Goal: Task Accomplishment & Management: Complete application form

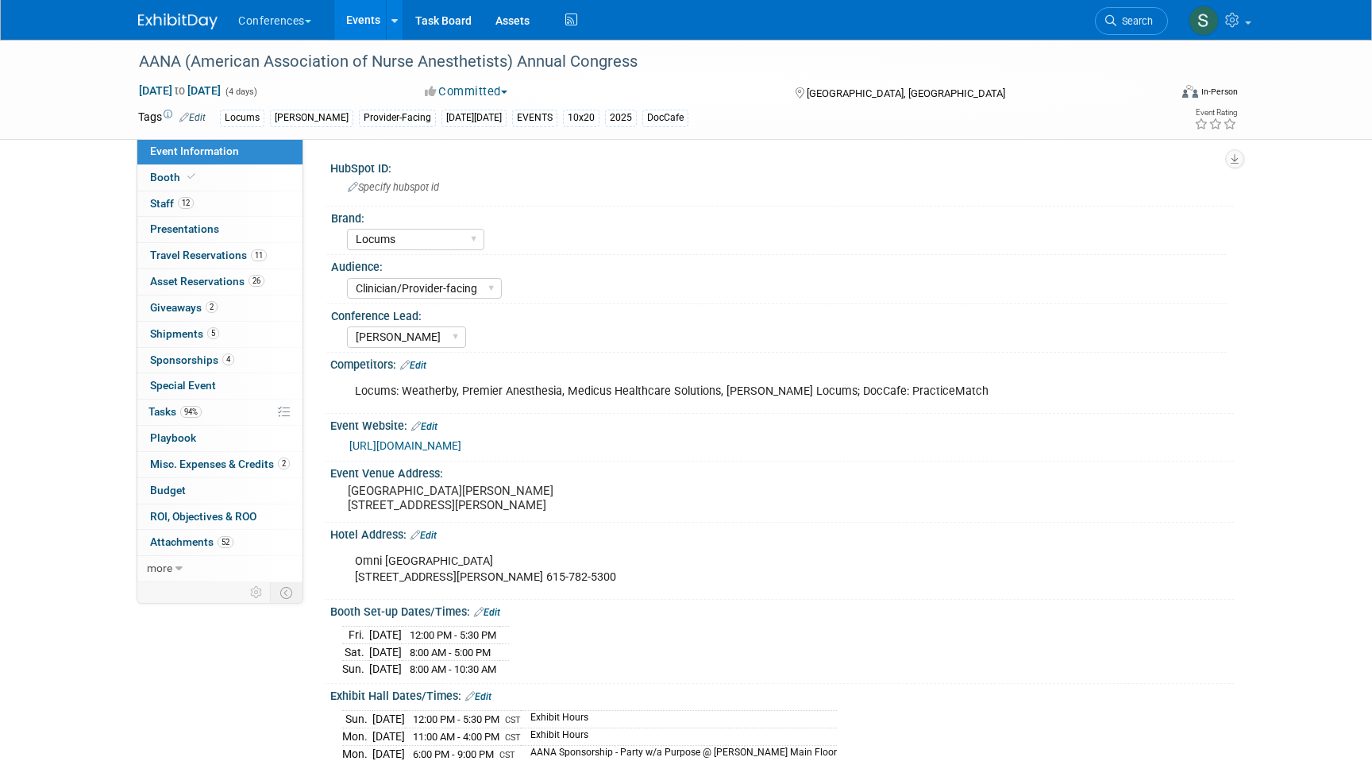
select select "Locums"
select select "Clinician/Provider-facing"
select select "[PERSON_NAME]"
click at [1119, 22] on span "Search" at bounding box center [1135, 21] width 37 height 12
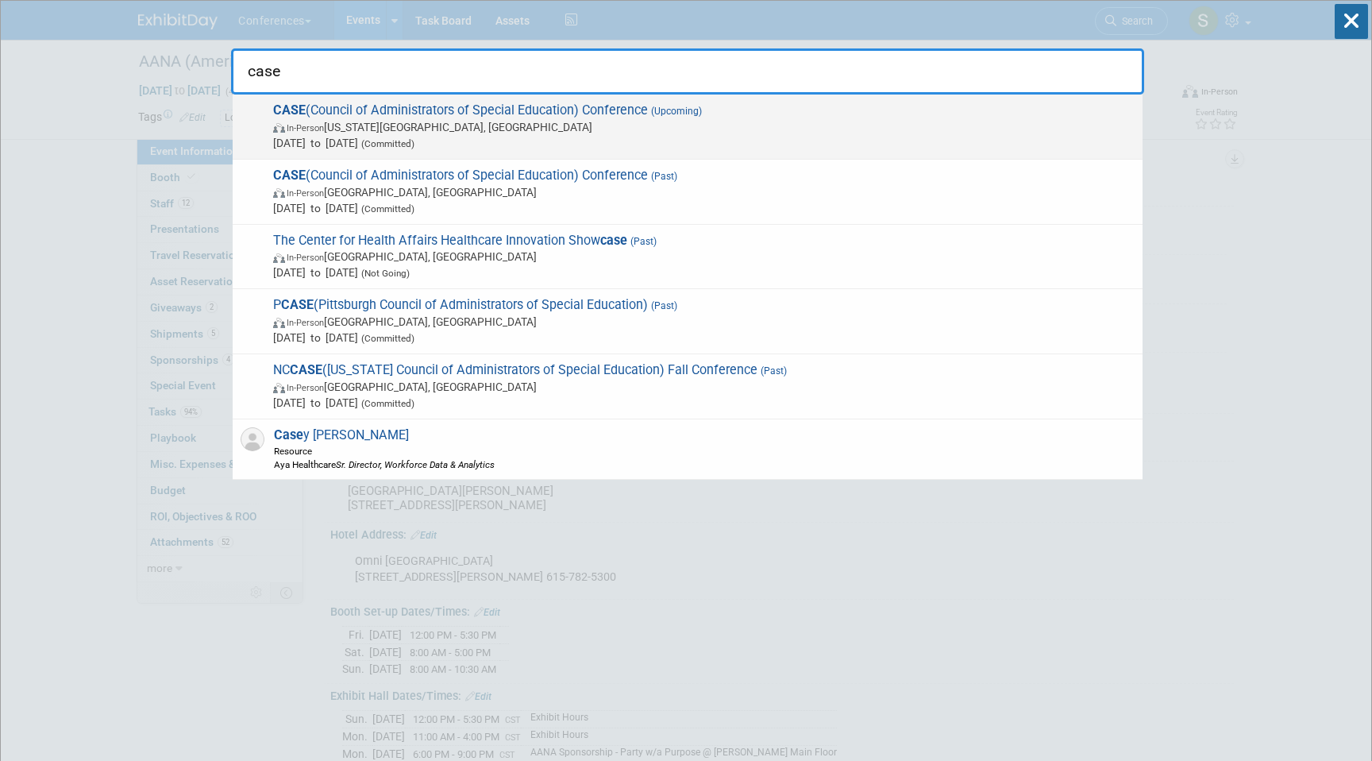
type input "case"
click at [726, 130] on span "In-Person [US_STATE][GEOGRAPHIC_DATA], [GEOGRAPHIC_DATA]" at bounding box center [704, 127] width 862 height 16
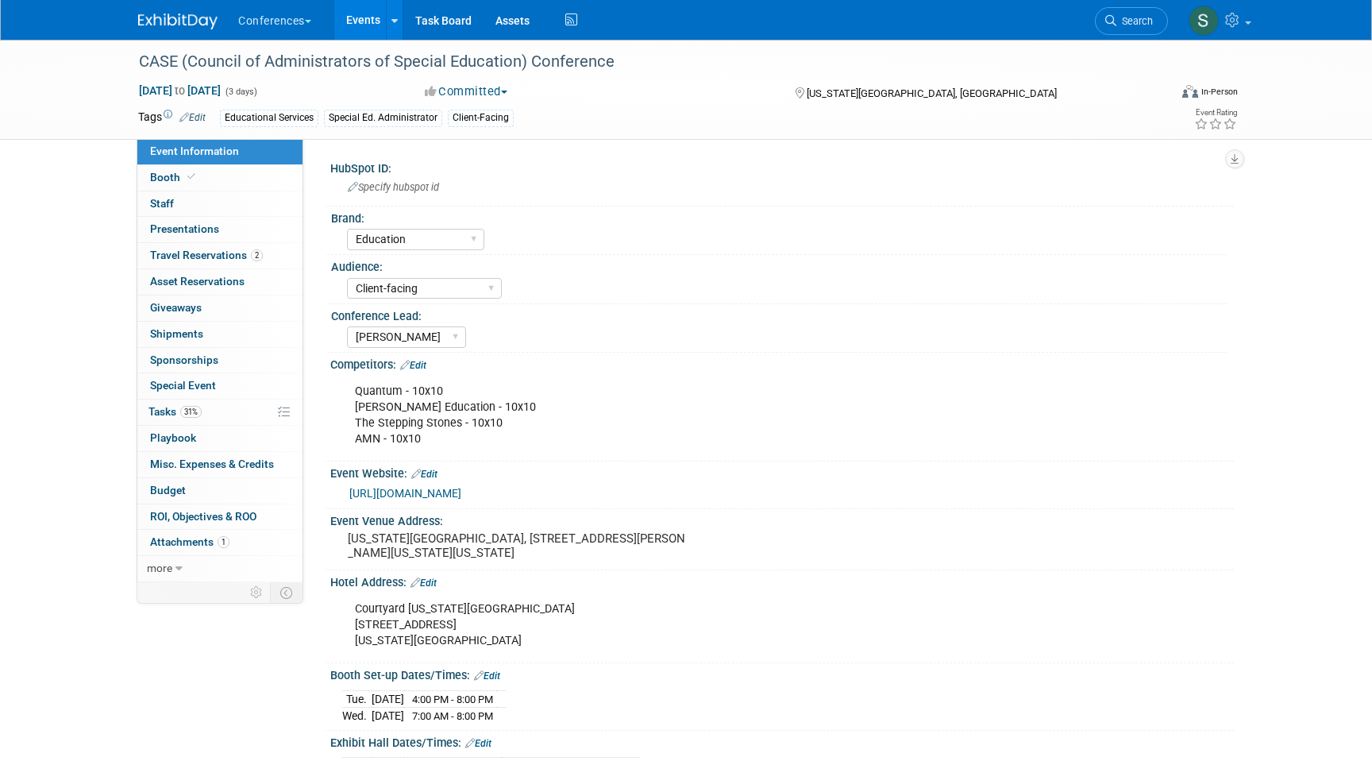
select select "Education"
select select "Client-facing"
select select "[PERSON_NAME]"
click at [277, 173] on link "Booth" at bounding box center [219, 177] width 165 height 25
select select "6' tabletop"
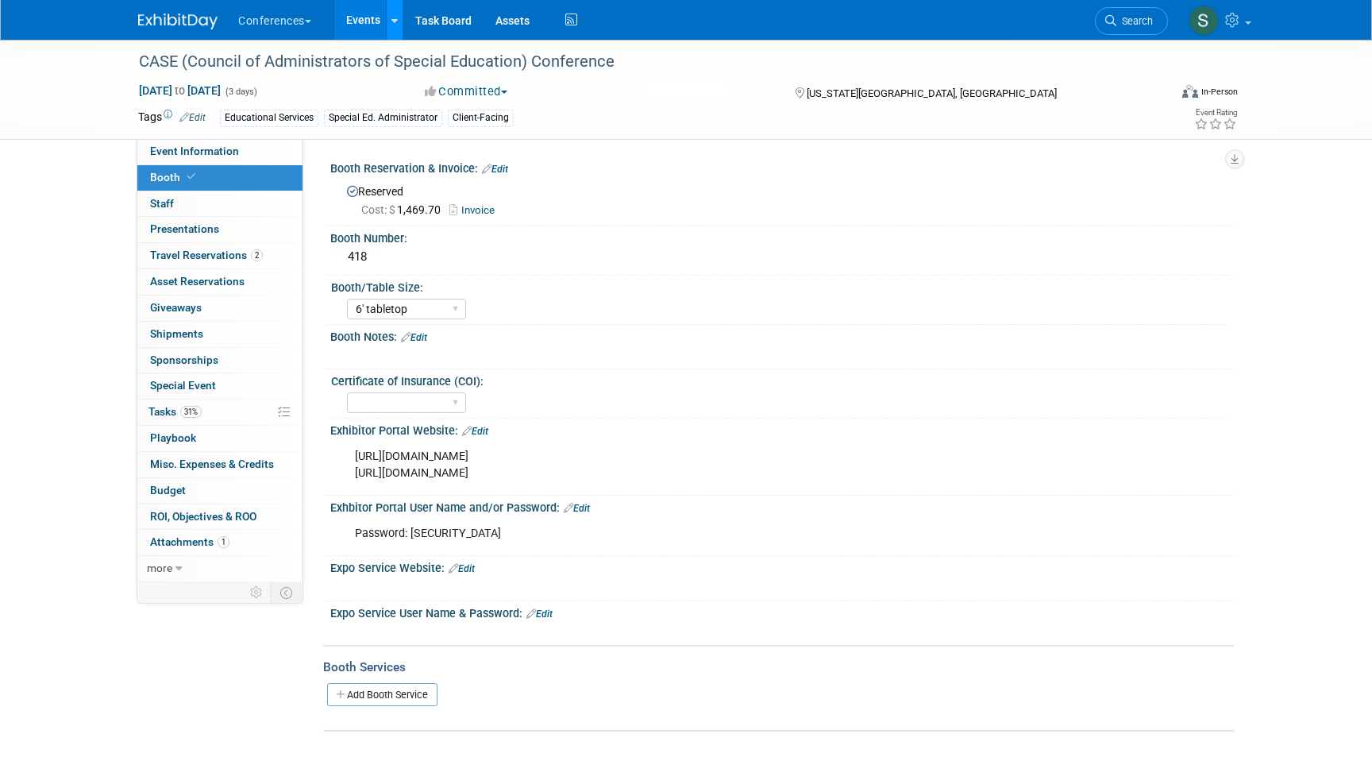
click at [396, 27] on div at bounding box center [395, 20] width 6 height 16
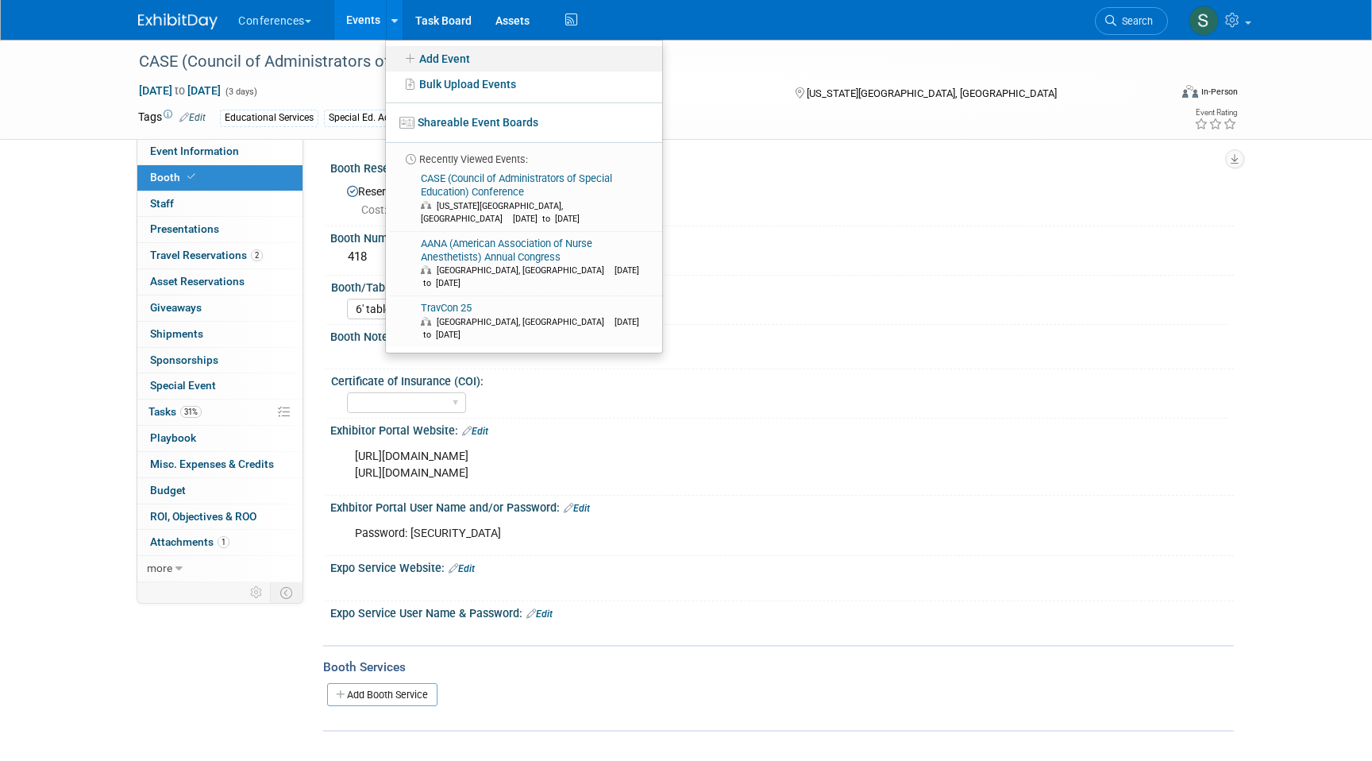
click at [419, 57] on icon at bounding box center [410, 58] width 17 height 11
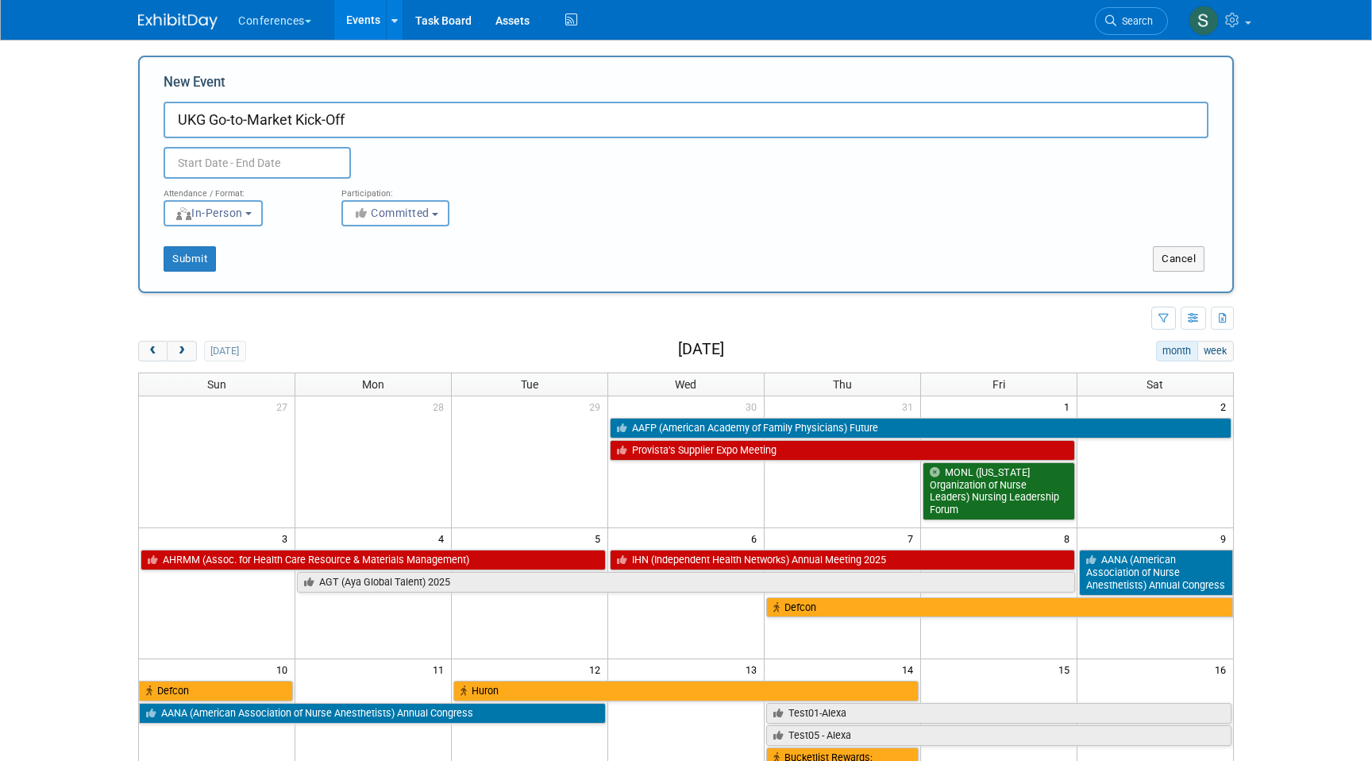
click at [329, 120] on input "UKG Go-to-Market Kick-Off" at bounding box center [686, 120] width 1045 height 37
type input "UKG Go-to-Market Kickoff"
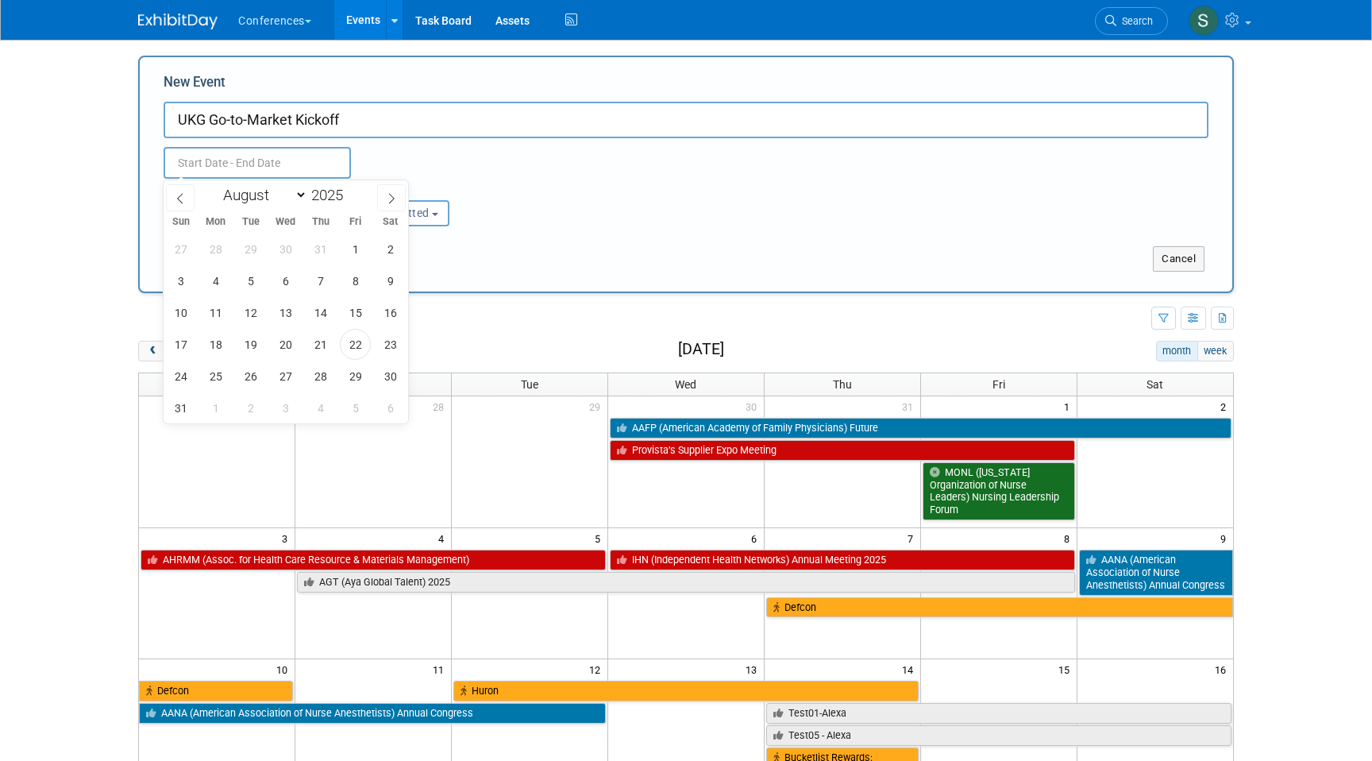
click at [276, 163] on input "text" at bounding box center [257, 163] width 187 height 32
click at [391, 193] on icon at bounding box center [391, 198] width 11 height 11
select select "9"
click at [214, 285] on span "6" at bounding box center [215, 280] width 31 height 31
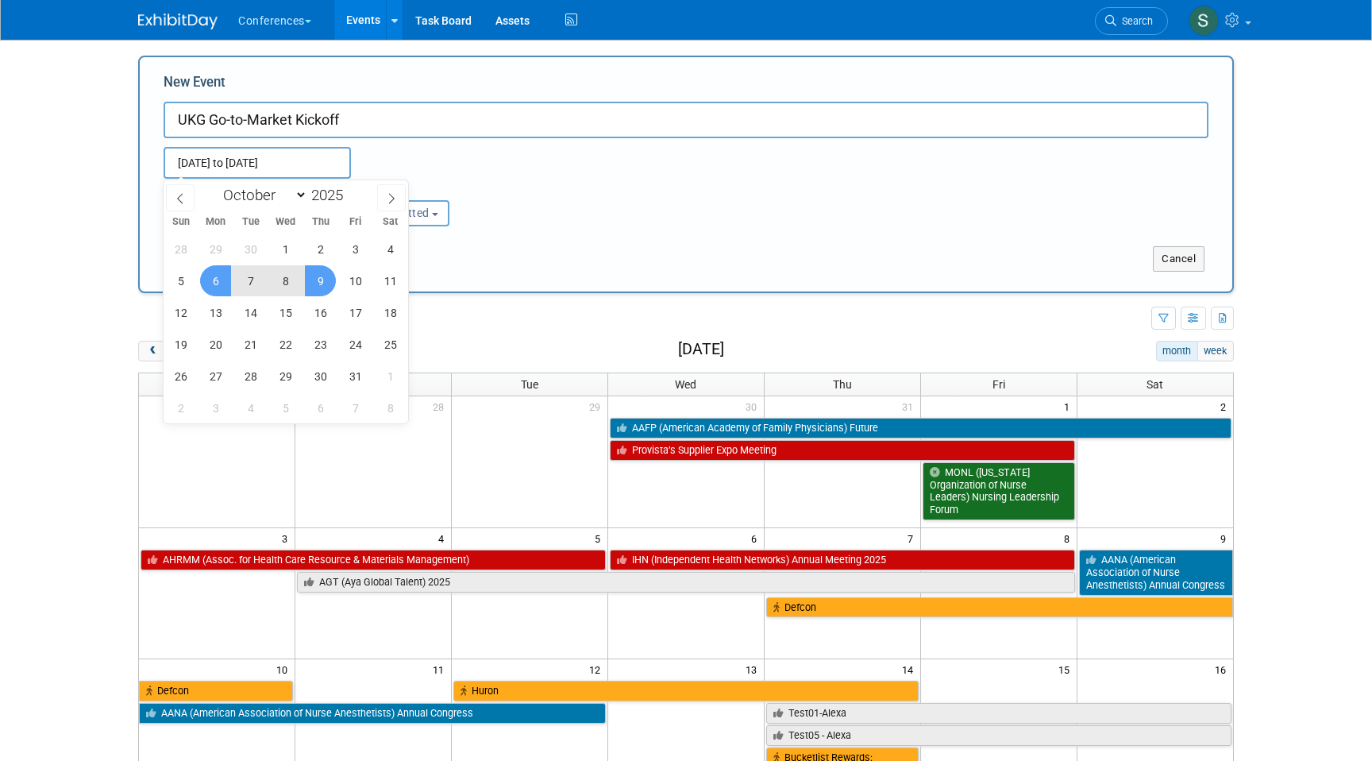
click at [320, 284] on span "9" at bounding box center [320, 280] width 31 height 31
type input "Oct 6, 2025 to Oct 9, 2025"
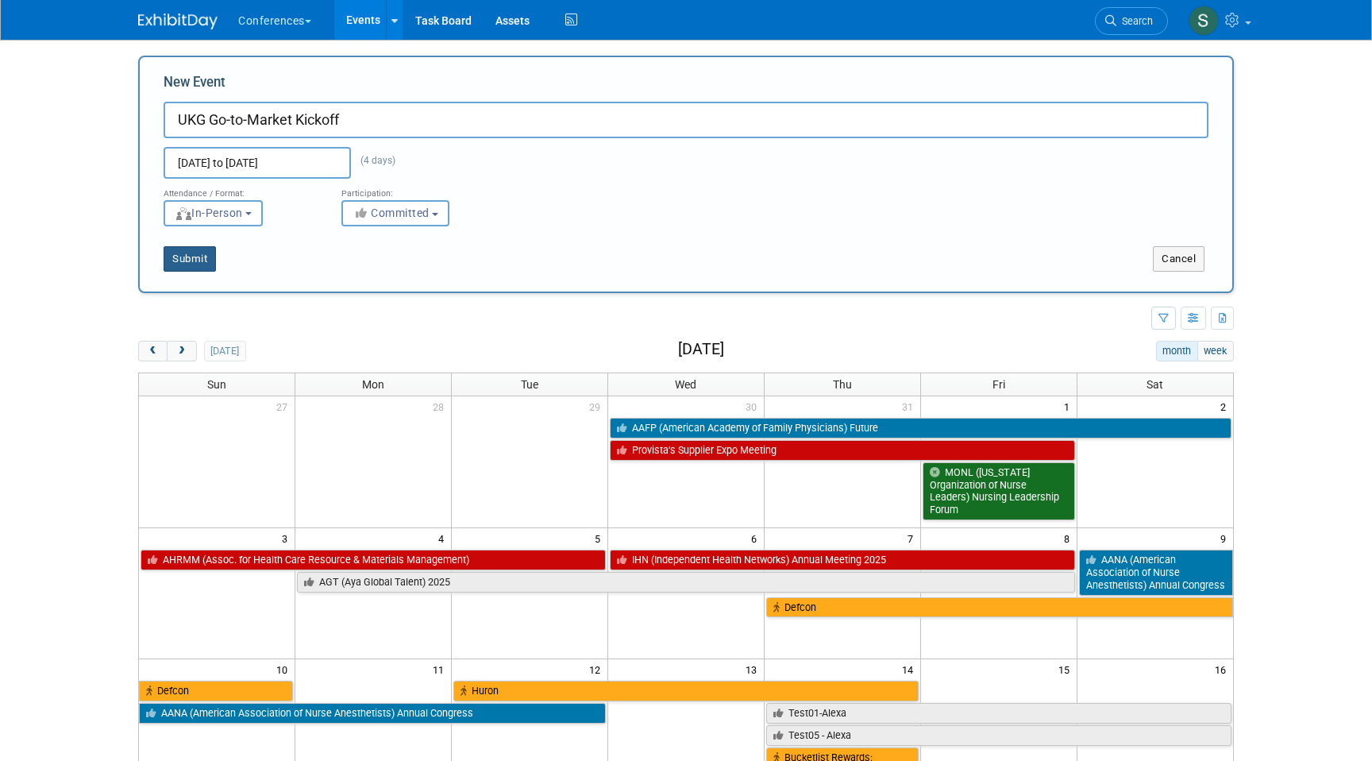
click at [197, 264] on button "Submit" at bounding box center [190, 258] width 52 height 25
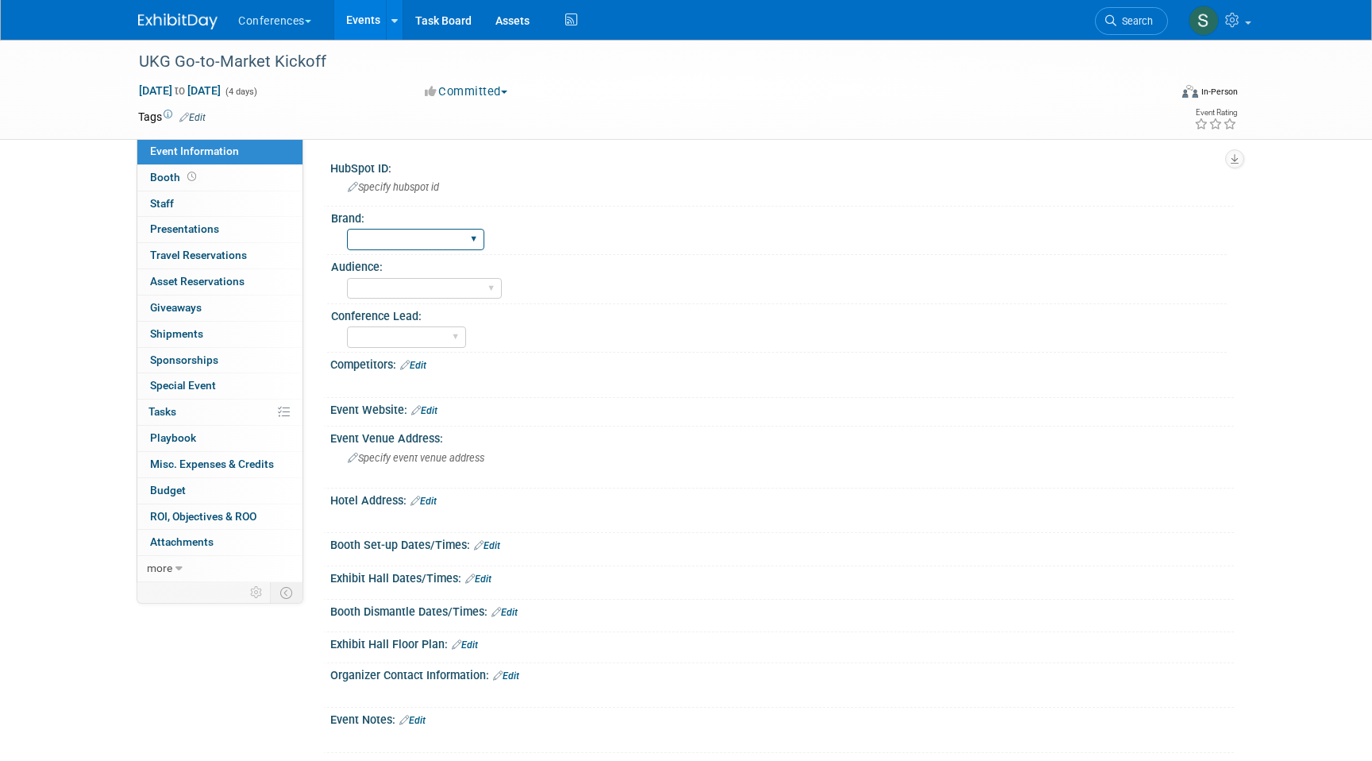
click at [399, 234] on select "Aya Bespoke Corporate Dawson DocCafe Education Government Services Locums Nursi…" at bounding box center [415, 239] width 137 height 21
select select "[PERSON_NAME]"
click at [347, 229] on select "Aya Bespoke Corporate Dawson DocCafe Education Government Services Locums Nursi…" at bounding box center [415, 239] width 137 height 21
click at [413, 345] on select "Karina Marygrace Mel Sophie Stephanie" at bounding box center [406, 336] width 119 height 21
select select "[PERSON_NAME]"
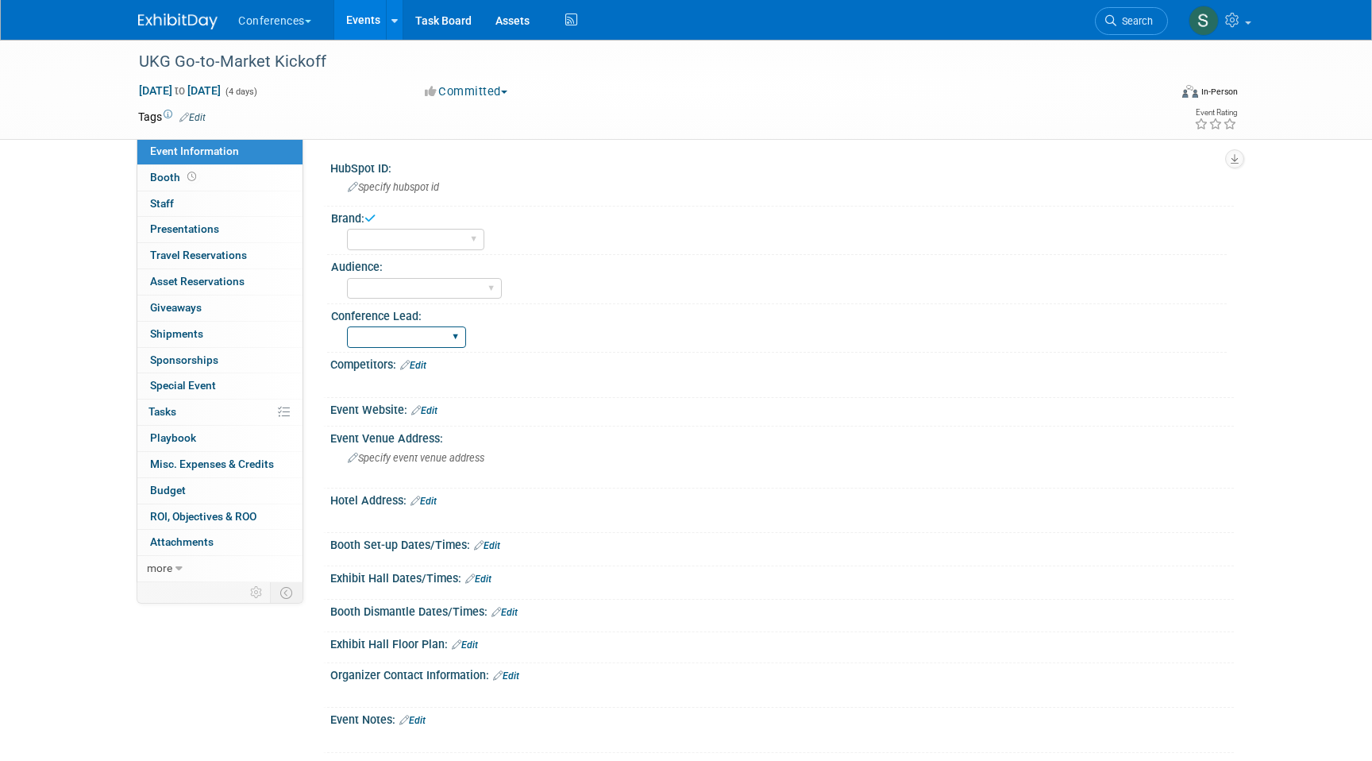
click at [347, 326] on select "Karina Marygrace Mel Sophie Stephanie" at bounding box center [406, 336] width 119 height 21
click at [197, 117] on link "Edit" at bounding box center [192, 117] width 26 height 11
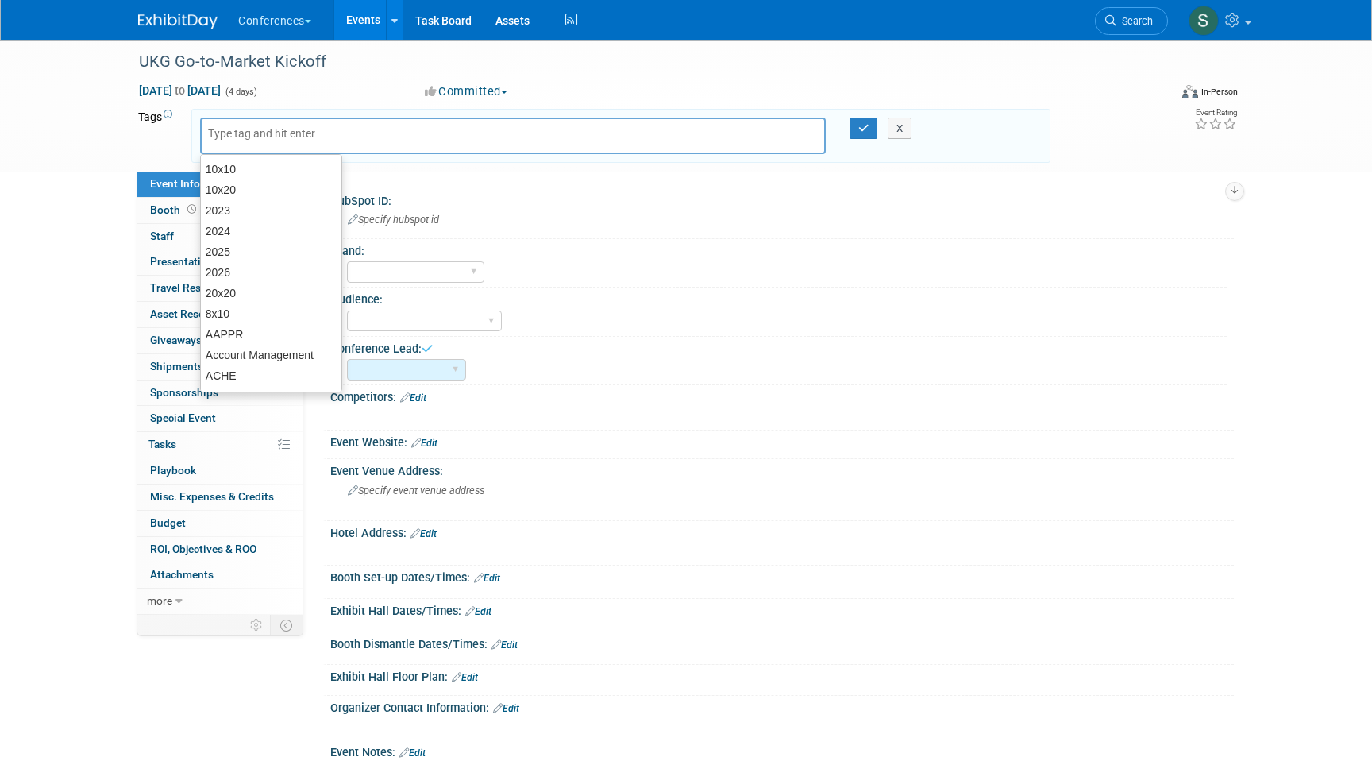
click at [237, 149] on div at bounding box center [513, 136] width 626 height 37
click at [226, 137] on input "text" at bounding box center [271, 133] width 127 height 16
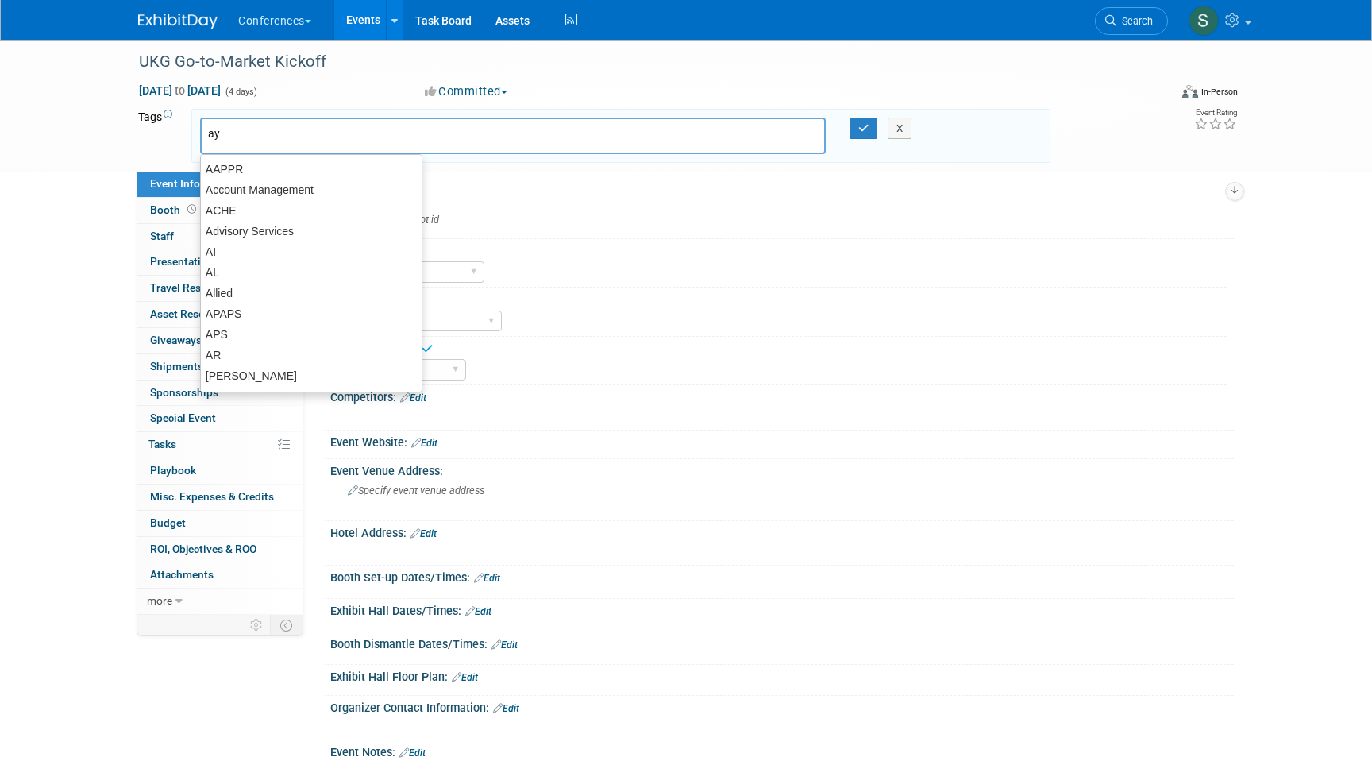
type input "aya"
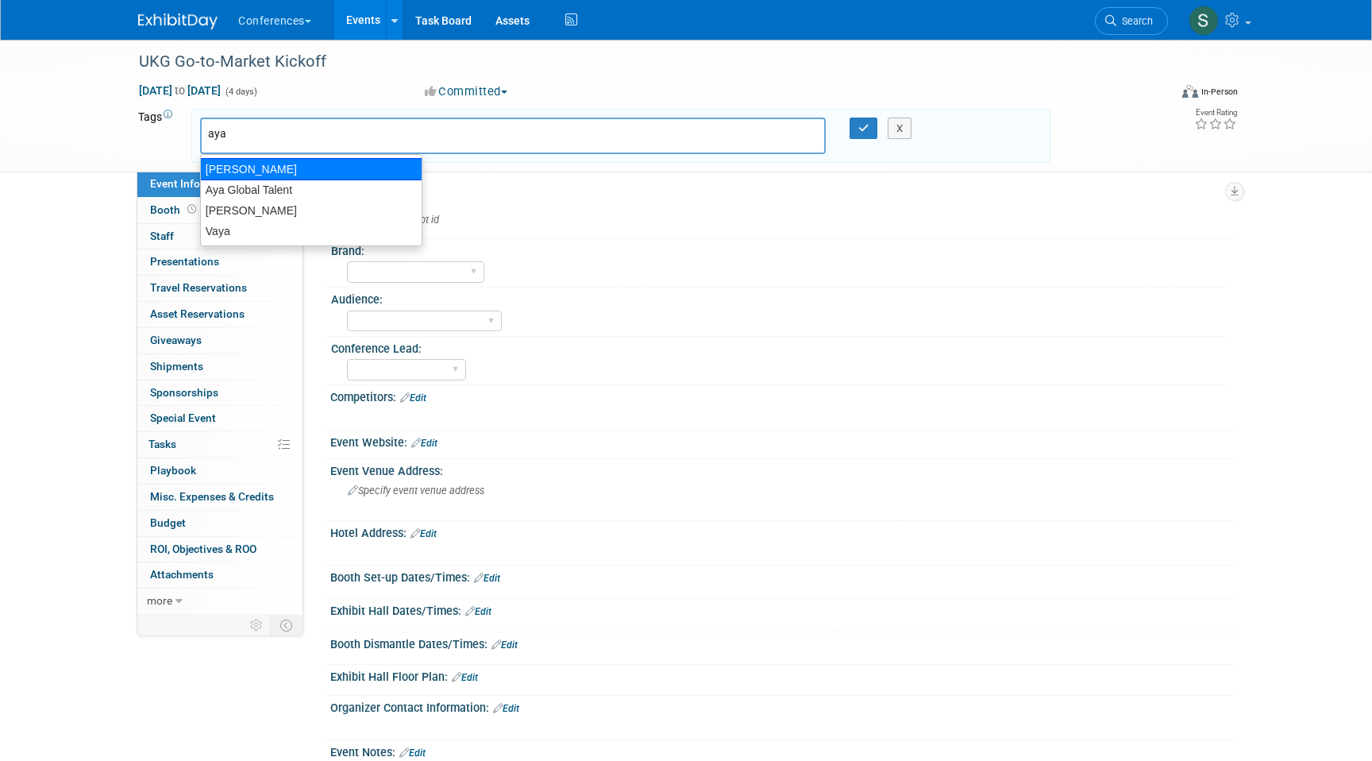
click at [248, 171] on div "[PERSON_NAME]" at bounding box center [311, 169] width 222 height 22
type input "[PERSON_NAME]"
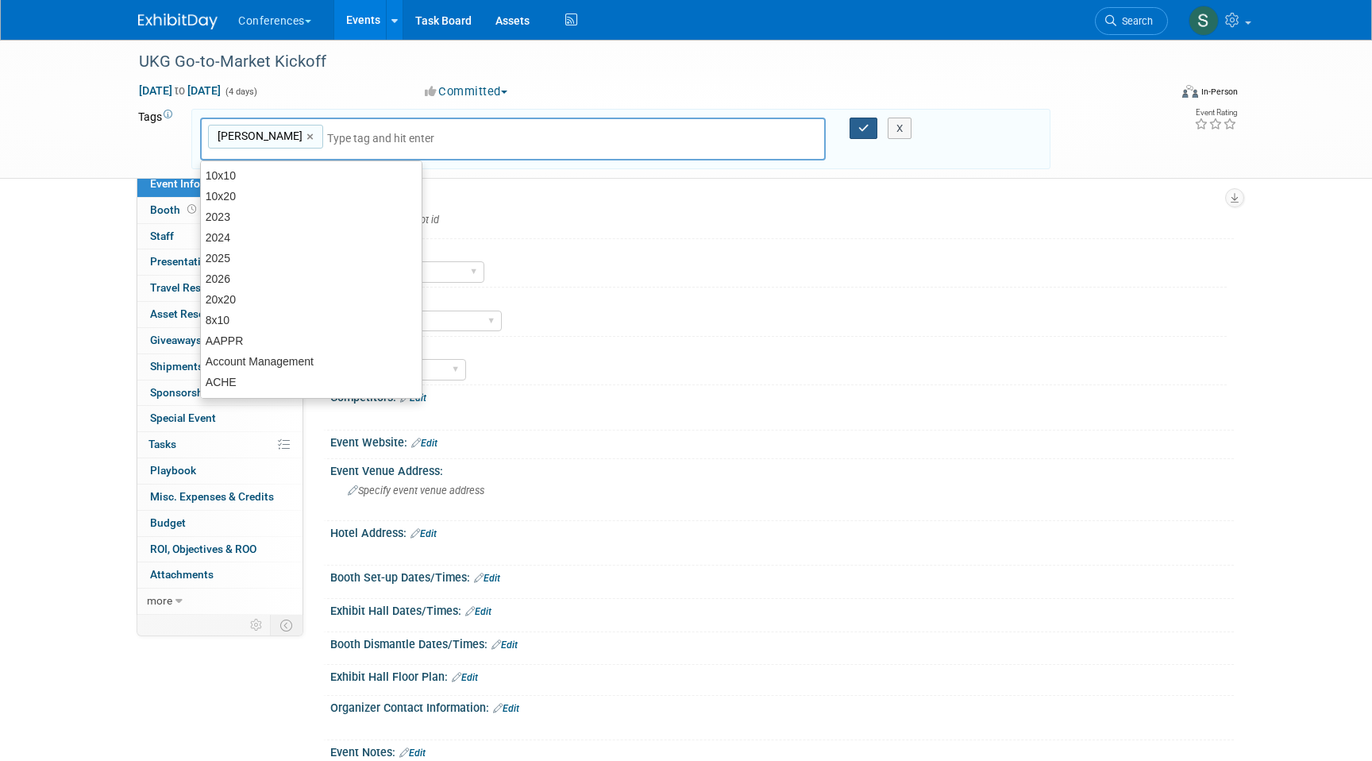
click at [869, 130] on icon "button" at bounding box center [864, 128] width 11 height 10
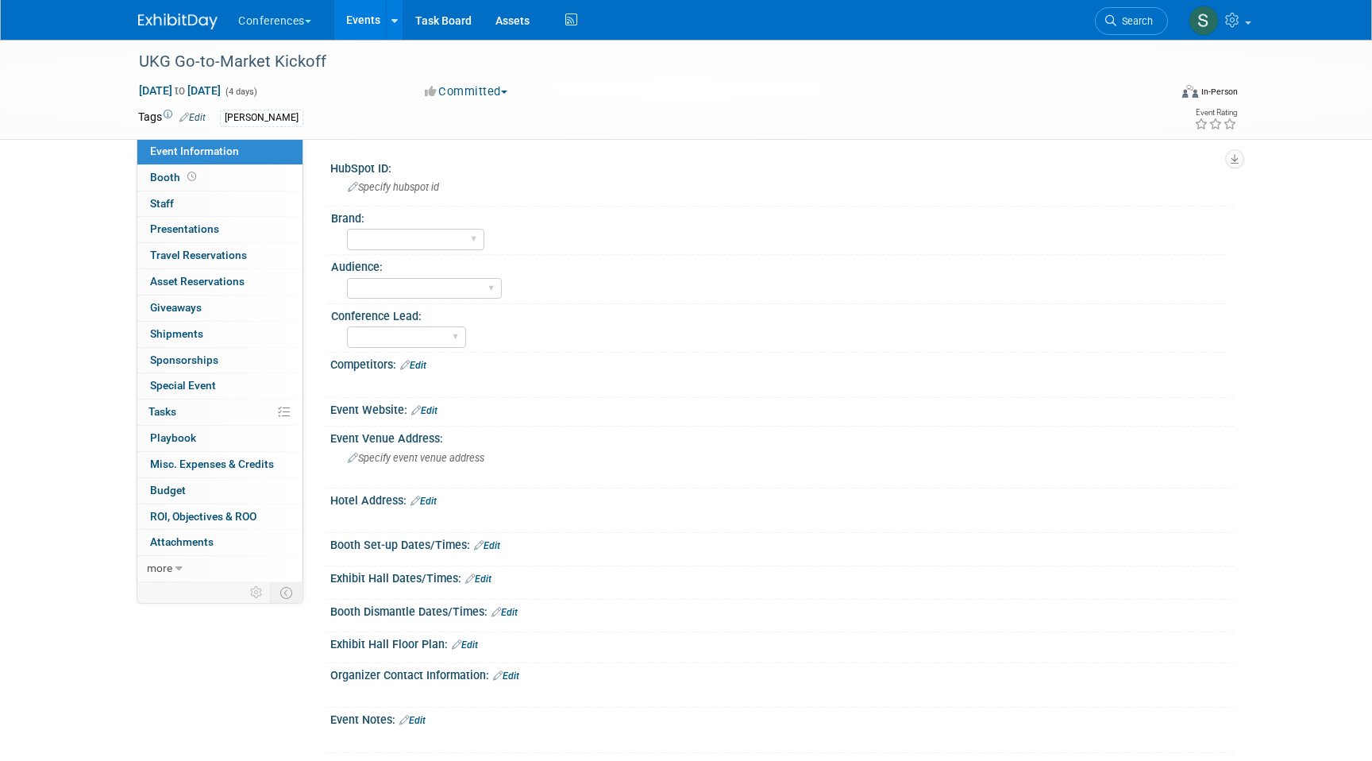
click at [429, 506] on link "Edit" at bounding box center [424, 501] width 26 height 11
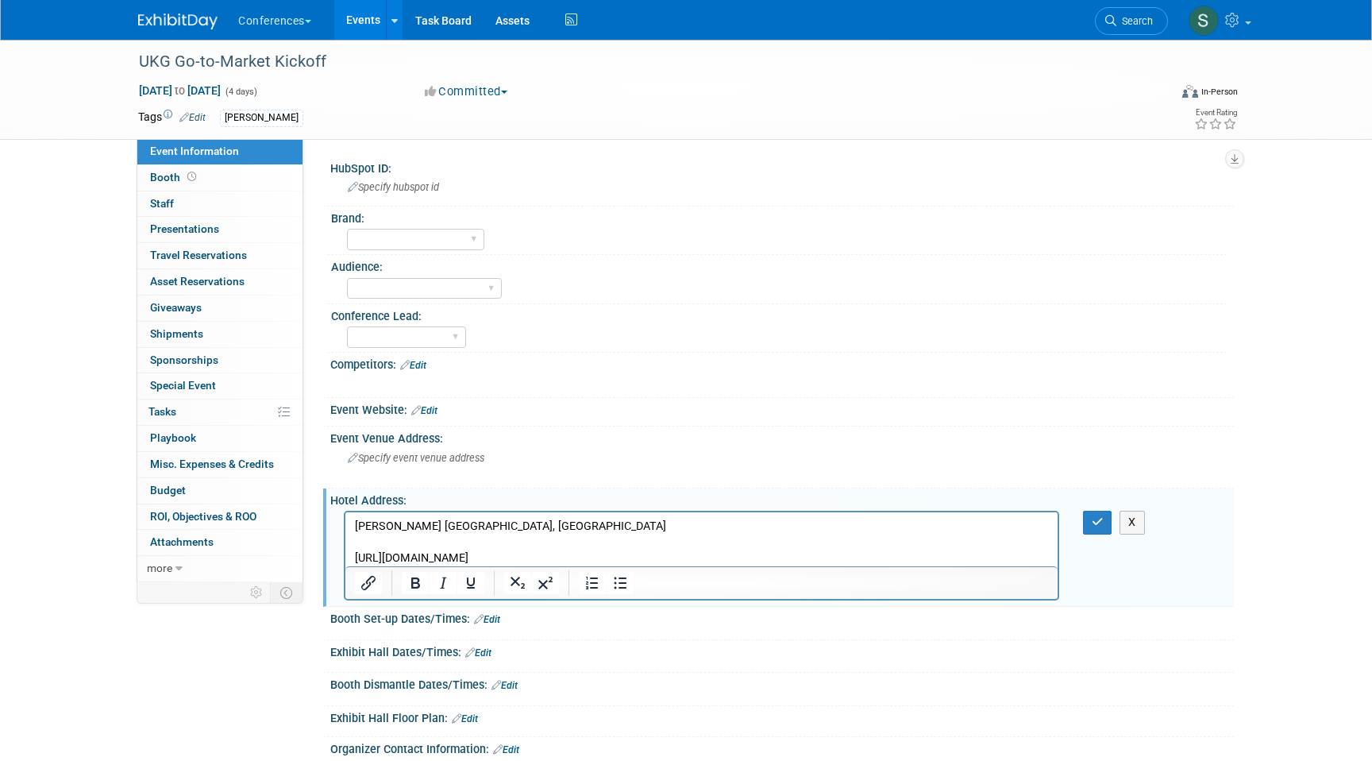
click at [587, 523] on p "Gaylord Opryland Resort & Convention Center2800 Opryland DriveNashville, TN 372…" at bounding box center [702, 527] width 694 height 16
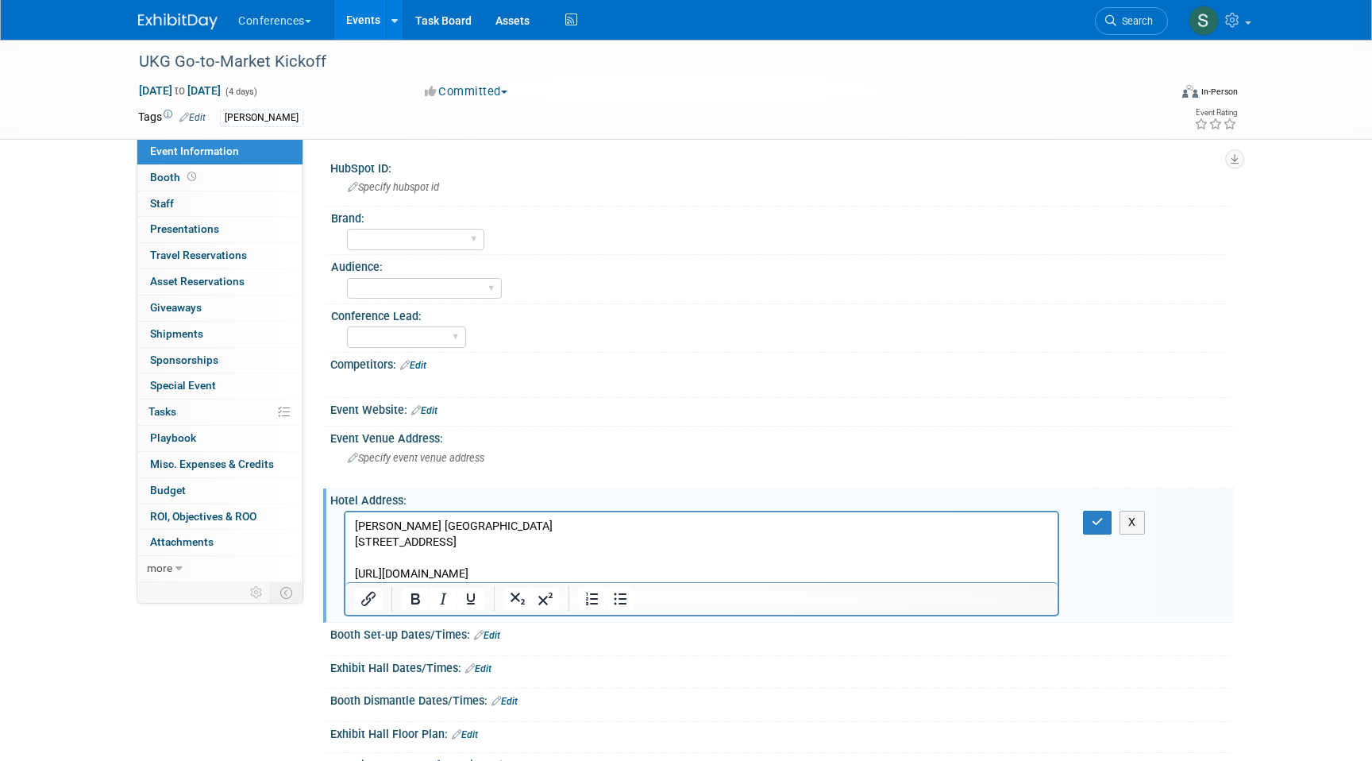
click at [459, 545] on p "2800 Opryland DriveNashville, TN 37214, US" at bounding box center [702, 543] width 694 height 16
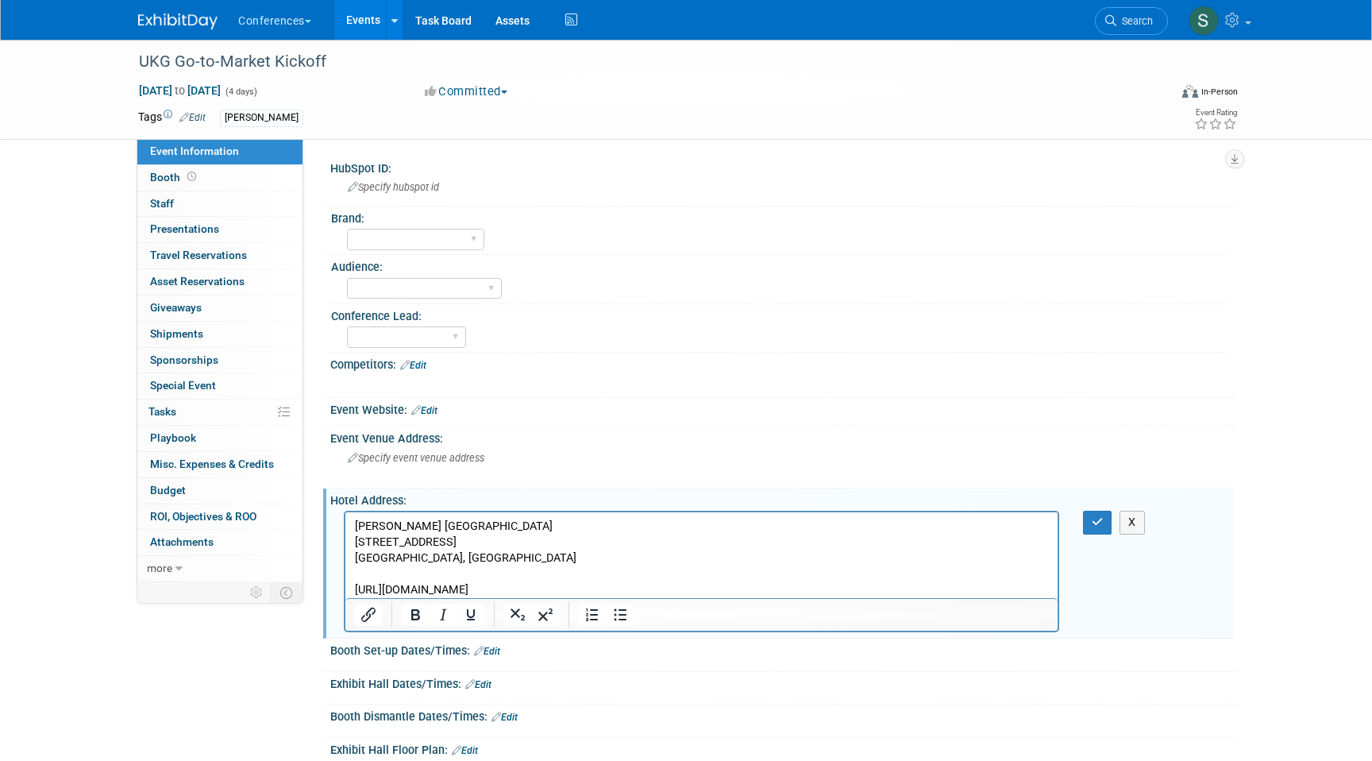
click at [522, 589] on p "https://book.passkey.com/gt/220804568?gtid=bcaea28e4c0bb32dd07b230809d2d414" at bounding box center [702, 590] width 694 height 16
copy p "https://book.passkey.com/gt/220804568?gtid=bcaea28e4c0bb32dd07b230809d2d414"
click at [365, 619] on icon "Insert/edit link" at bounding box center [368, 614] width 19 height 19
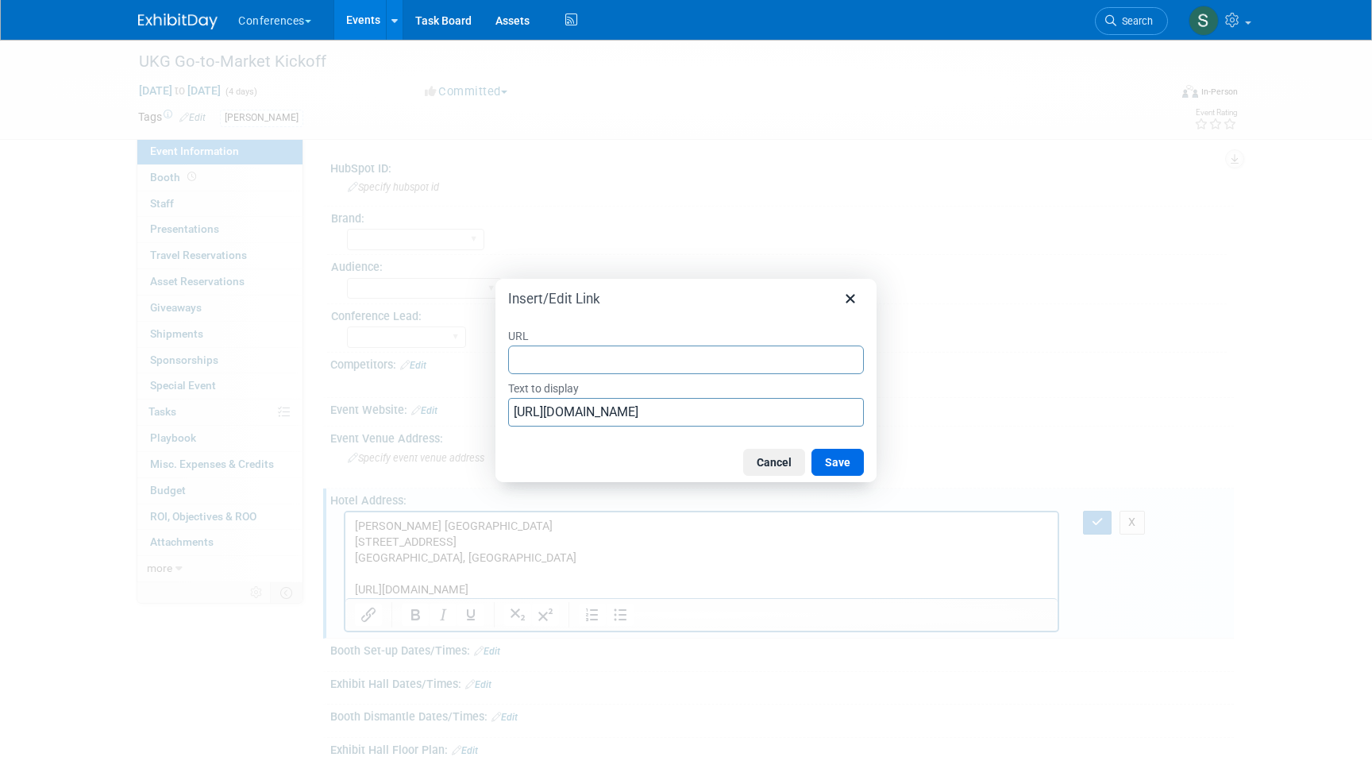
type input "https://book.passkey.com/gt/220804568?gtid=bcaea28e4c0bb32dd07b230809d2d414"
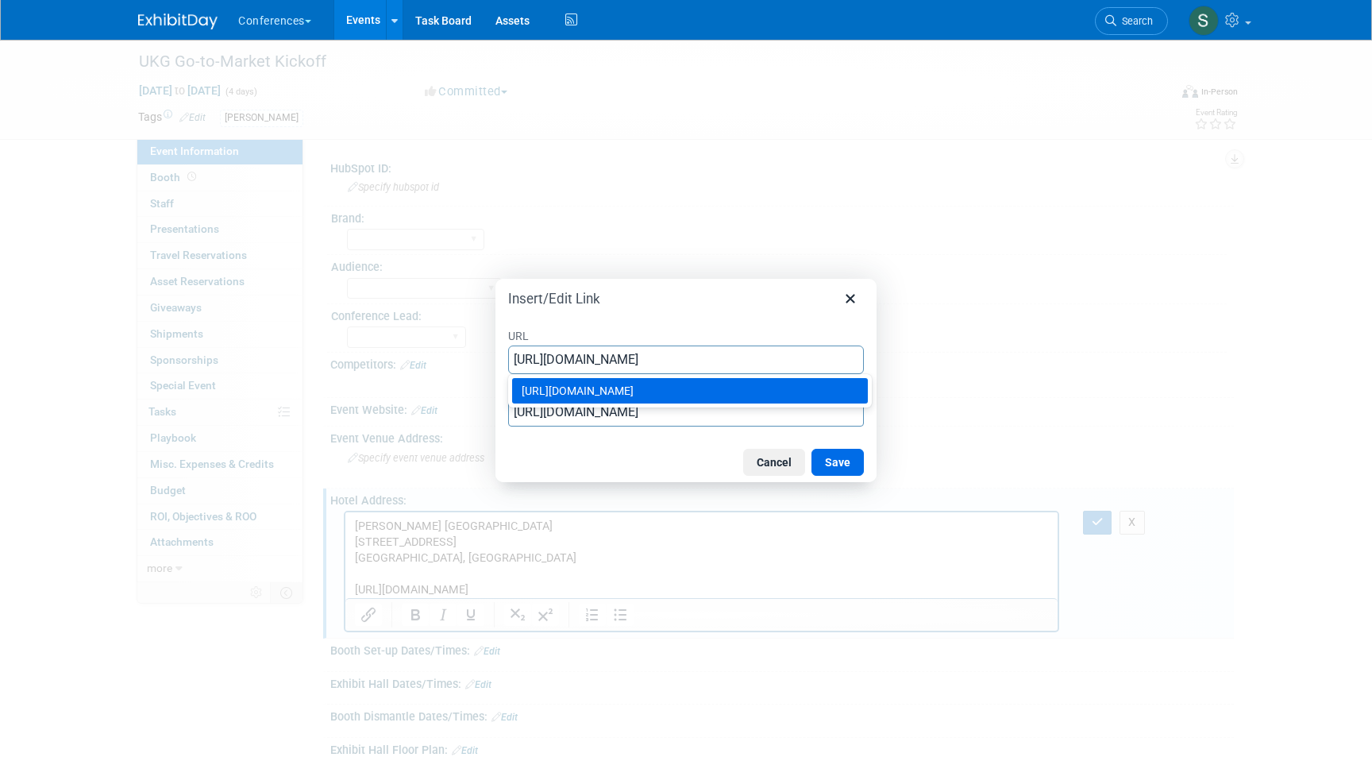
scroll to position [0, 149]
click at [782, 393] on div "https://book.passkey.com/gt/220804568?gtid=bcaea28e4c0bb32dd07b230809d2d414" at bounding box center [692, 390] width 340 height 19
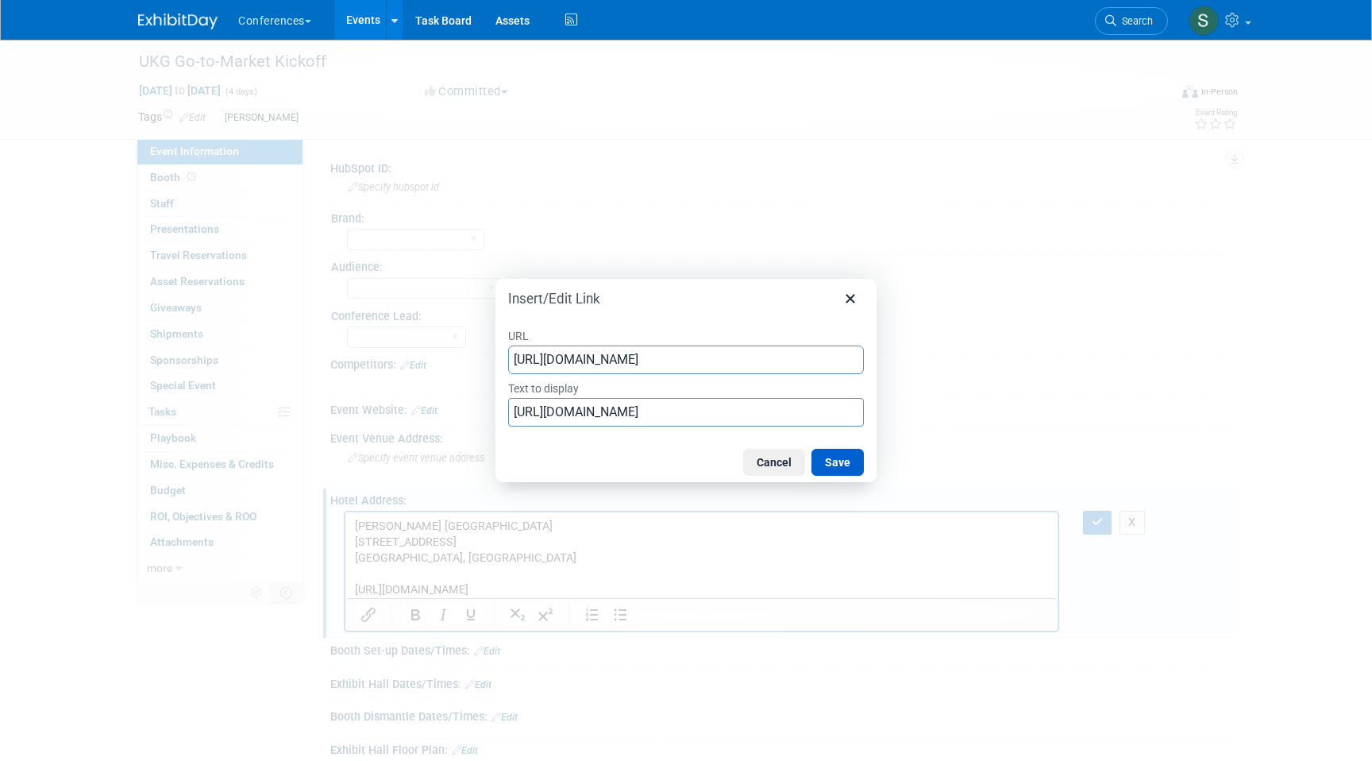
click at [847, 465] on button "Save" at bounding box center [838, 462] width 52 height 27
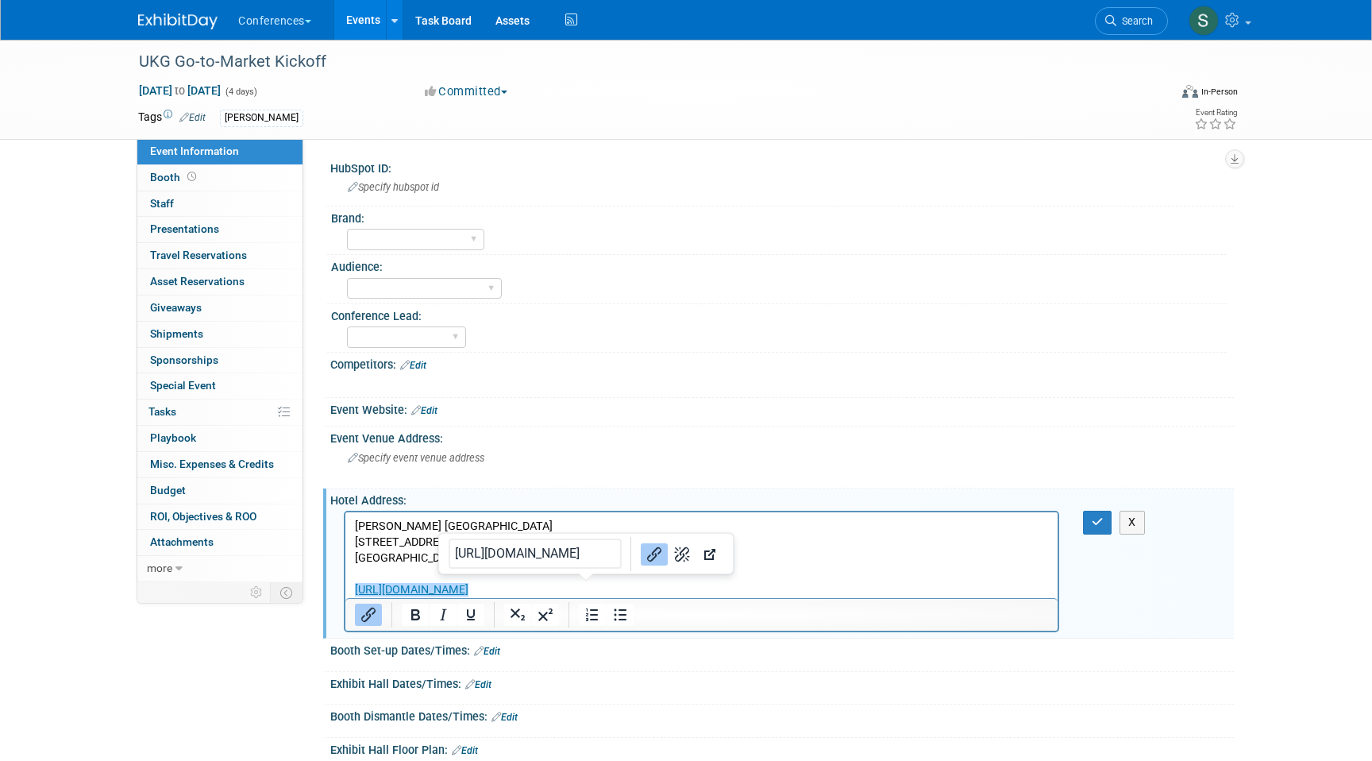
scroll to position [0, 0]
click at [1103, 528] on button "button" at bounding box center [1097, 522] width 29 height 23
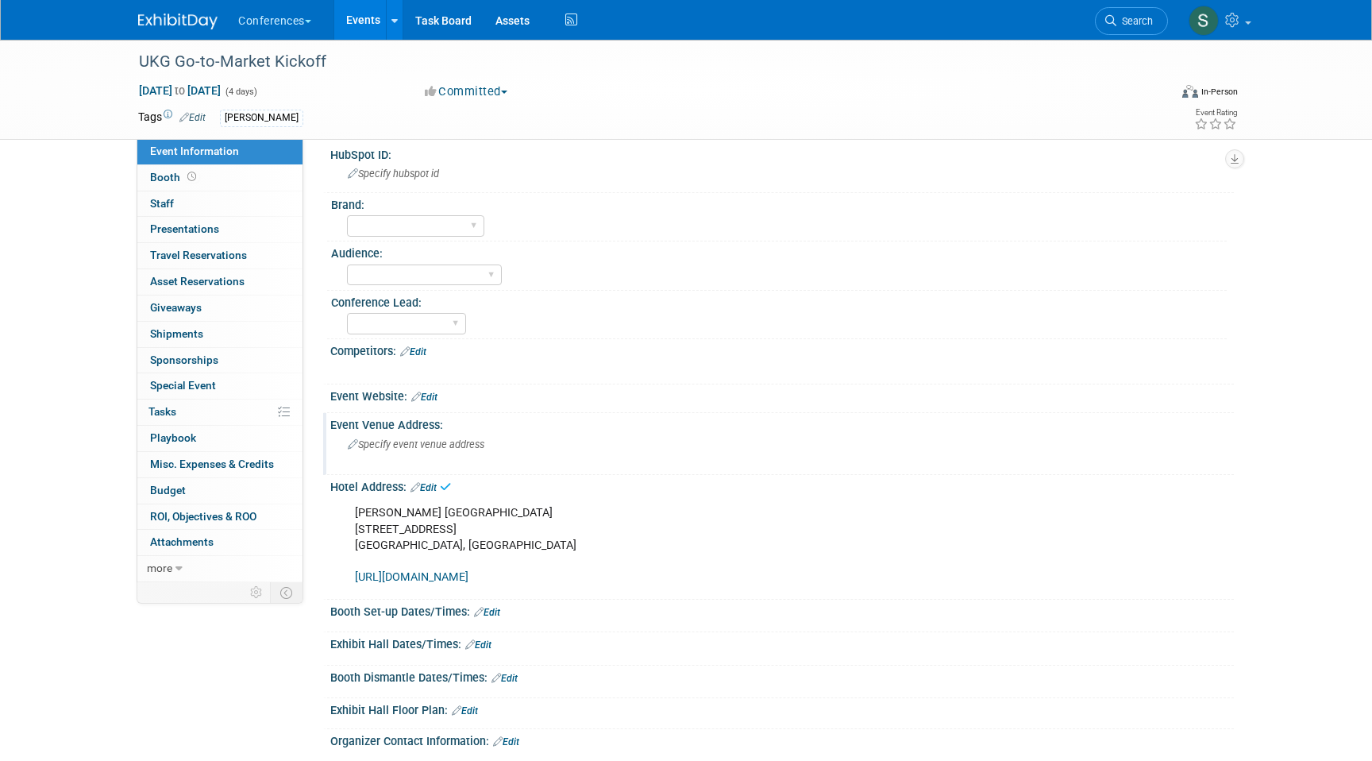
scroll to position [14, 0]
drag, startPoint x: 481, startPoint y: 550, endPoint x: 338, endPoint y: 513, distance: 148.3
click at [338, 513] on div "Gaylord Opryland Resort & Convention Center 2800 Opryland Drive Nashville, TN 3…" at bounding box center [782, 542] width 904 height 101
copy div "Gaylord Opryland Resort & Convention Center 2800 Opryland Drive Nashville, TN 3…"
click at [434, 433] on div "Specify event venue address" at bounding box center [518, 449] width 353 height 37
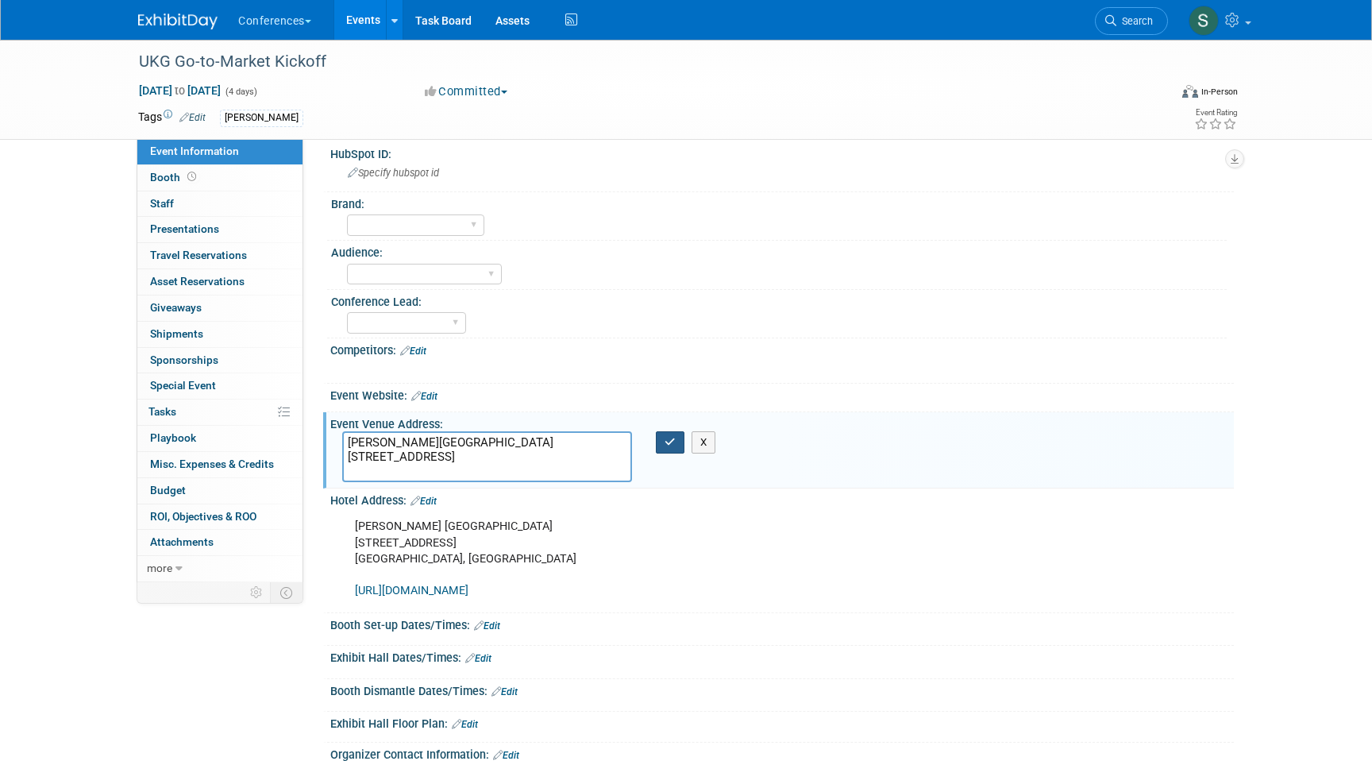
type textarea "Gaylord Opryland Resort & Convention Center 2800 Opryland Drive Nashville, TN 3…"
click at [662, 446] on button "button" at bounding box center [670, 442] width 29 height 22
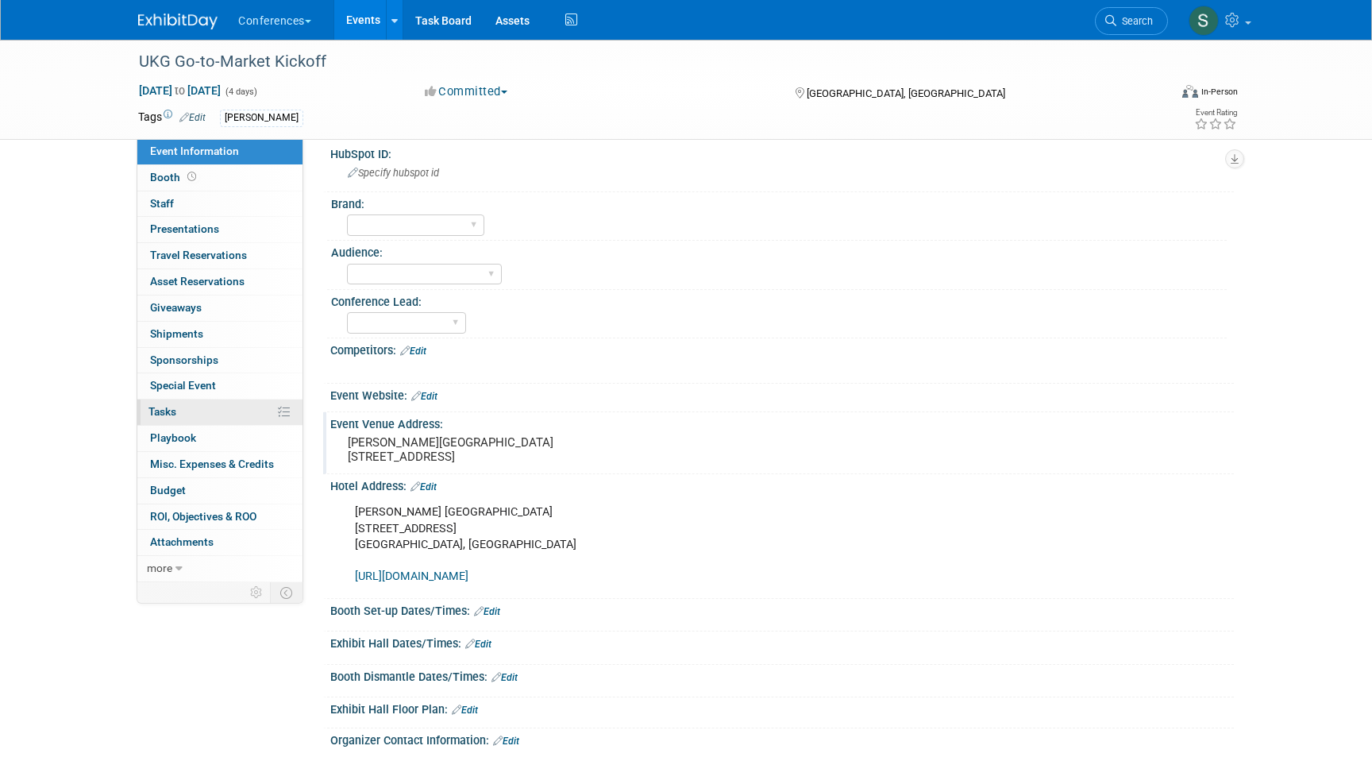
click at [189, 416] on link "0% Tasks 0%" at bounding box center [219, 411] width 165 height 25
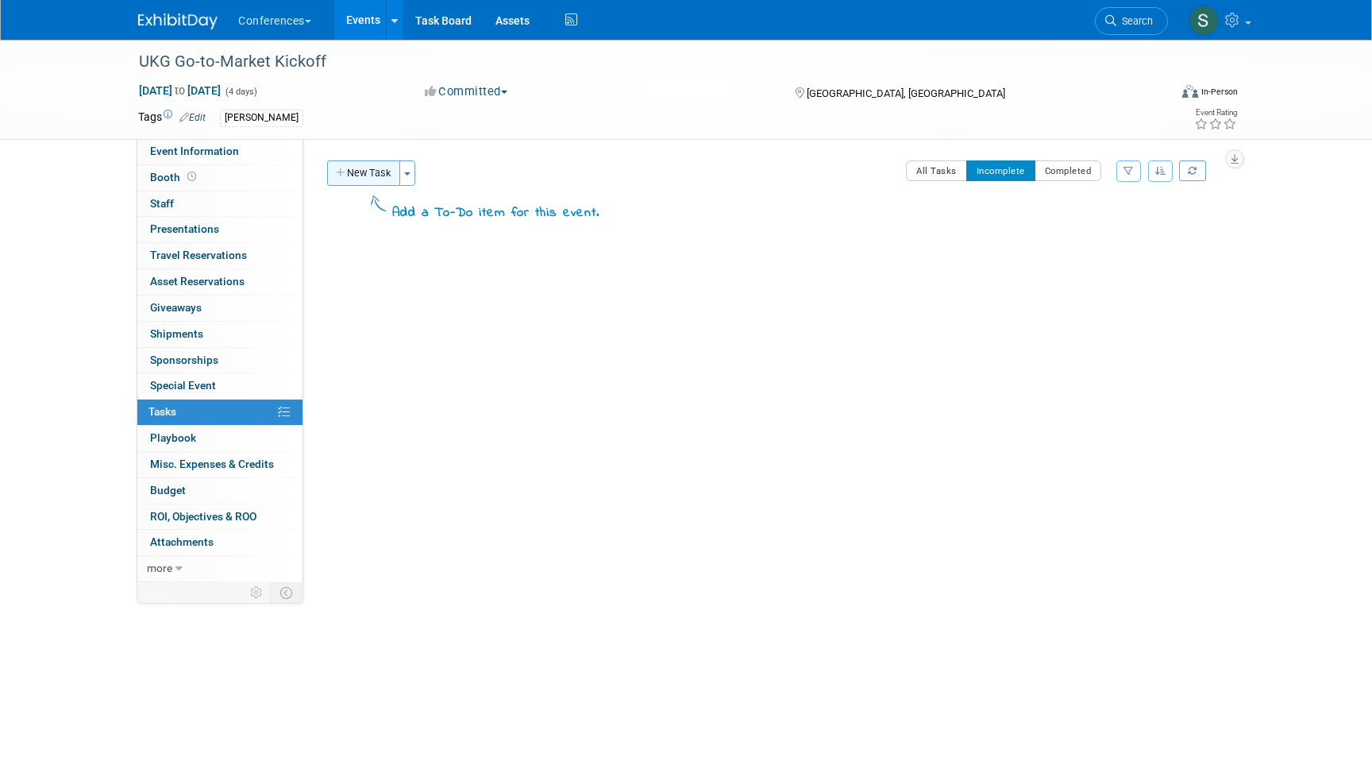
click at [366, 171] on button "New Task" at bounding box center [363, 172] width 73 height 25
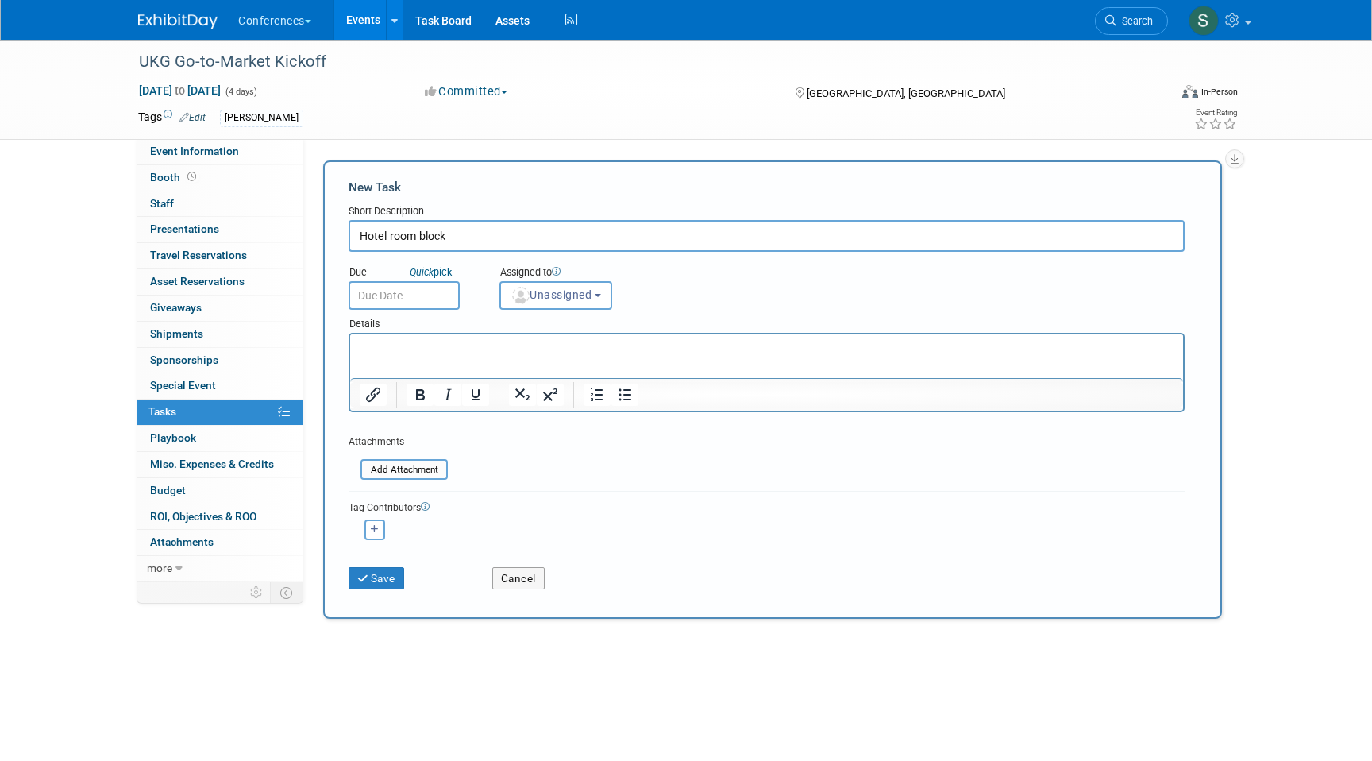
click at [438, 241] on input "Hotel room block" at bounding box center [767, 236] width 836 height 32
type input "Hotel room block"
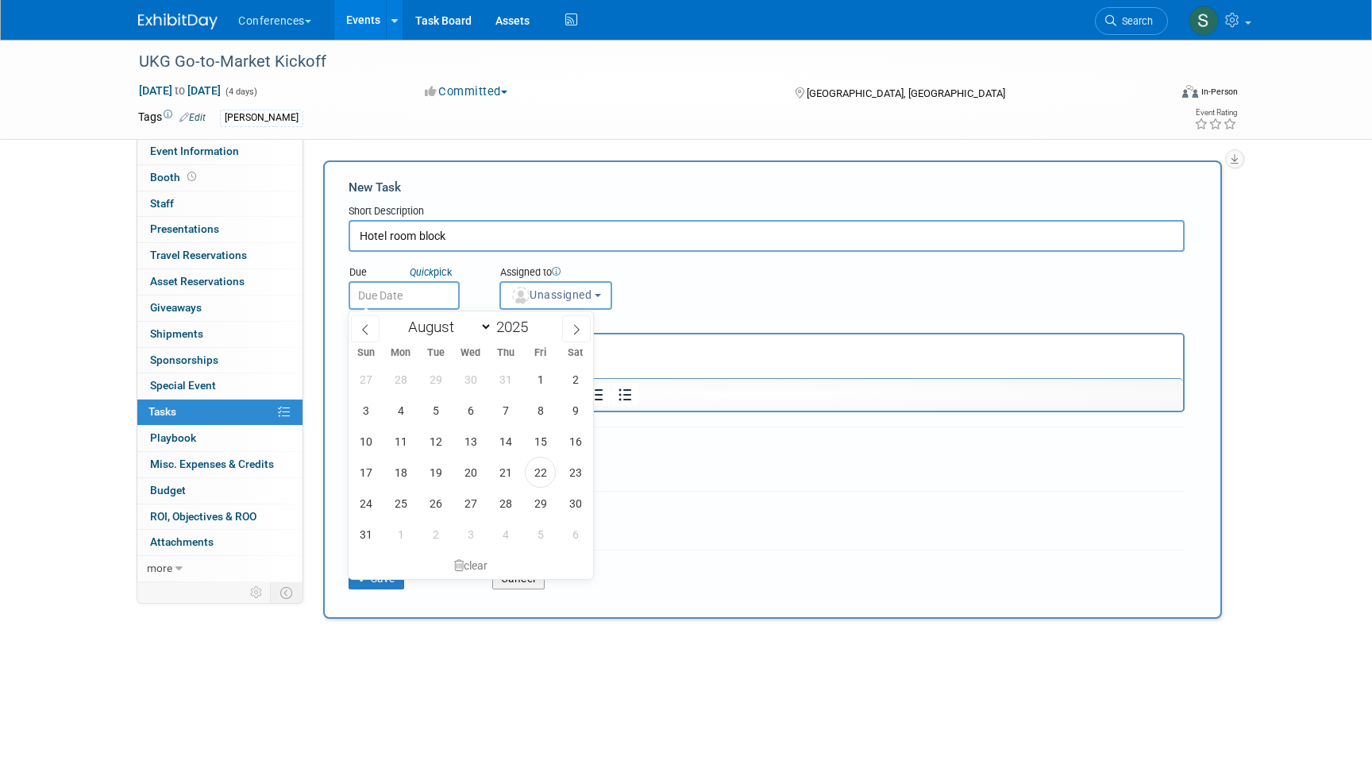
click at [405, 303] on input "text" at bounding box center [404, 295] width 111 height 29
click at [502, 532] on span "4" at bounding box center [505, 534] width 31 height 31
type input "Sep 4, 2025"
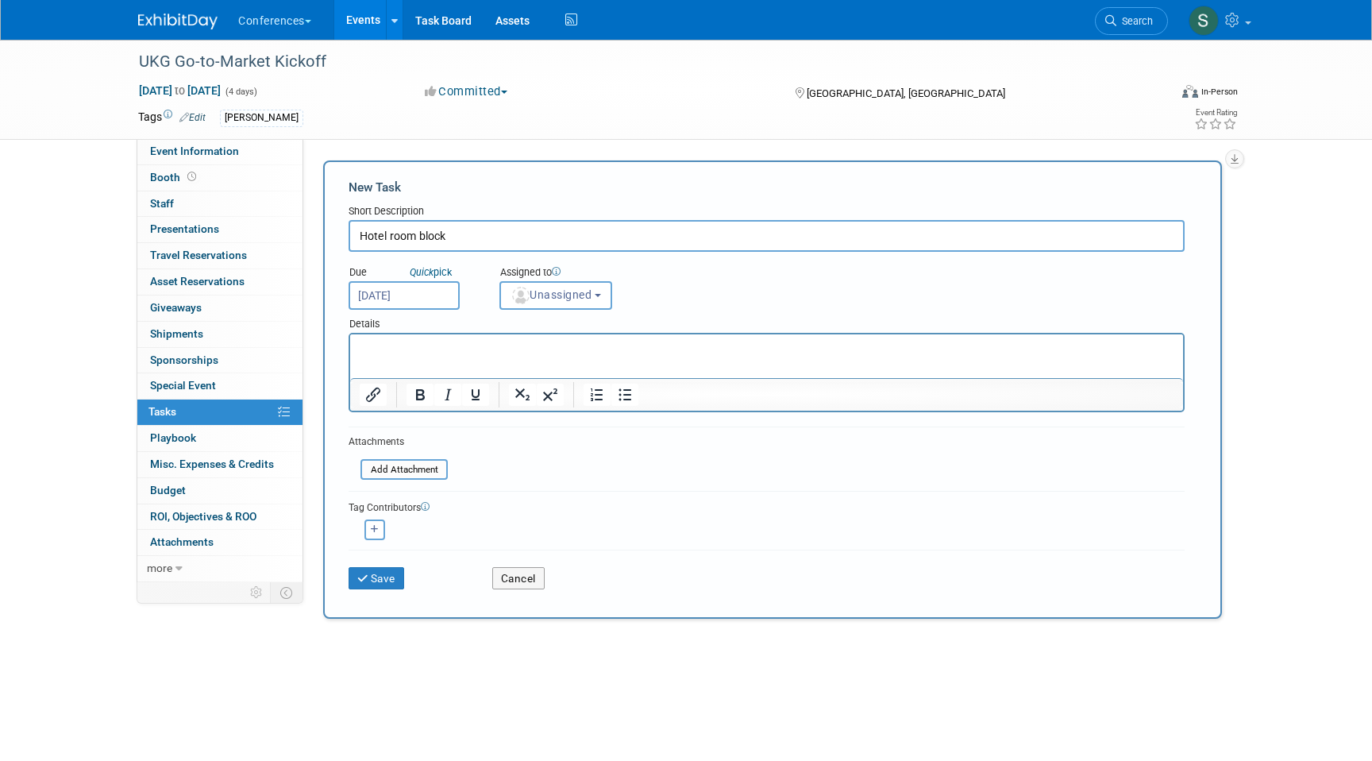
click at [389, 357] on html at bounding box center [766, 345] width 833 height 22
click at [524, 291] on img "button" at bounding box center [520, 295] width 17 height 17
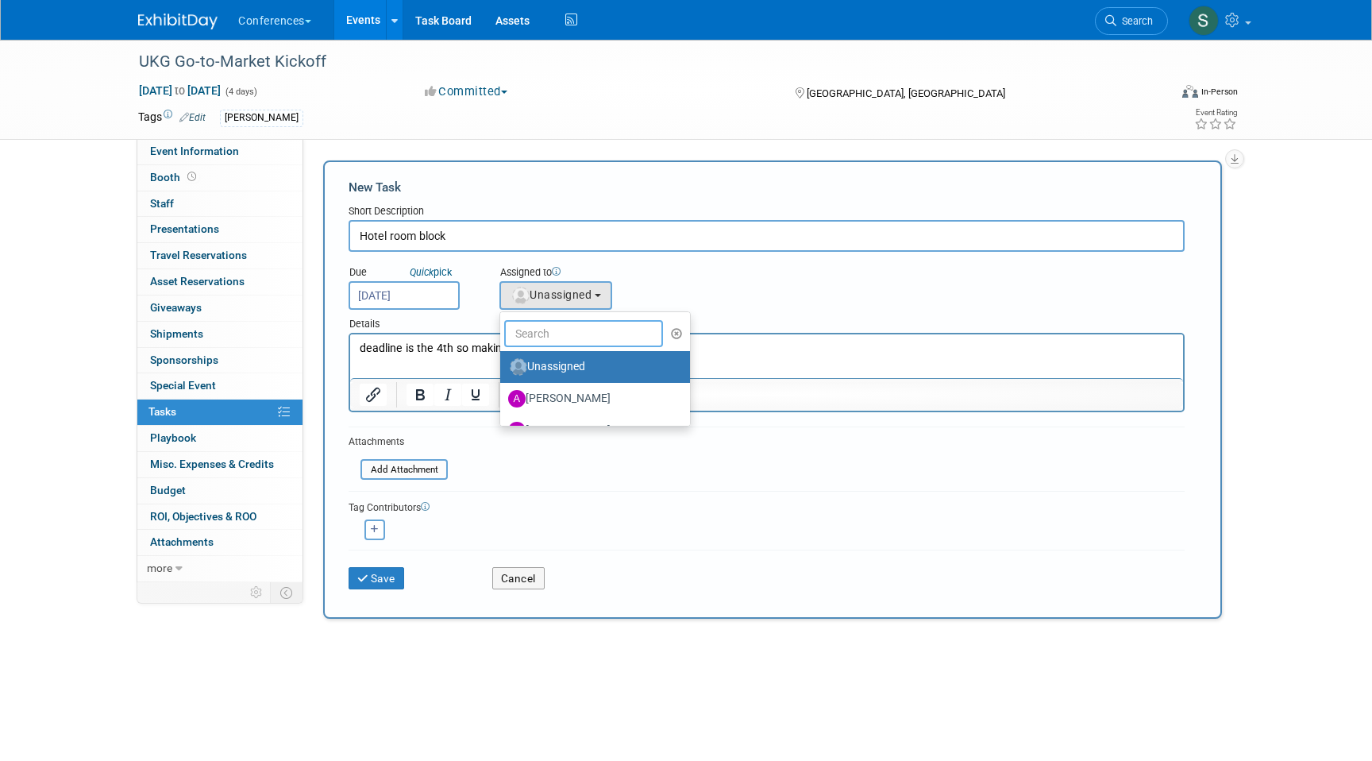
click at [534, 335] on input "text" at bounding box center [583, 333] width 159 height 27
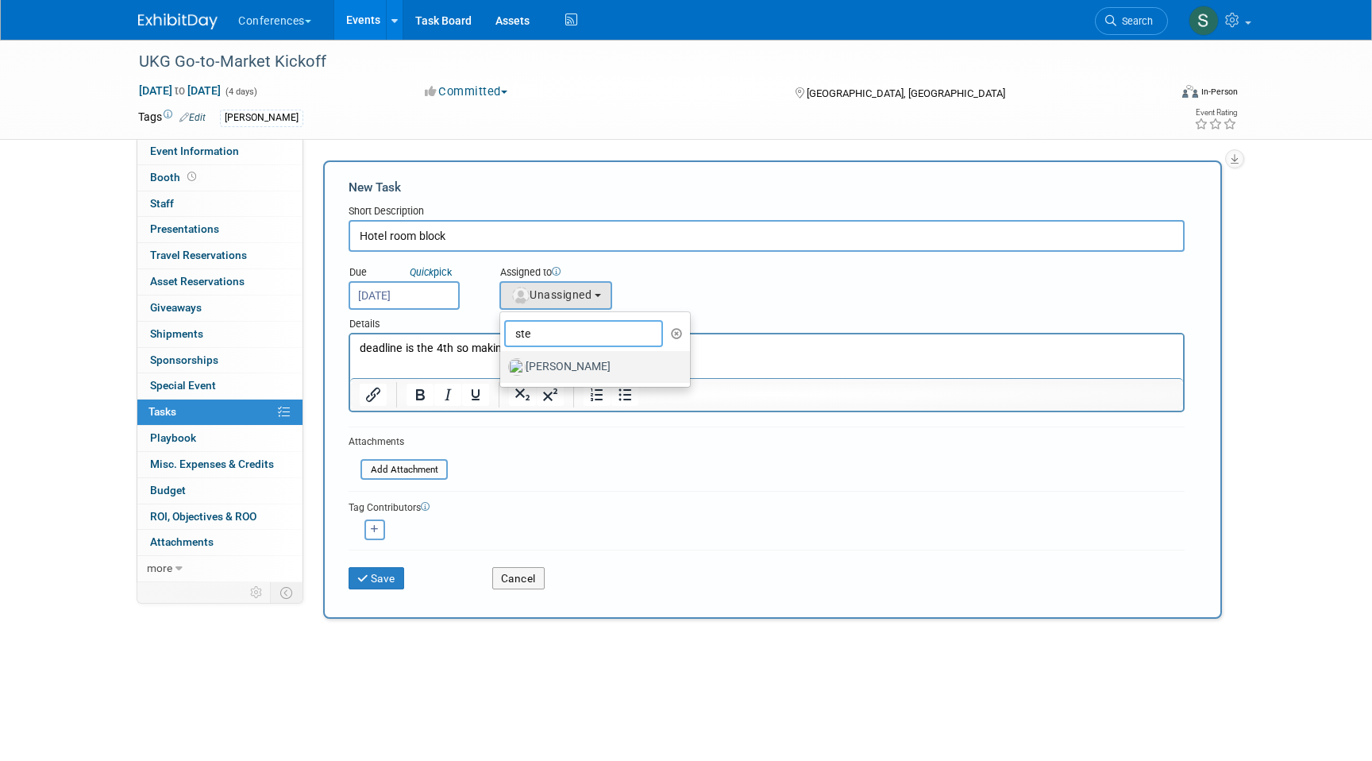
type input "ste"
click at [585, 373] on label "Stephanie Donley" at bounding box center [591, 366] width 166 height 25
click at [503, 370] on input "Stephanie Donley" at bounding box center [497, 365] width 10 height 10
select select "99d3eb33-a025-47ce-af5b-5fd5b4501ca6"
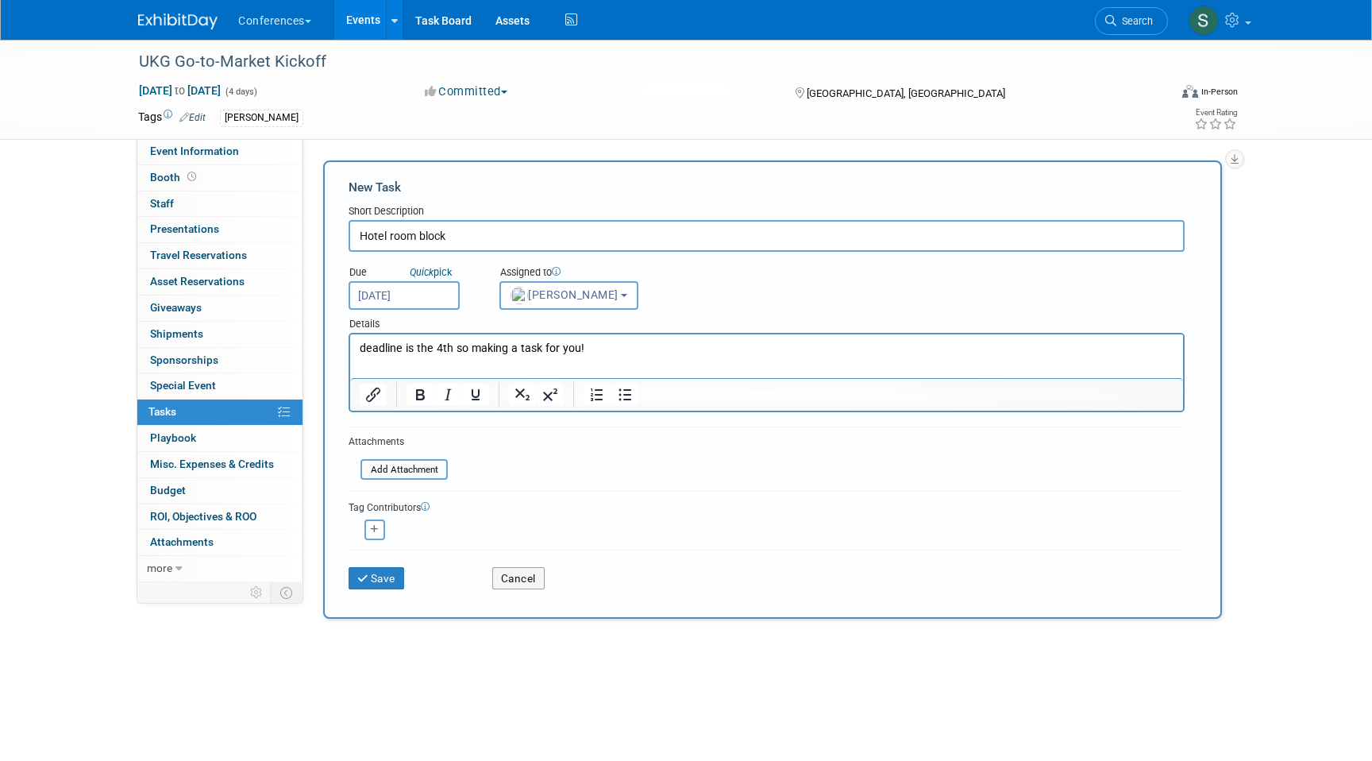
click at [612, 349] on p "deadline is the 4th so making a task for you!" at bounding box center [767, 349] width 815 height 16
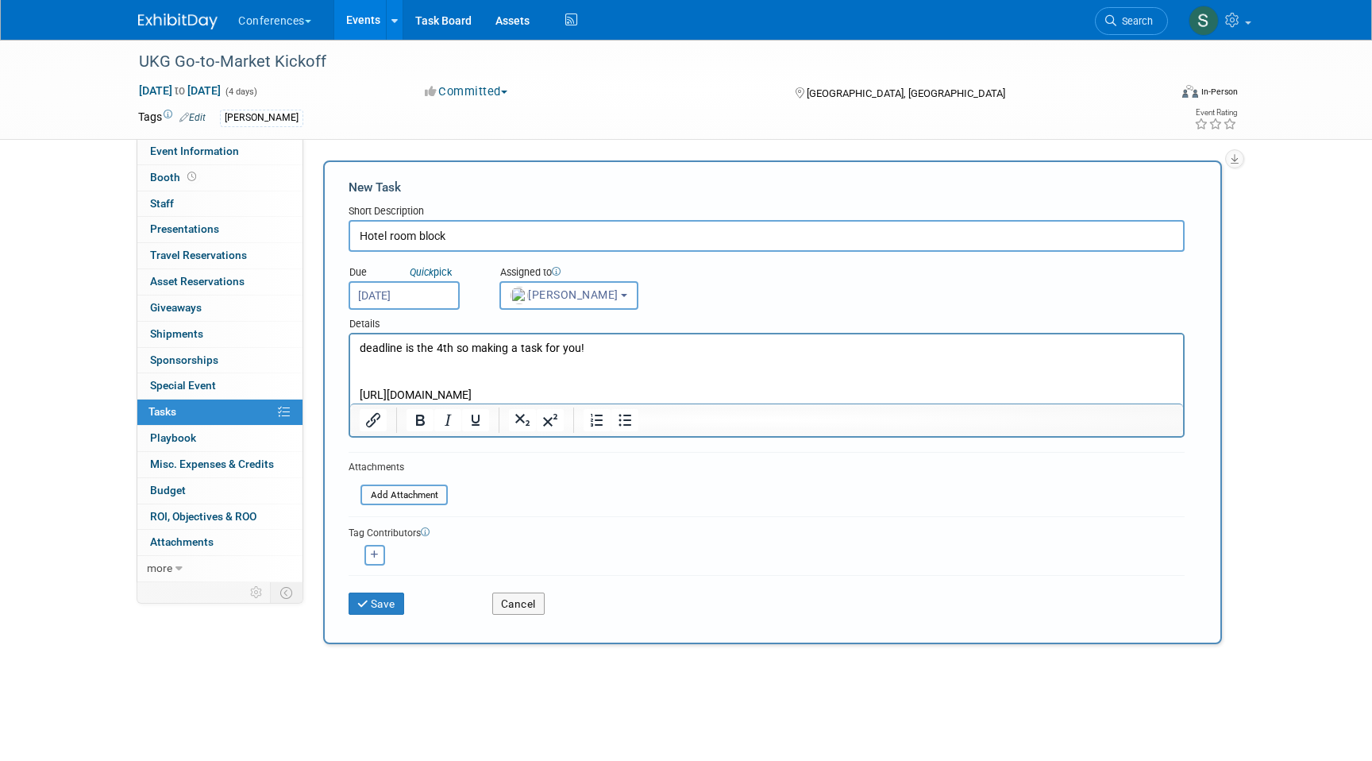
click at [446, 403] on p "https://book.passkey.com/gt/220804568?gtid=bcaea28e4c0bb32dd07b230809d2d414" at bounding box center [767, 396] width 815 height 16
click at [374, 421] on icon "Insert/edit link" at bounding box center [373, 420] width 14 height 14
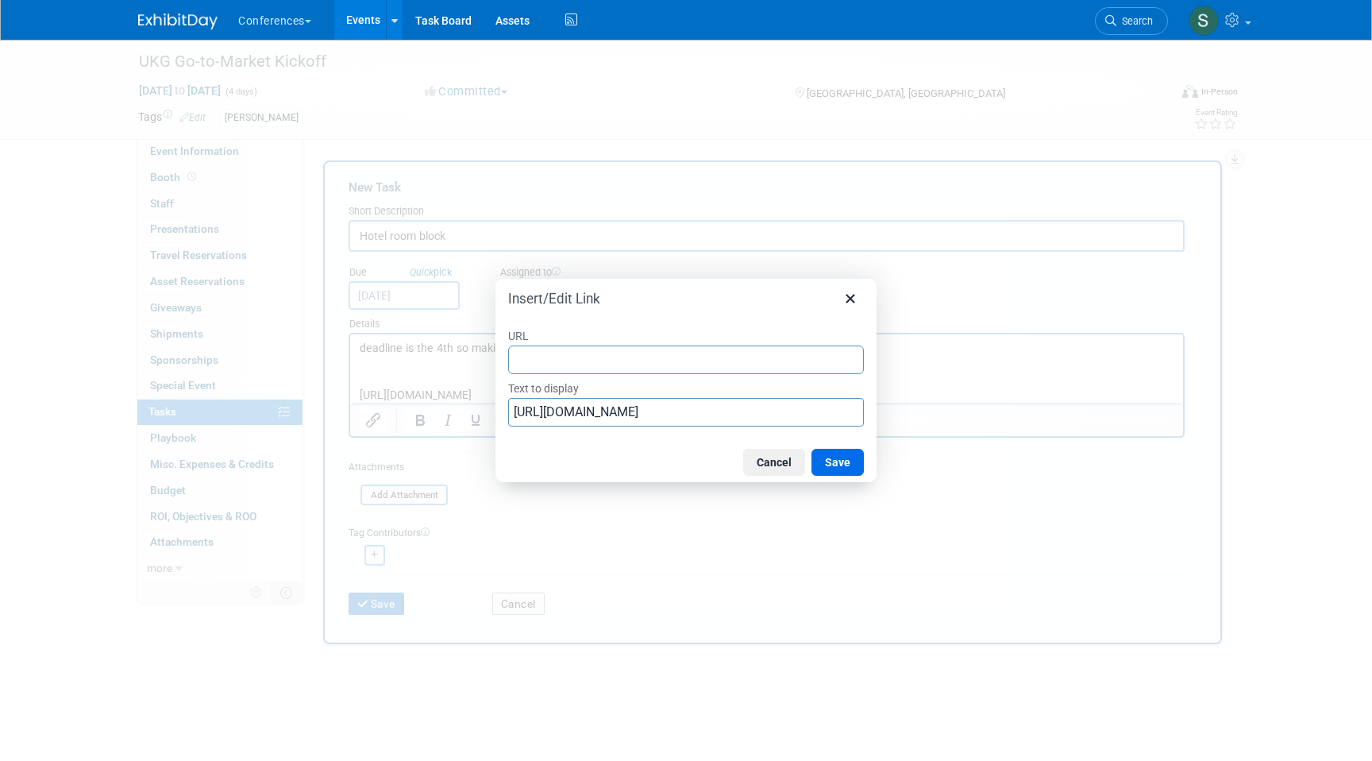
type input "https://book.passkey.com/gt/220804568?gtid=bcaea28e4c0bb32dd07b230809d2d414"
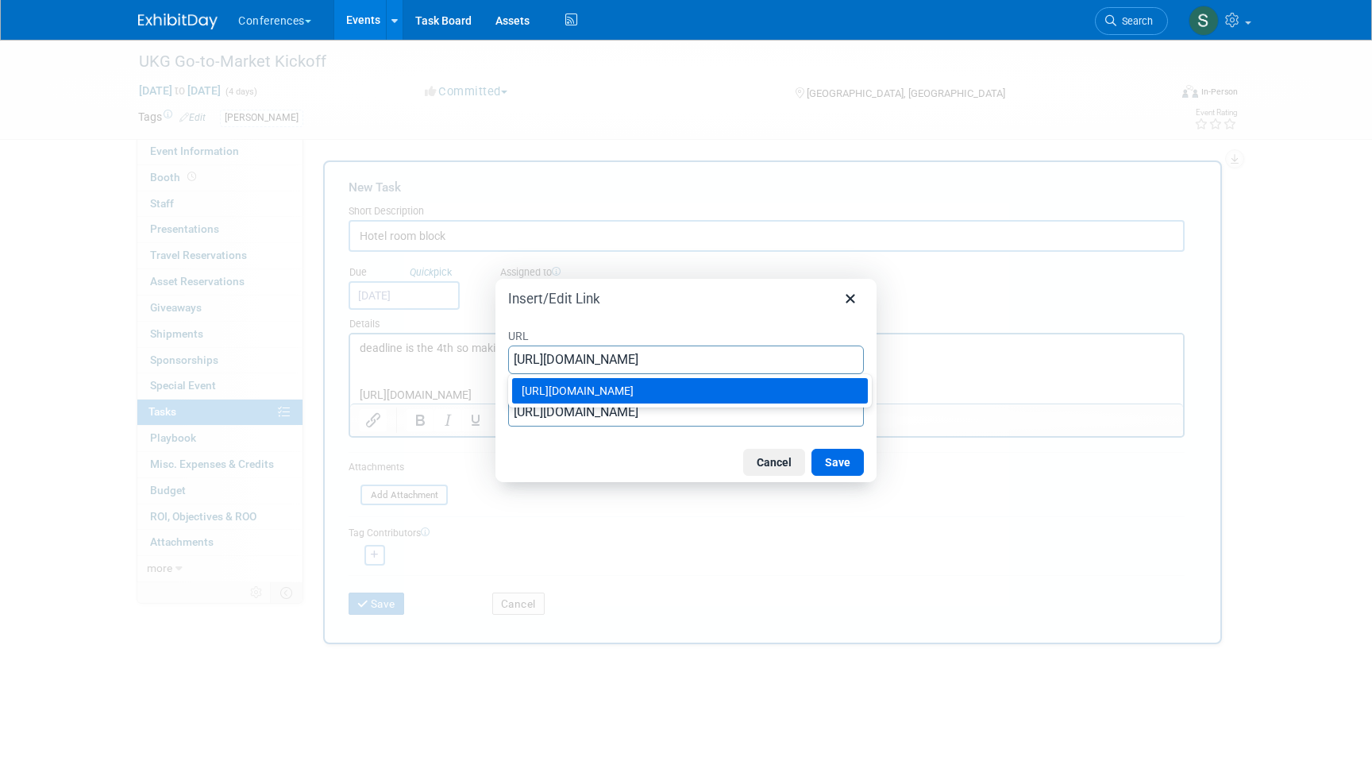
click at [790, 389] on div "https://book.passkey.com/gt/220804568?gtid=bcaea28e4c0bb32dd07b230809d2d414" at bounding box center [692, 390] width 340 height 19
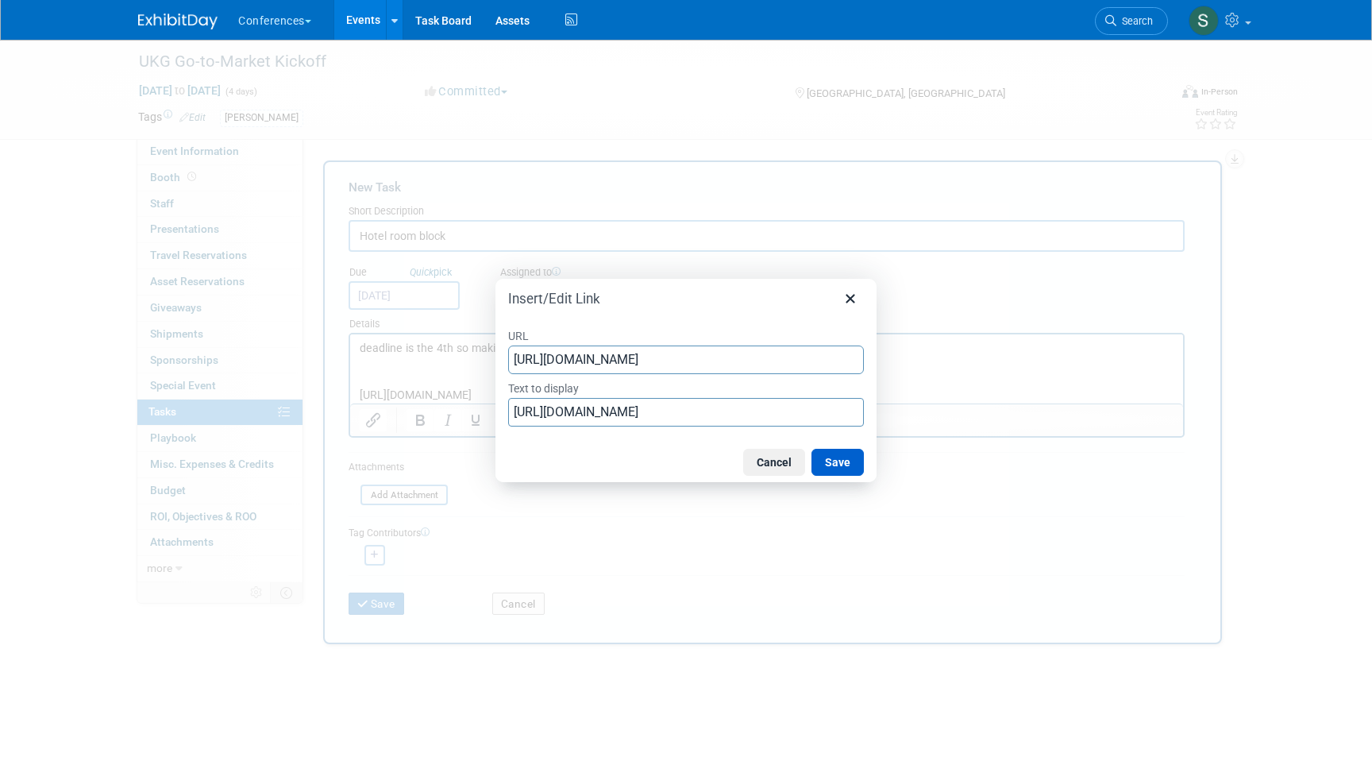
click at [839, 457] on button "Save" at bounding box center [838, 462] width 52 height 27
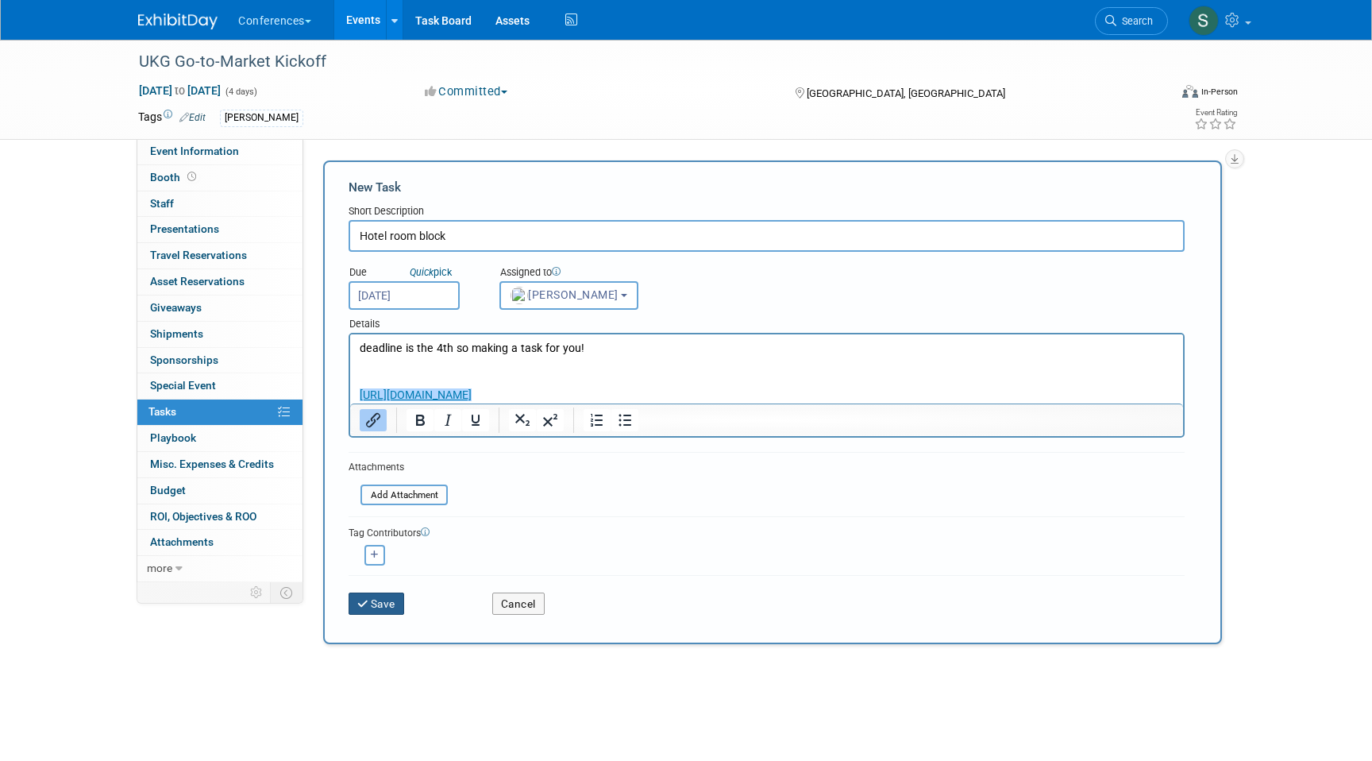
click at [360, 607] on icon "submit" at bounding box center [364, 604] width 14 height 11
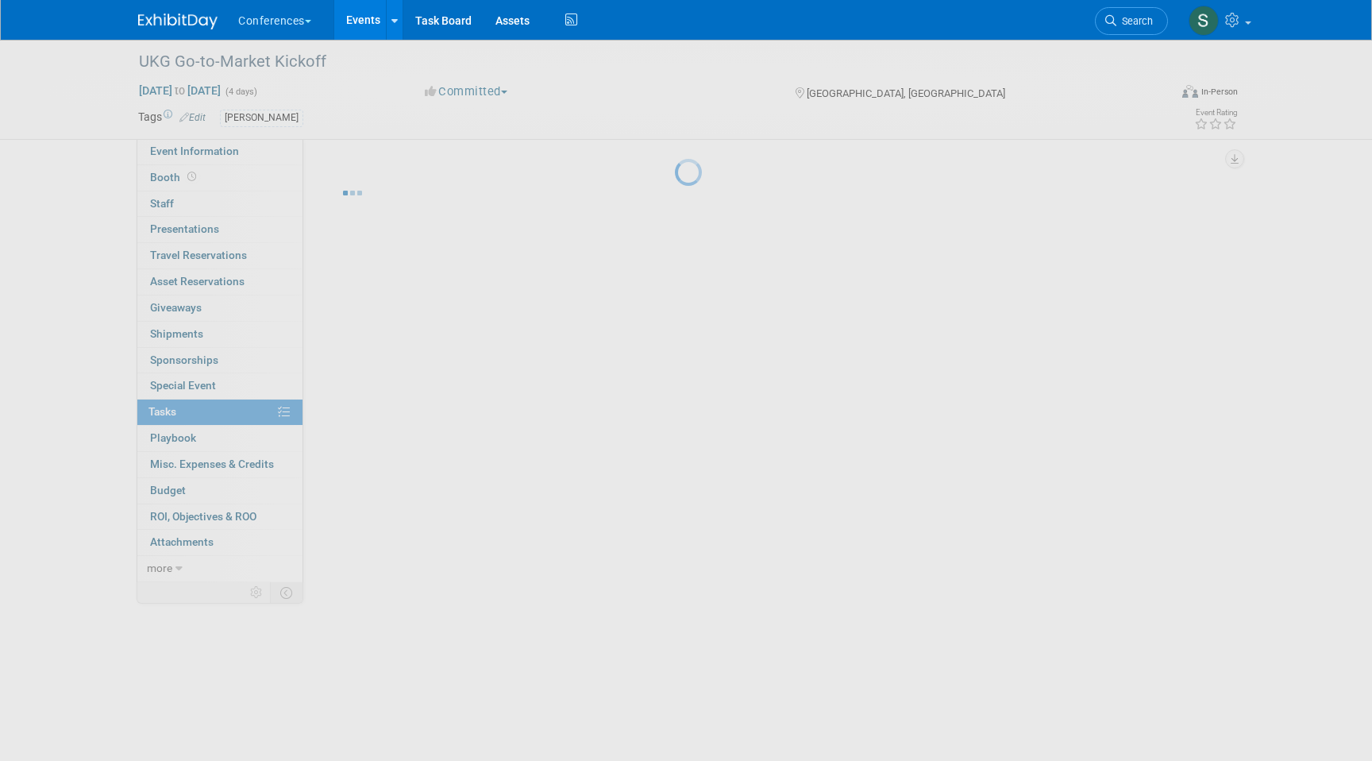
scroll to position [0, 0]
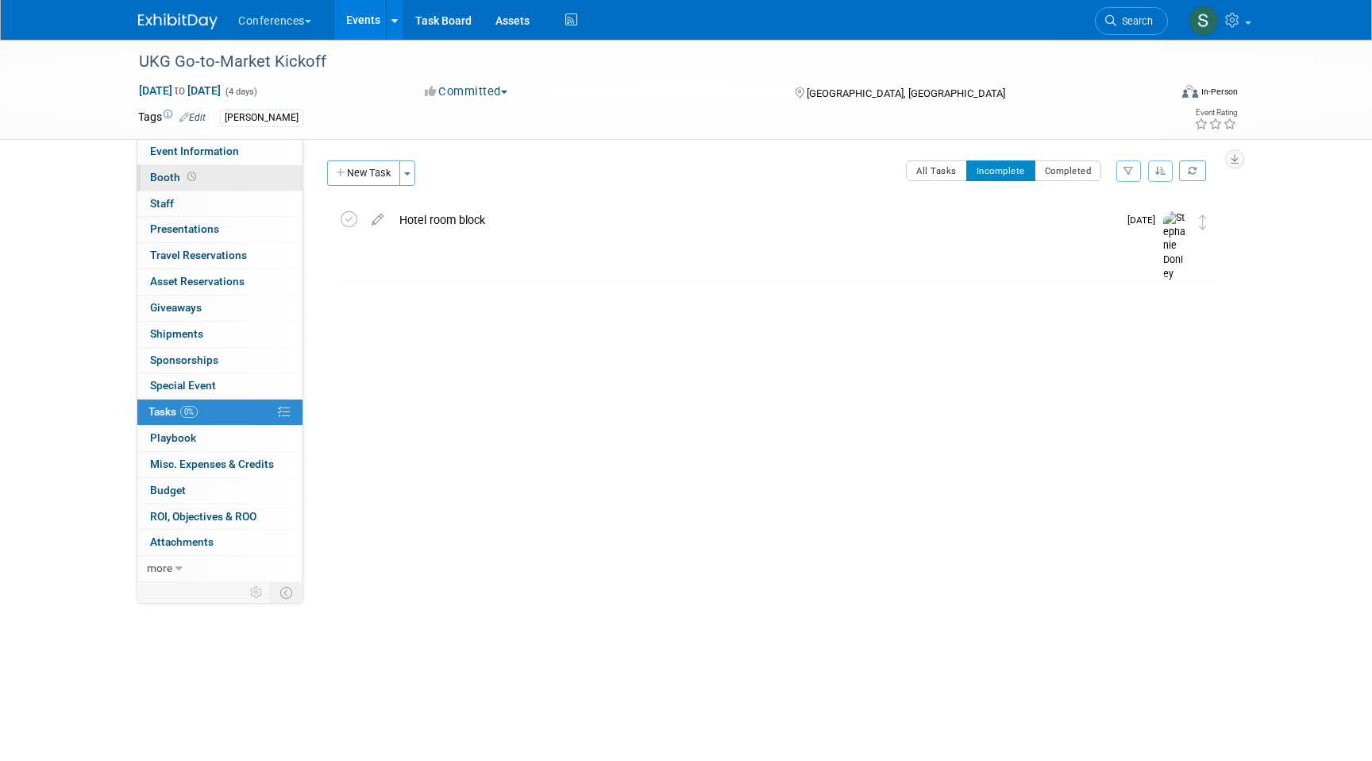
click at [228, 170] on link "Booth" at bounding box center [219, 177] width 165 height 25
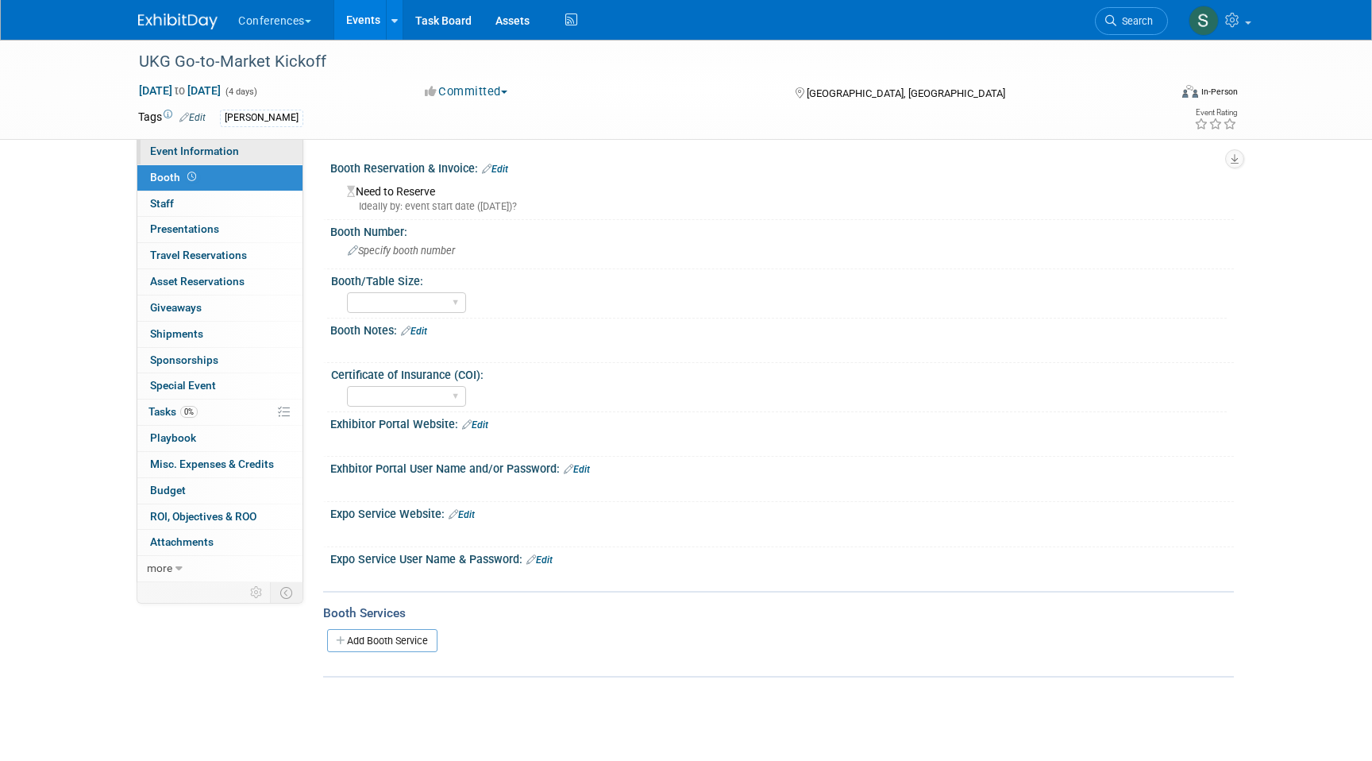
click at [227, 156] on span "Event Information" at bounding box center [194, 151] width 89 height 13
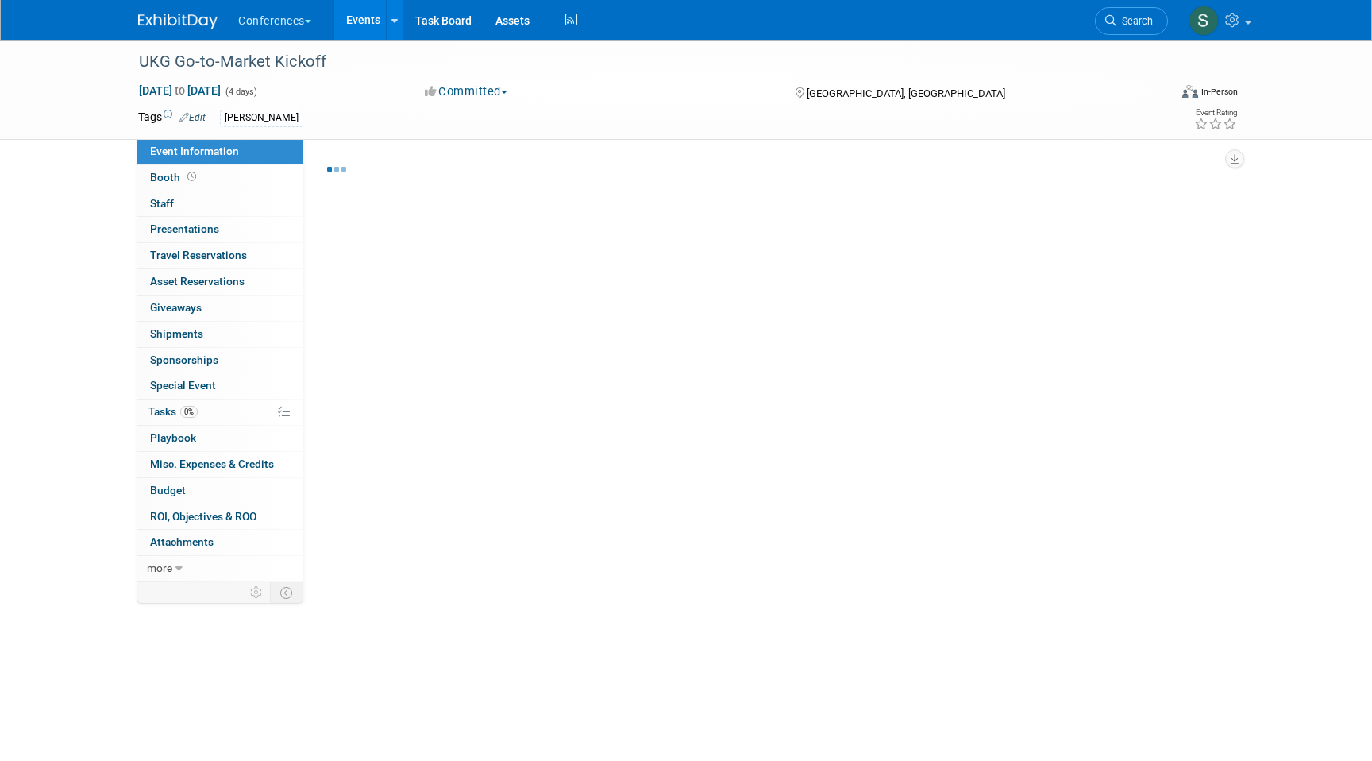
select select "Aya"
select select "Stephanie"
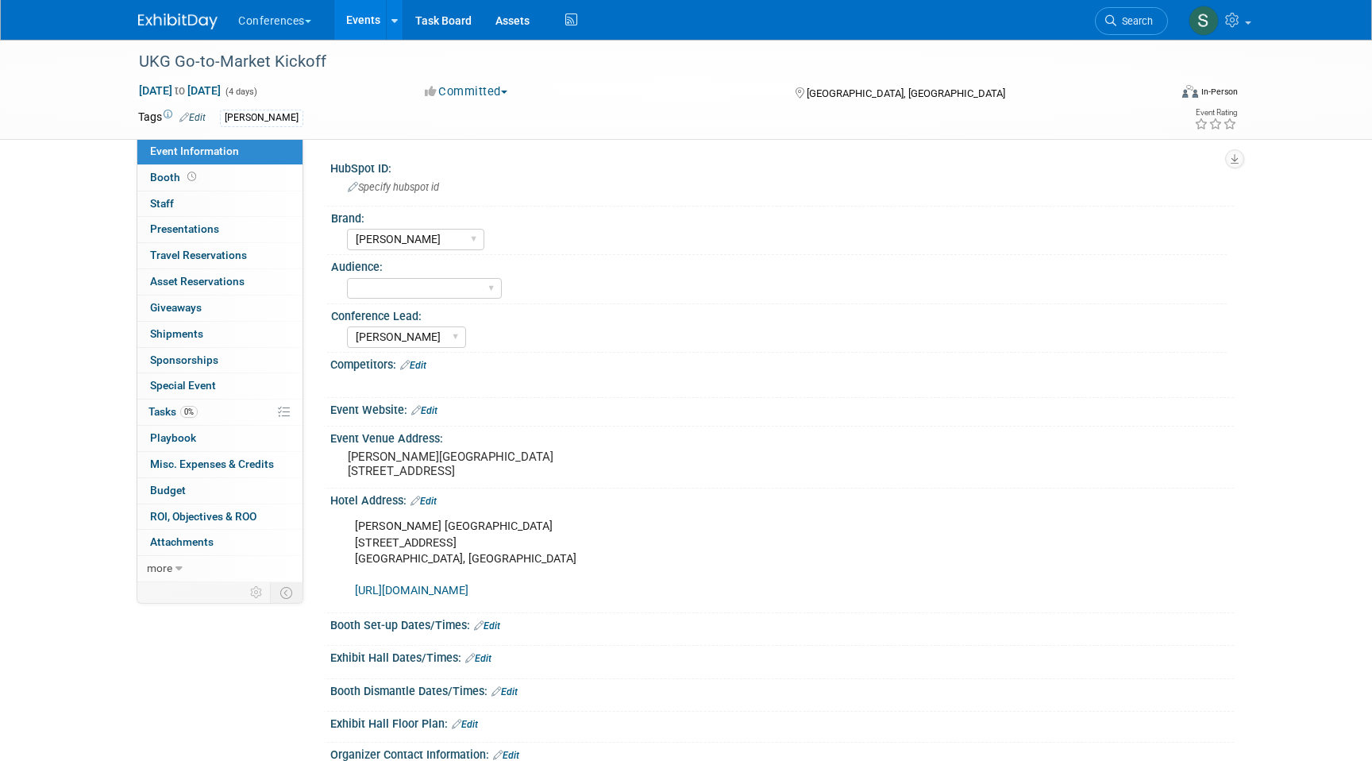
scroll to position [117, 0]
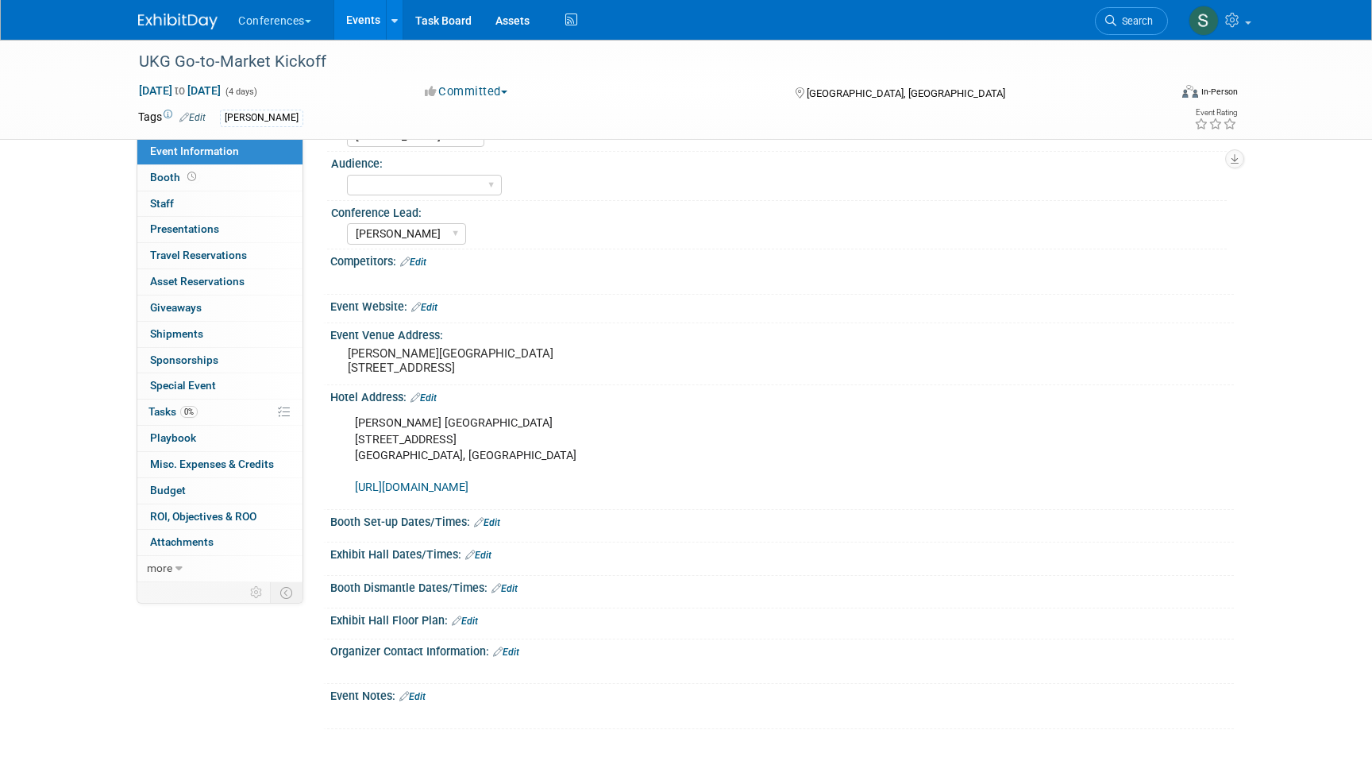
click at [483, 556] on link "Edit" at bounding box center [478, 555] width 26 height 11
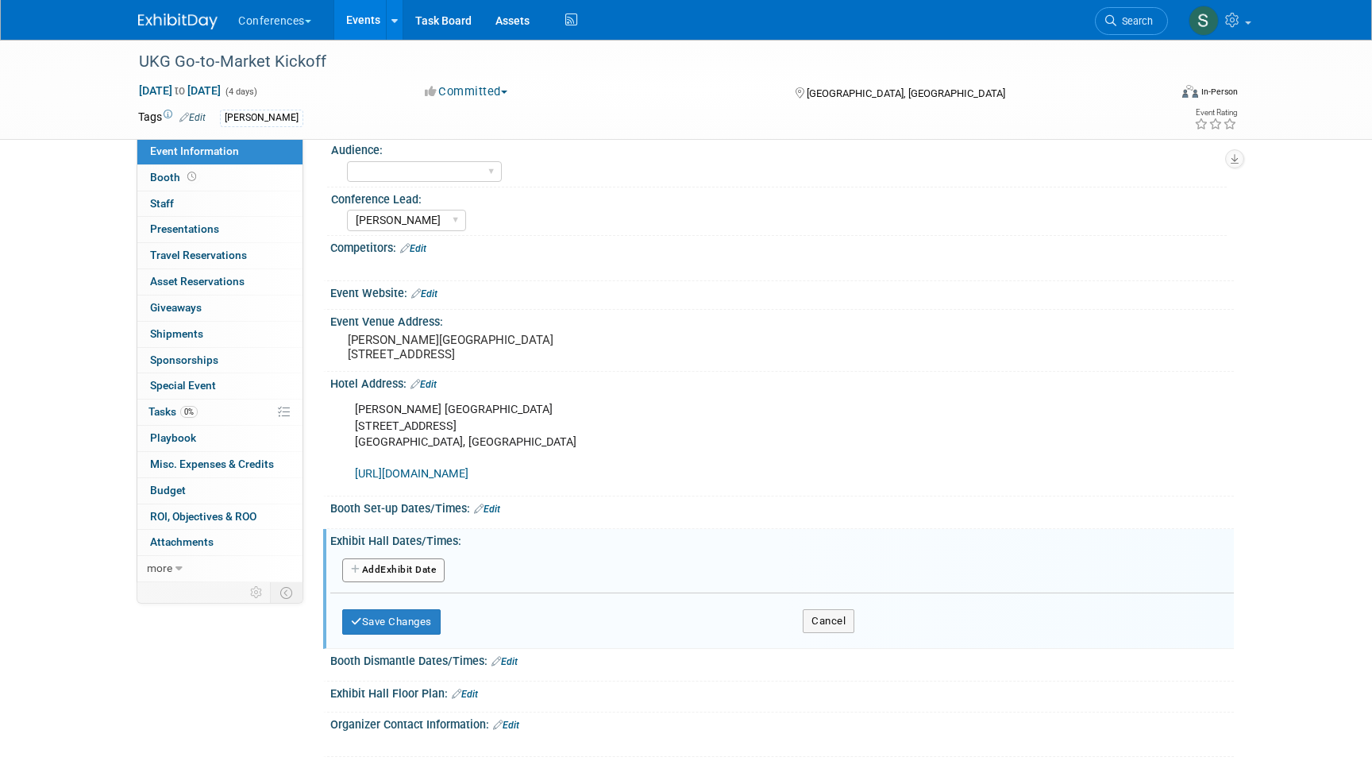
click at [402, 582] on button "Add Another Exhibit Date" at bounding box center [393, 570] width 102 height 24
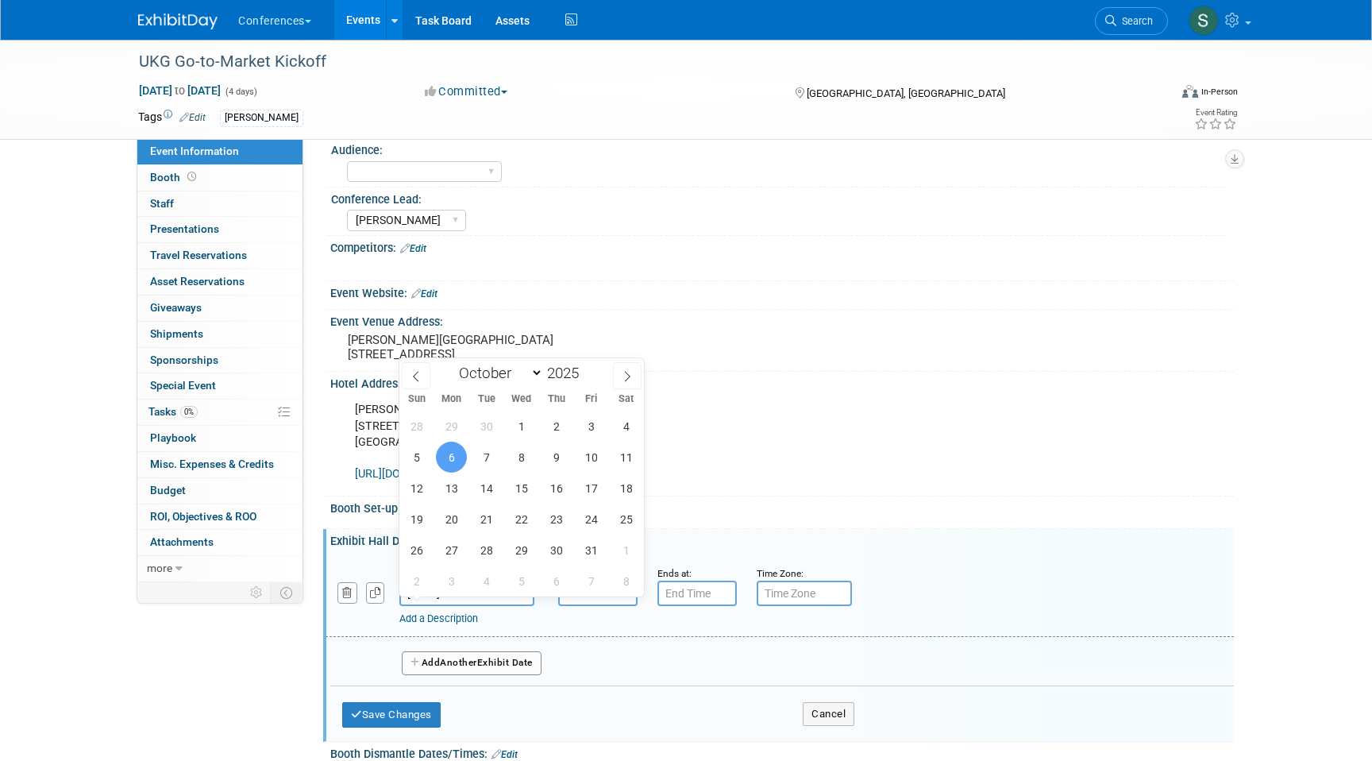
click at [461, 606] on input "Oct 6, 2025" at bounding box center [466, 593] width 135 height 25
click at [523, 453] on span "8" at bounding box center [521, 457] width 31 height 31
type input "Oct 8, 2025"
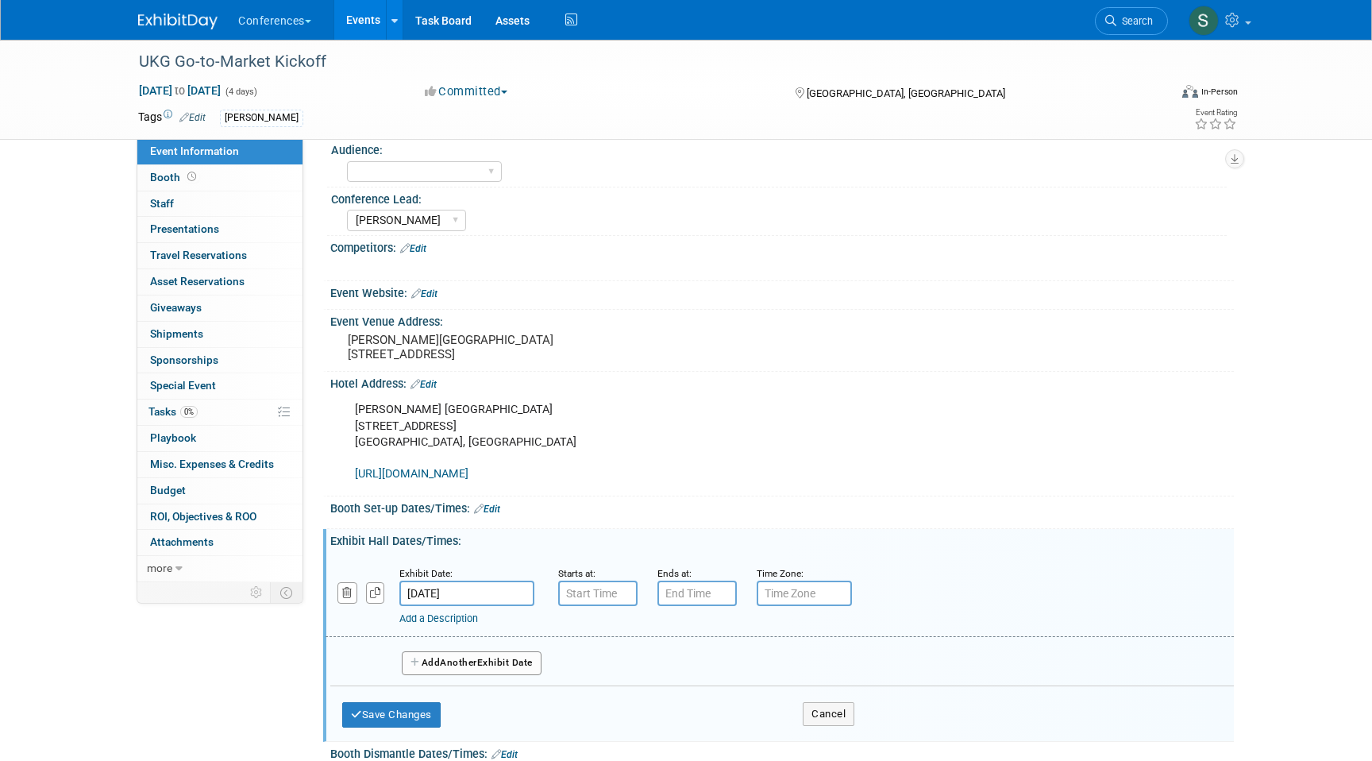
type input "7:00 AM"
click at [586, 606] on input "7:00 AM" at bounding box center [597, 593] width 79 height 25
click at [724, 573] on div "Exhibit Date: Oct 8, 2025 Starts at: 7:00 AM 07 : 00 AM 12 01 02 03 04 05 06 07…" at bounding box center [780, 596] width 909 height 81
click at [708, 604] on input "7:00 PM" at bounding box center [697, 593] width 79 height 25
click at [690, 646] on span at bounding box center [695, 633] width 28 height 28
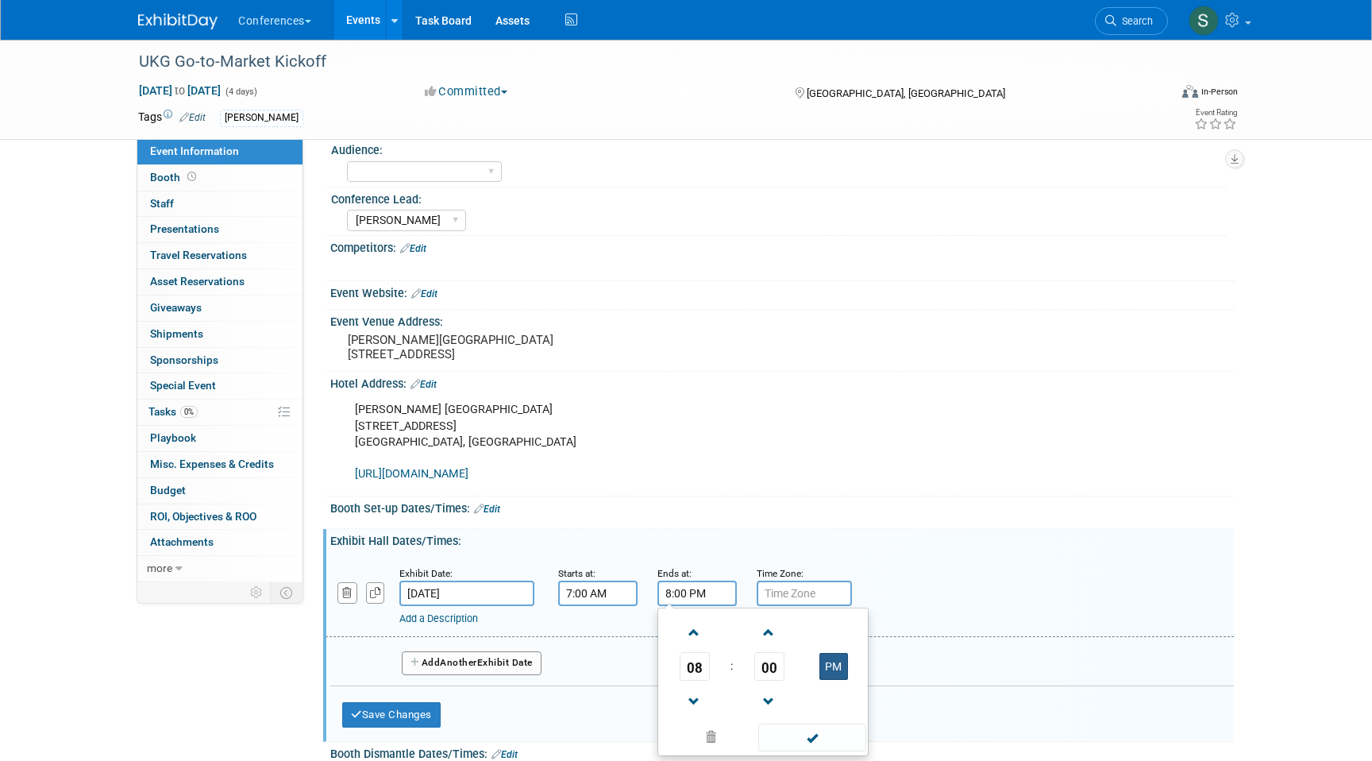
click at [834, 680] on button "PM" at bounding box center [834, 666] width 29 height 27
type input "8:00 AM"
click at [728, 548] on div "Exhibit Hall Dates/Times: Edit" at bounding box center [782, 539] width 904 height 20
click at [443, 624] on link "Add a Description" at bounding box center [438, 618] width 79 height 12
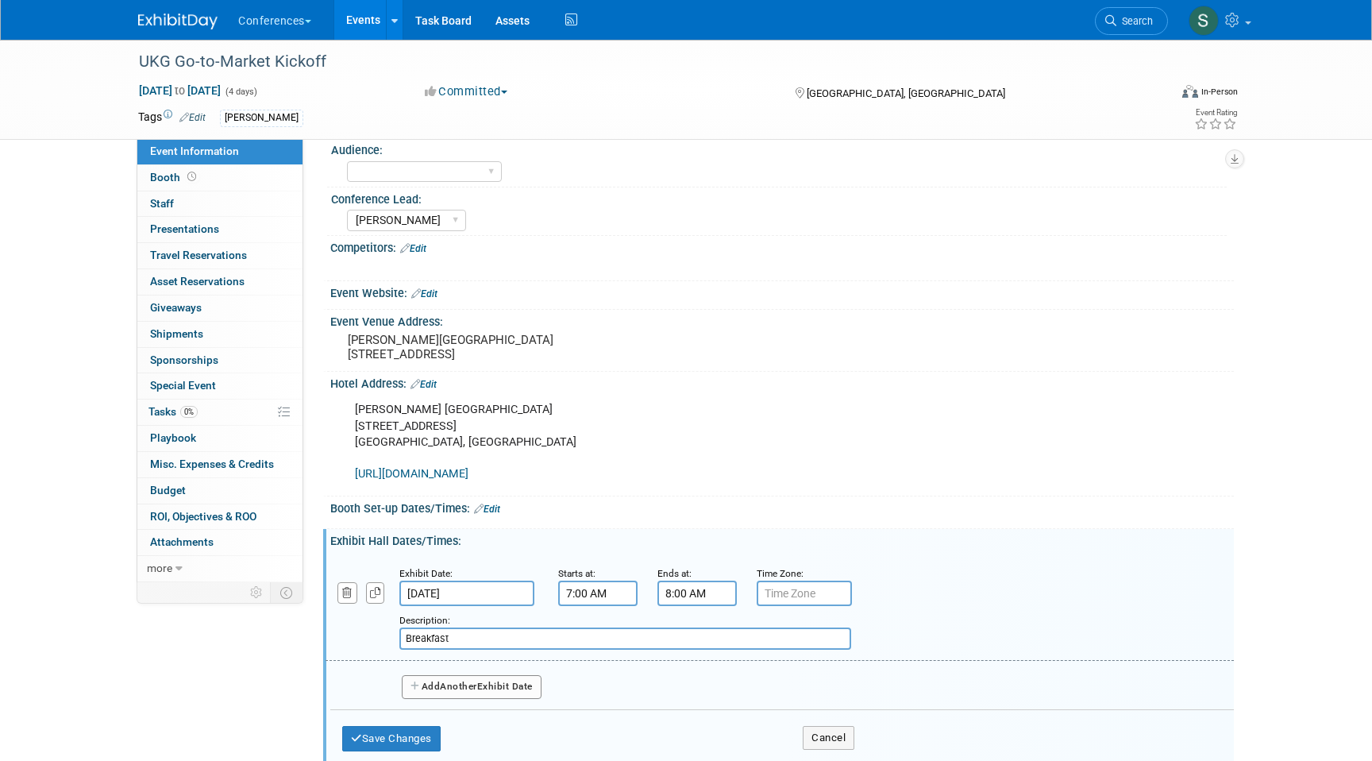
type input "Breakfast"
click at [485, 696] on button "Add Another Exhibit Date" at bounding box center [472, 687] width 140 height 24
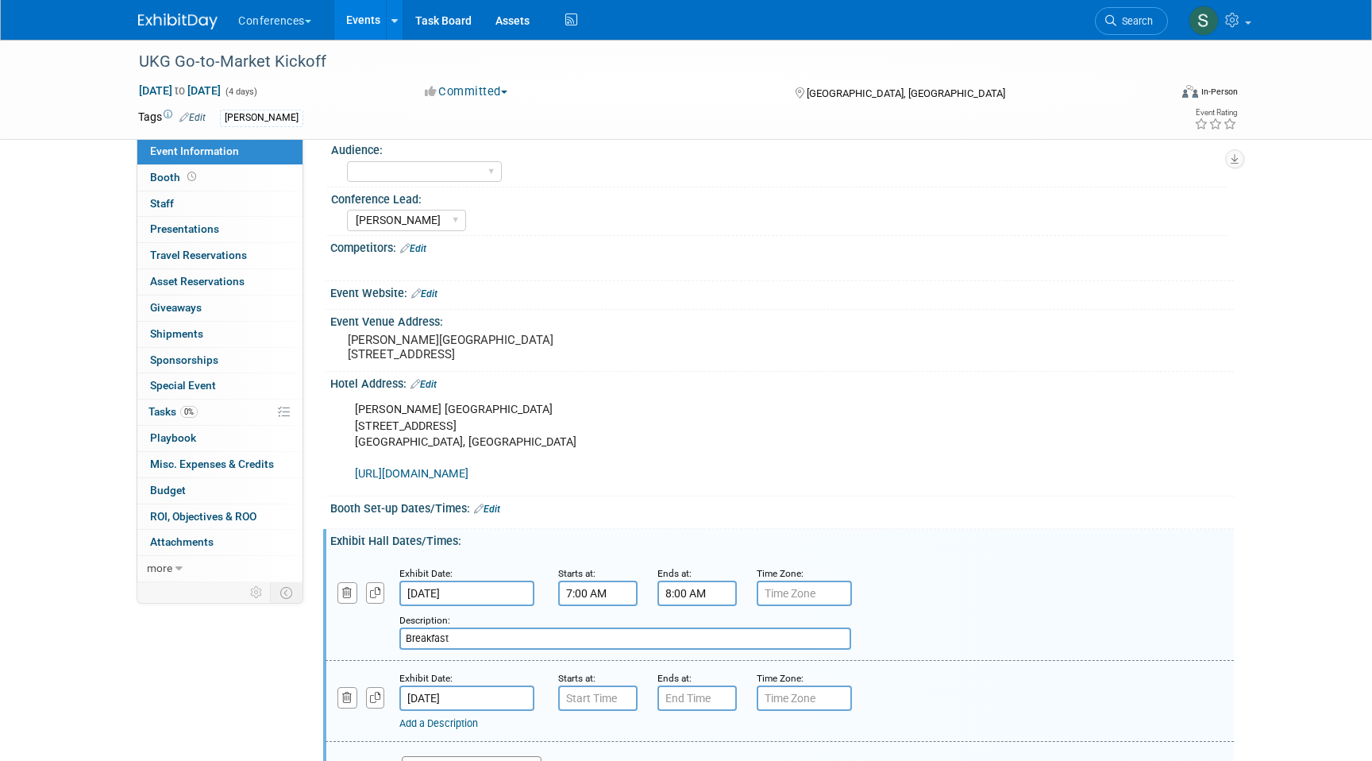
scroll to position [290, 0]
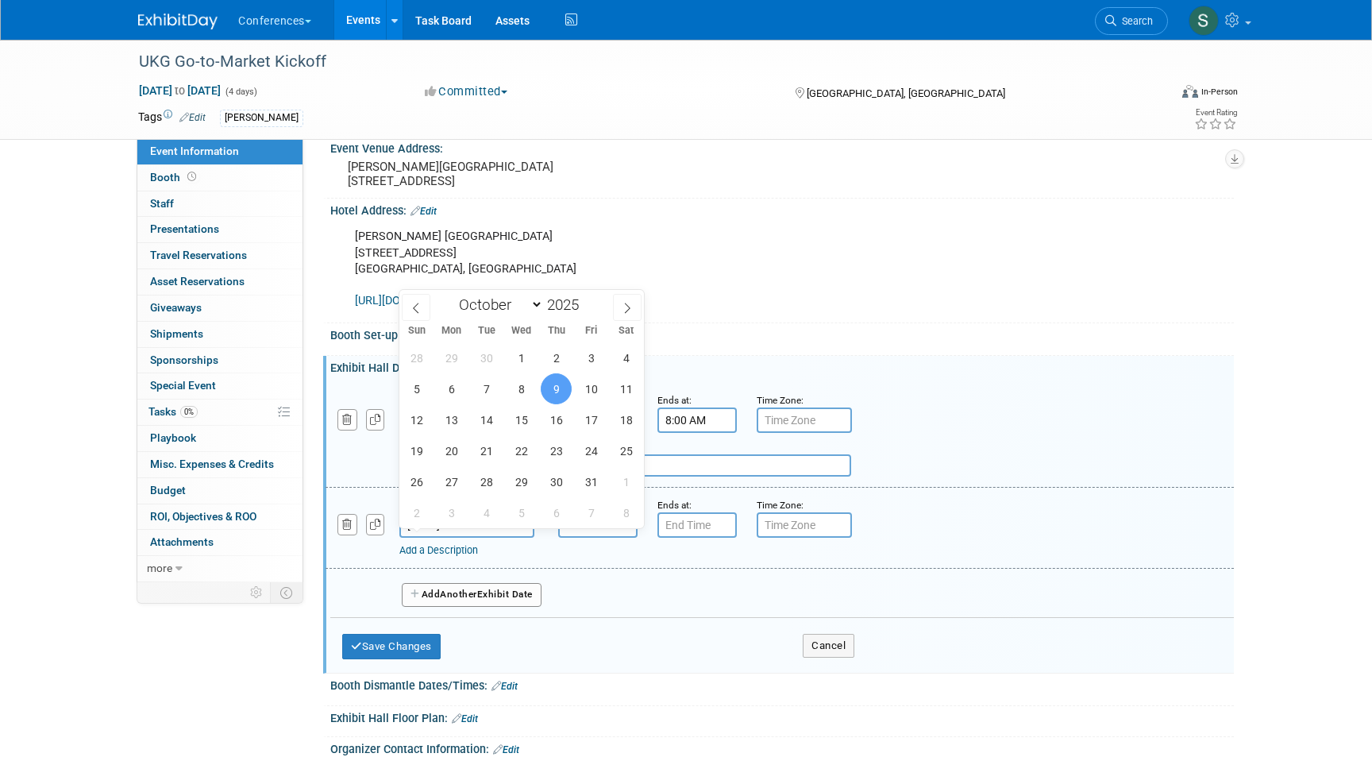
click at [448, 536] on input "Oct 9, 2025" at bounding box center [466, 524] width 135 height 25
click at [520, 401] on span "8" at bounding box center [521, 388] width 31 height 31
type input "Oct 8, 2025"
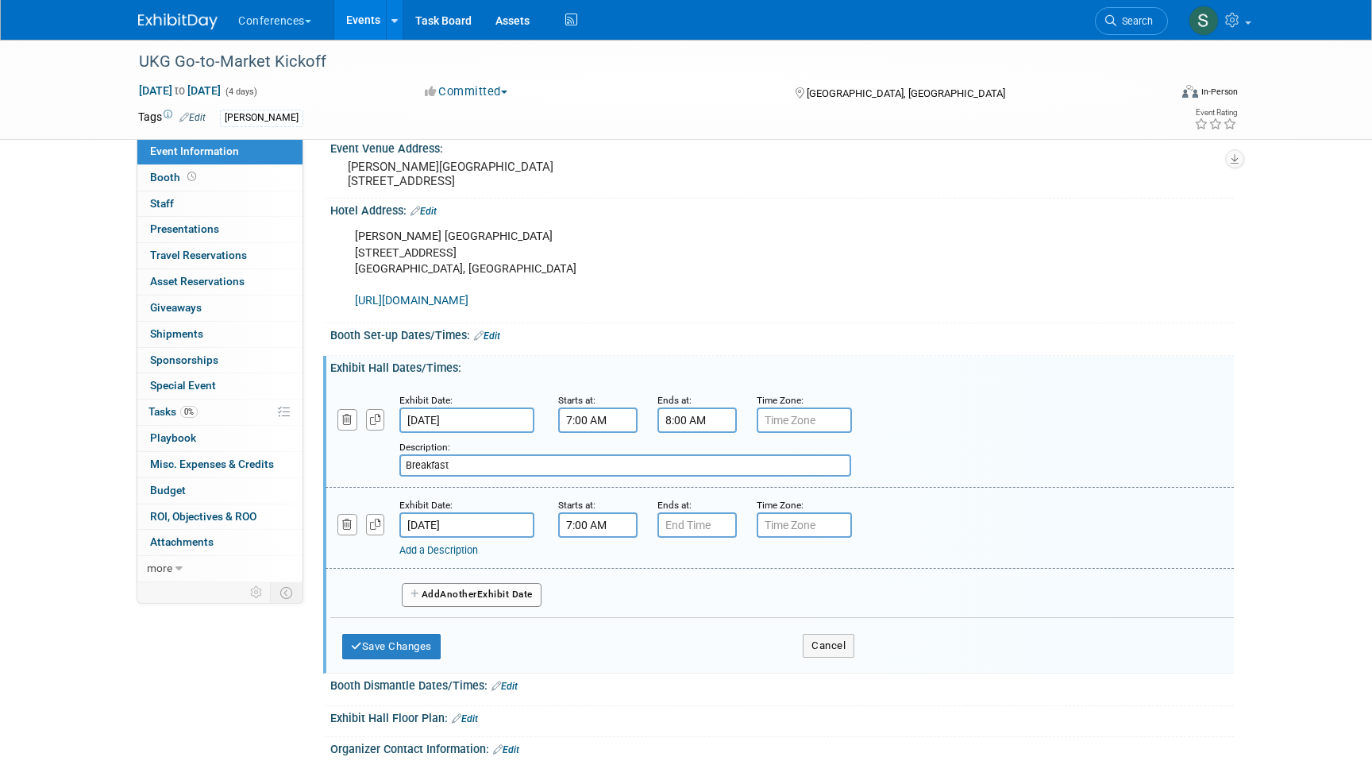
click at [583, 538] on input "7:00 AM" at bounding box center [597, 524] width 79 height 25
click at [597, 578] on span at bounding box center [595, 564] width 28 height 28
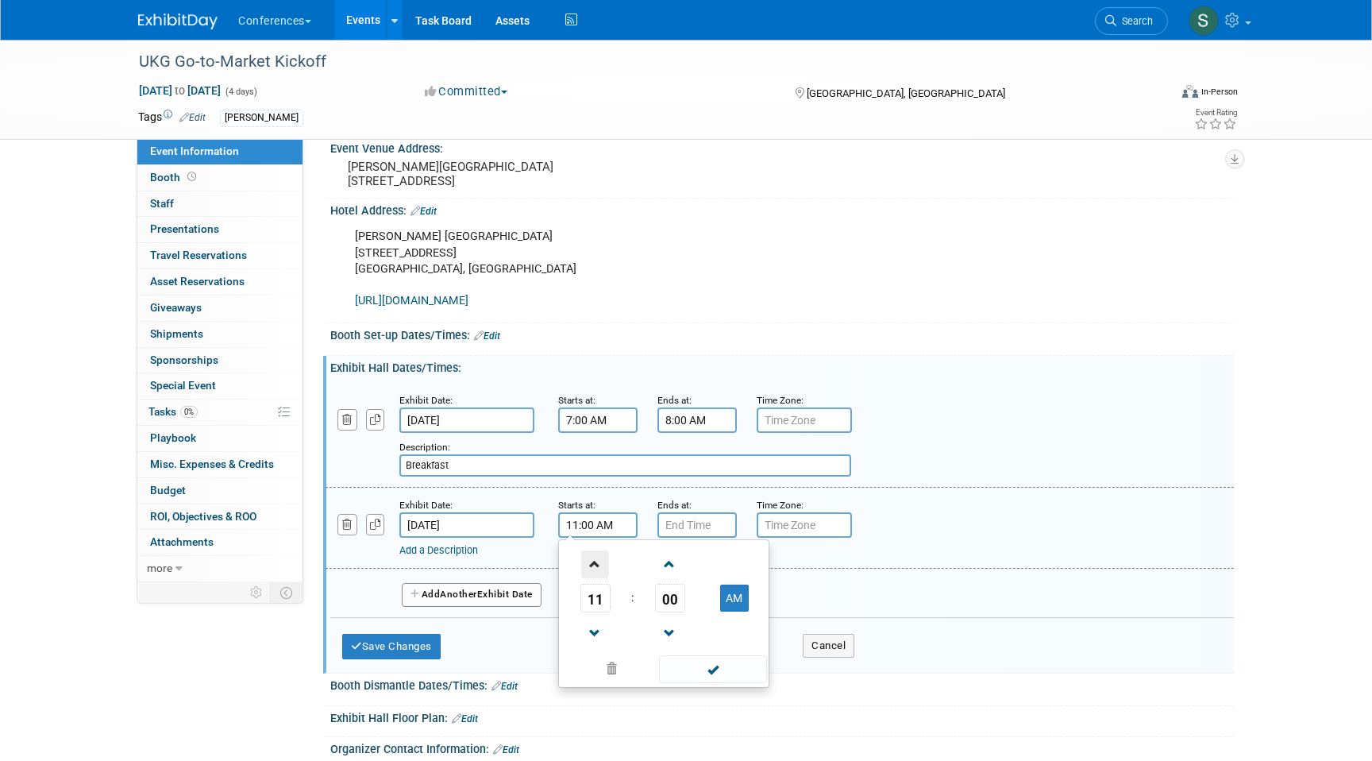
click at [597, 578] on span at bounding box center [595, 564] width 28 height 28
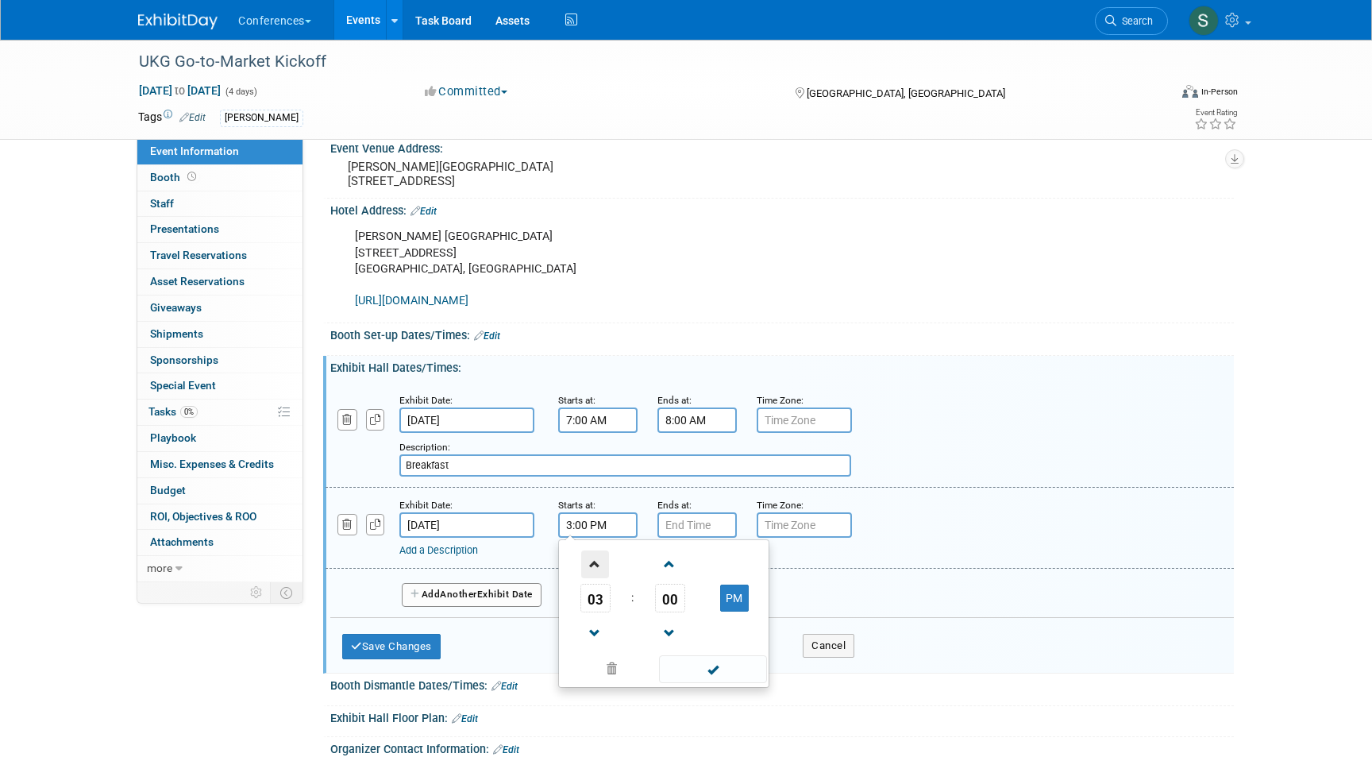
type input "4:00 PM"
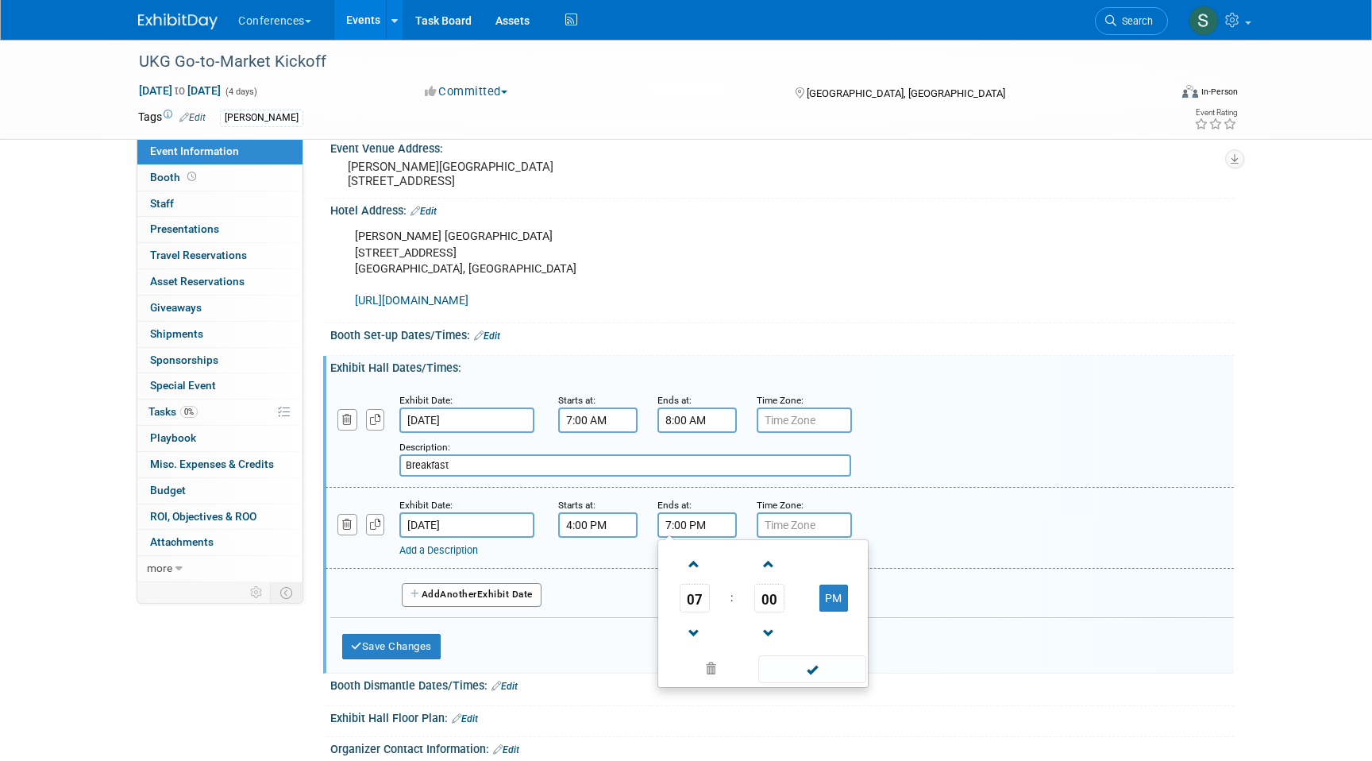
click at [692, 537] on input "7:00 PM" at bounding box center [697, 524] width 79 height 25
click at [693, 604] on span "07" at bounding box center [695, 598] width 30 height 29
click at [741, 624] on td "05" at bounding box center [737, 607] width 51 height 43
type input "5:00 PM"
click at [732, 501] on div "Exhibit Date: Oct 8, 2025 Starts at: 4:00 PM Ends at: 5:00 PM 05 : 00 PM 12 01 …" at bounding box center [780, 528] width 909 height 81
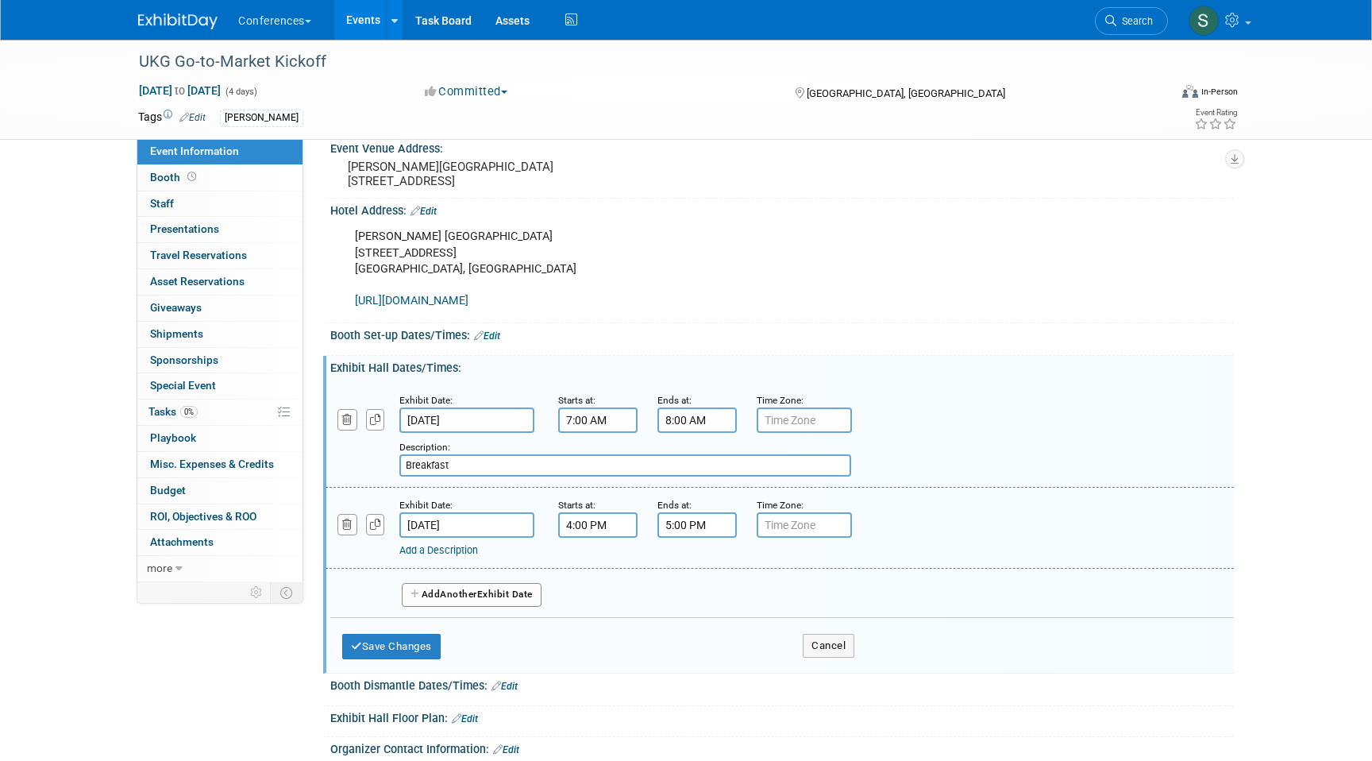
click at [446, 556] on link "Add a Description" at bounding box center [438, 550] width 79 height 12
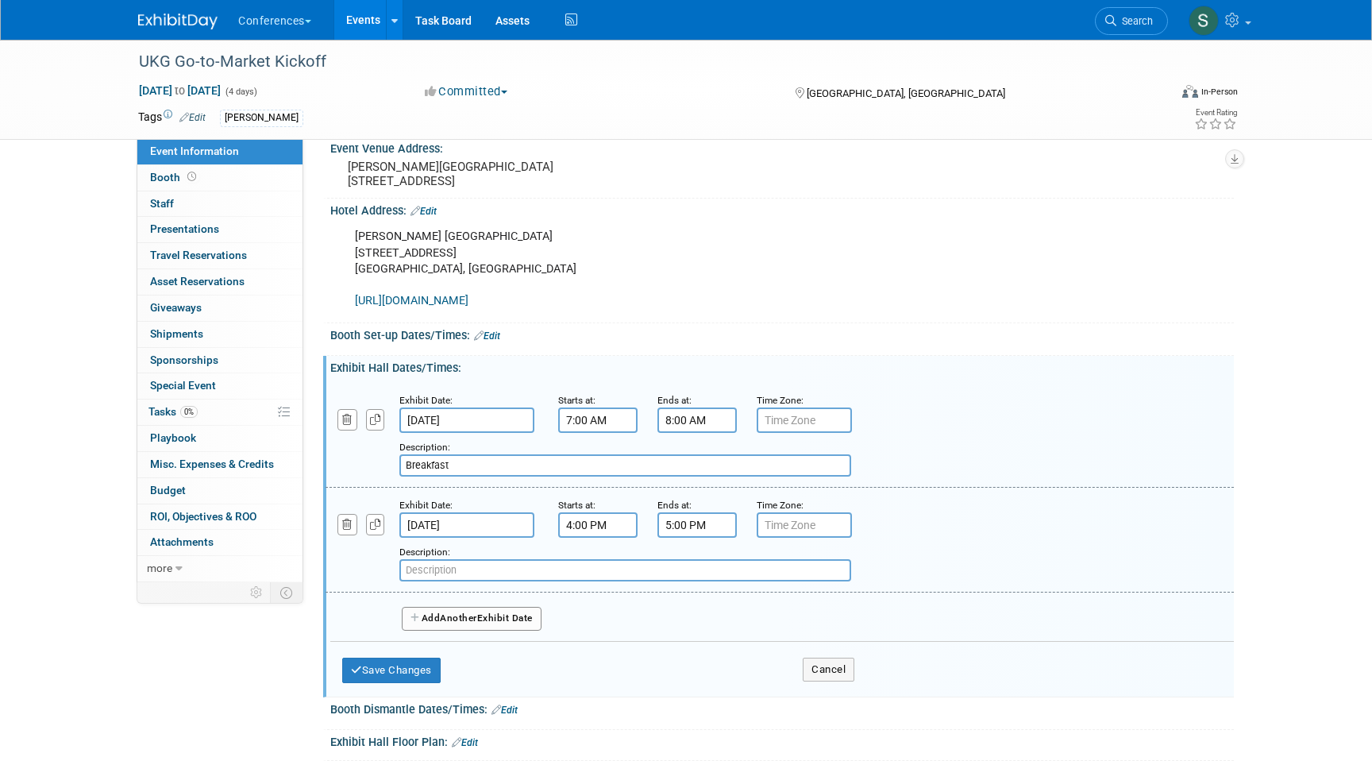
click at [442, 581] on input "text" at bounding box center [625, 570] width 452 height 22
paste input "Keynote General Session"
type input "Keynote General Session"
click at [419, 623] on icon "button" at bounding box center [416, 618] width 11 height 10
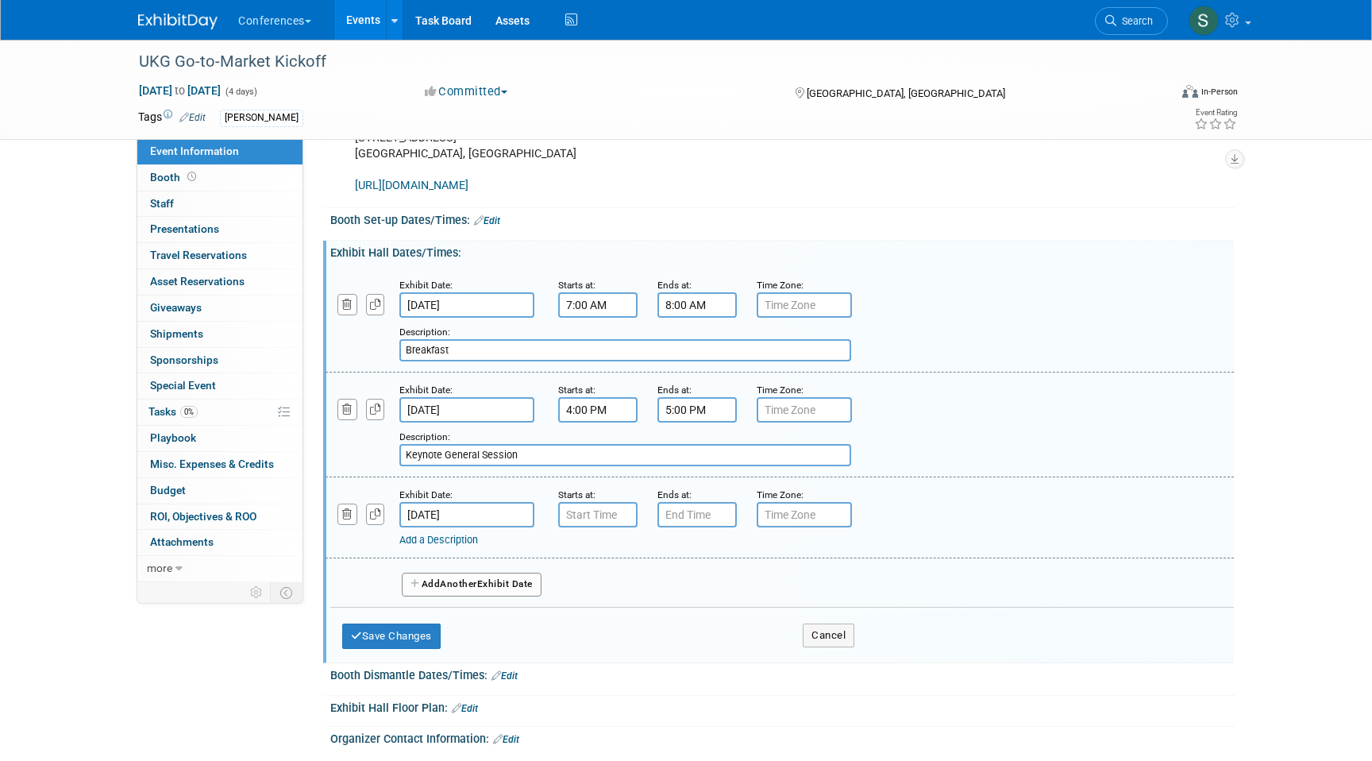
scroll to position [426, 0]
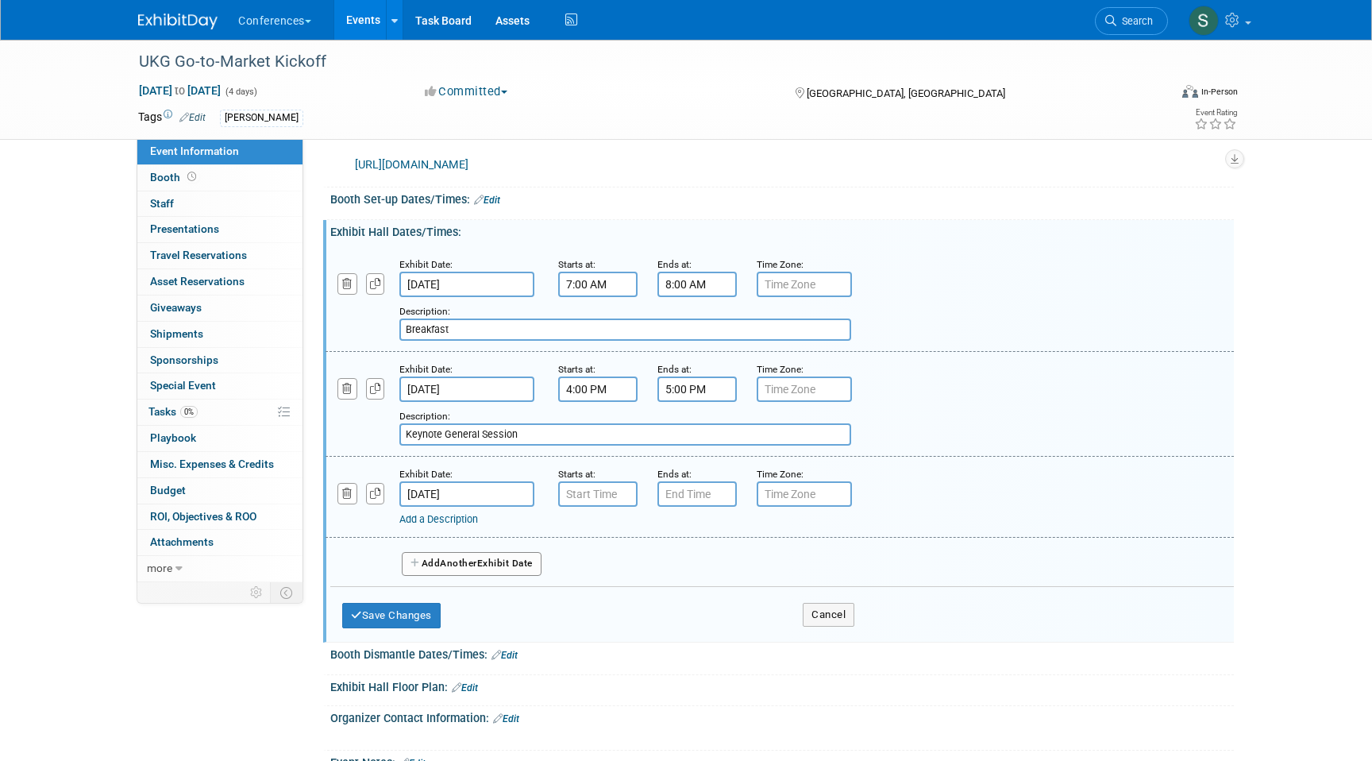
click at [445, 504] on input "Oct 9, 2025" at bounding box center [466, 493] width 135 height 25
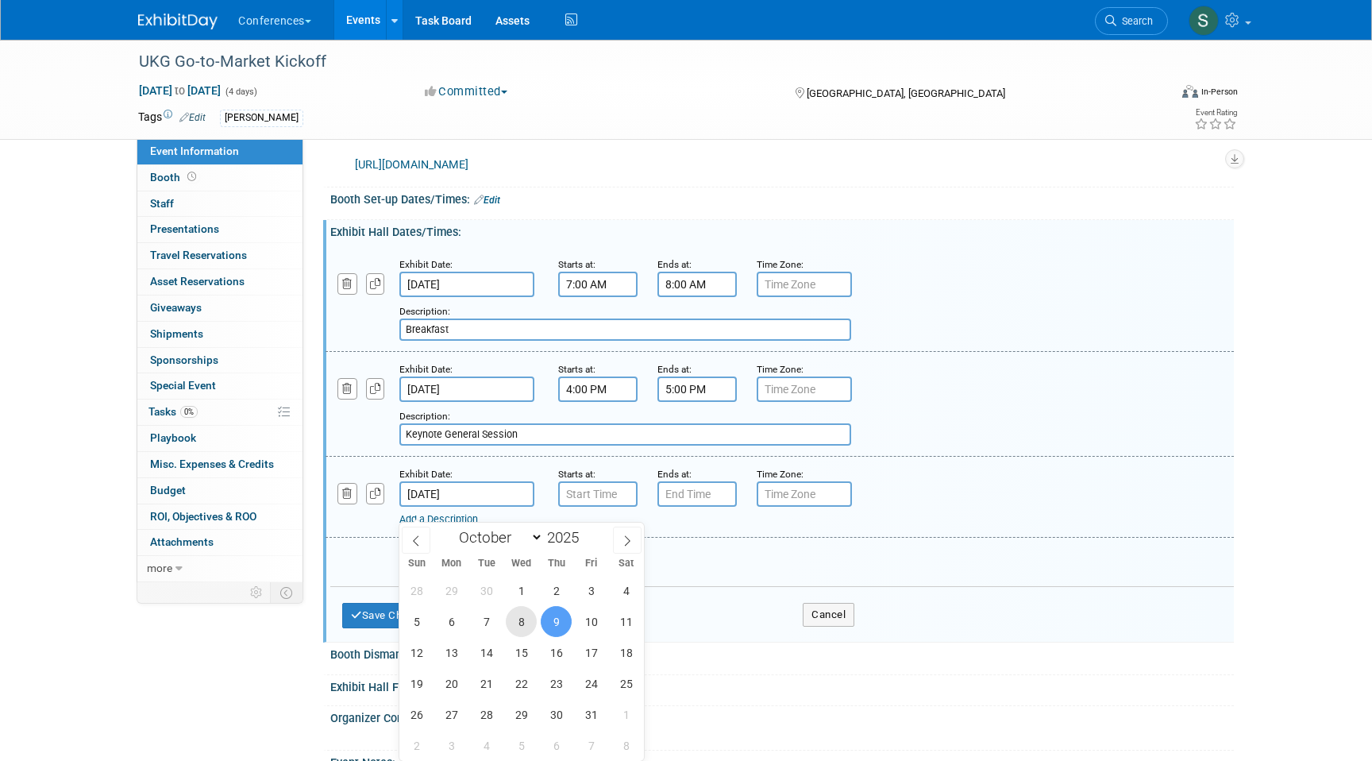
click at [527, 616] on span "8" at bounding box center [521, 621] width 31 height 31
type input "Oct 8, 2025"
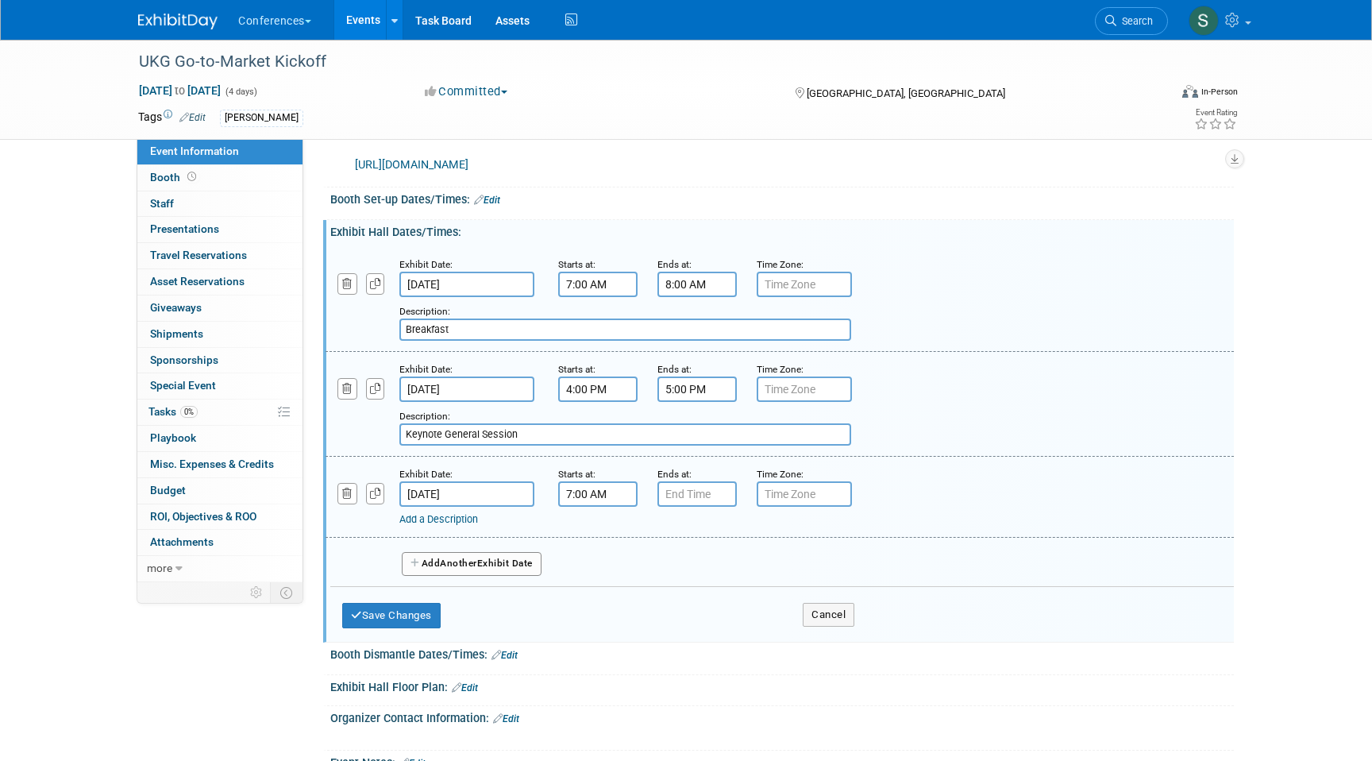
click at [603, 495] on input "7:00 AM" at bounding box center [597, 493] width 79 height 25
click at [744, 573] on button "AM" at bounding box center [734, 567] width 29 height 27
type input "7:00 PM"
click at [708, 507] on input "7:00 PM" at bounding box center [697, 493] width 79 height 25
click at [701, 578] on span "07" at bounding box center [695, 567] width 30 height 29
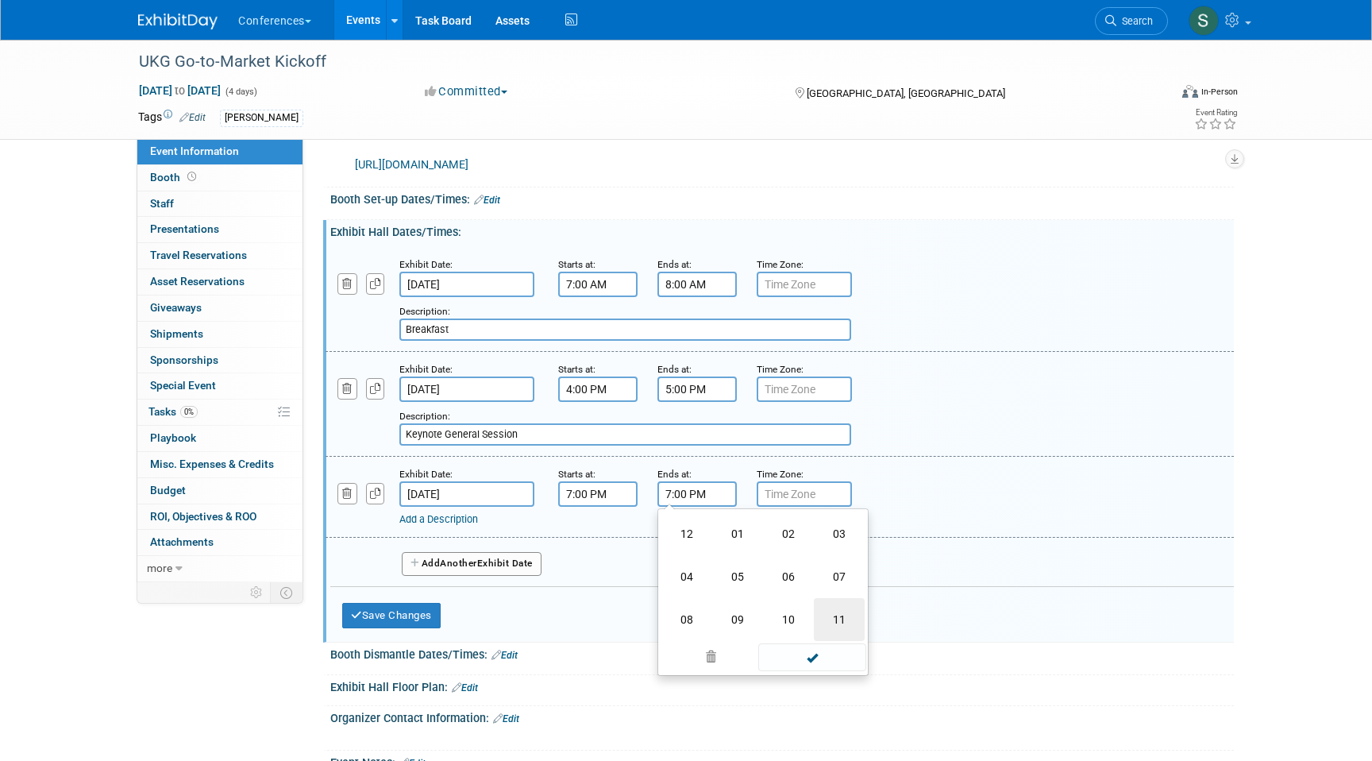
click at [842, 628] on td "11" at bounding box center [839, 619] width 51 height 43
type input "11:00 PM"
click at [603, 538] on div "Exhibit Date: Oct 8, 2025 Starts at: 7:00 PM Ends at: 11:00 PM 11 : 00 PM 12 01…" at bounding box center [780, 497] width 909 height 81
click at [451, 525] on link "Add a Description" at bounding box center [438, 519] width 79 height 12
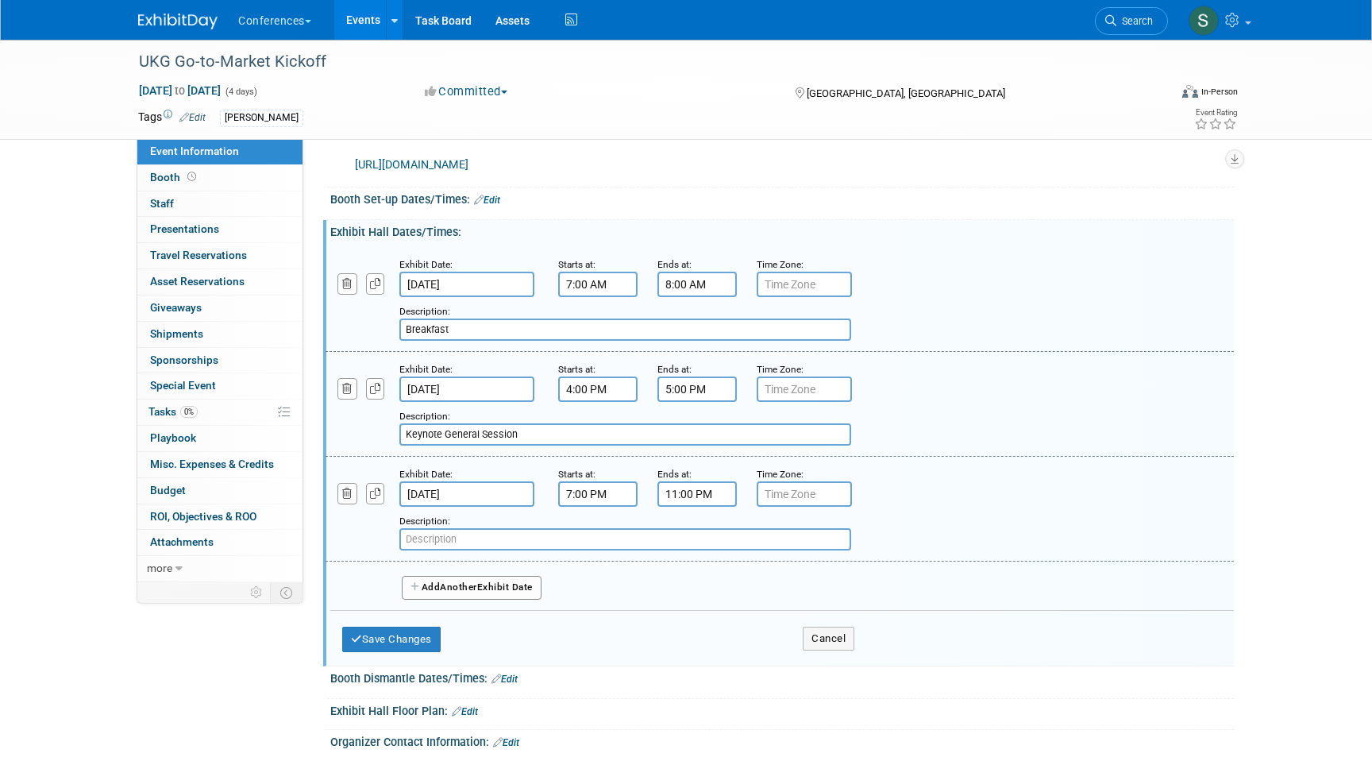
click at [438, 550] on input "text" at bounding box center [625, 539] width 452 height 22
paste input "Dinner & Concert"
type input "Dinner & Concert"
click at [426, 650] on button "Save Changes" at bounding box center [391, 639] width 98 height 25
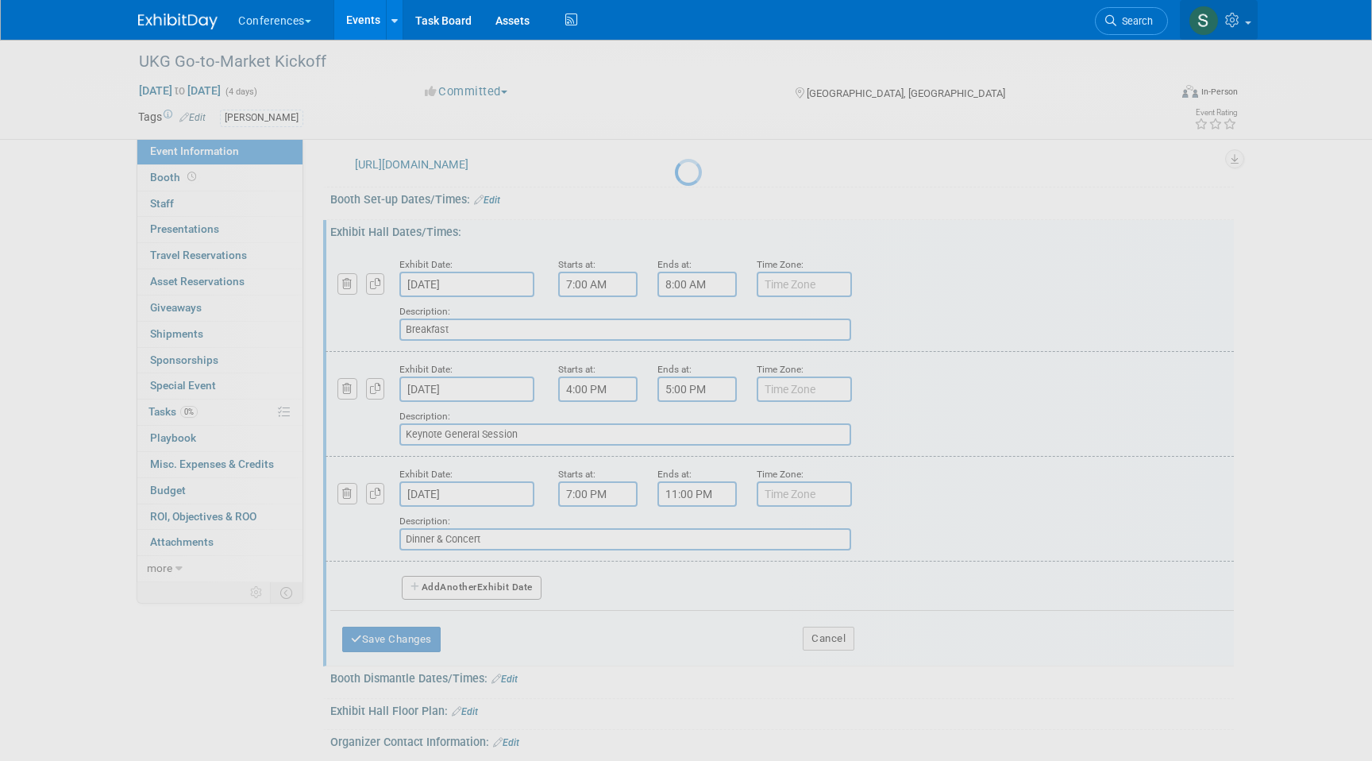
scroll to position [114, 0]
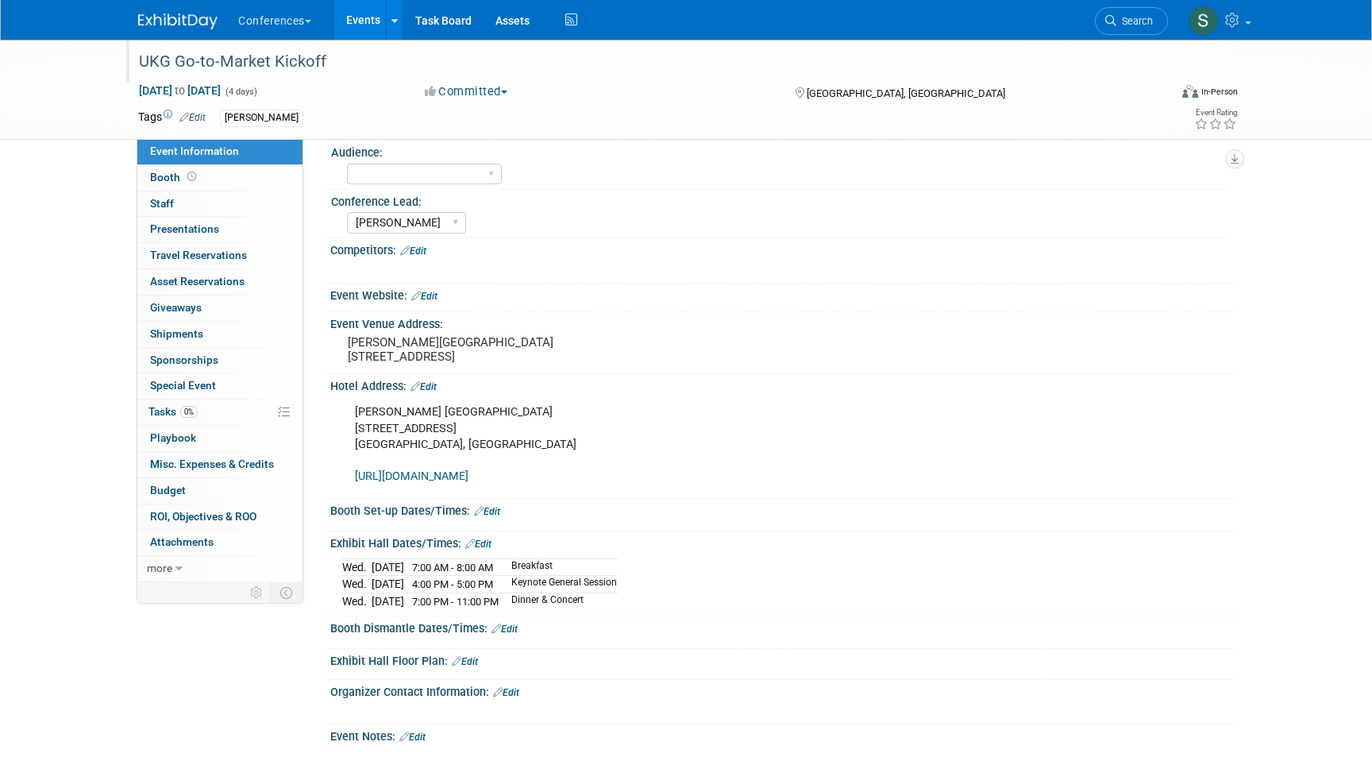
click at [277, 60] on div "UKG Go-to-Market Kickoff" at bounding box center [638, 62] width 1011 height 29
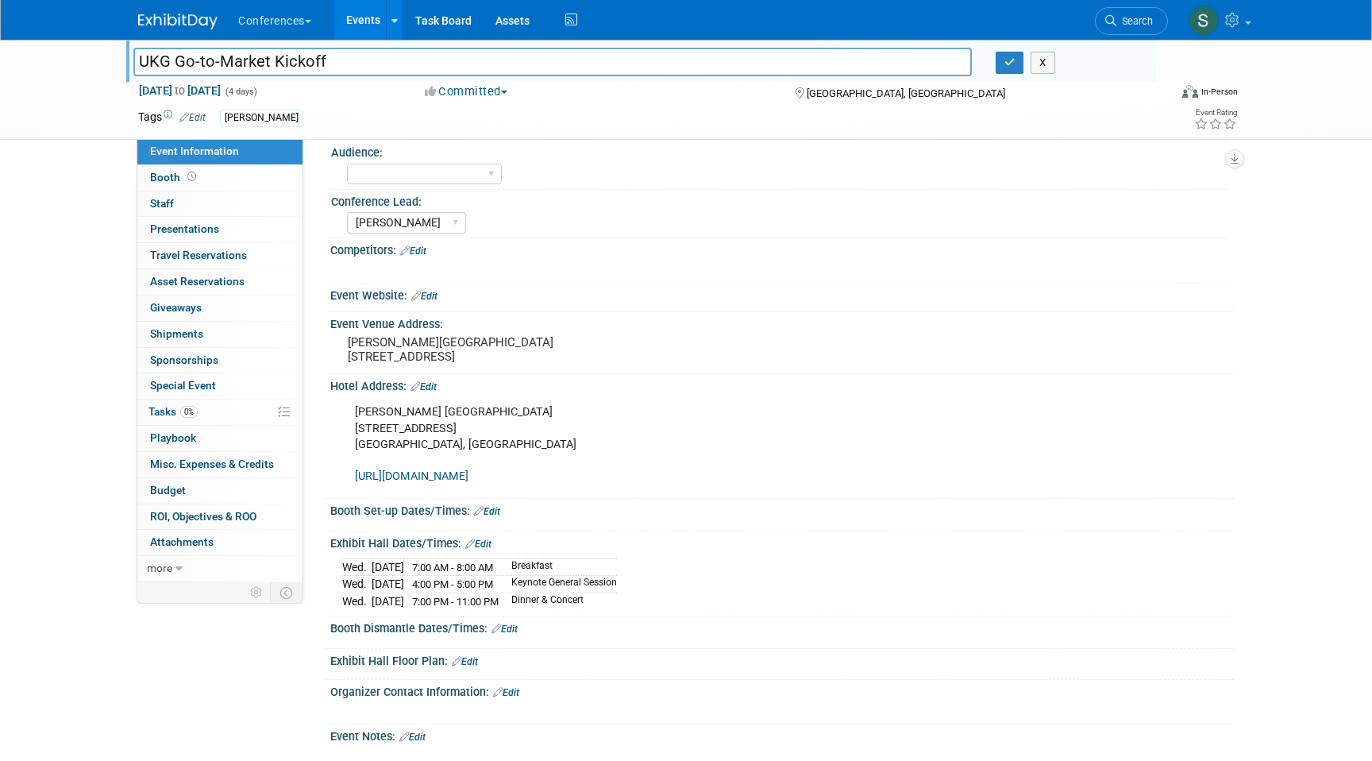
click at [277, 60] on input "UKG Go-to-Market Kickoff" at bounding box center [552, 62] width 839 height 28
click at [232, 200] on link "0 Staff 0" at bounding box center [219, 203] width 165 height 25
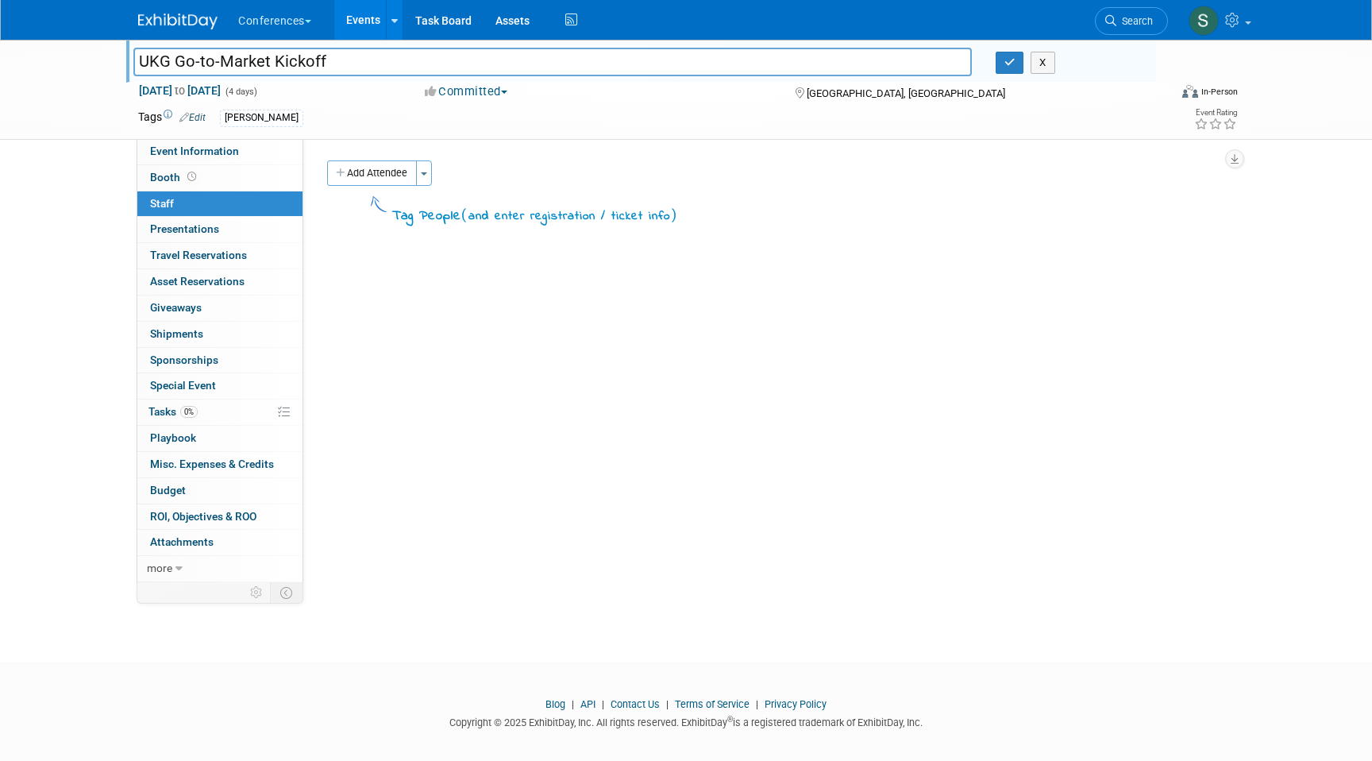
click at [1005, 77] on div "UKG Go-to-Market Kickoff UKG Go-to-Market Kickoff X" at bounding box center [644, 64] width 1023 height 25
click at [1009, 64] on icon "button" at bounding box center [1010, 62] width 11 height 10
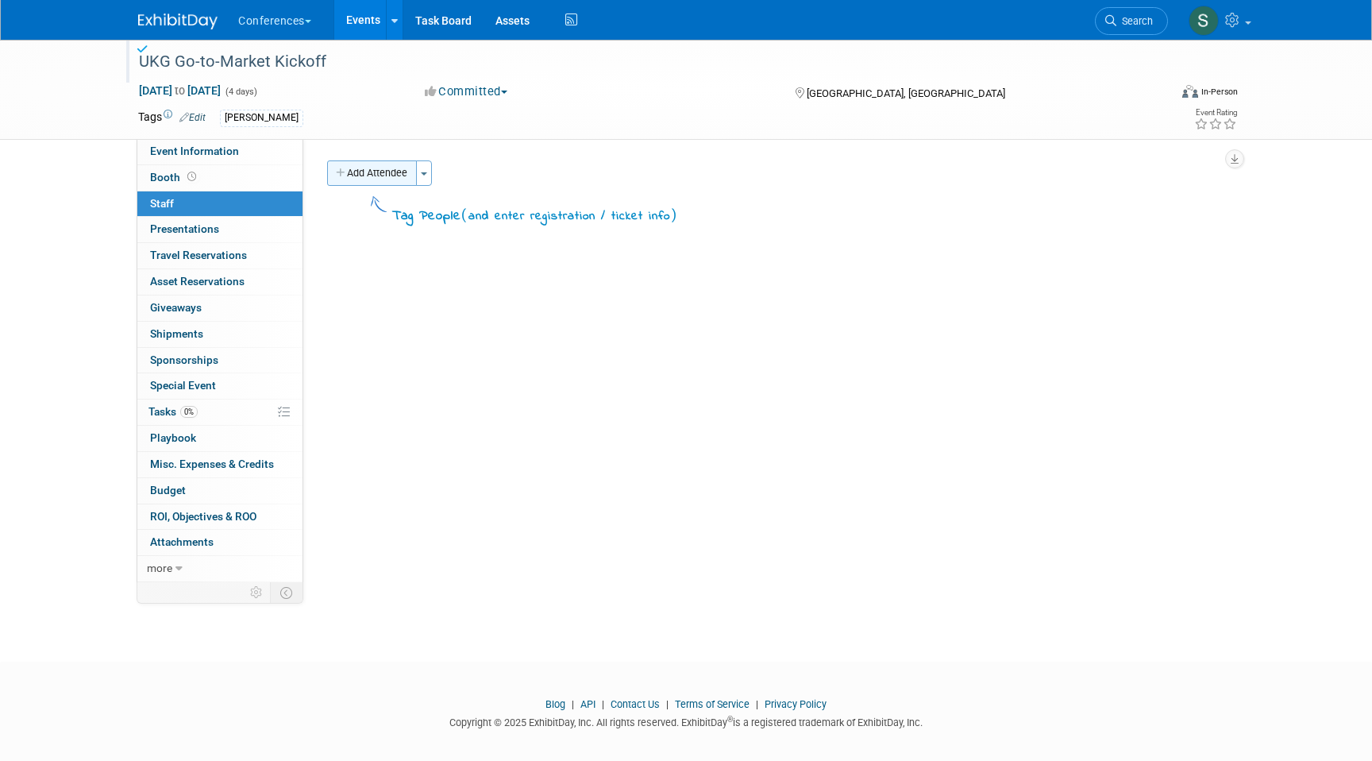
click at [355, 176] on button "Add Attendee" at bounding box center [372, 172] width 90 height 25
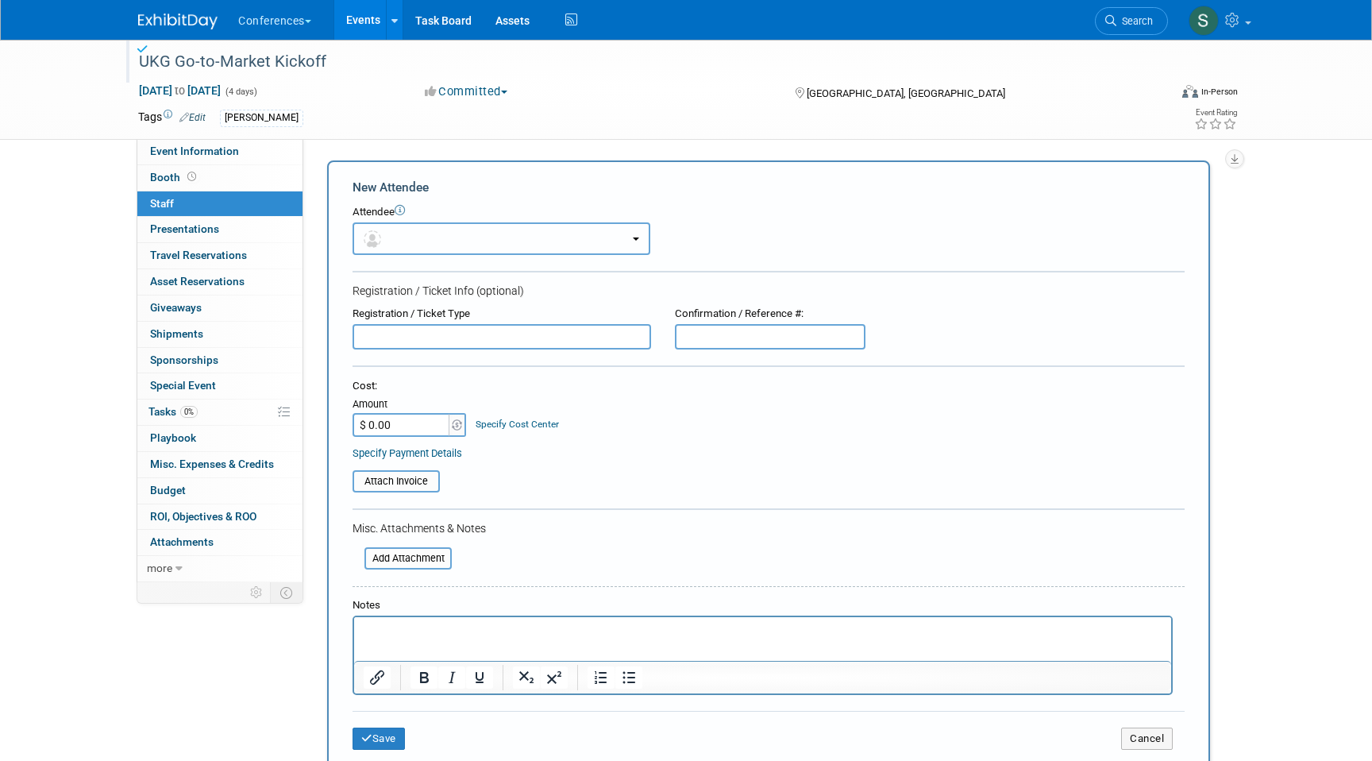
click at [401, 235] on button "button" at bounding box center [502, 238] width 298 height 33
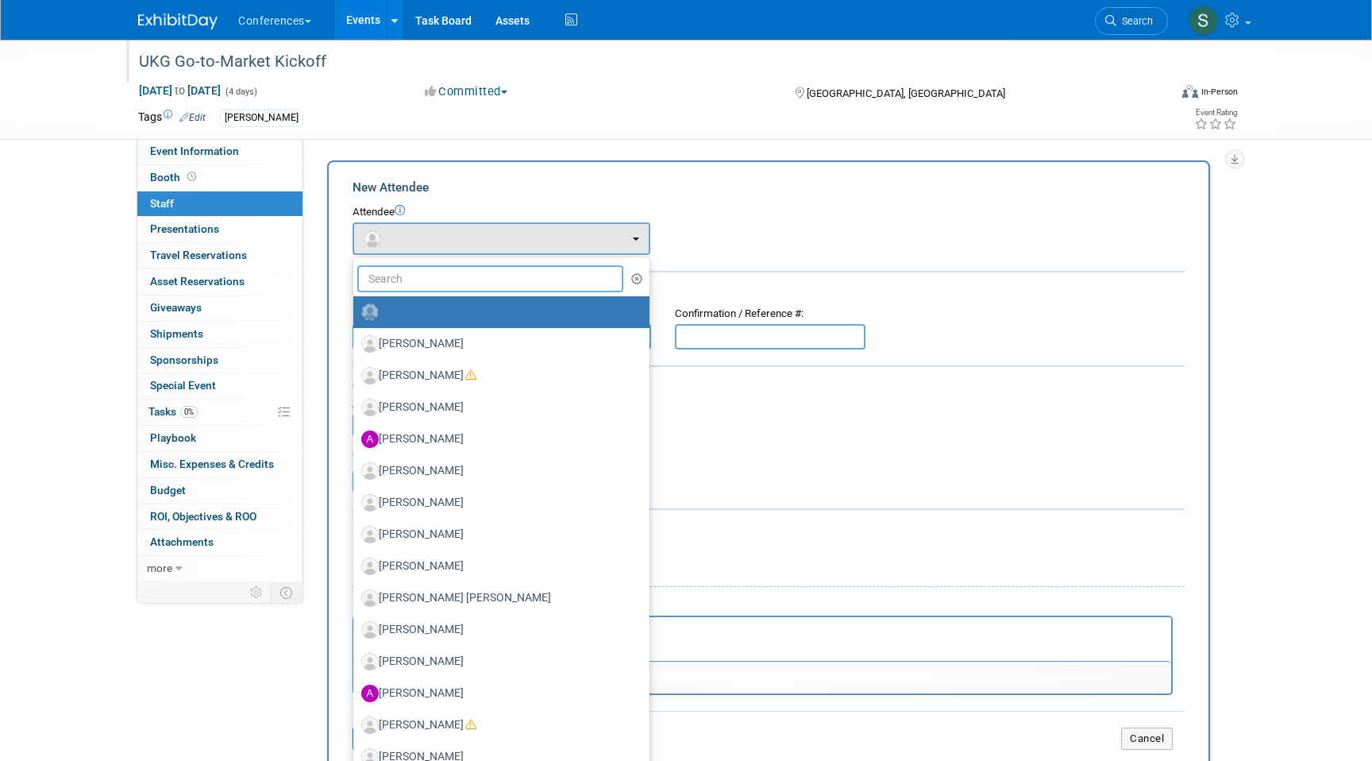
click at [409, 280] on input "text" at bounding box center [490, 278] width 266 height 27
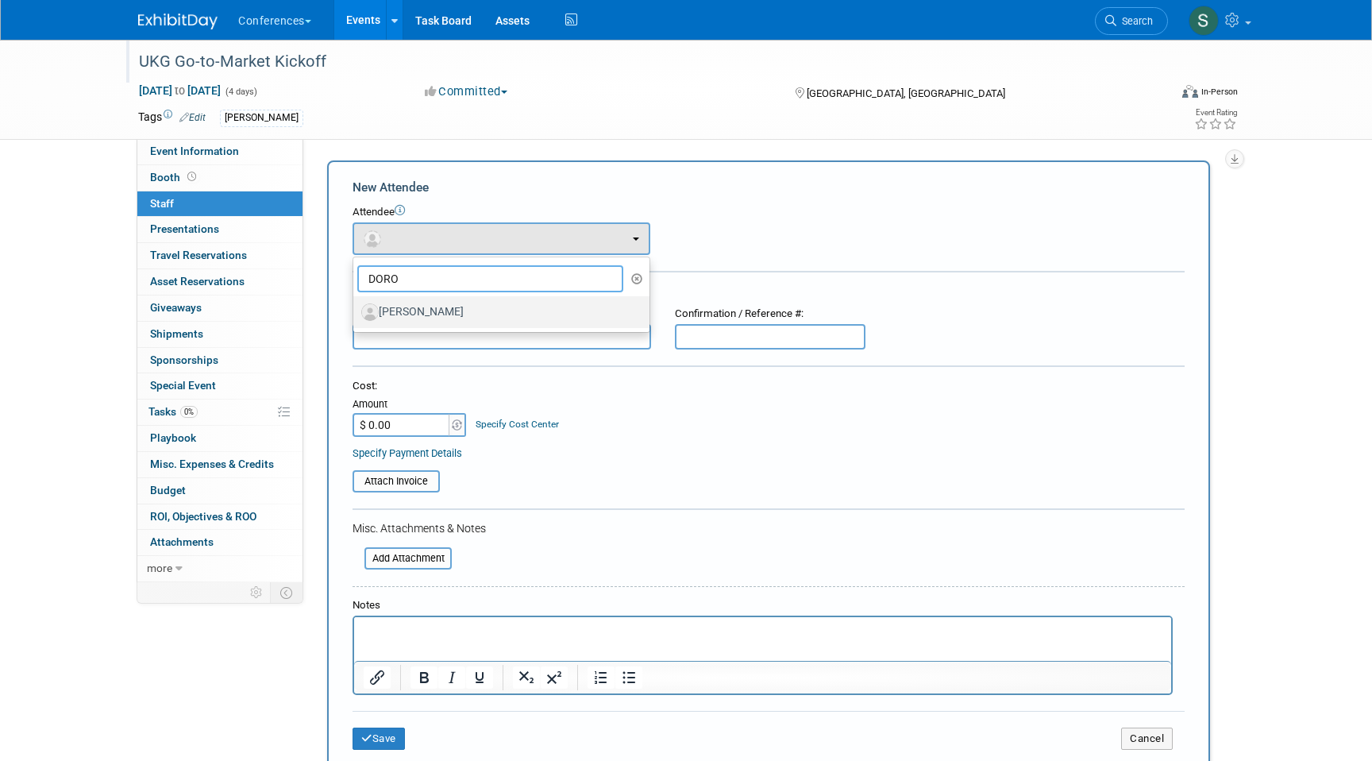
type input "DORO"
click at [419, 318] on label "Dorothy Smith" at bounding box center [497, 311] width 272 height 25
click at [356, 315] on input "Dorothy Smith" at bounding box center [350, 310] width 10 height 10
select select "72dd9404-2b13-46cc-bb26-2d5d80bd4c23"
select select "1"
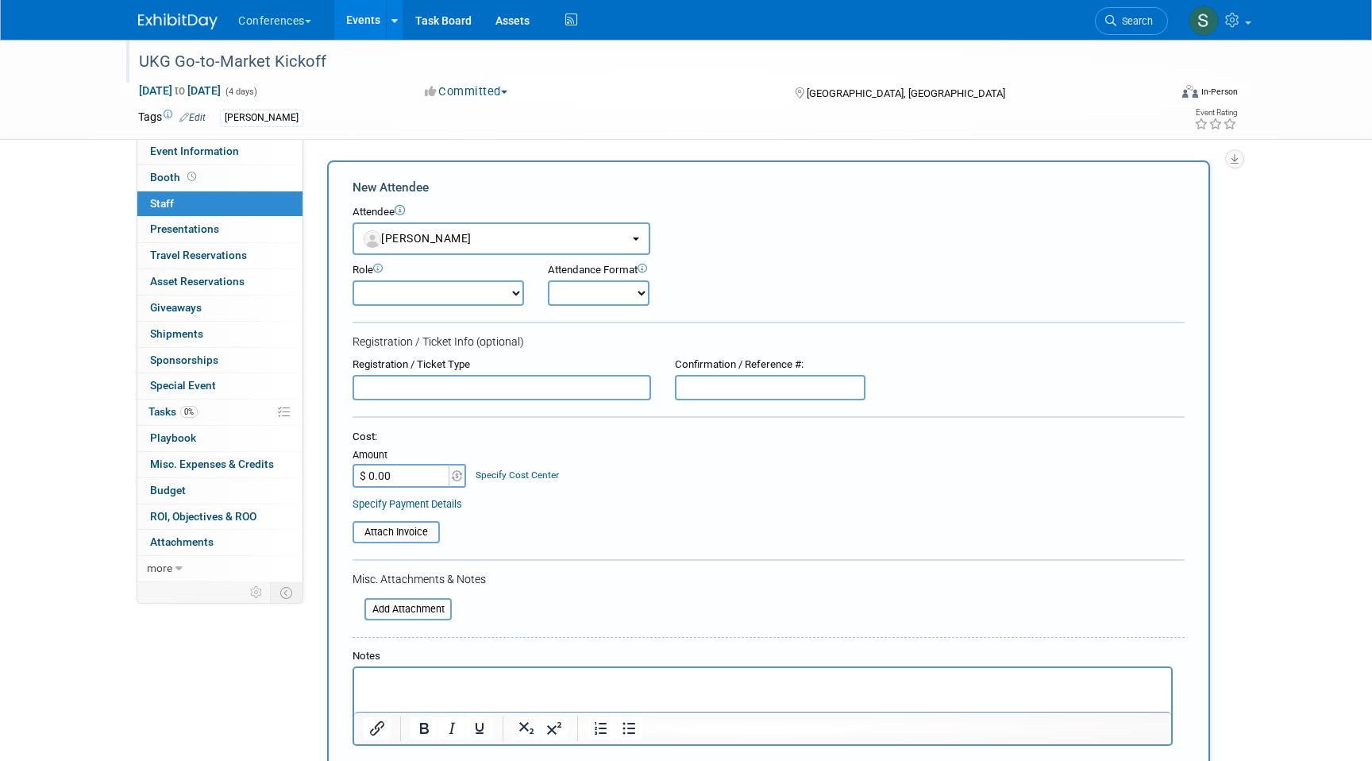
click at [403, 296] on select "Account Management Business Development Demonstrator Events Host Marketing Plan…" at bounding box center [439, 292] width 172 height 25
click at [353, 280] on select "Account Management Business Development Demonstrator Events Host Marketing Plan…" at bounding box center [439, 292] width 172 height 25
click at [721, 395] on input "text" at bounding box center [770, 387] width 191 height 25
paste input "V5NS53SSMQ9"
type input "V5NS53SSMQ9"
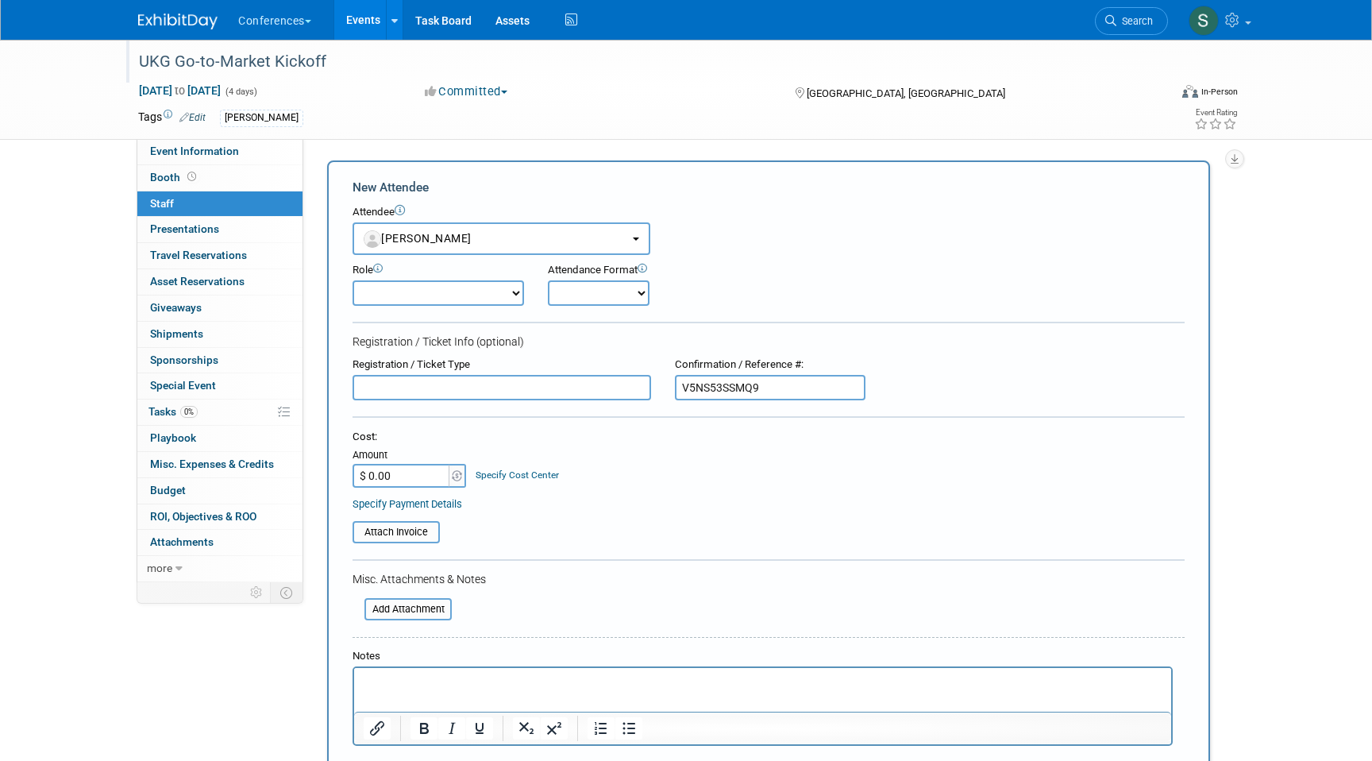
click at [535, 388] on input "text" at bounding box center [502, 387] width 299 height 25
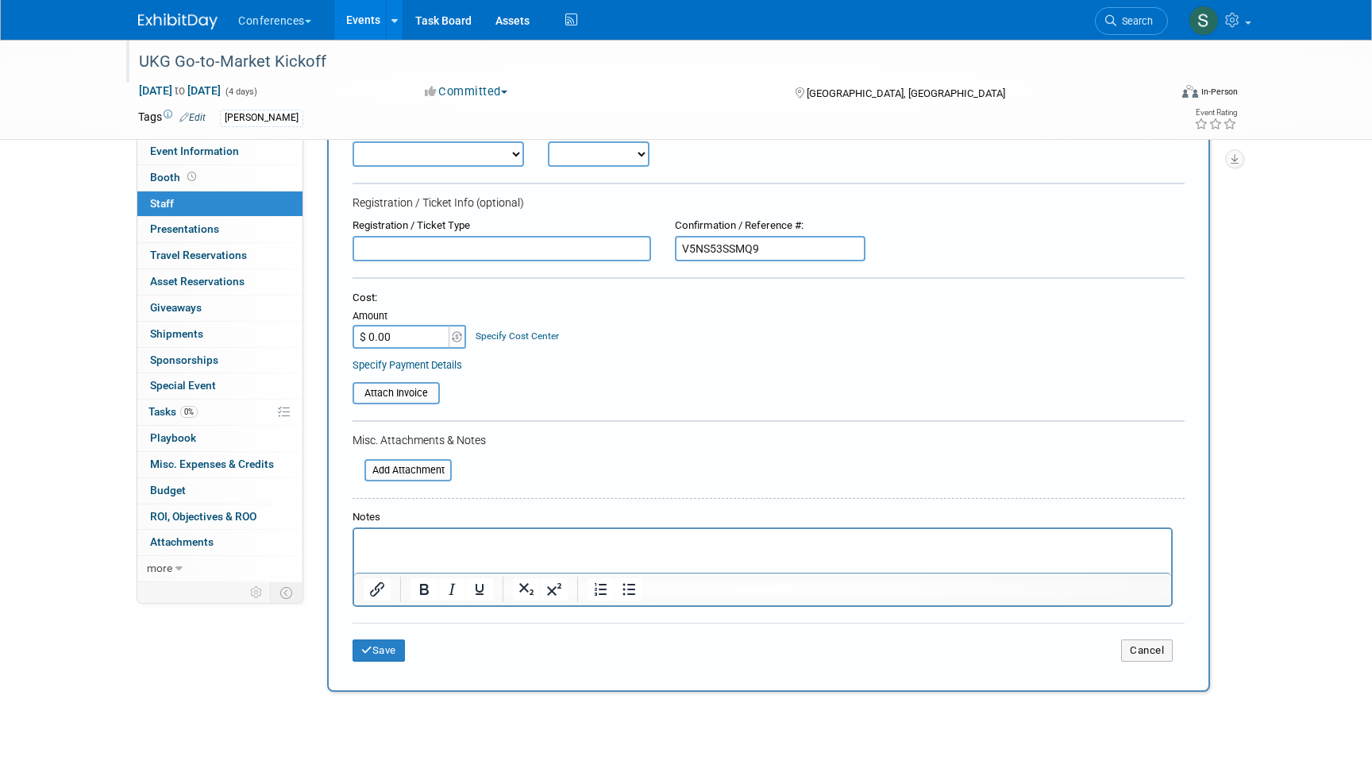
scroll to position [141, 0]
click at [384, 329] on input "$ 0.00" at bounding box center [402, 334] width 99 height 24
type input "$ 3,400.00"
click at [416, 462] on input "file" at bounding box center [355, 467] width 189 height 19
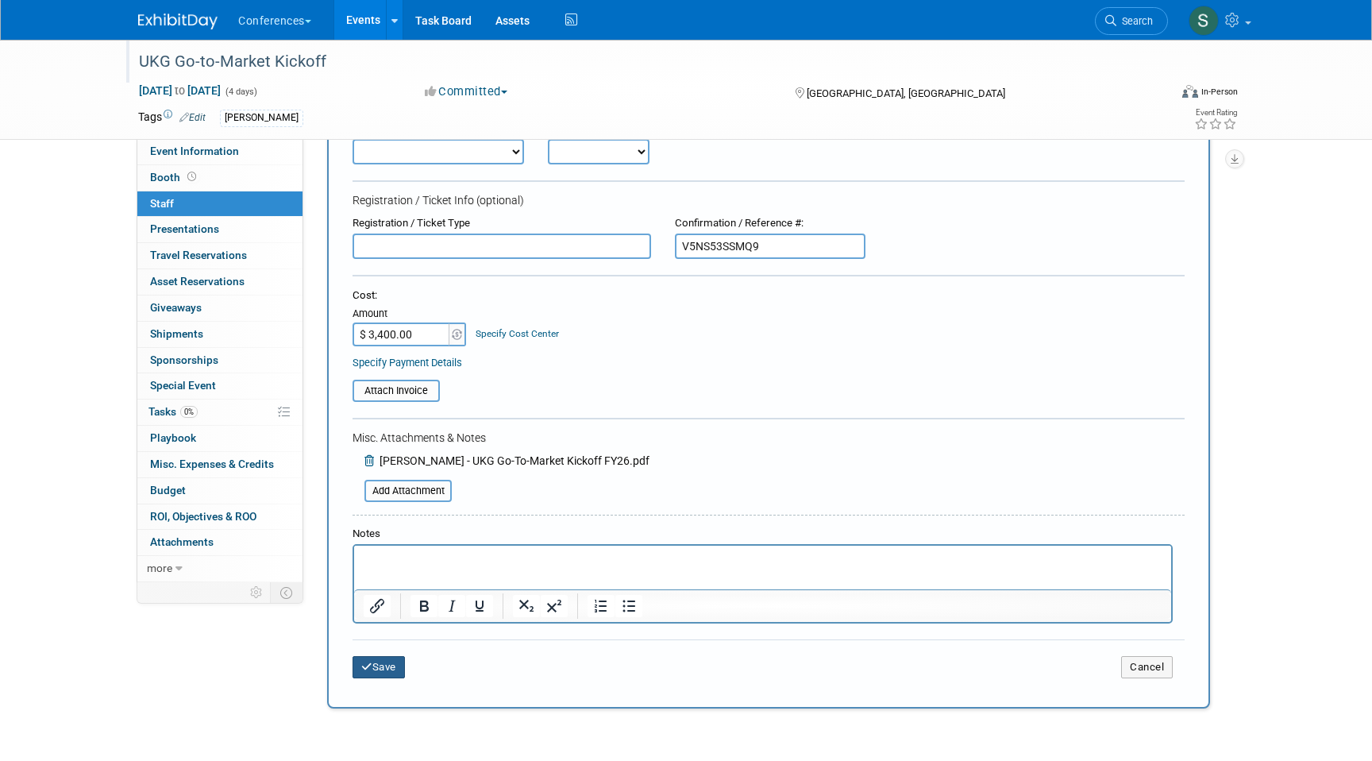
click at [383, 671] on button "Save" at bounding box center [379, 667] width 52 height 22
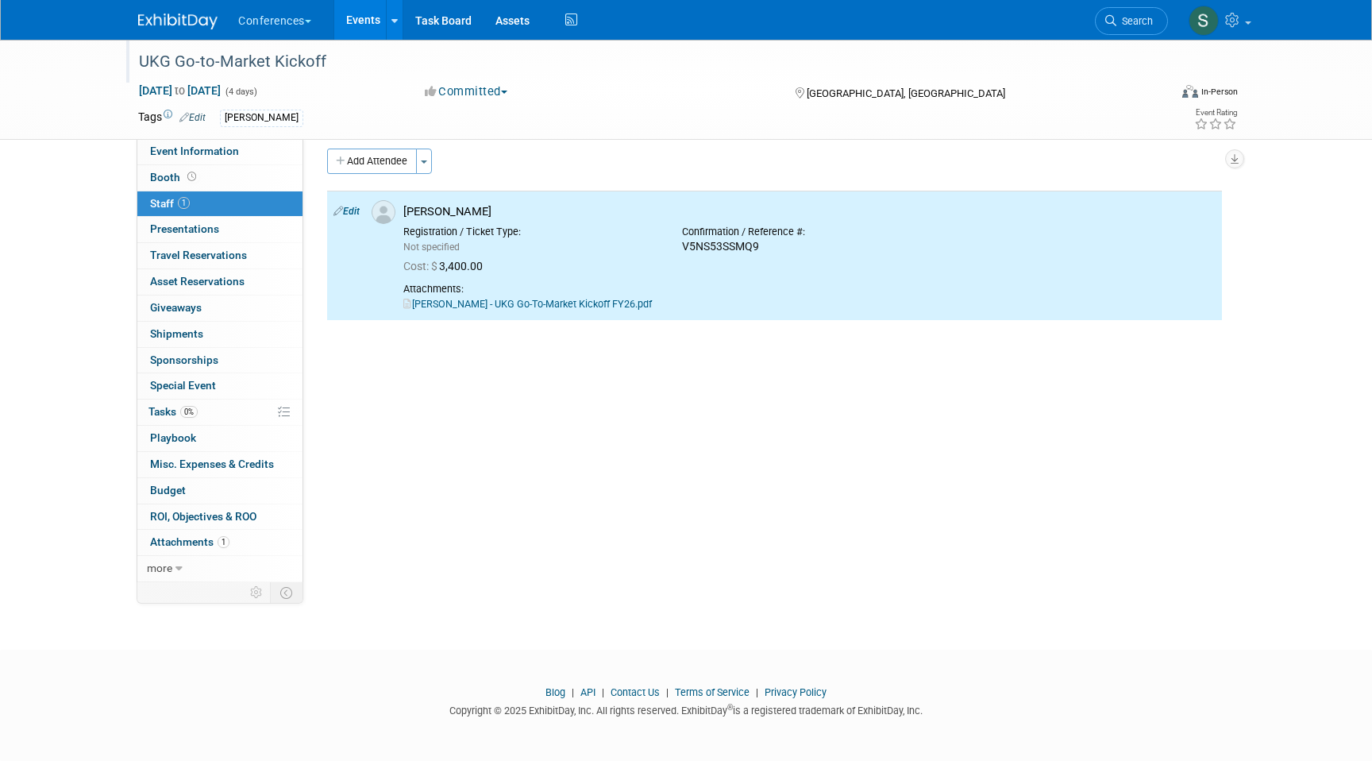
scroll to position [0, 0]
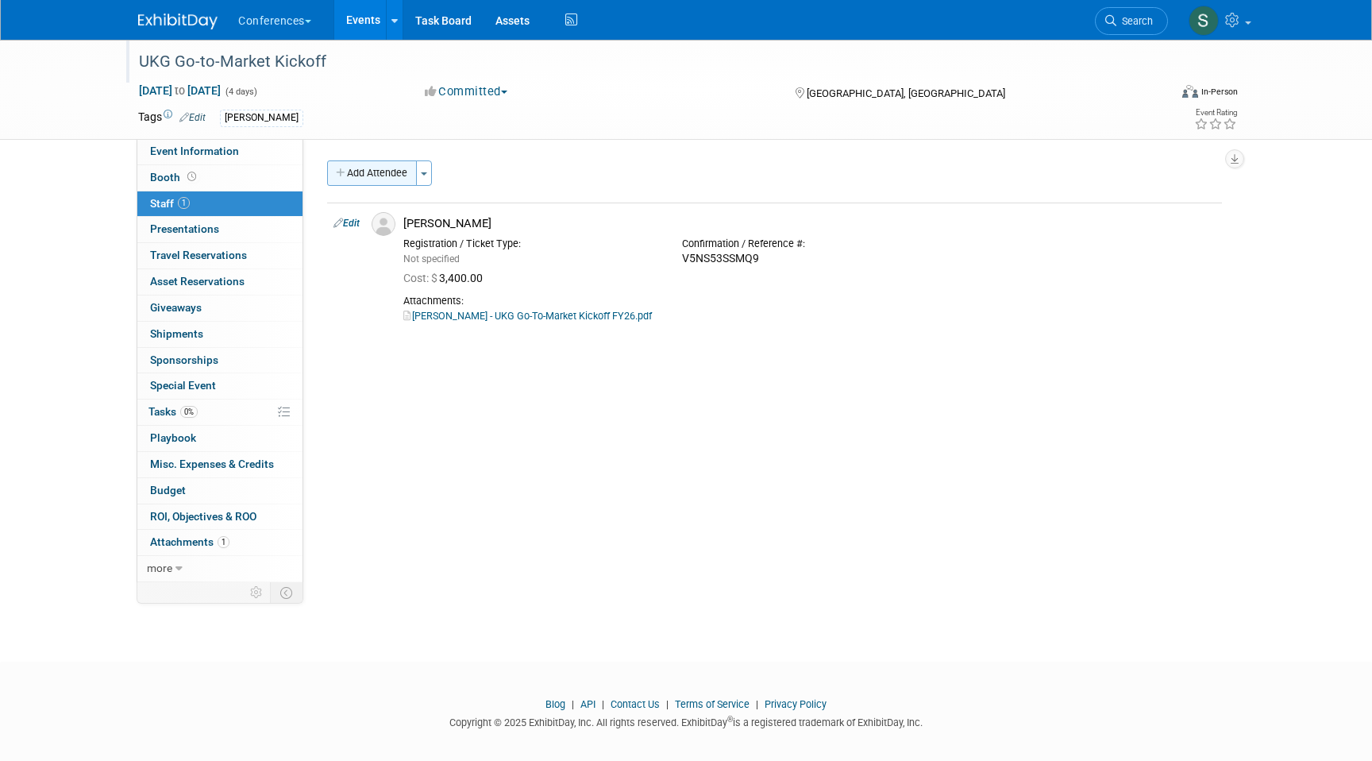
click at [400, 181] on button "Add Attendee" at bounding box center [372, 172] width 90 height 25
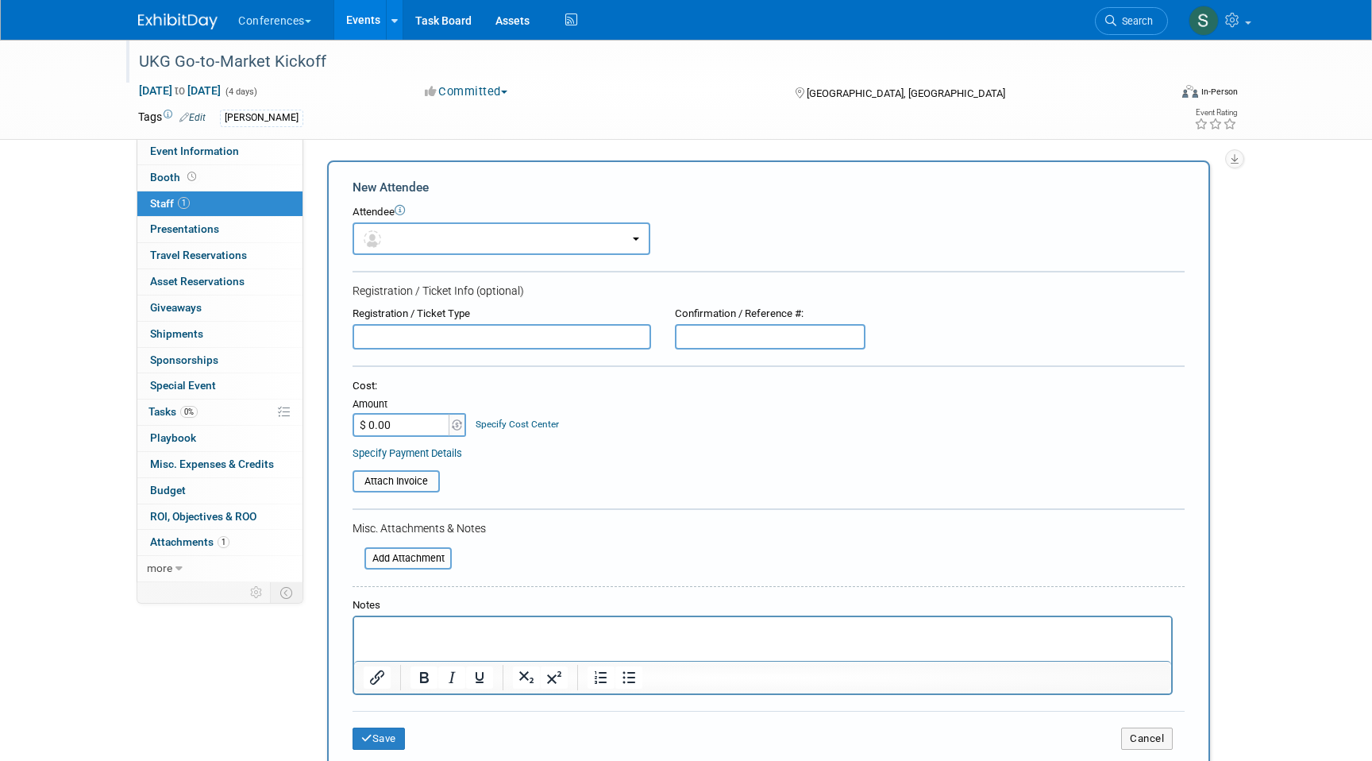
click at [411, 222] on div "Attendee <img src="https://www.exhibitday.com/Images/Unassigned-User-Icon.png" …" at bounding box center [769, 230] width 832 height 50
click at [411, 227] on button "button" at bounding box center [502, 238] width 298 height 33
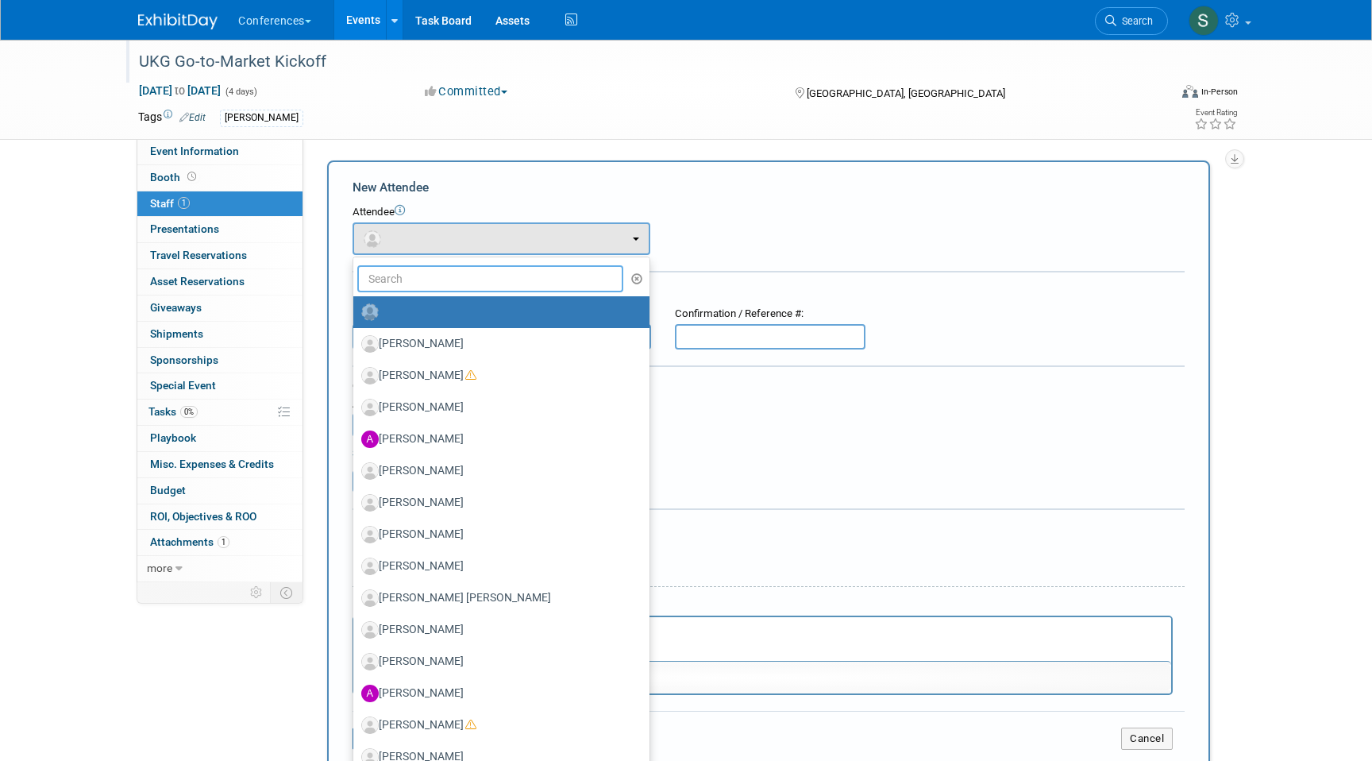
click at [399, 268] on input "text" at bounding box center [490, 278] width 266 height 27
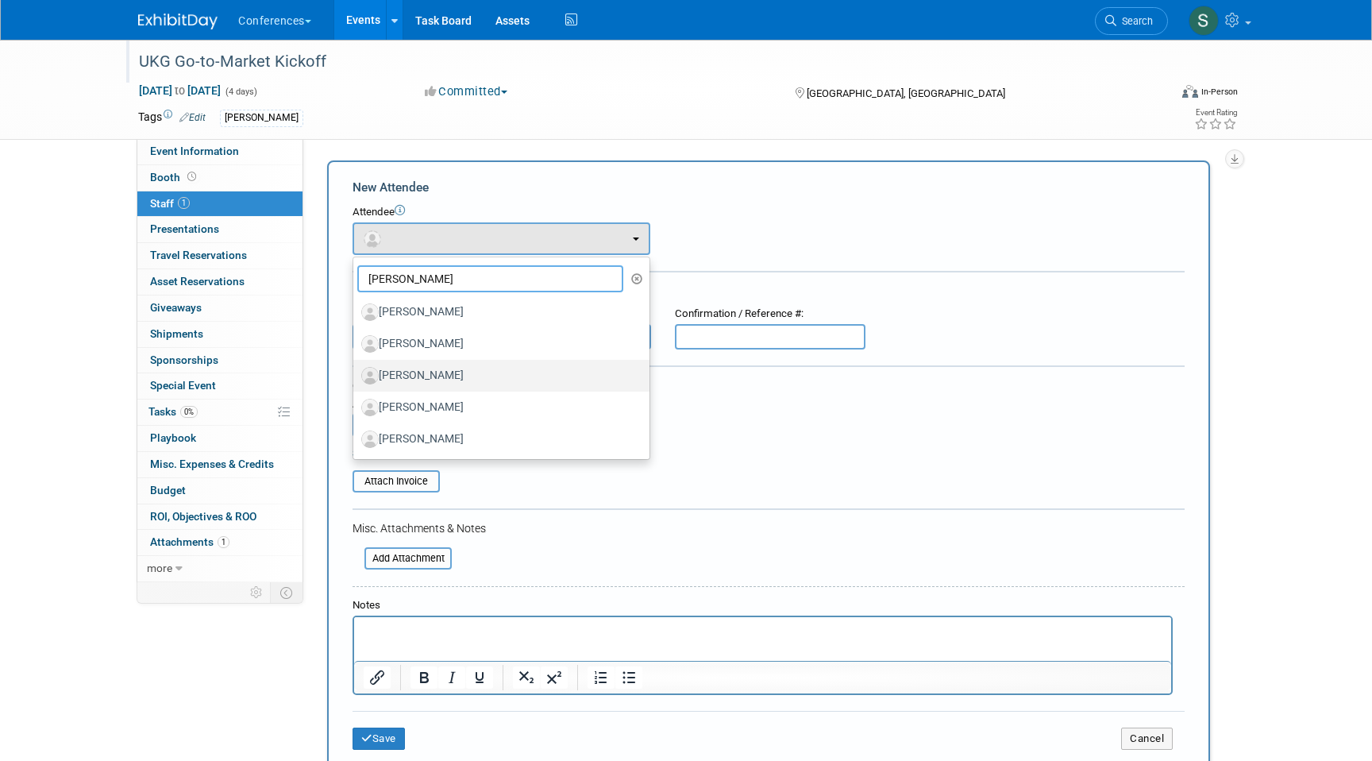
type input "kevin"
click at [419, 383] on label "Kevin Godsey" at bounding box center [497, 375] width 272 height 25
click at [356, 379] on input "Kevin Godsey" at bounding box center [350, 374] width 10 height 10
select select "682a123e-da88-43bd-aec9-72e3e344ec1a"
select select "1"
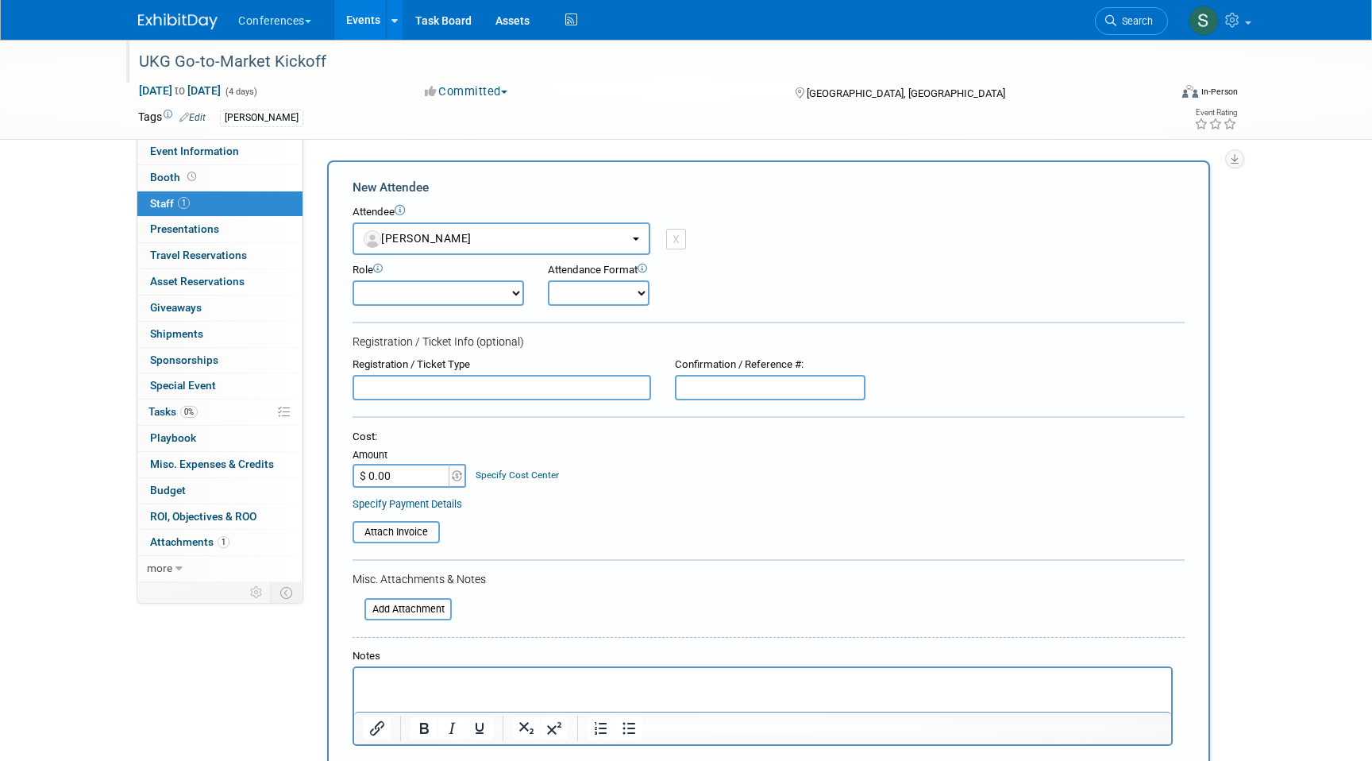
click at [419, 383] on input "text" at bounding box center [502, 387] width 299 height 25
paste input "8MNJXMPBMW6"
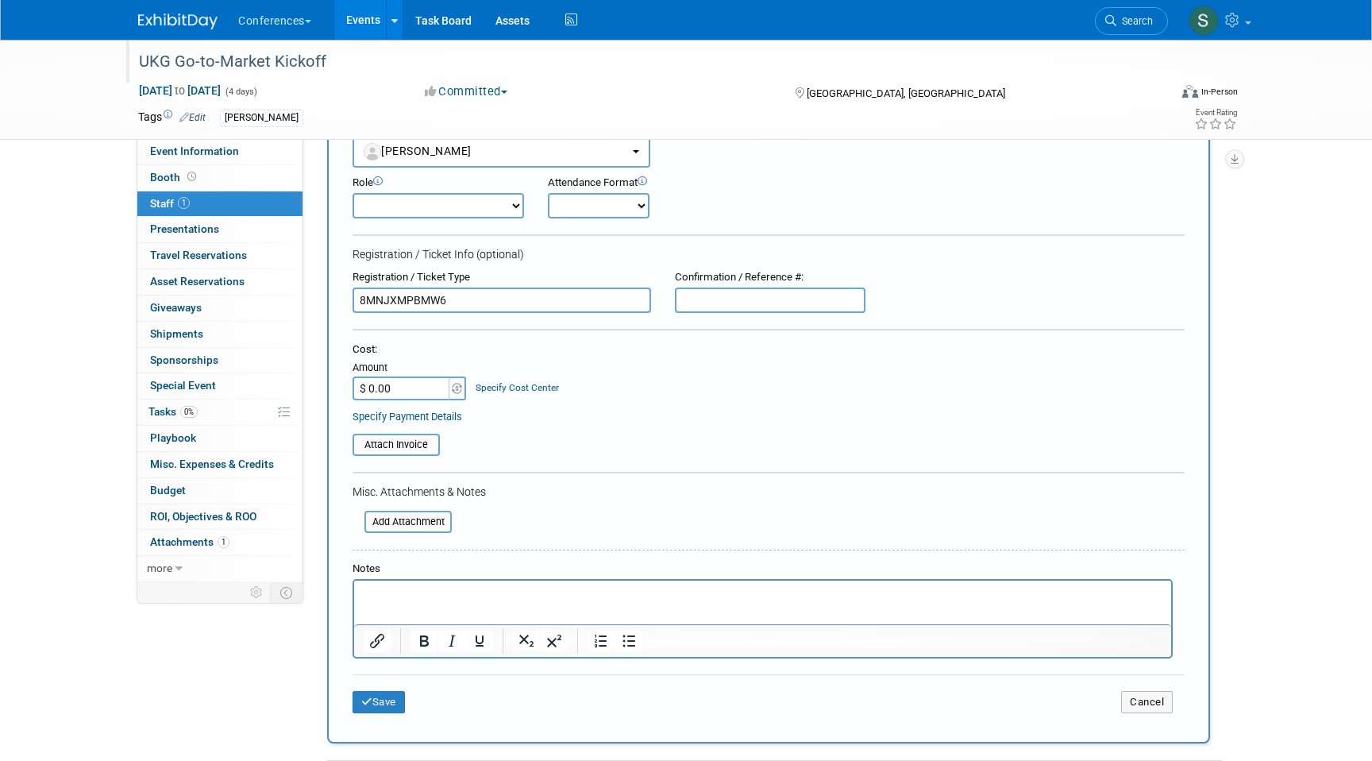
scroll to position [111, 0]
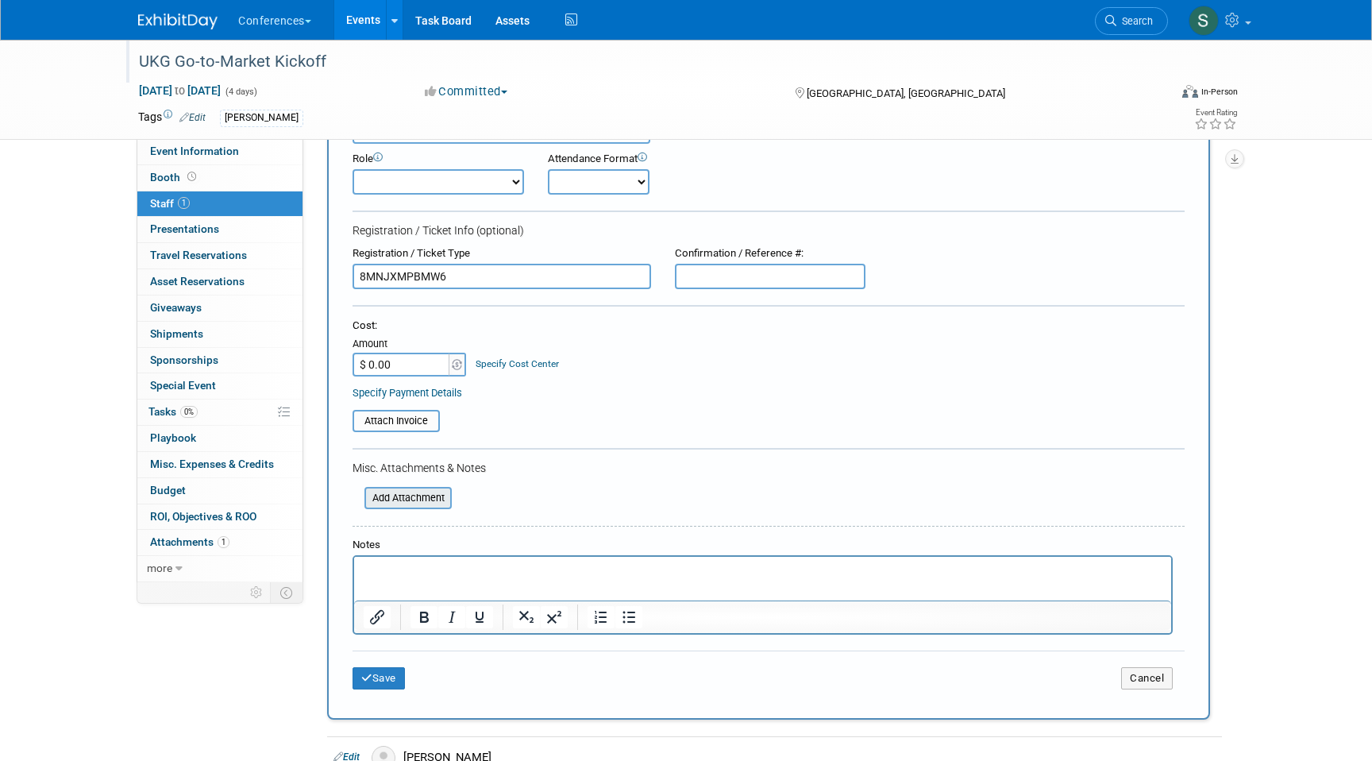
type input "8MNJXMPBMW6"
click at [399, 496] on input "file" at bounding box center [355, 497] width 189 height 19
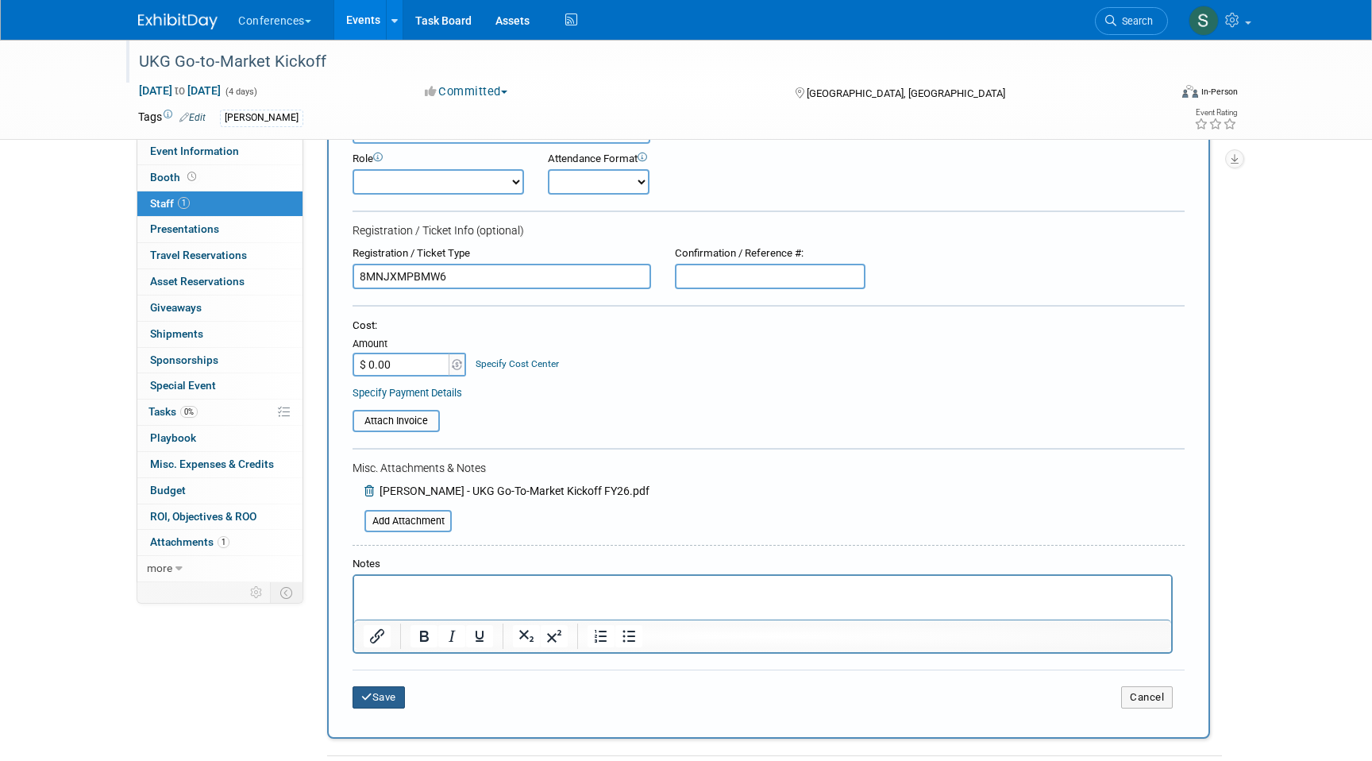
click at [379, 698] on button "Save" at bounding box center [379, 697] width 52 height 22
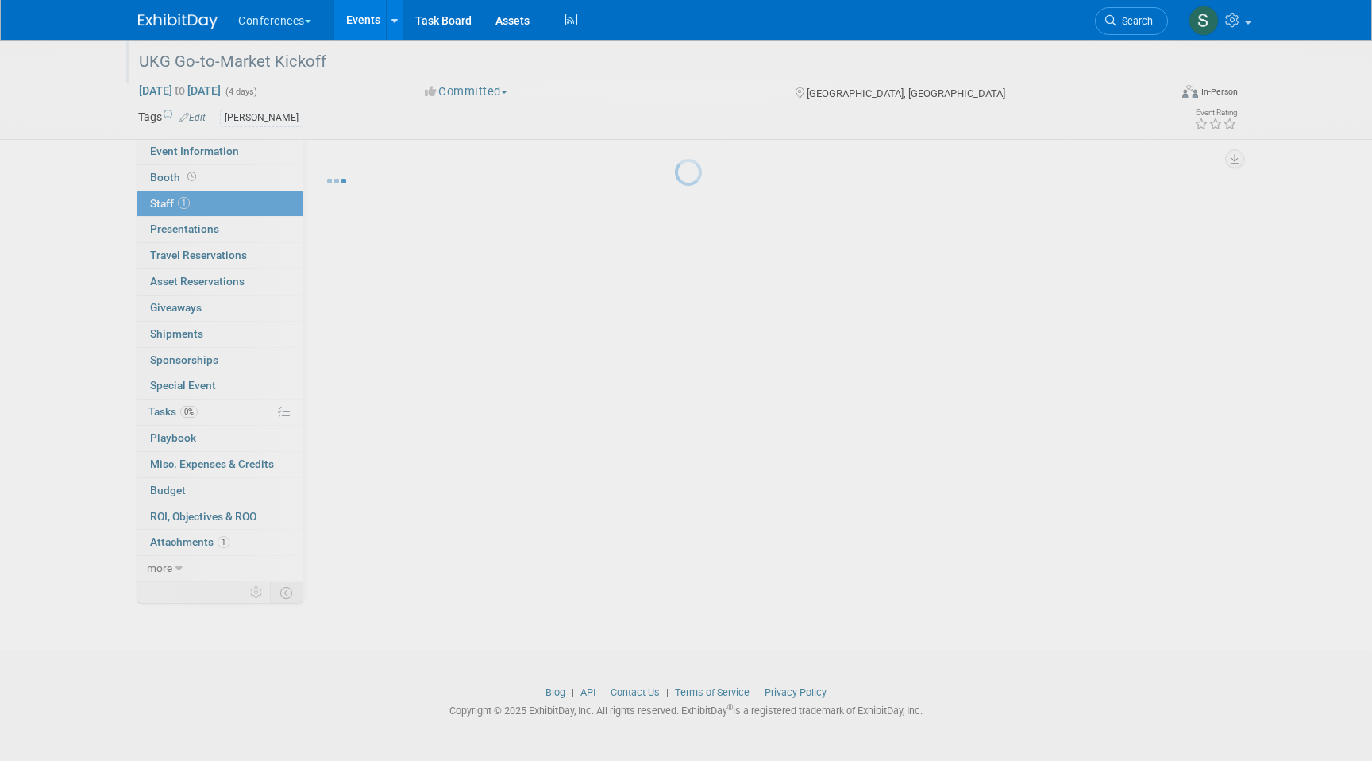
scroll to position [12, 0]
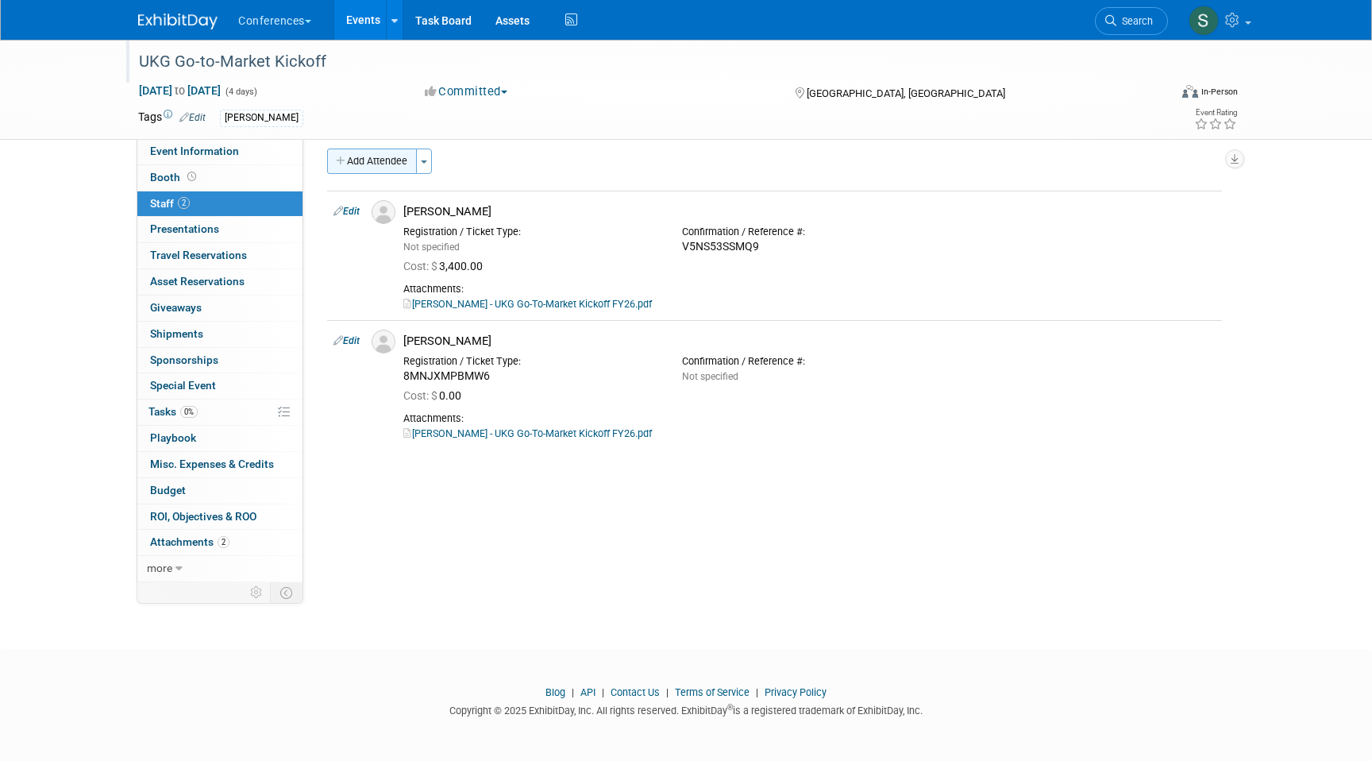
click at [384, 163] on button "Add Attendee" at bounding box center [372, 161] width 90 height 25
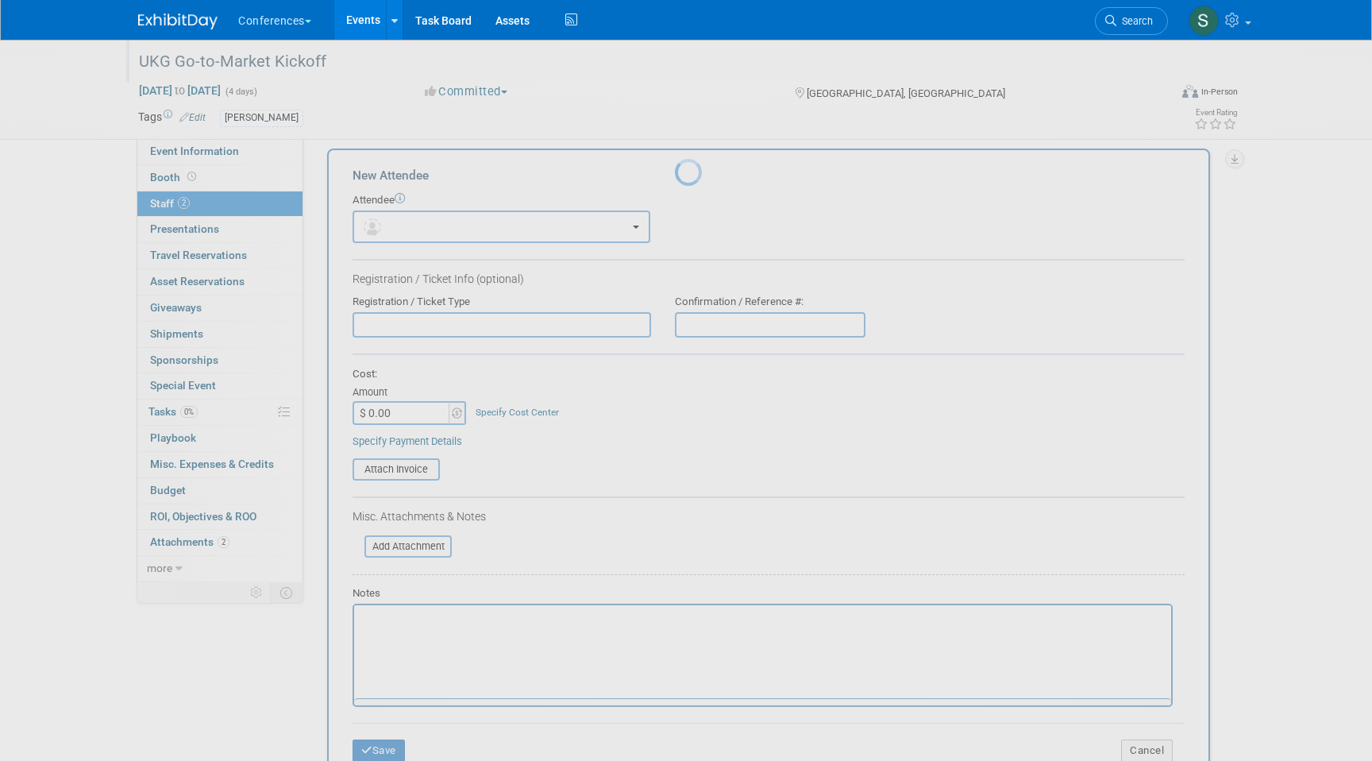
scroll to position [0, 0]
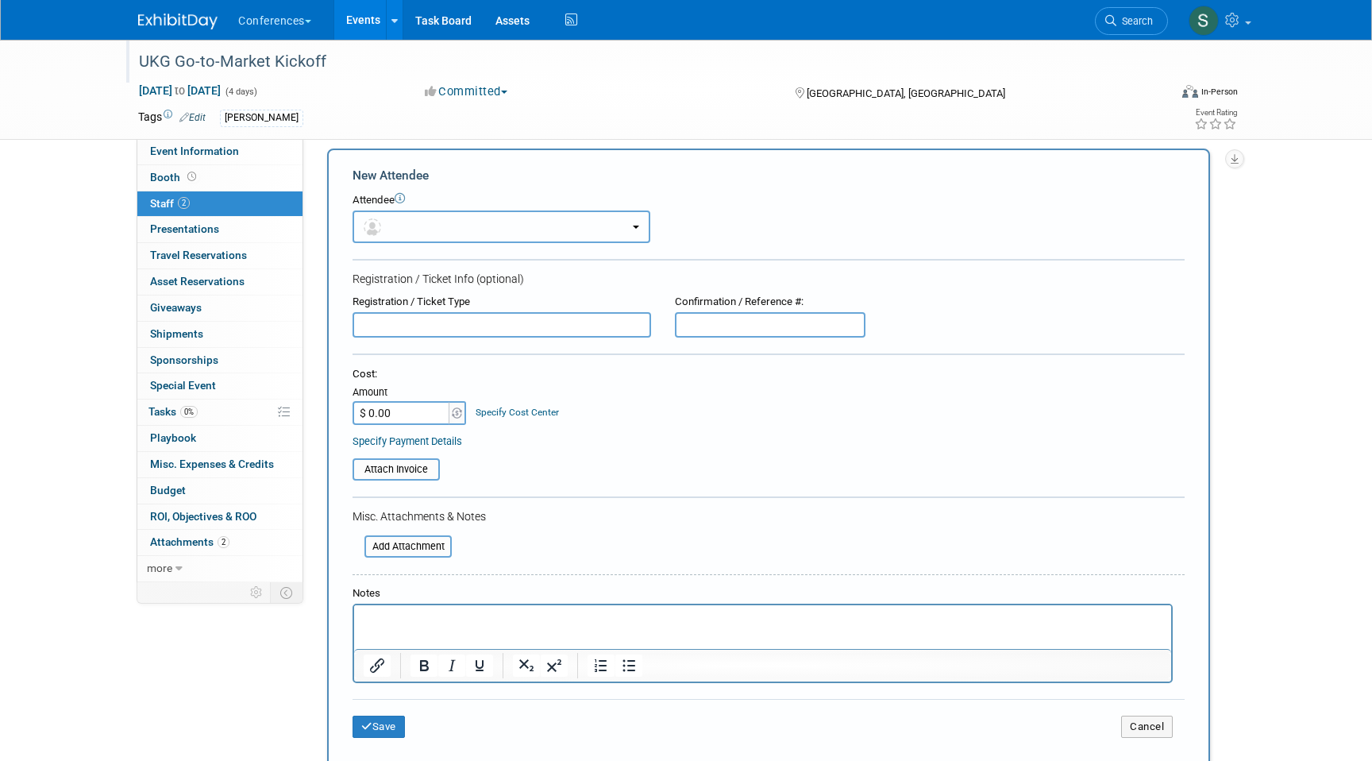
click at [434, 237] on button "button" at bounding box center [502, 226] width 298 height 33
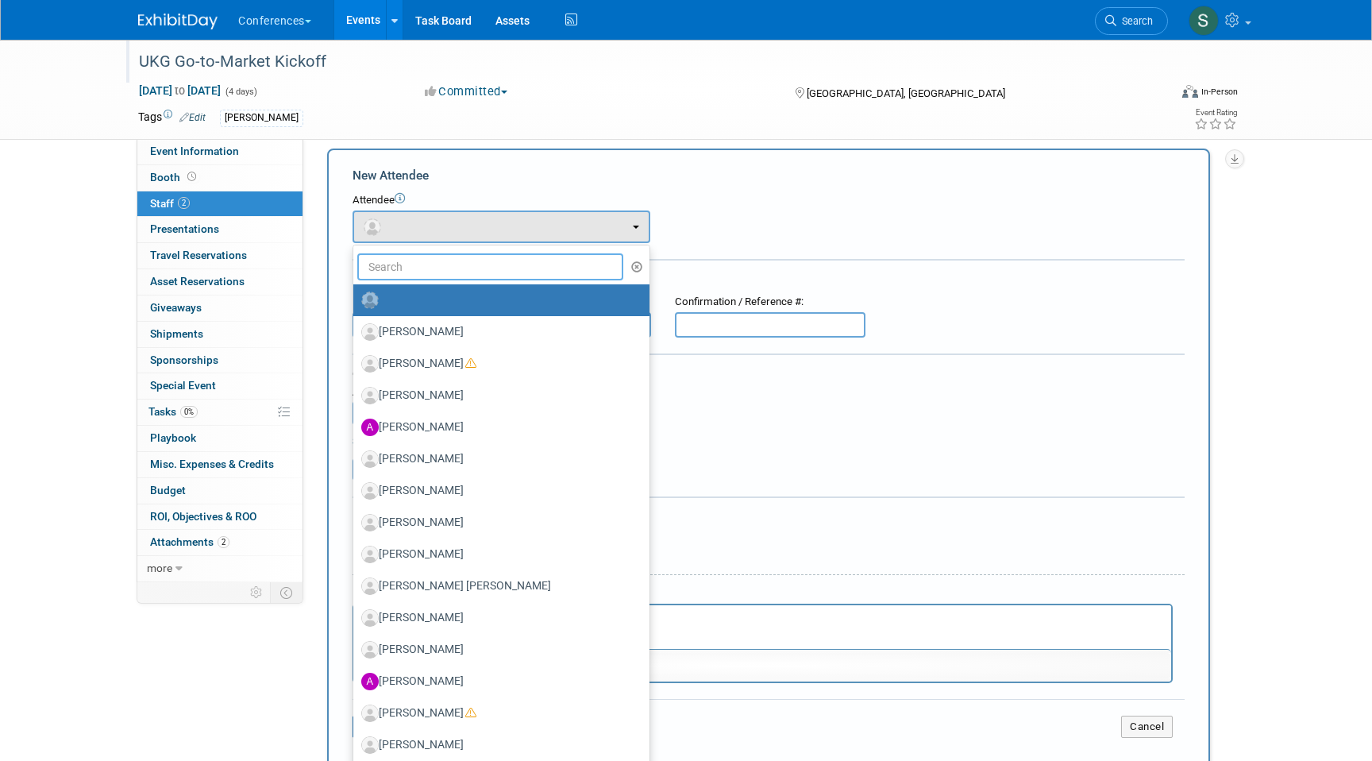
click at [423, 267] on input "text" at bounding box center [490, 266] width 266 height 27
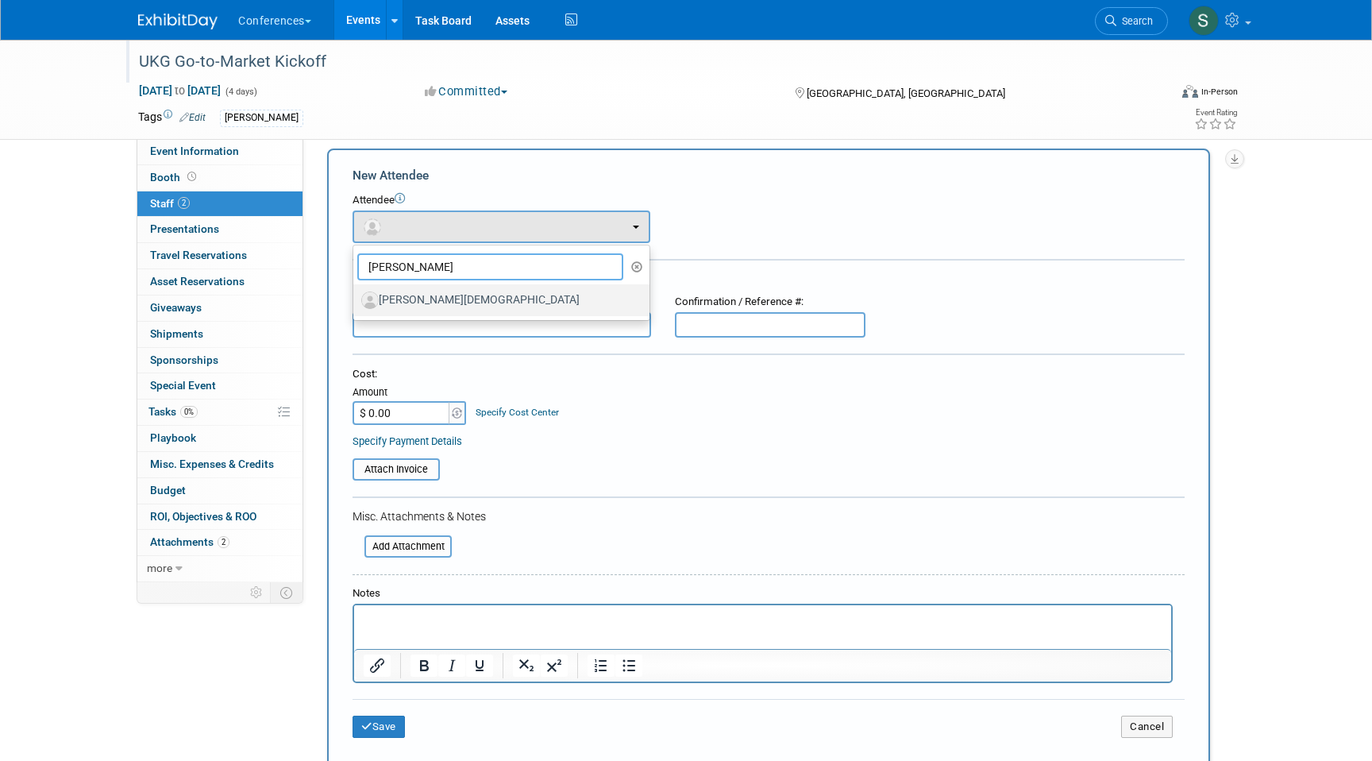
type input "ginny"
click at [463, 305] on label "Ginny Chiesa" at bounding box center [497, 300] width 272 height 25
click at [356, 303] on input "Ginny Chiesa" at bounding box center [350, 298] width 10 height 10
select select "7d3a7955-fa51-4bfb-b299-f7c982ed8617"
select select "1"
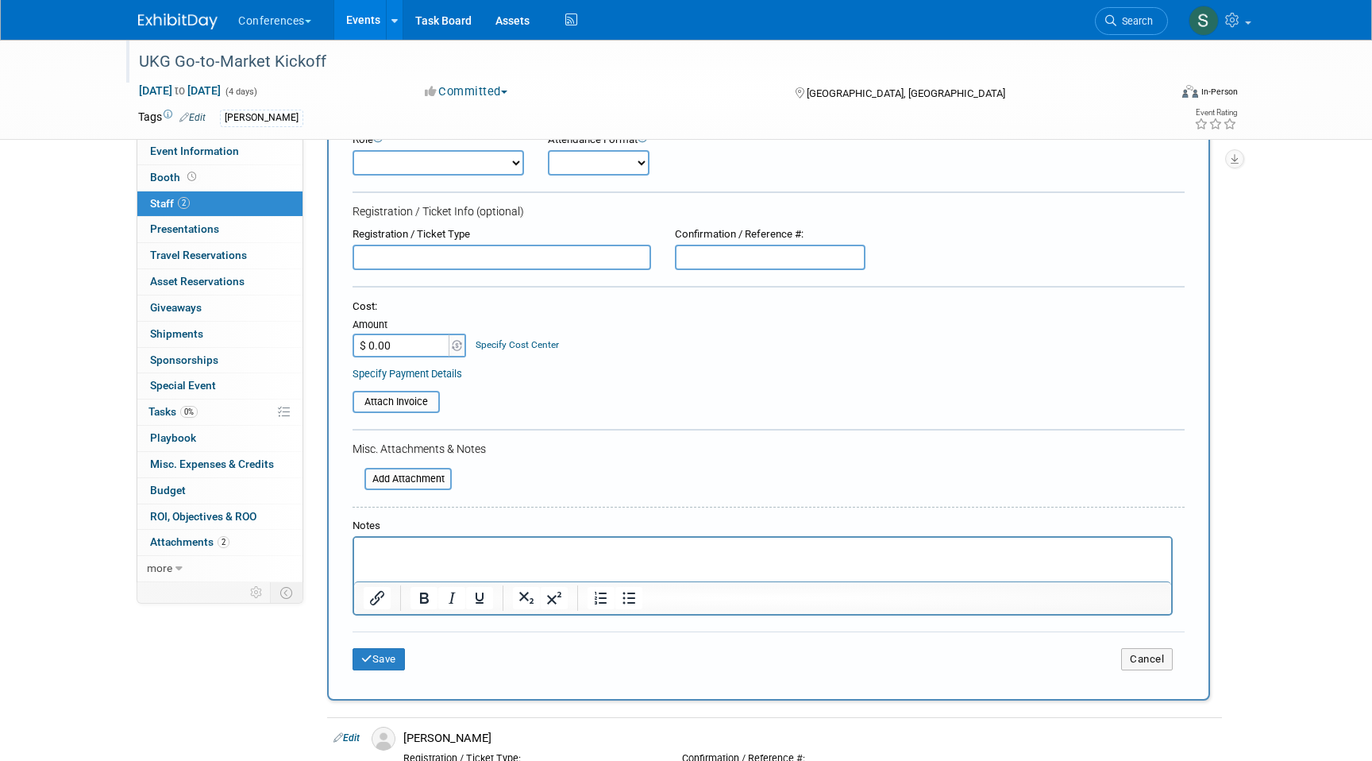
scroll to position [149, 0]
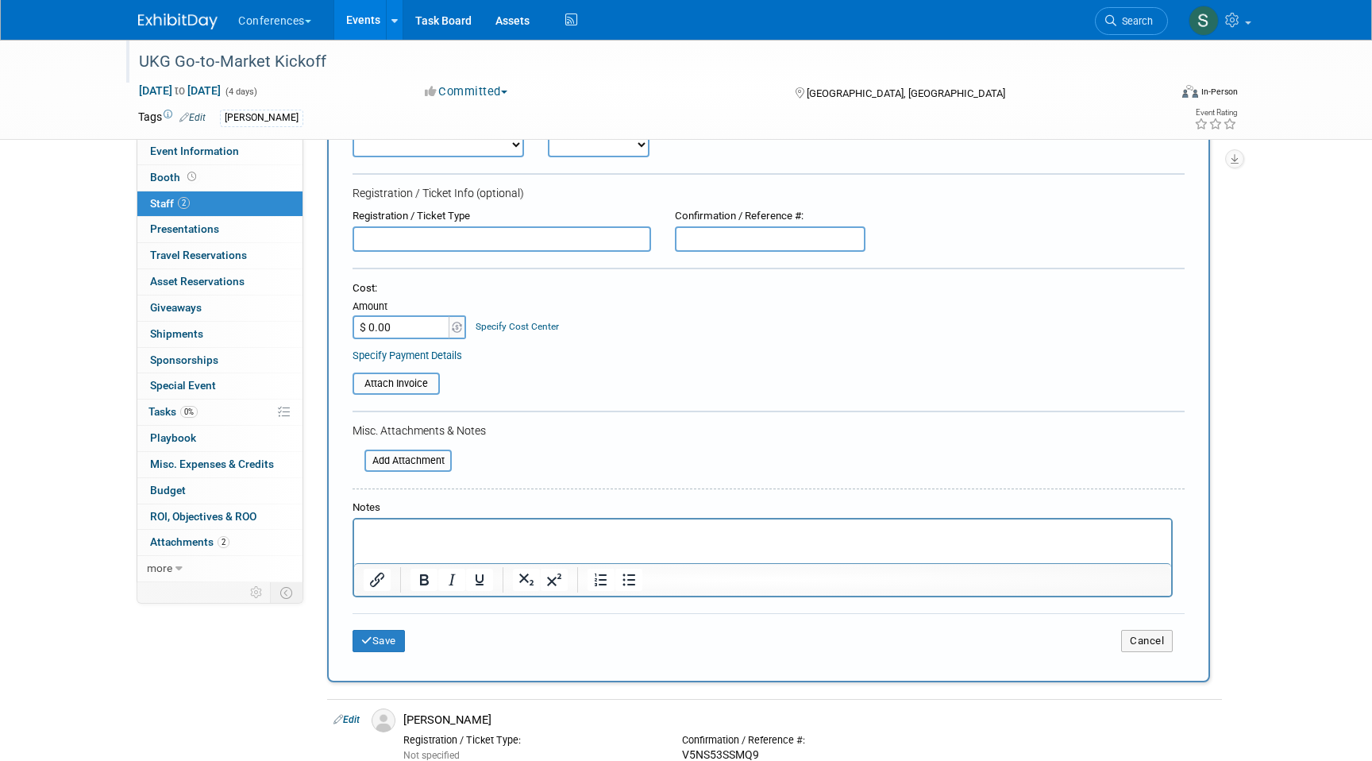
click at [417, 326] on input "$ 0.00" at bounding box center [402, 327] width 99 height 24
type input "$ 3,400.00"
click at [507, 332] on link "Specify Cost Center" at bounding box center [517, 326] width 83 height 11
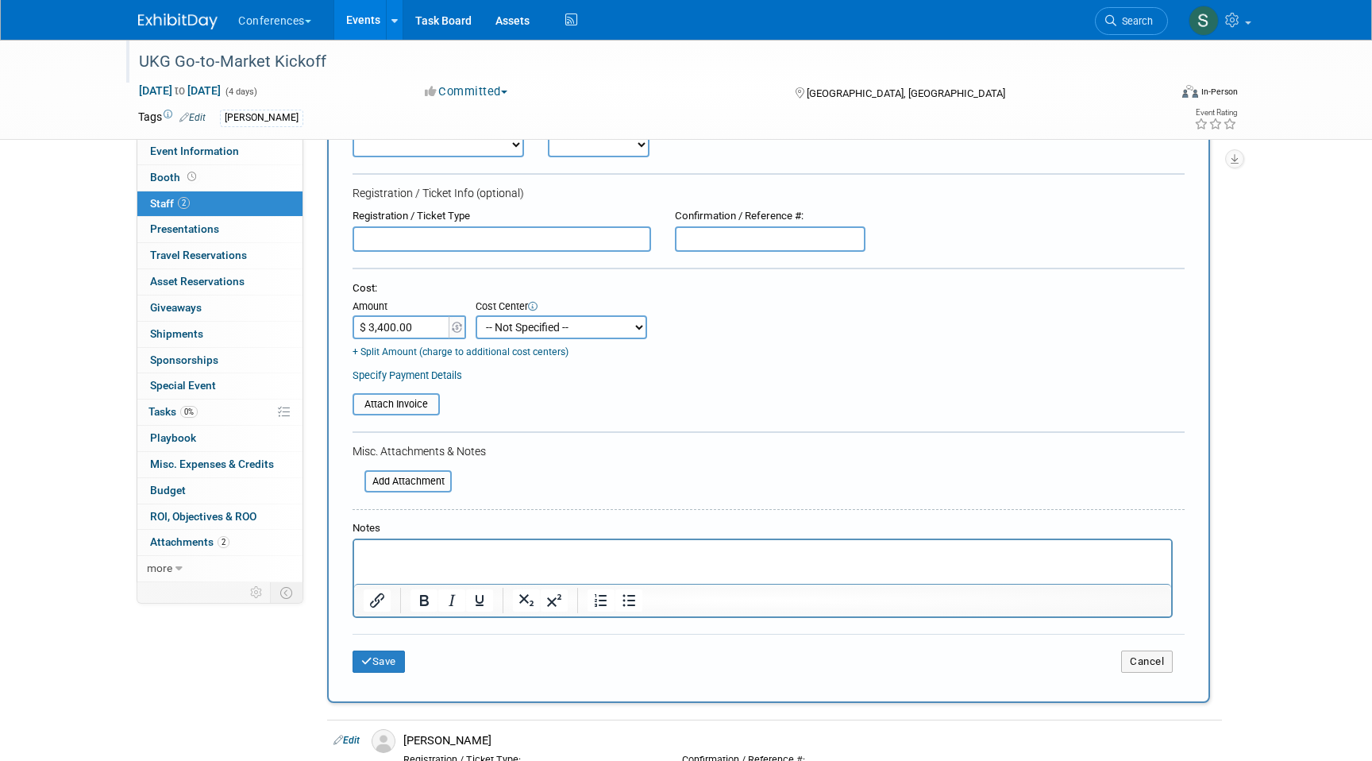
click at [515, 332] on select "-- Not Specified -- Aya Education Aya Healthcare Aya Locums Bespoke Corporate D…" at bounding box center [562, 327] width 172 height 24
select select "18965872"
click at [476, 315] on select "-- Not Specified -- Aya Education Aya Healthcare Aya Locums Bespoke Corporate D…" at bounding box center [562, 327] width 172 height 24
click at [416, 491] on input "file" at bounding box center [355, 481] width 189 height 19
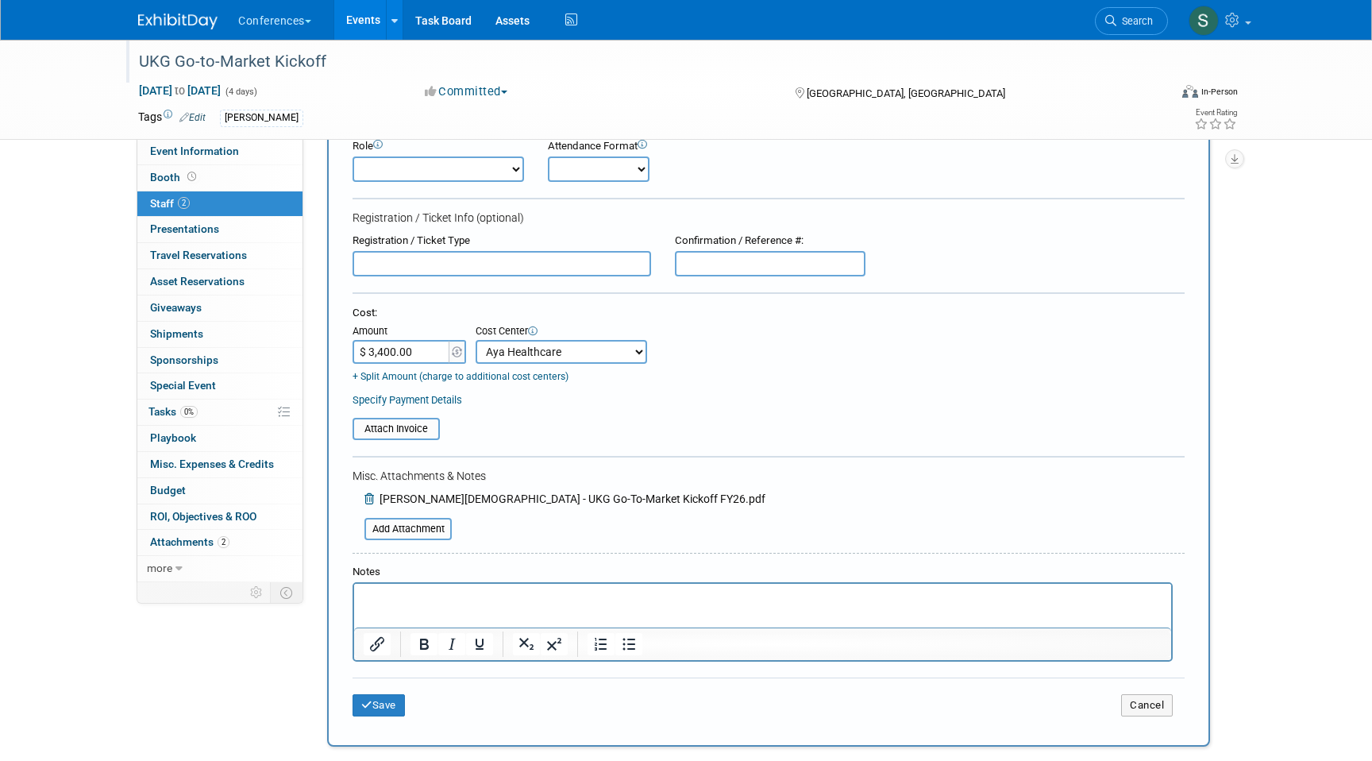
scroll to position [116, 0]
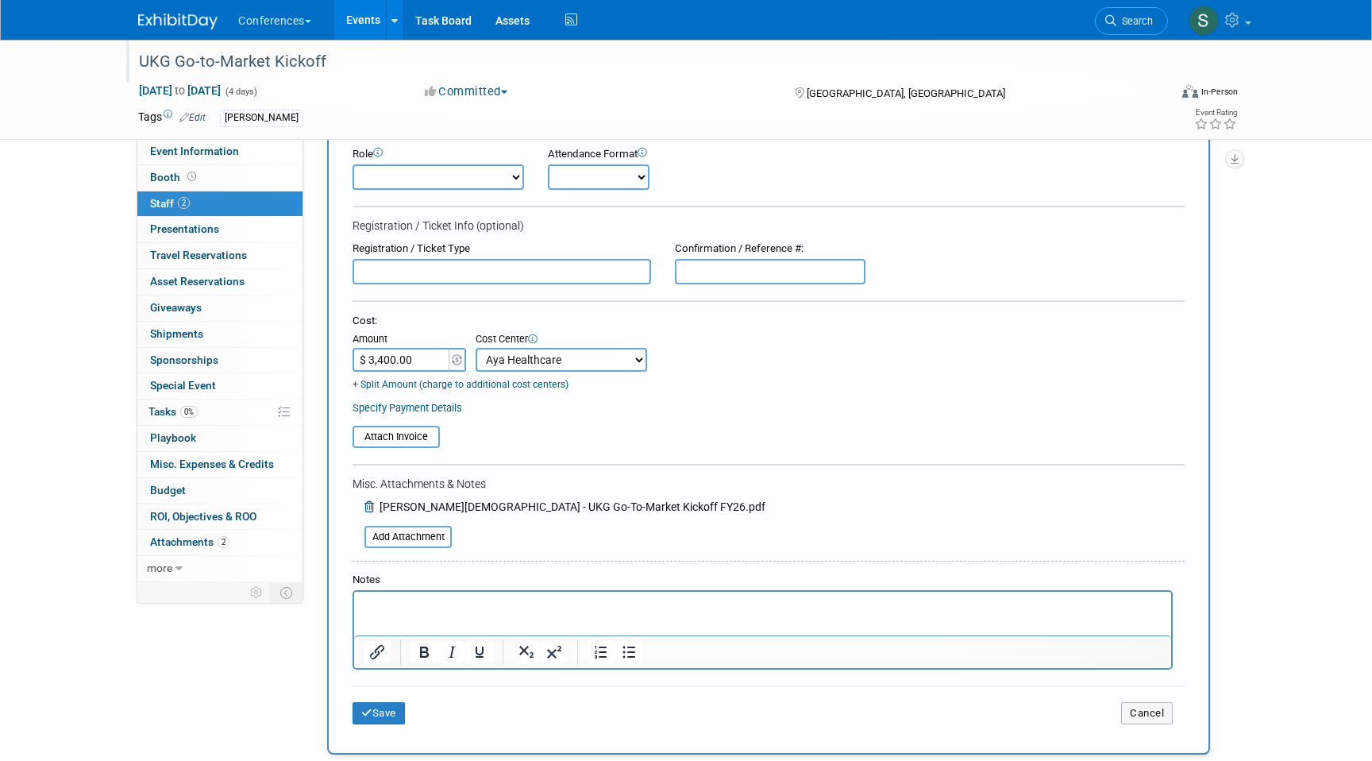
click at [747, 286] on form "New Attendee Attendee <img src="https://www.exhibitday.com/Images/Unassigned-Us…" at bounding box center [769, 399] width 832 height 673
click at [742, 280] on input "text" at bounding box center [770, 271] width 191 height 25
paste input "XVNC5WXBNQG"
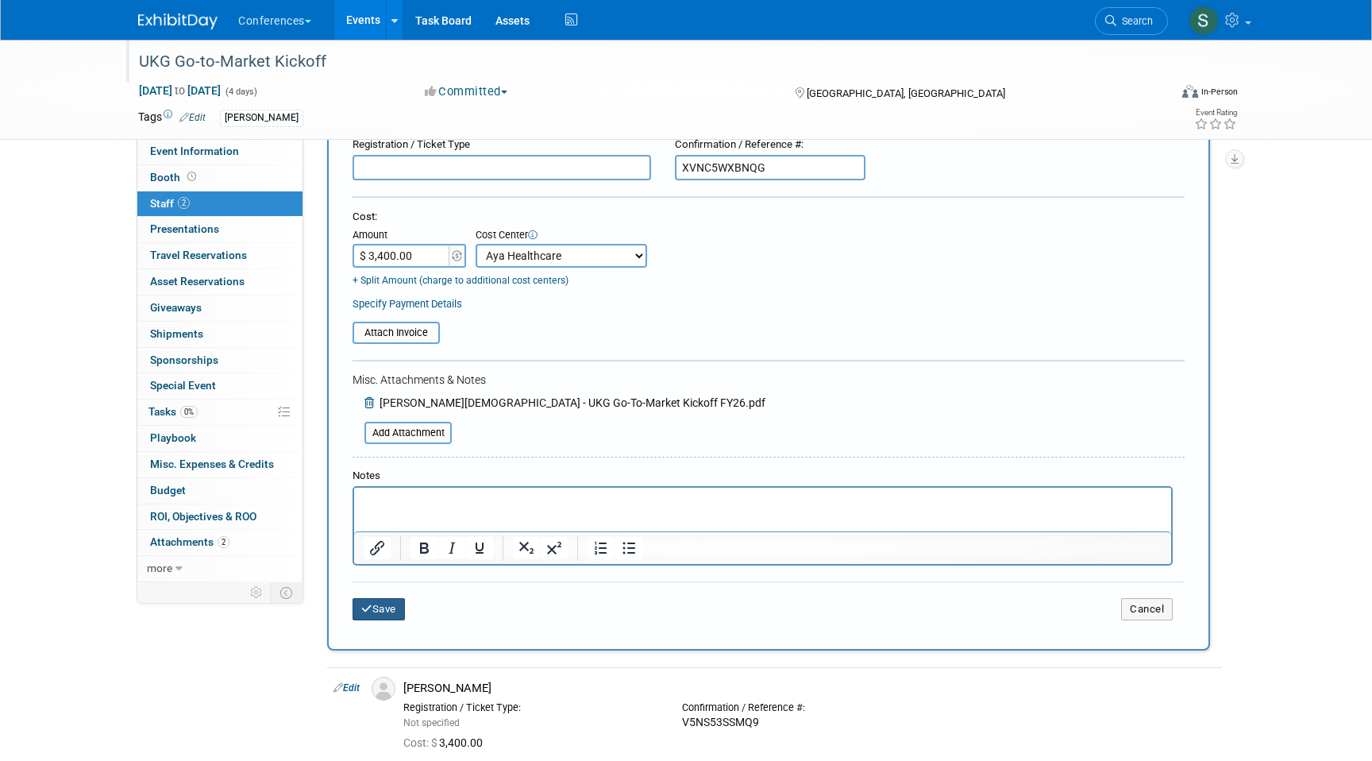
type input "XVNC5WXBNQG"
click at [388, 607] on button "Save" at bounding box center [379, 609] width 52 height 22
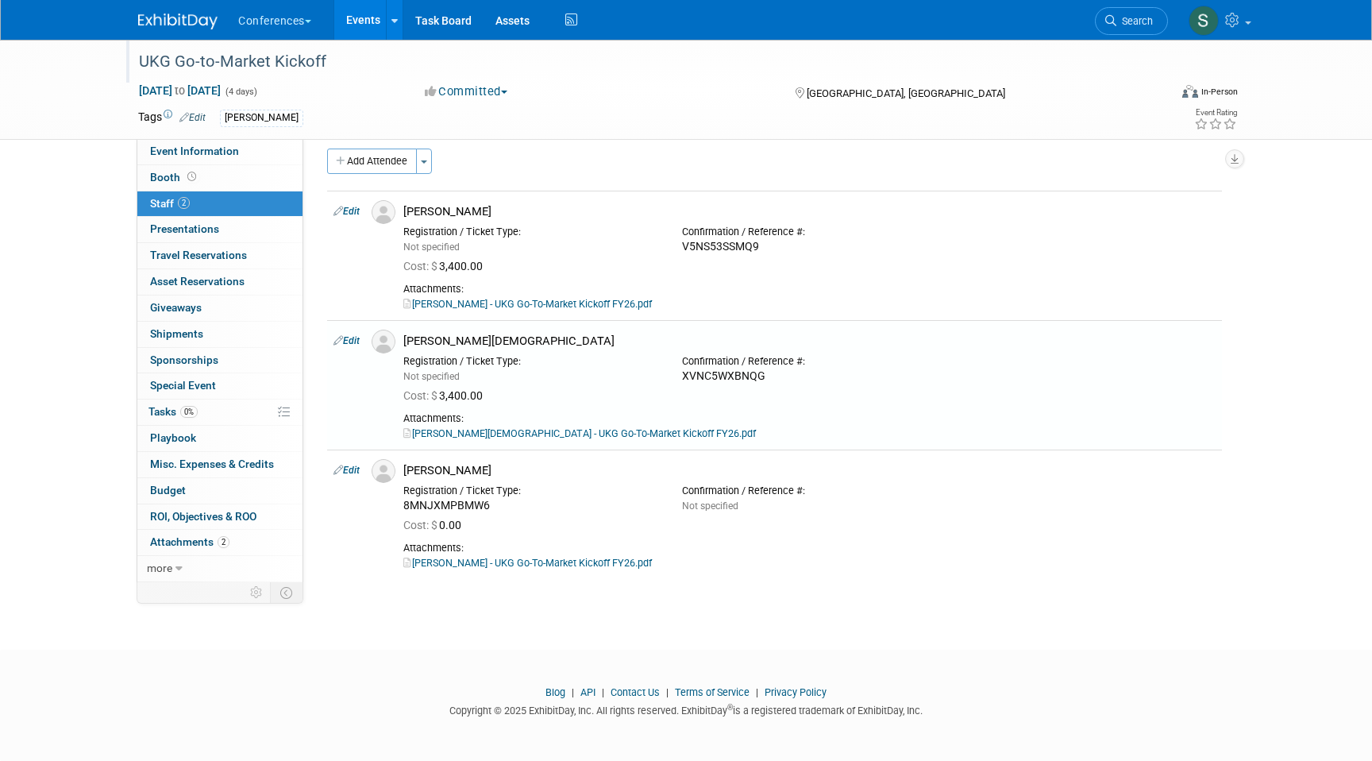
scroll to position [17, 0]
click at [347, 206] on link "Edit" at bounding box center [347, 211] width 26 height 11
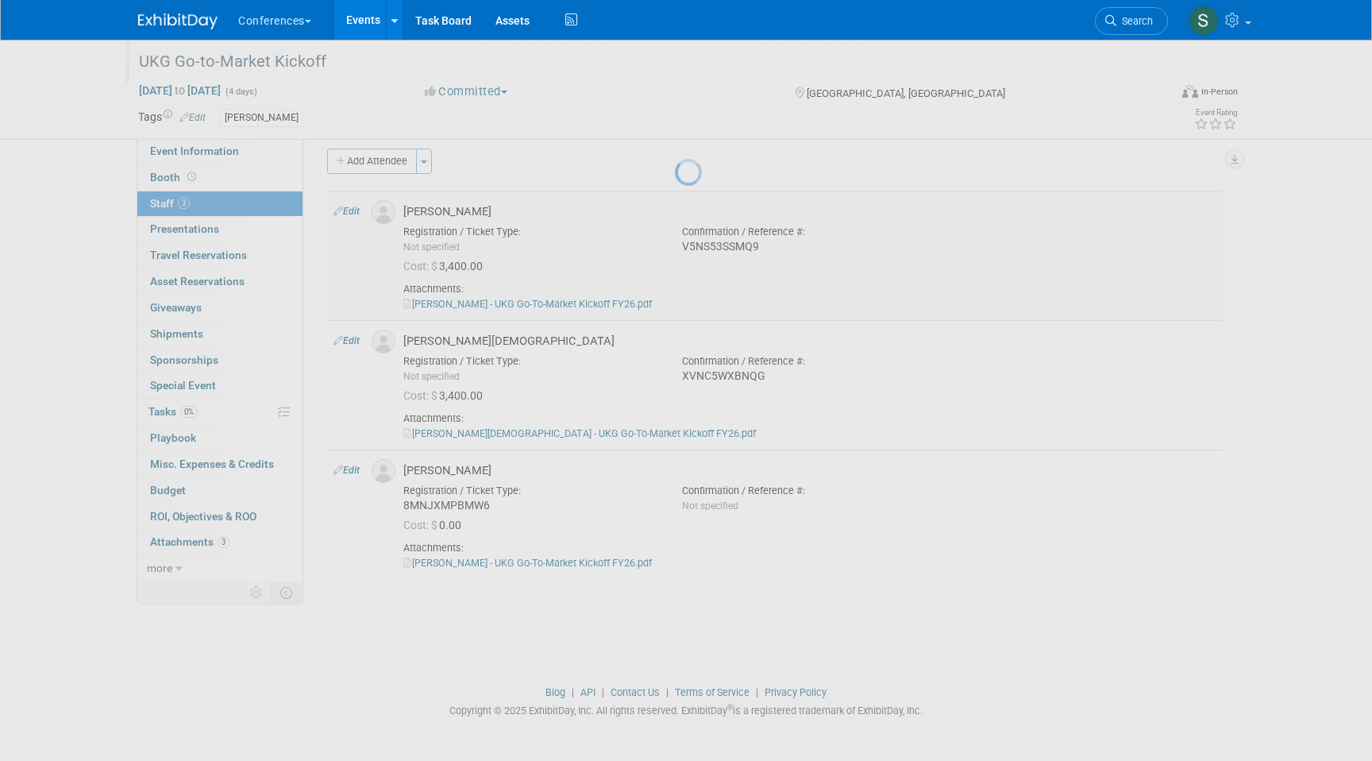
select select "72dd9404-2b13-46cc-bb26-2d5d80bd4c23"
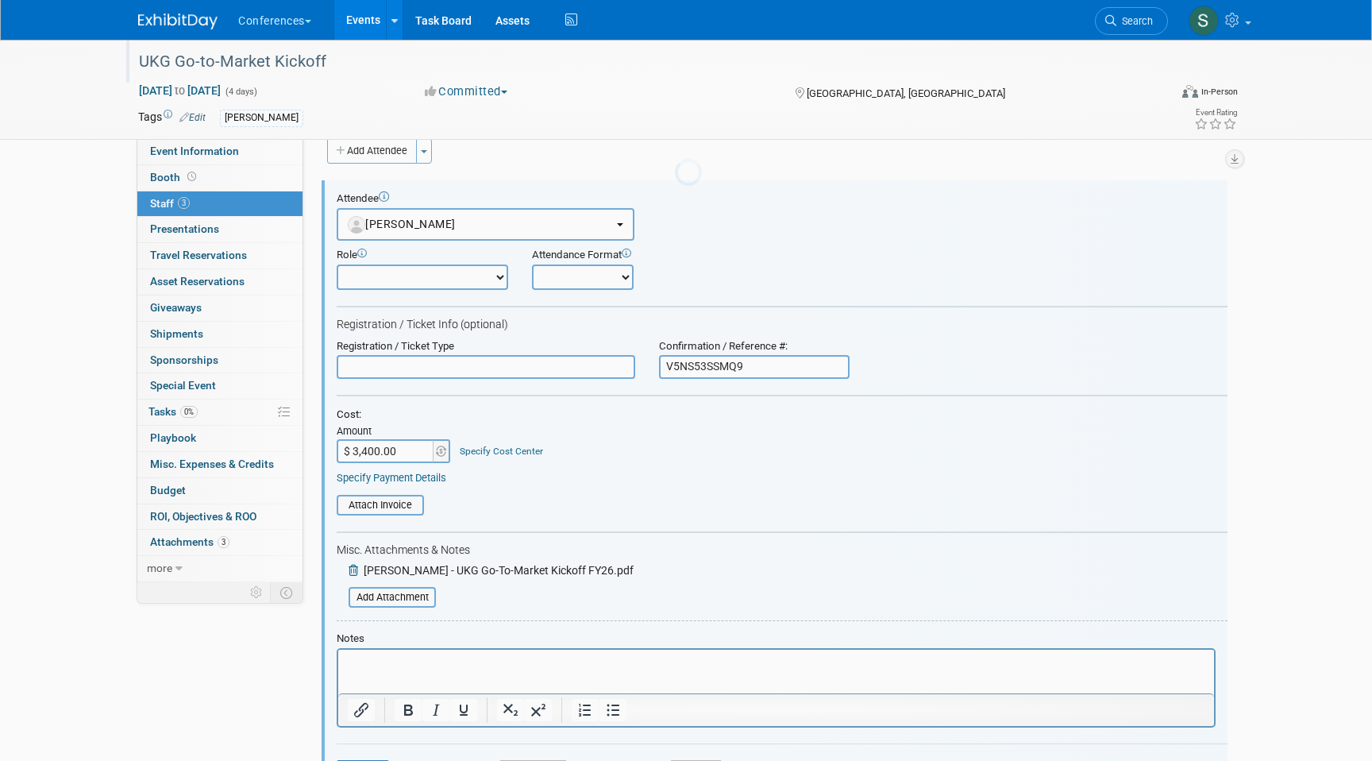
scroll to position [0, 0]
click at [500, 453] on link "Specify Cost Center" at bounding box center [501, 451] width 83 height 11
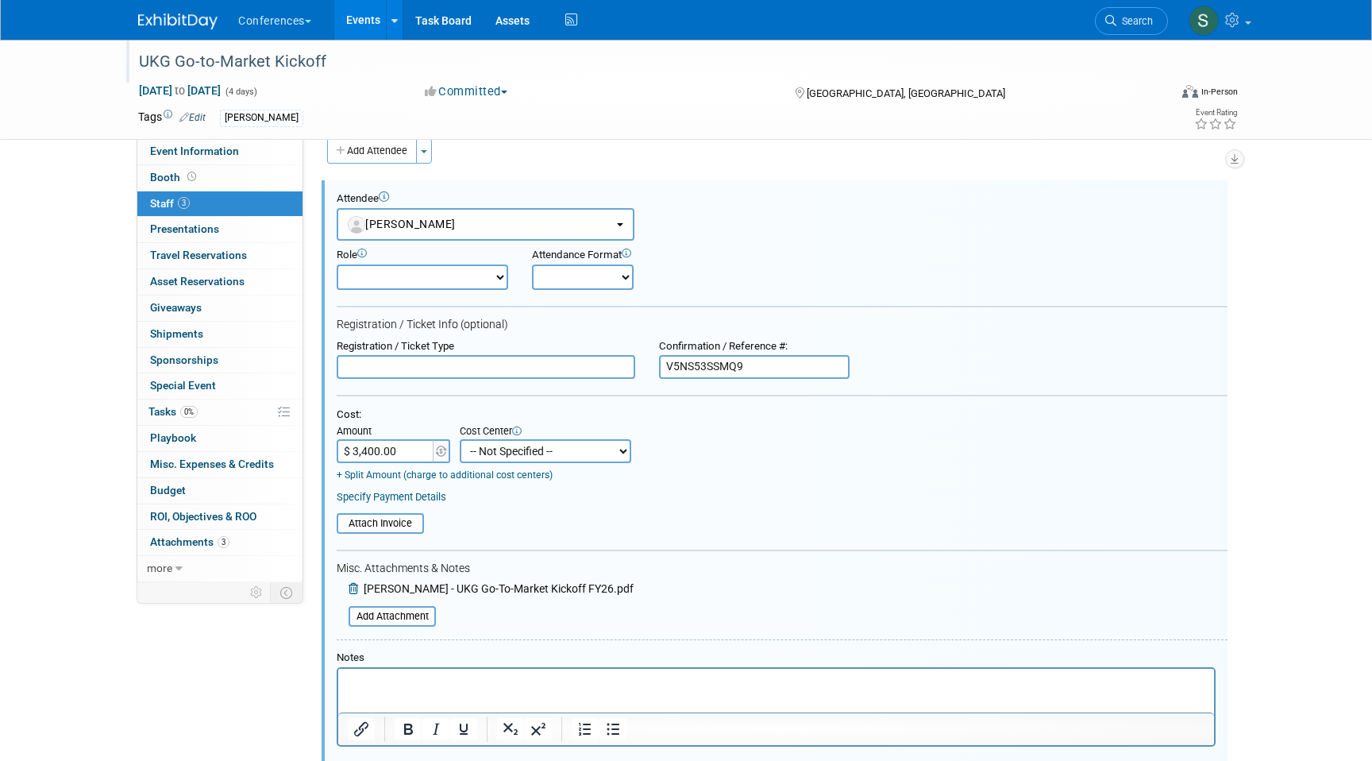
click at [520, 465] on td "+ Split Amount (charge to additional cost centers)" at bounding box center [484, 472] width 295 height 19
click at [520, 457] on select "-- Not Specified -- Aya Education Aya Healthcare Aya Locums Bespoke Corporate D…" at bounding box center [546, 451] width 172 height 24
select select "18965872"
click at [460, 439] on select "-- Not Specified -- Aya Education Aya Healthcare Aya Locums Bespoke Corporate D…" at bounding box center [546, 451] width 172 height 24
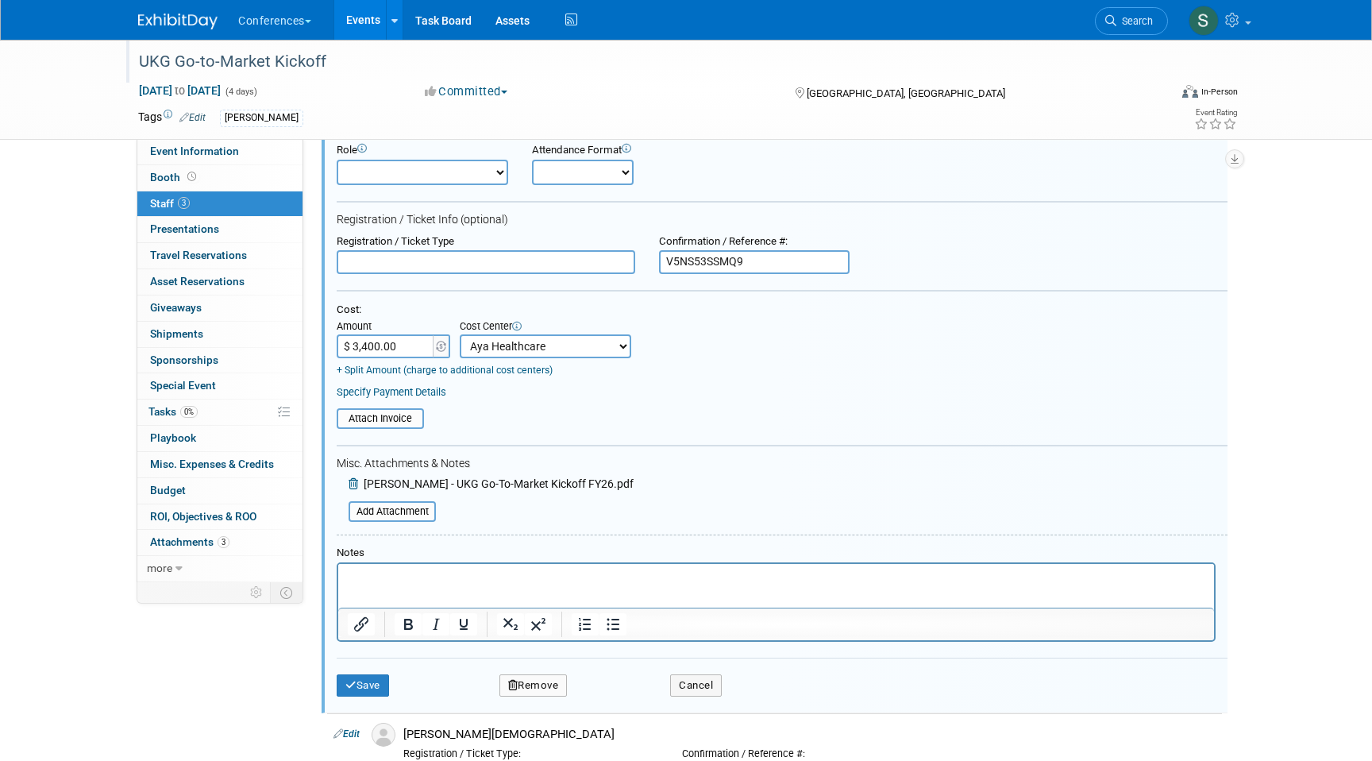
scroll to position [156, 0]
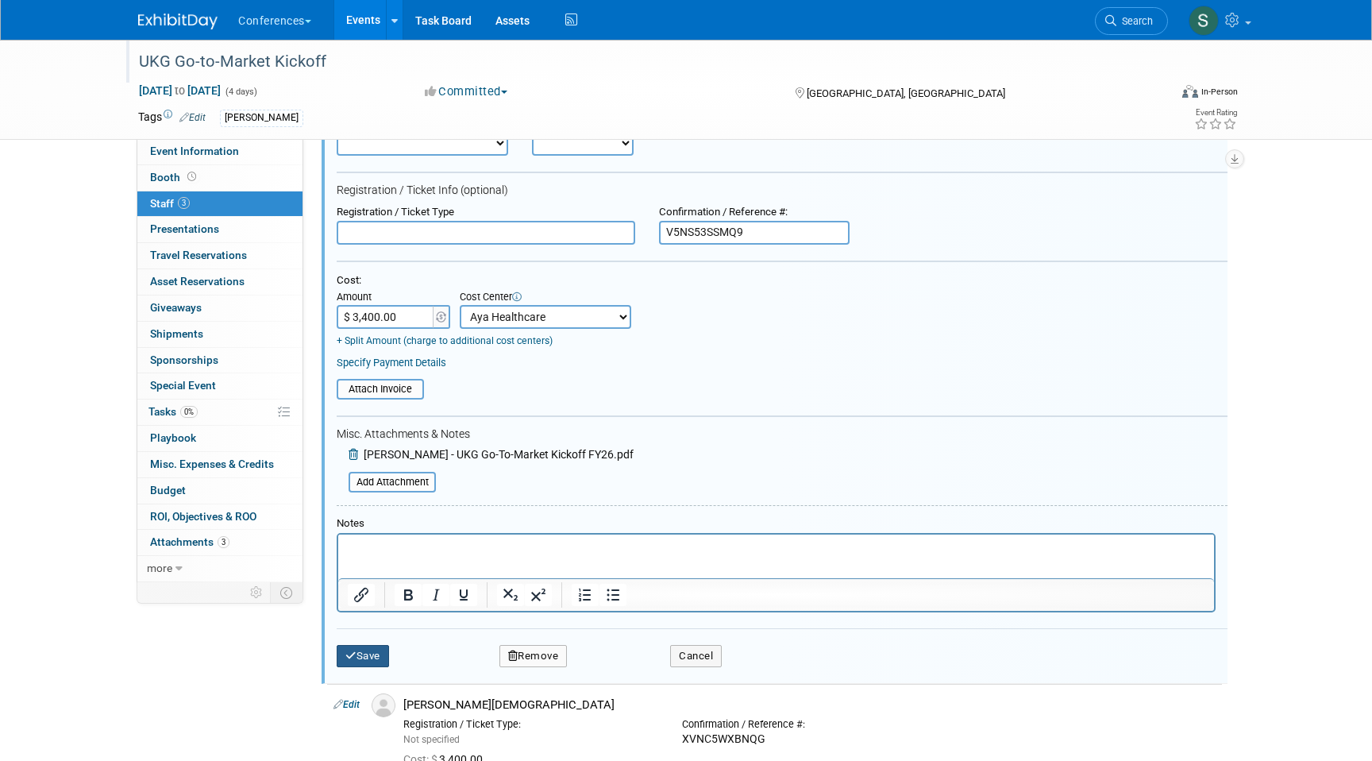
click at [362, 656] on button "Save" at bounding box center [363, 656] width 52 height 22
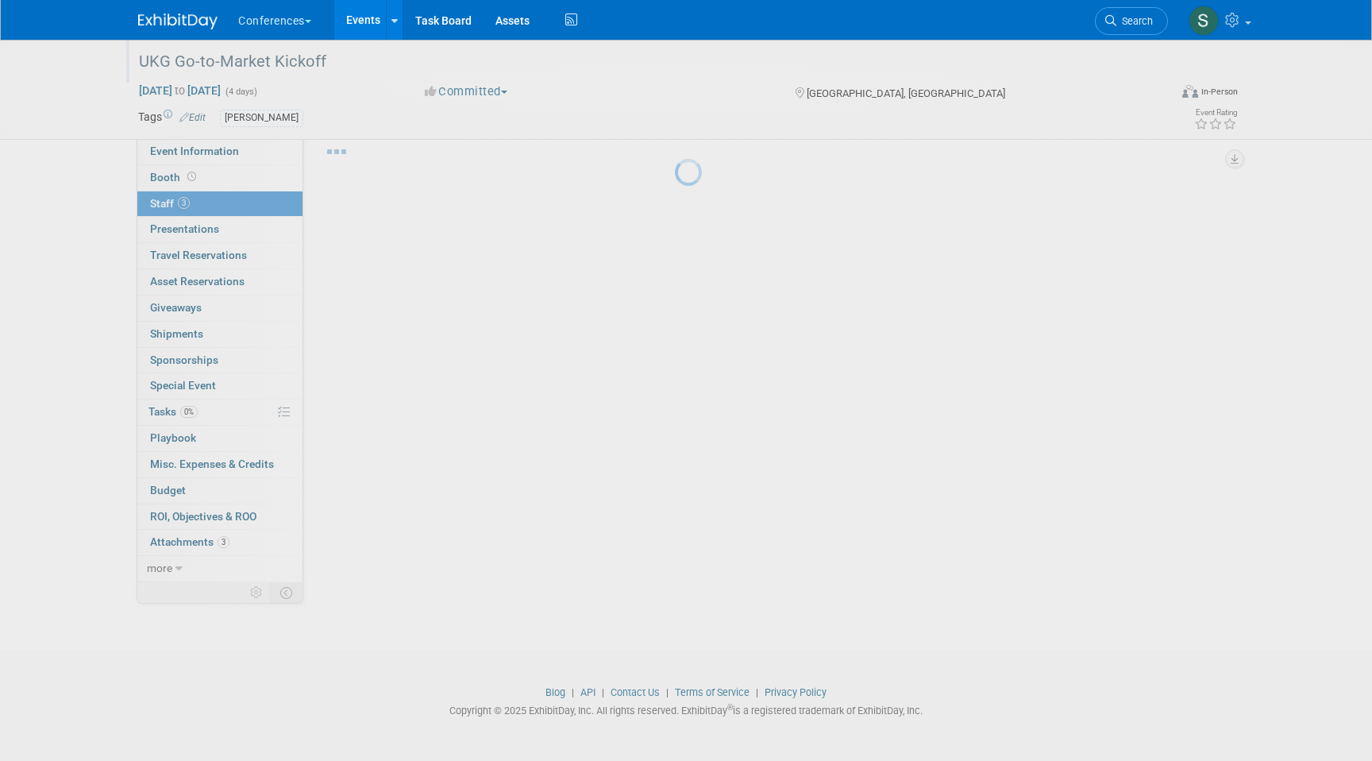
scroll to position [17, 0]
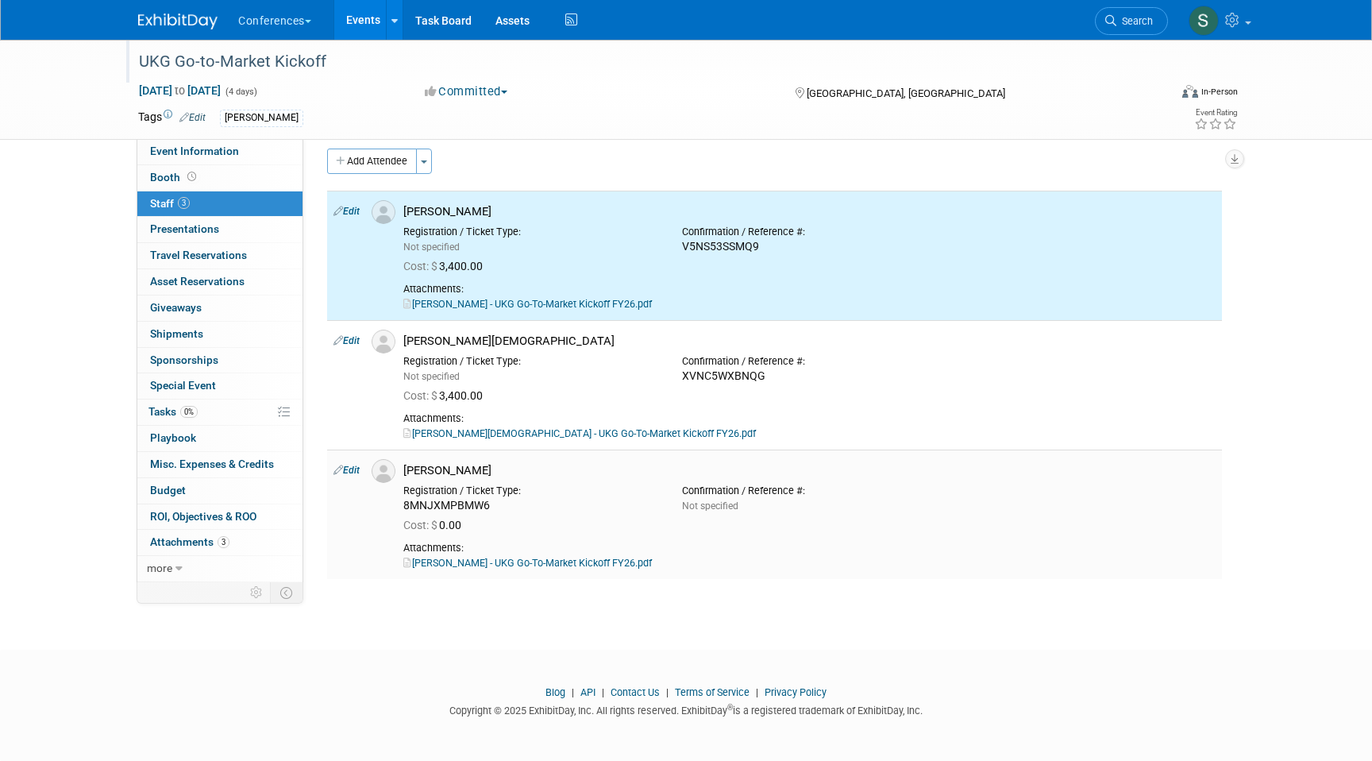
click at [354, 465] on link "Edit" at bounding box center [347, 470] width 26 height 11
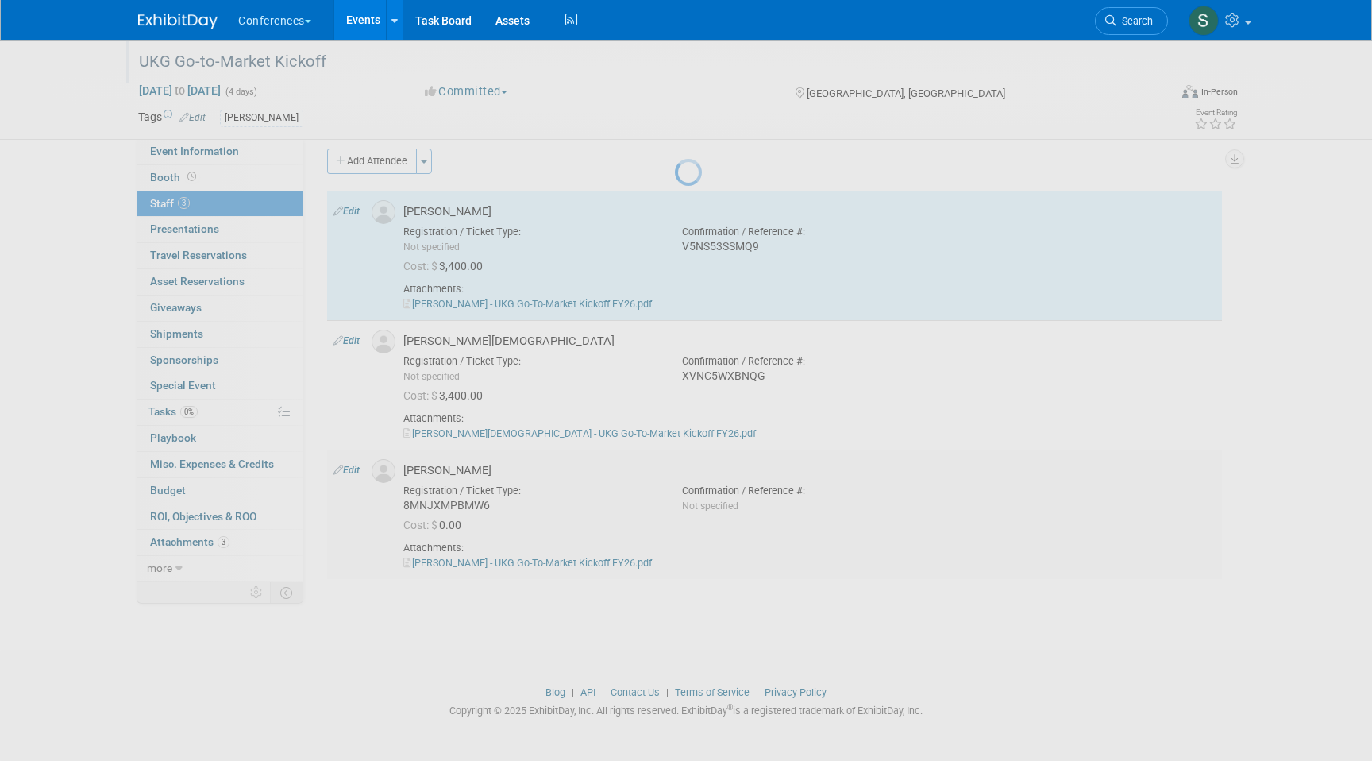
select select "682a123e-da88-43bd-aec9-72e3e344ec1a"
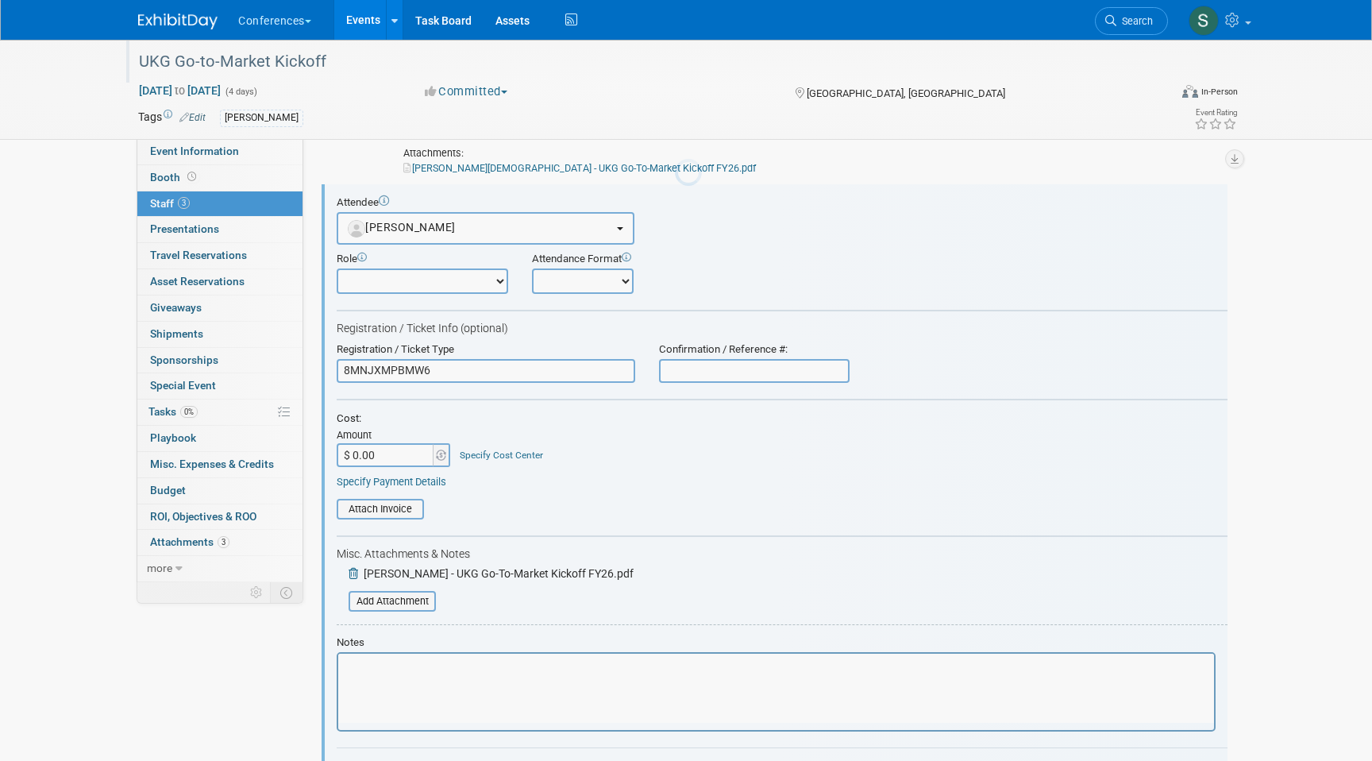
scroll to position [281, 0]
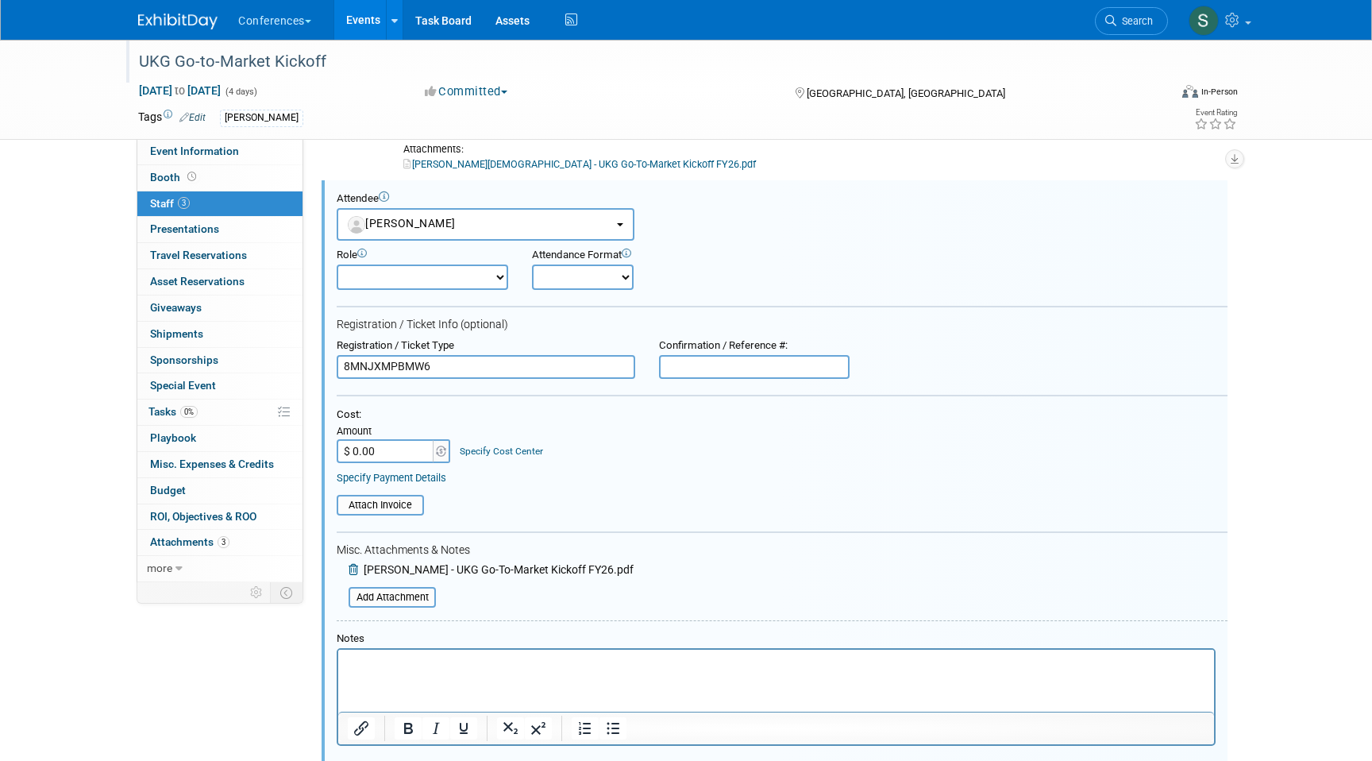
click at [388, 450] on input "$ 0.00" at bounding box center [386, 451] width 99 height 24
type input "$ 3,400.00"
click at [469, 446] on link "Specify Cost Center" at bounding box center [501, 451] width 83 height 11
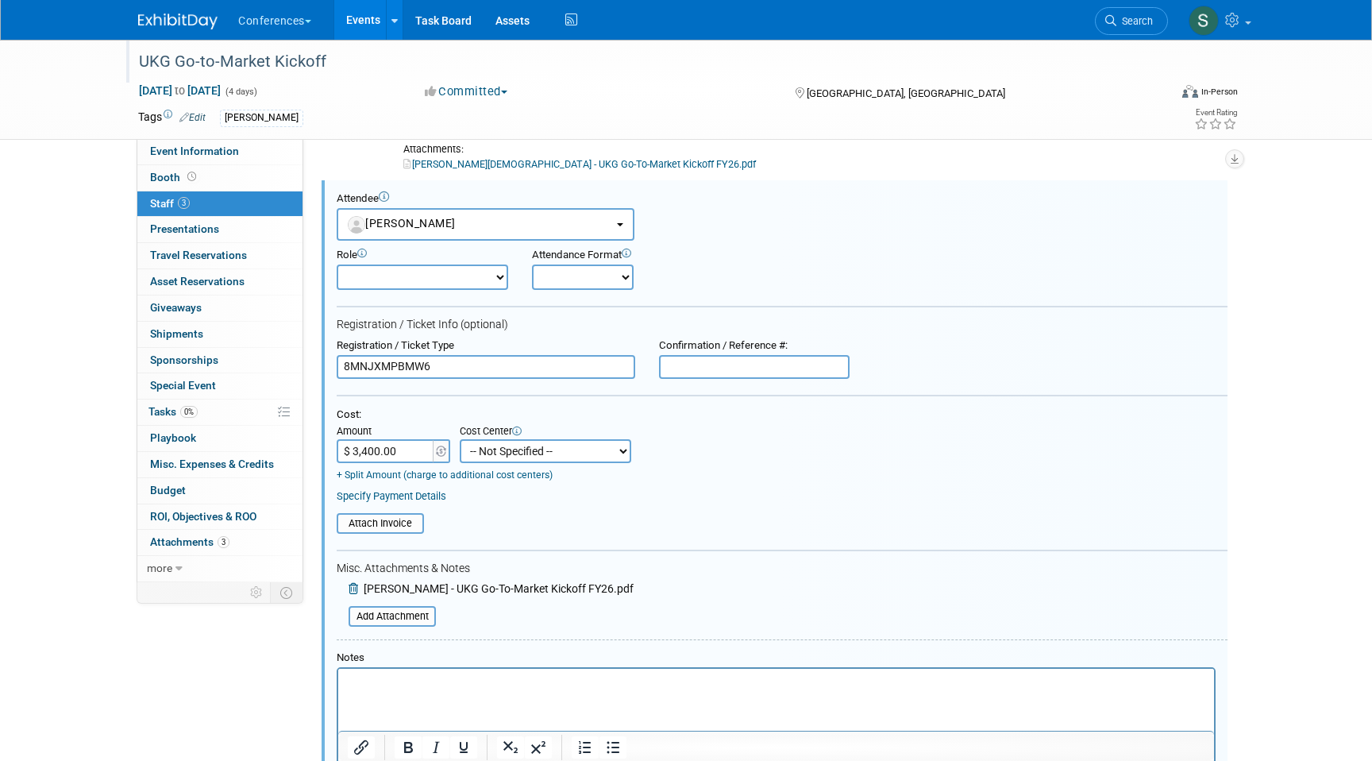
click at [490, 456] on select "-- Not Specified -- Aya Education Aya Healthcare Aya Locums Bespoke Corporate D…" at bounding box center [546, 451] width 172 height 24
select select "18965872"
click at [460, 439] on select "-- Not Specified -- Aya Education Aya Healthcare Aya Locums Bespoke Corporate D…" at bounding box center [546, 451] width 172 height 24
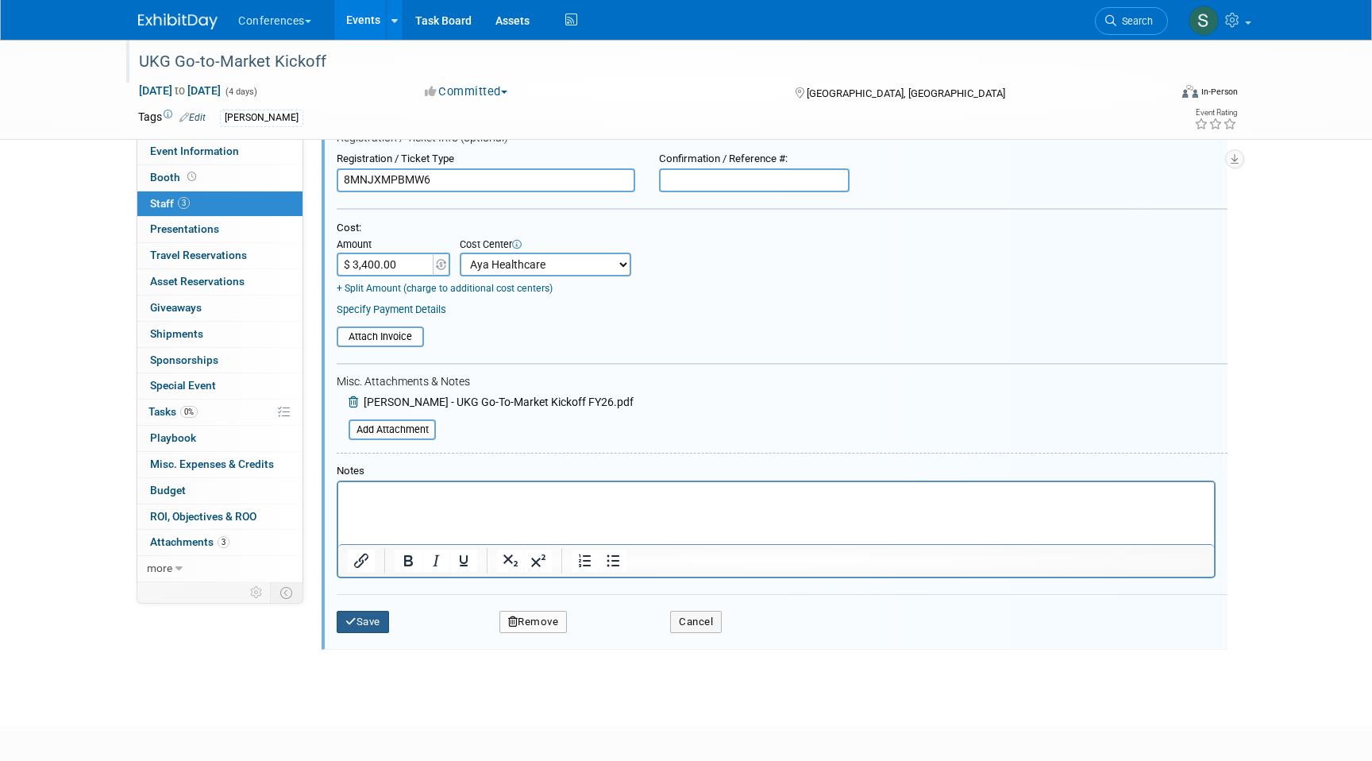
click at [344, 623] on button "Save" at bounding box center [363, 622] width 52 height 22
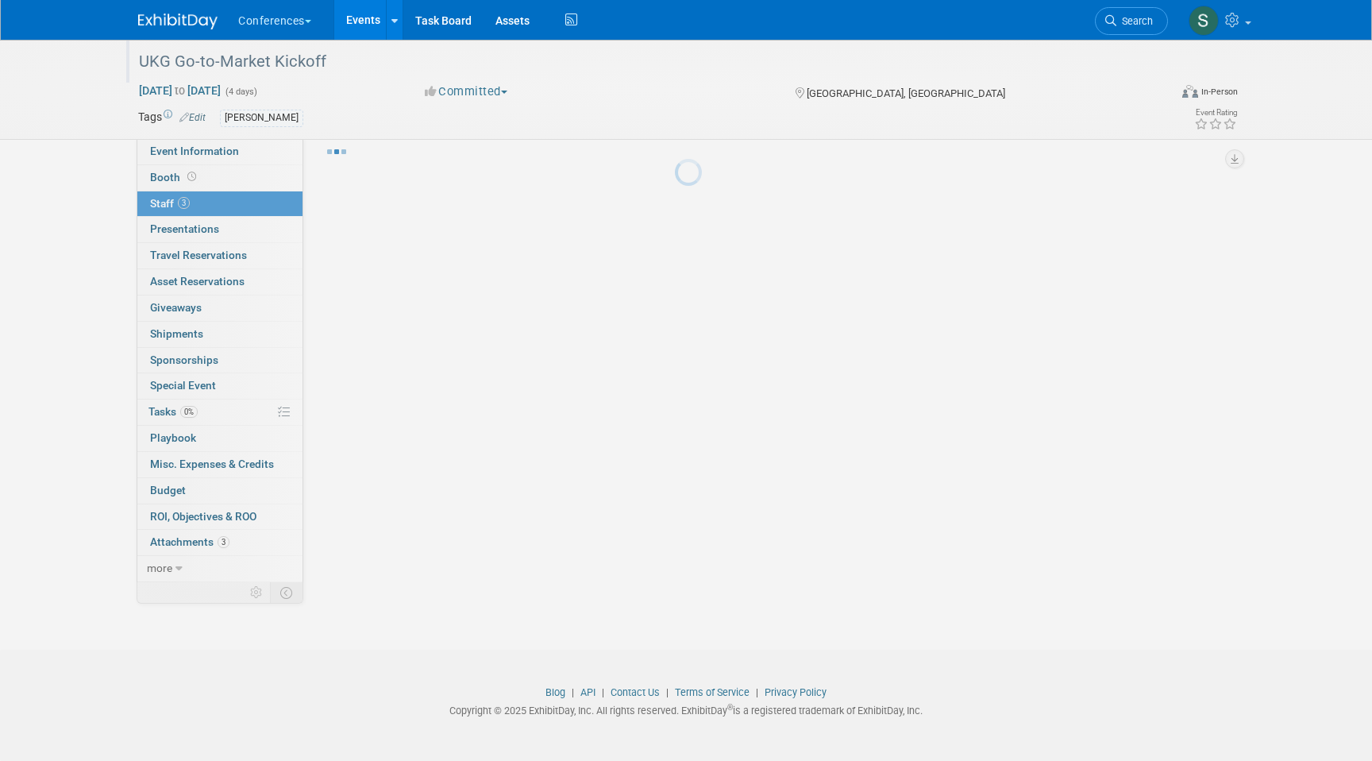
scroll to position [17, 0]
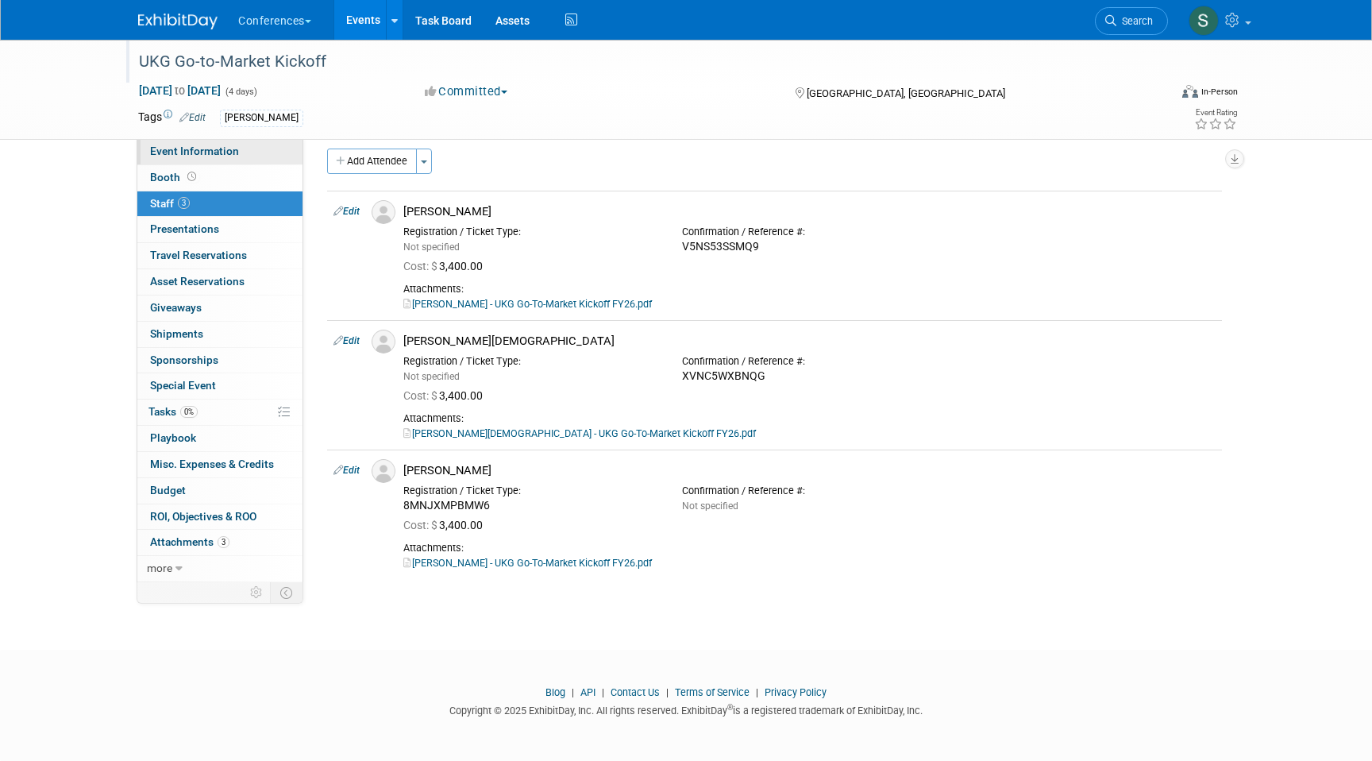
click at [215, 155] on span "Event Information" at bounding box center [194, 151] width 89 height 13
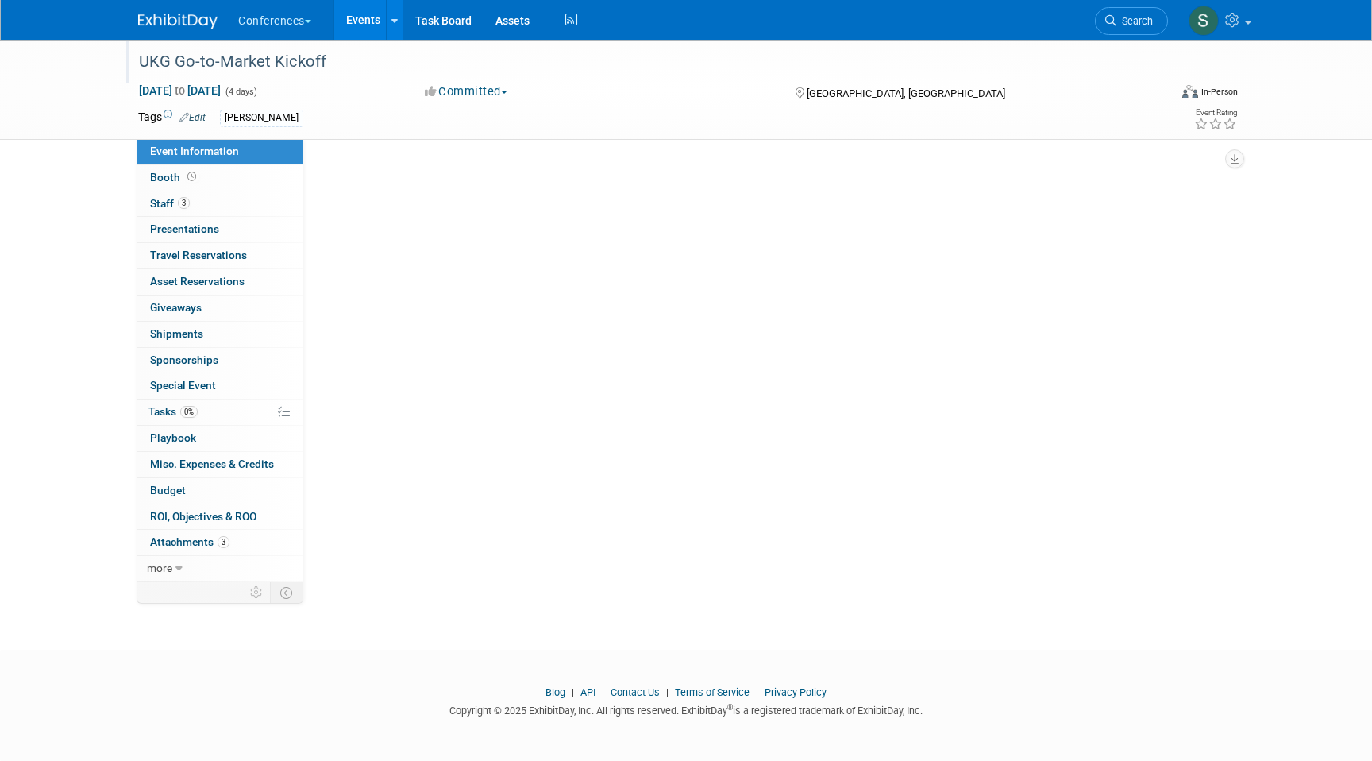
scroll to position [0, 0]
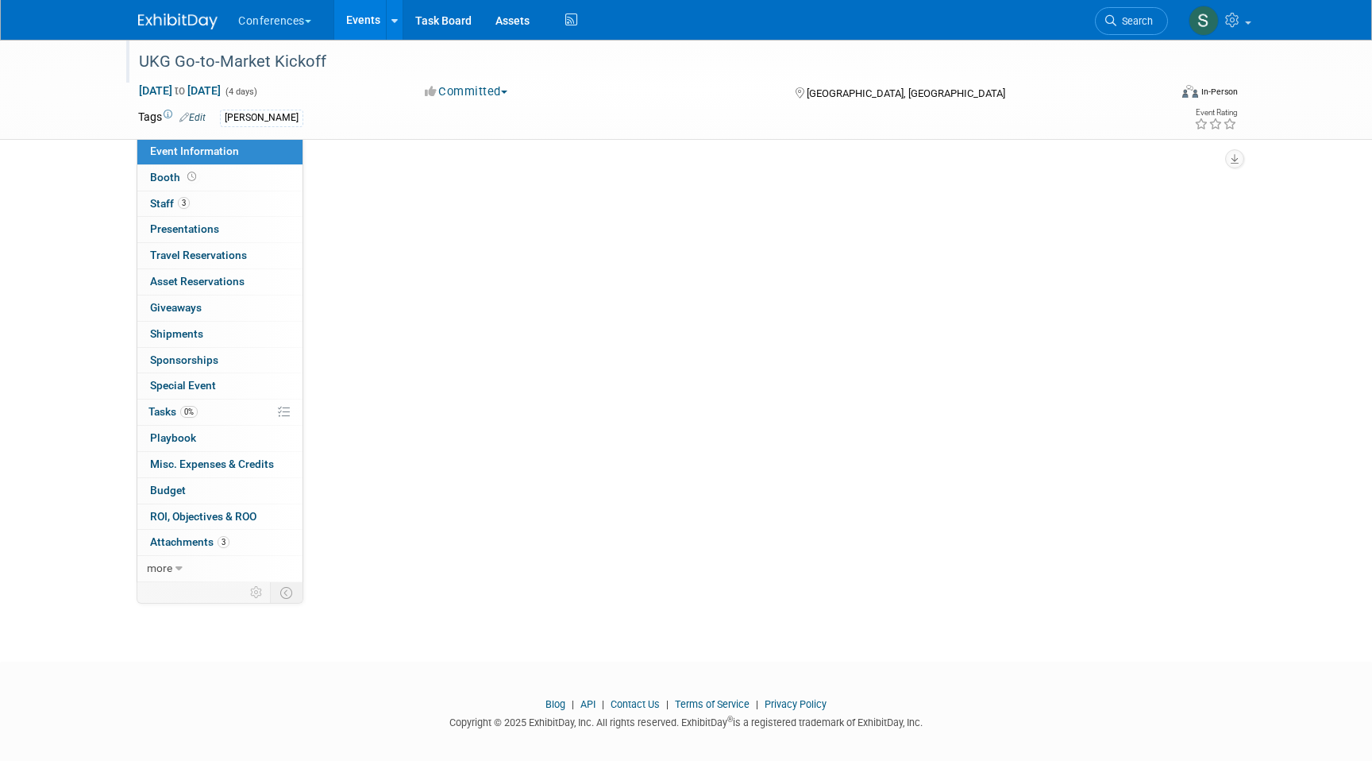
select select "Aya"
select select "Stephanie"
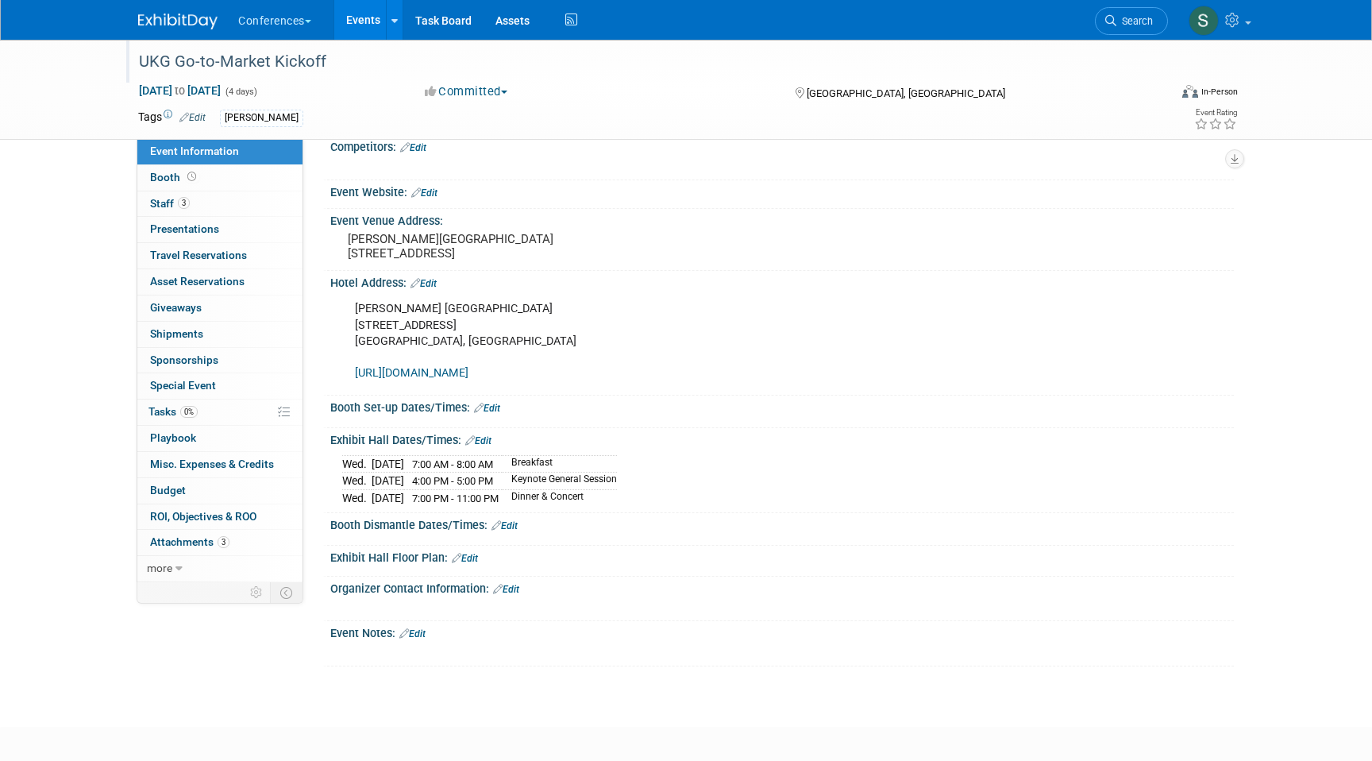
scroll to position [221, 0]
click at [411, 636] on link "Edit" at bounding box center [412, 630] width 26 height 11
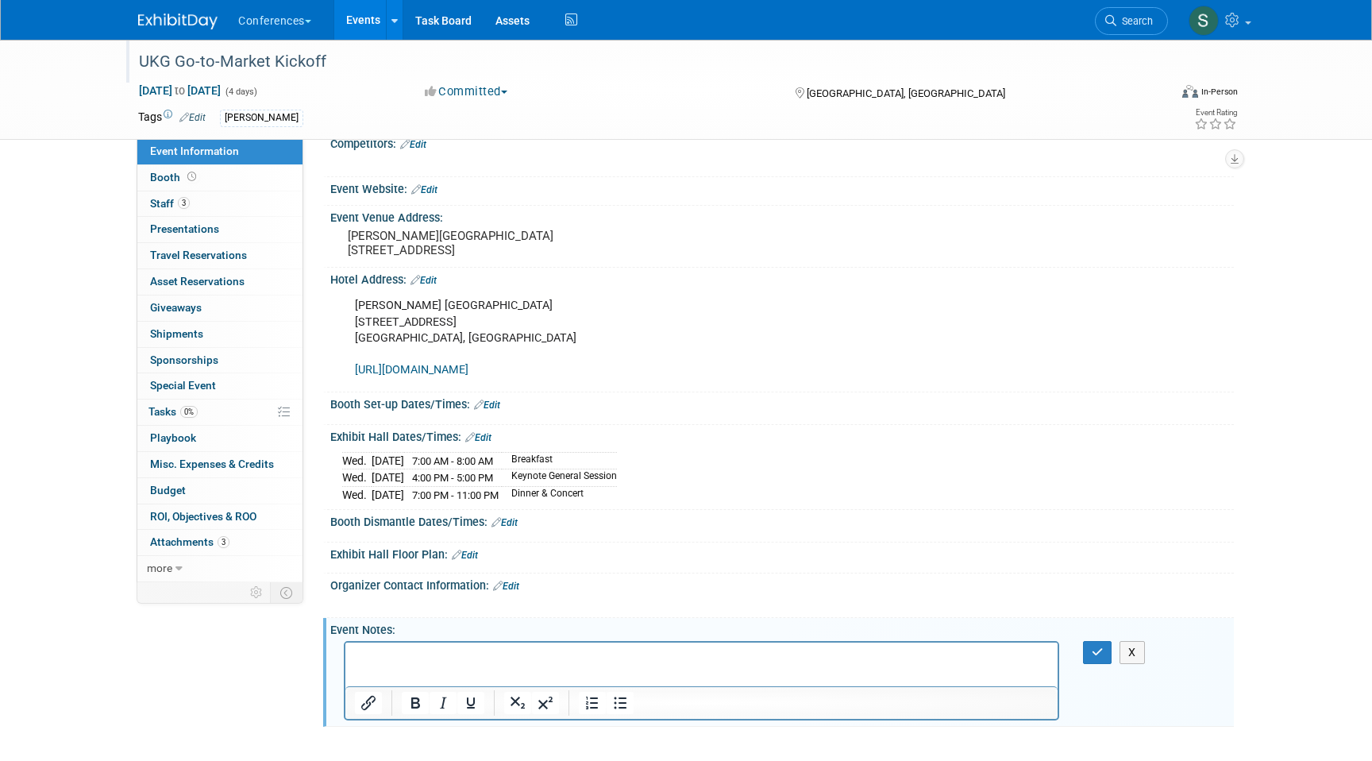
scroll to position [0, 0]
click at [364, 712] on icon "Insert/edit link" at bounding box center [368, 702] width 19 height 19
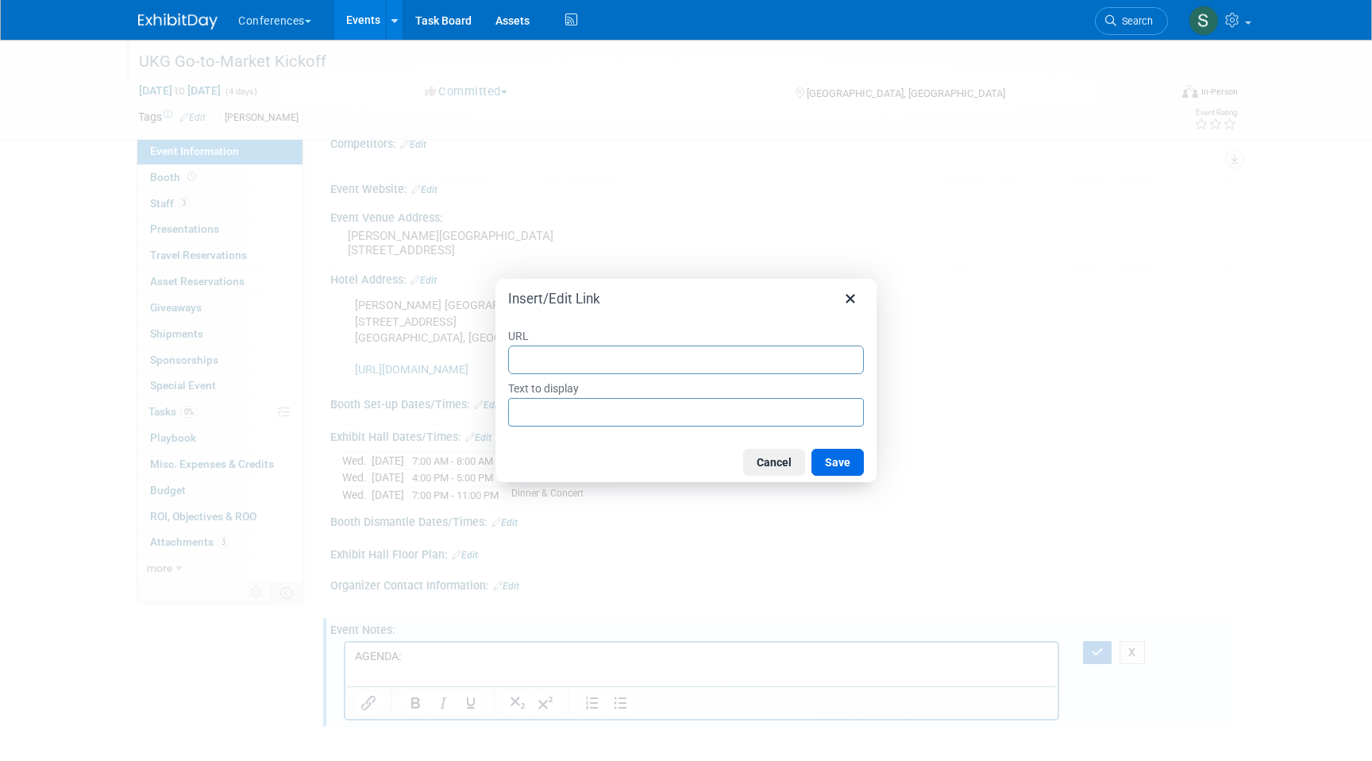
type input "https://web.cvent.com/event/466dddf0-f713-4041-b274-4c180a381ecc/websitePage:cc…"
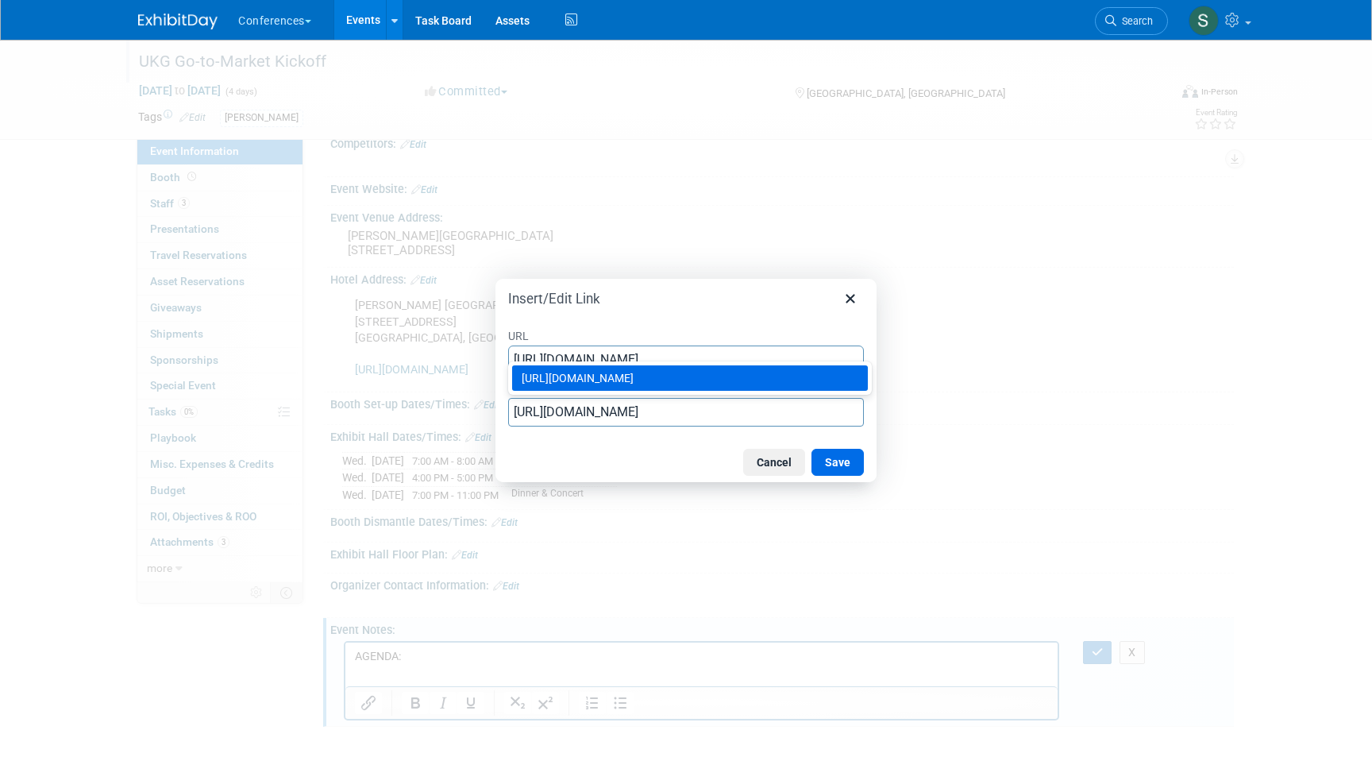
click at [784, 388] on div "https://web.cvent.com/event/466dddf0-f713-4041-b274-4c180a381ecc/websitePage:cc…" at bounding box center [692, 378] width 340 height 19
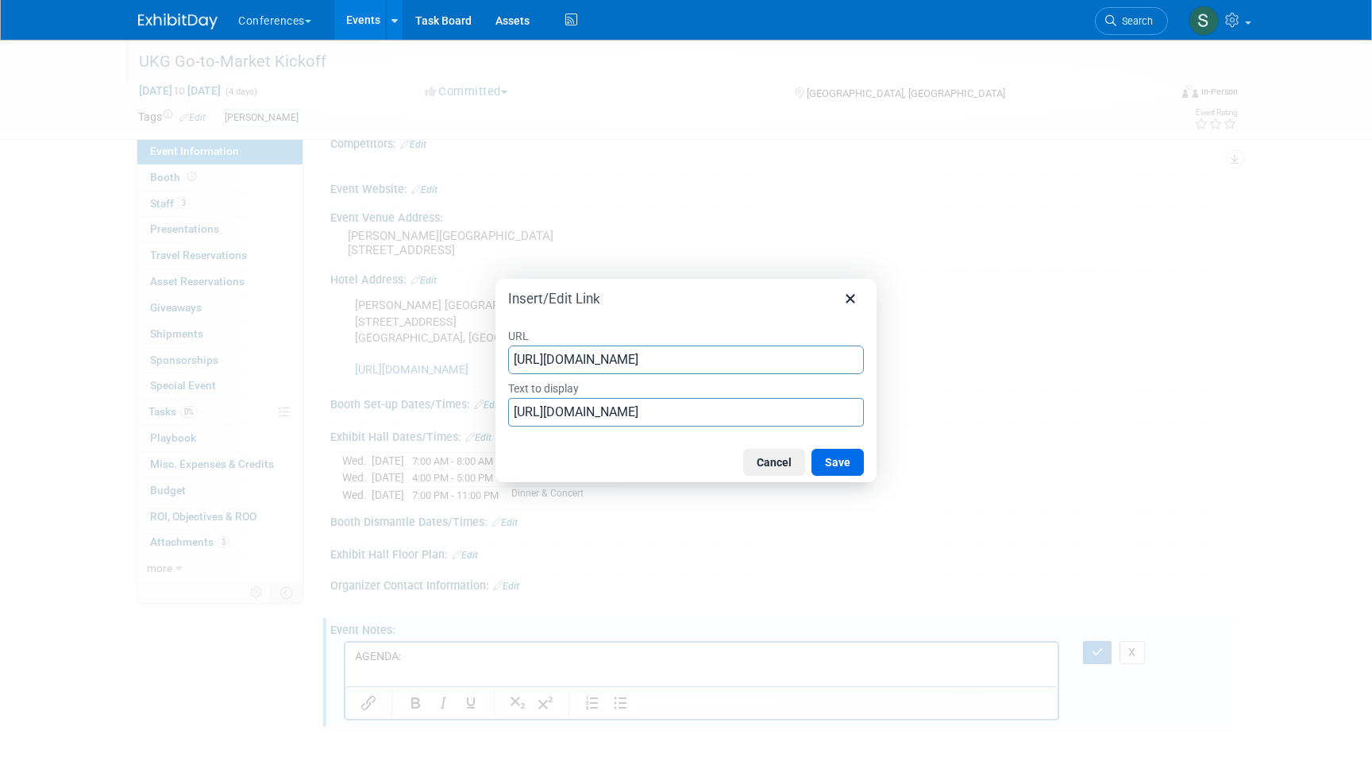
type input "https://web.cvent.com/event/466dddf0-f713-4041-b274-4c180a381ecc/websitePage:cc…"
click at [831, 447] on div "Cancel Save" at bounding box center [686, 462] width 381 height 40
click at [832, 455] on button "Save" at bounding box center [838, 462] width 52 height 27
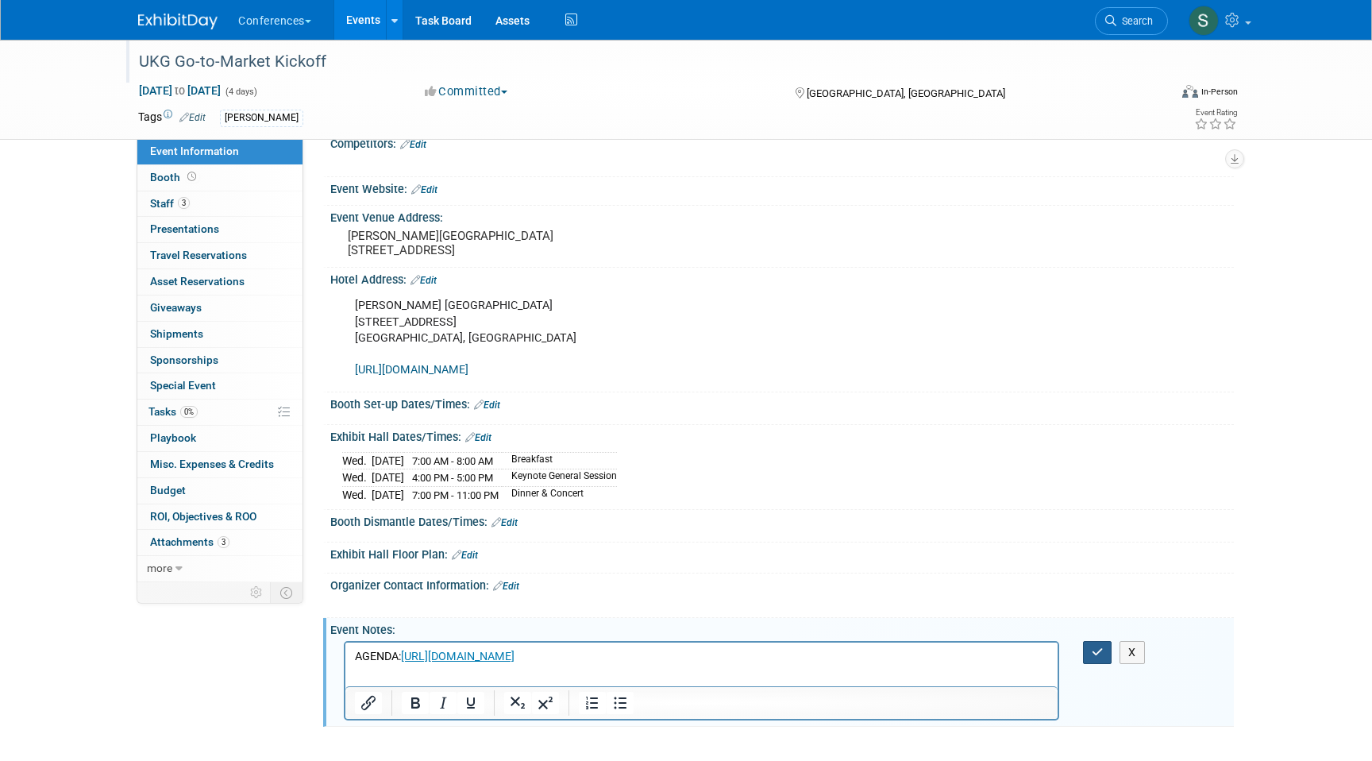
click at [1099, 658] on icon "button" at bounding box center [1098, 651] width 12 height 11
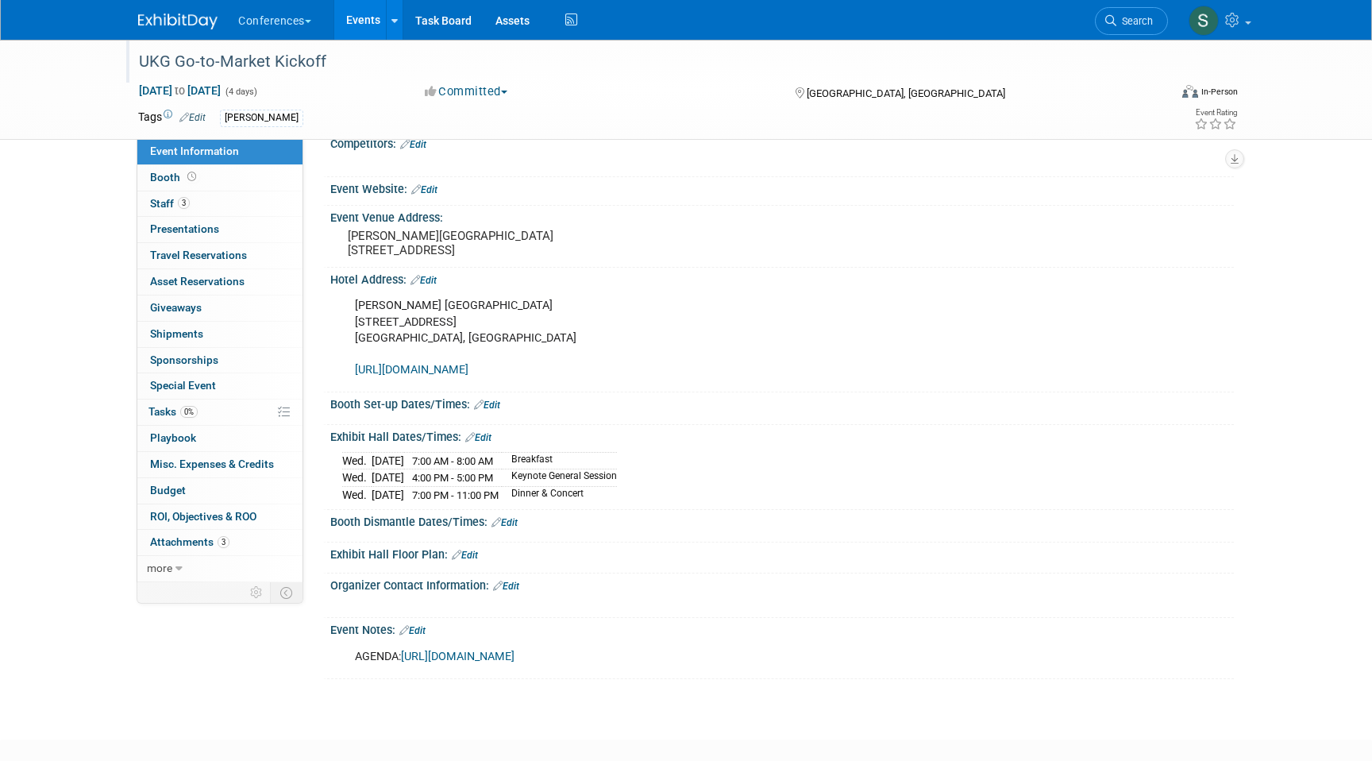
click at [241, 63] on div "UKG Go-to-Market Kickoff" at bounding box center [638, 62] width 1011 height 29
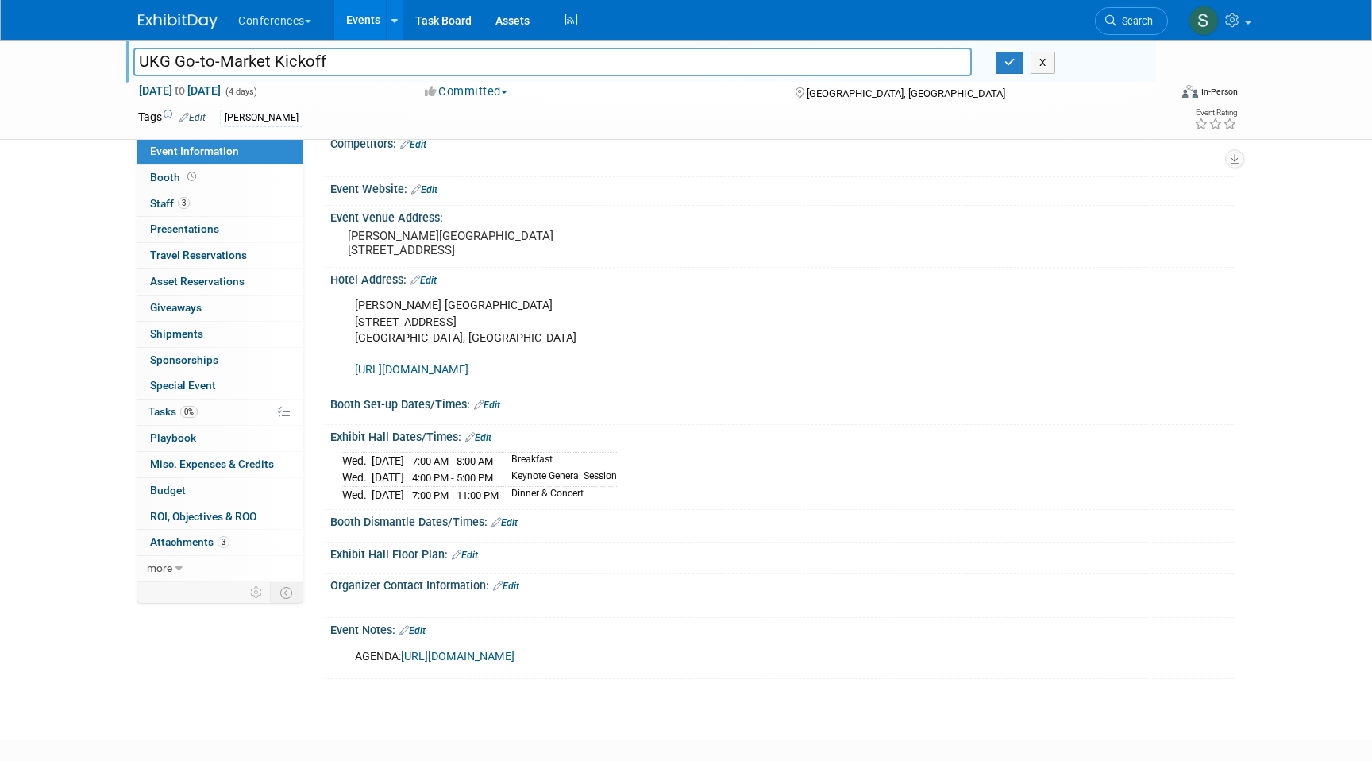
click at [241, 63] on input "UKG Go-to-Market Kickoff" at bounding box center [552, 62] width 839 height 28
click at [1016, 60] on button "button" at bounding box center [1010, 63] width 29 height 22
click at [210, 496] on link "Budget" at bounding box center [219, 490] width 165 height 25
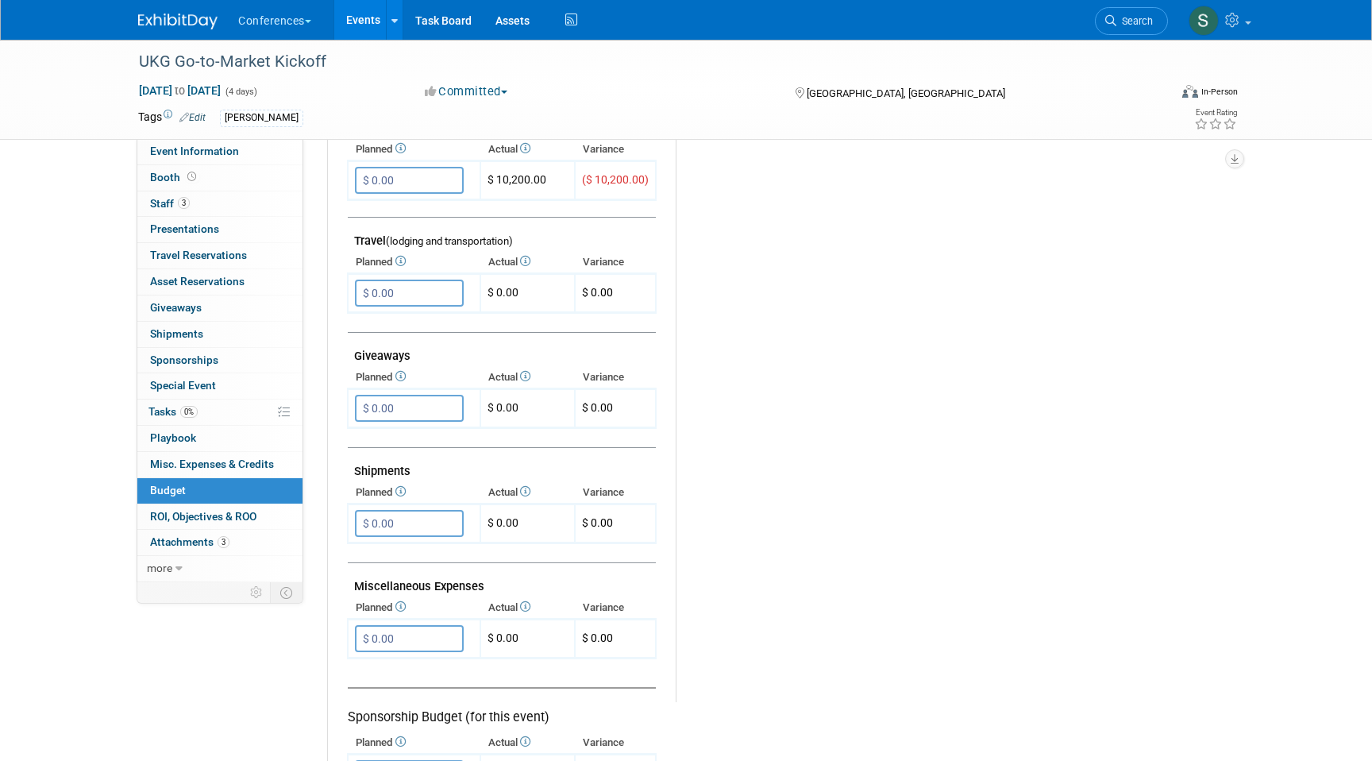
scroll to position [589, 0]
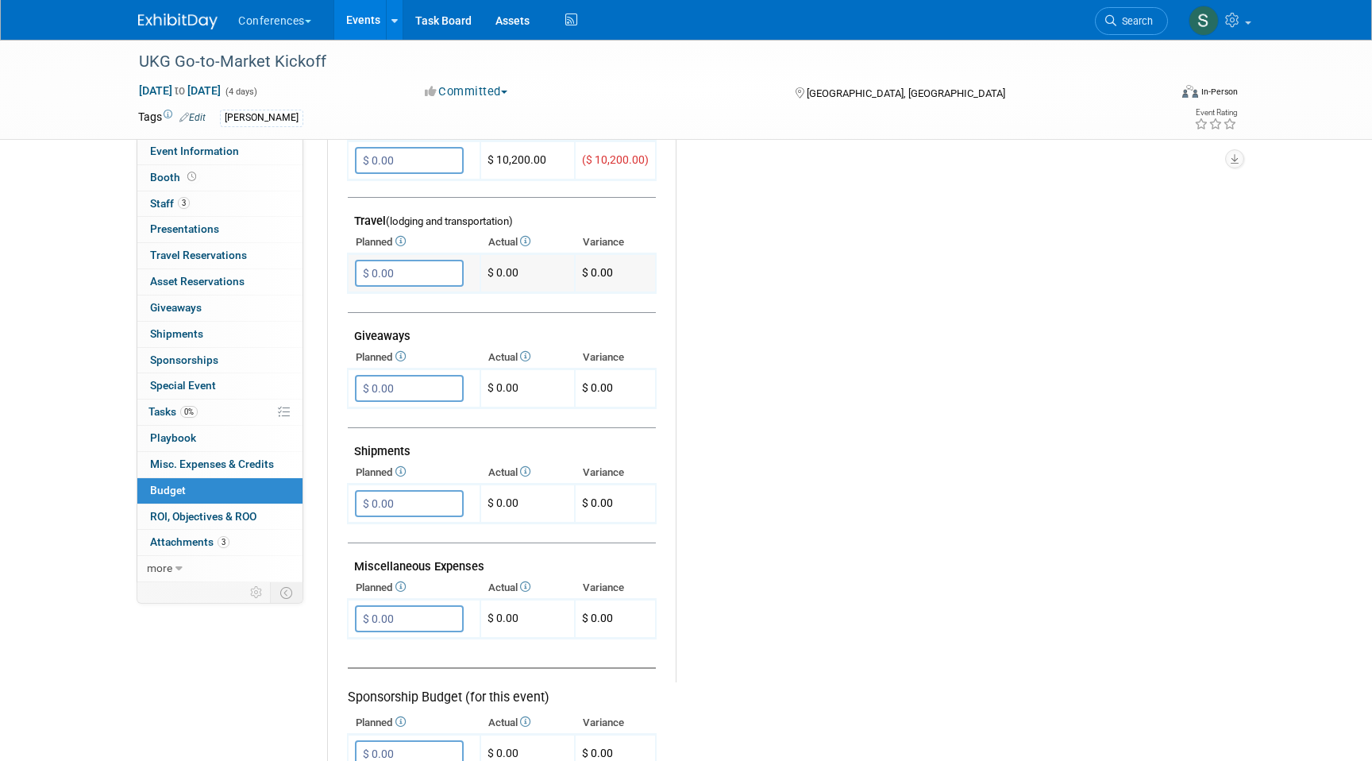
click at [424, 280] on input "$ 0.00" at bounding box center [409, 273] width 109 height 27
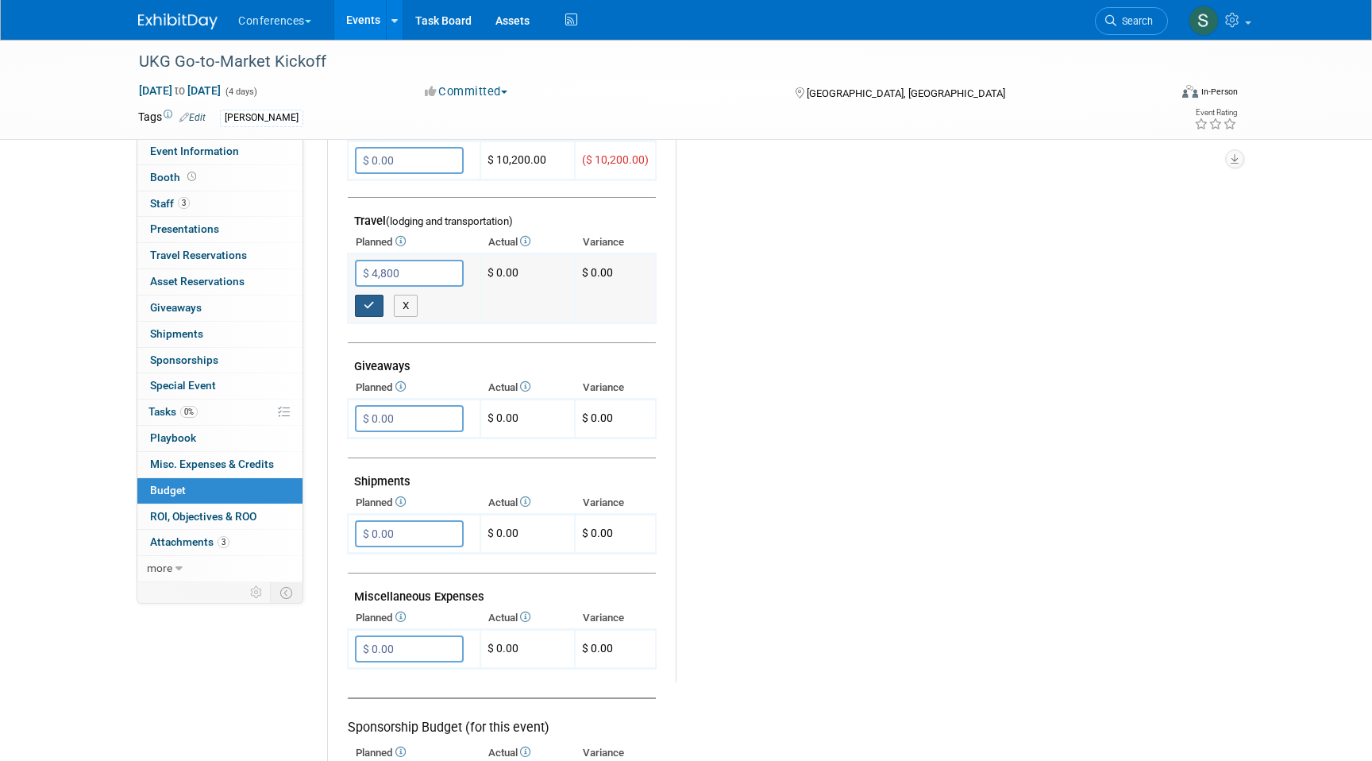
type input "$ 4,800.00"
click at [375, 311] on button "button" at bounding box center [369, 306] width 29 height 22
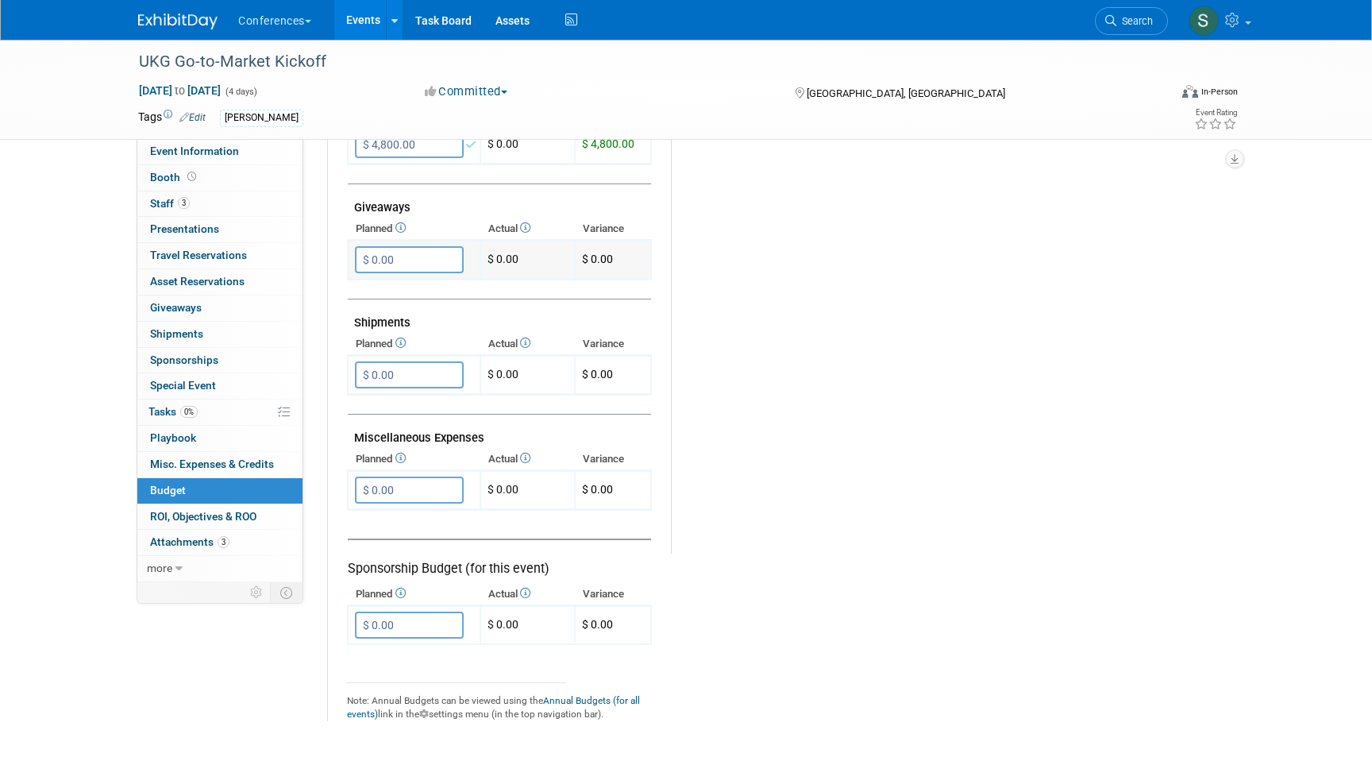
scroll to position [747, 0]
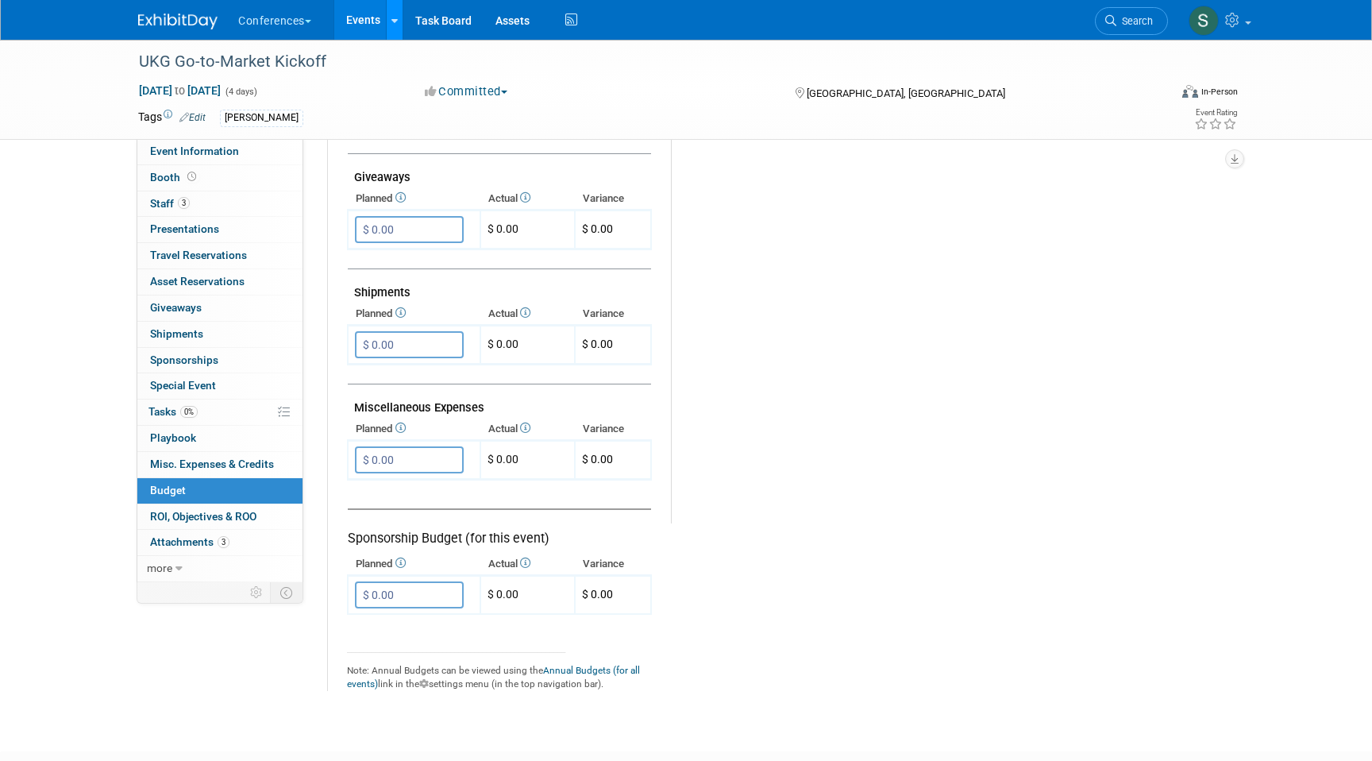
click at [398, 19] on icon at bounding box center [395, 21] width 6 height 10
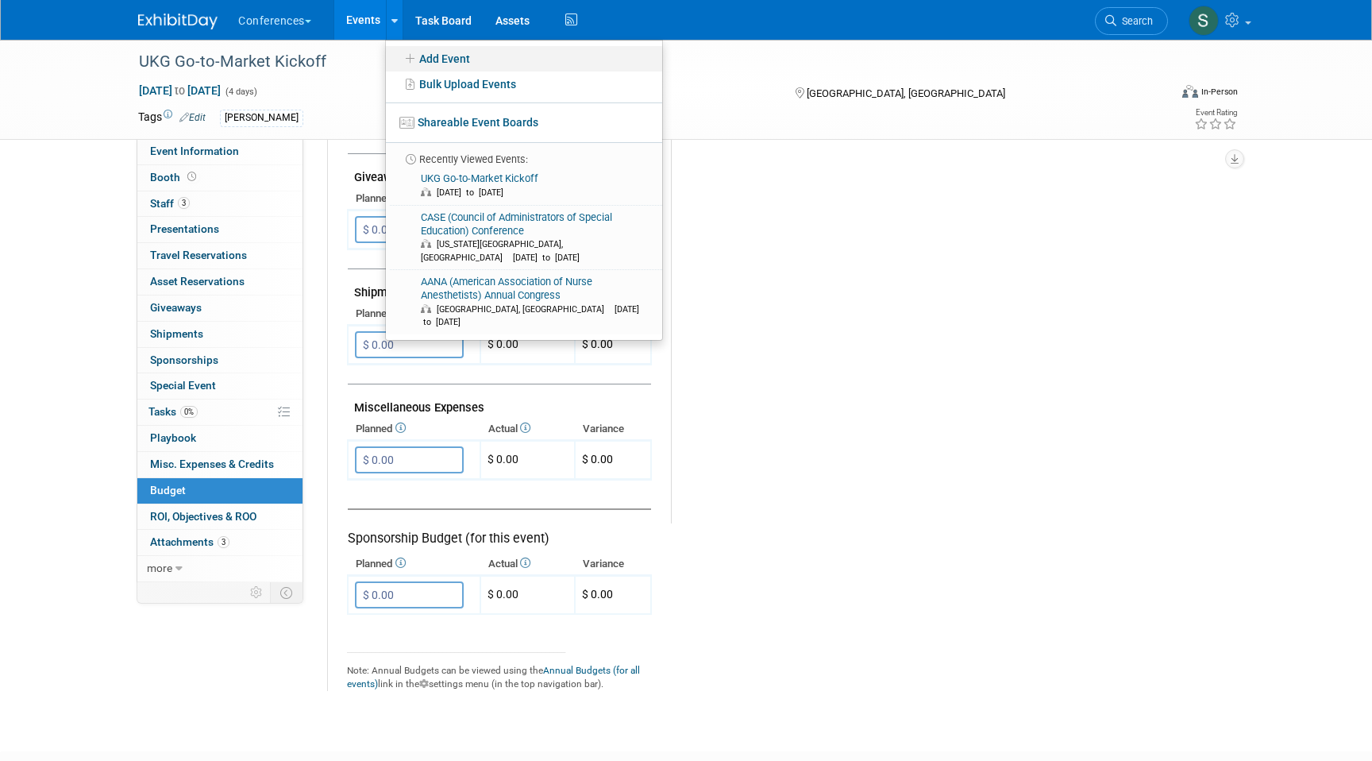
click at [413, 55] on icon at bounding box center [410, 58] width 17 height 11
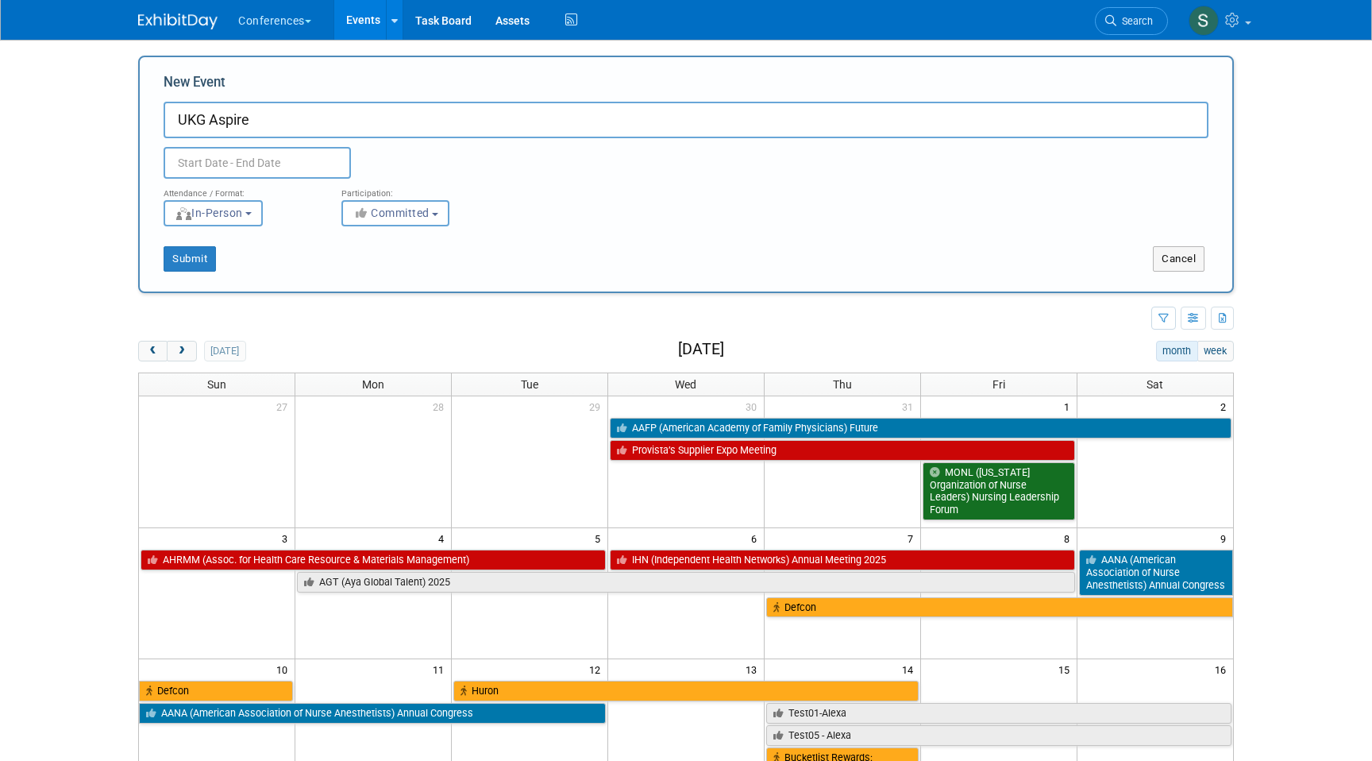
type input "UKG Aspire"
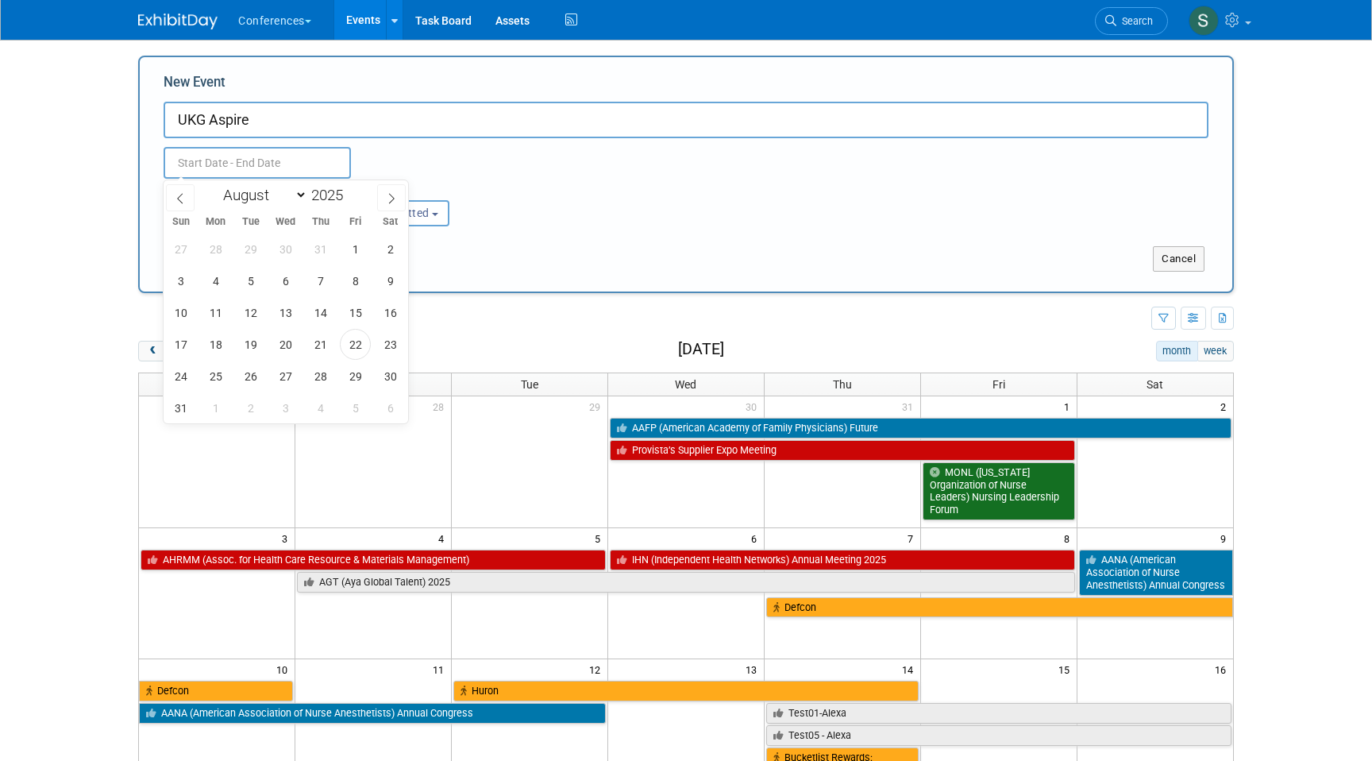
click at [288, 159] on input "text" at bounding box center [257, 163] width 187 height 32
click at [380, 194] on span at bounding box center [391, 197] width 29 height 27
select select "10"
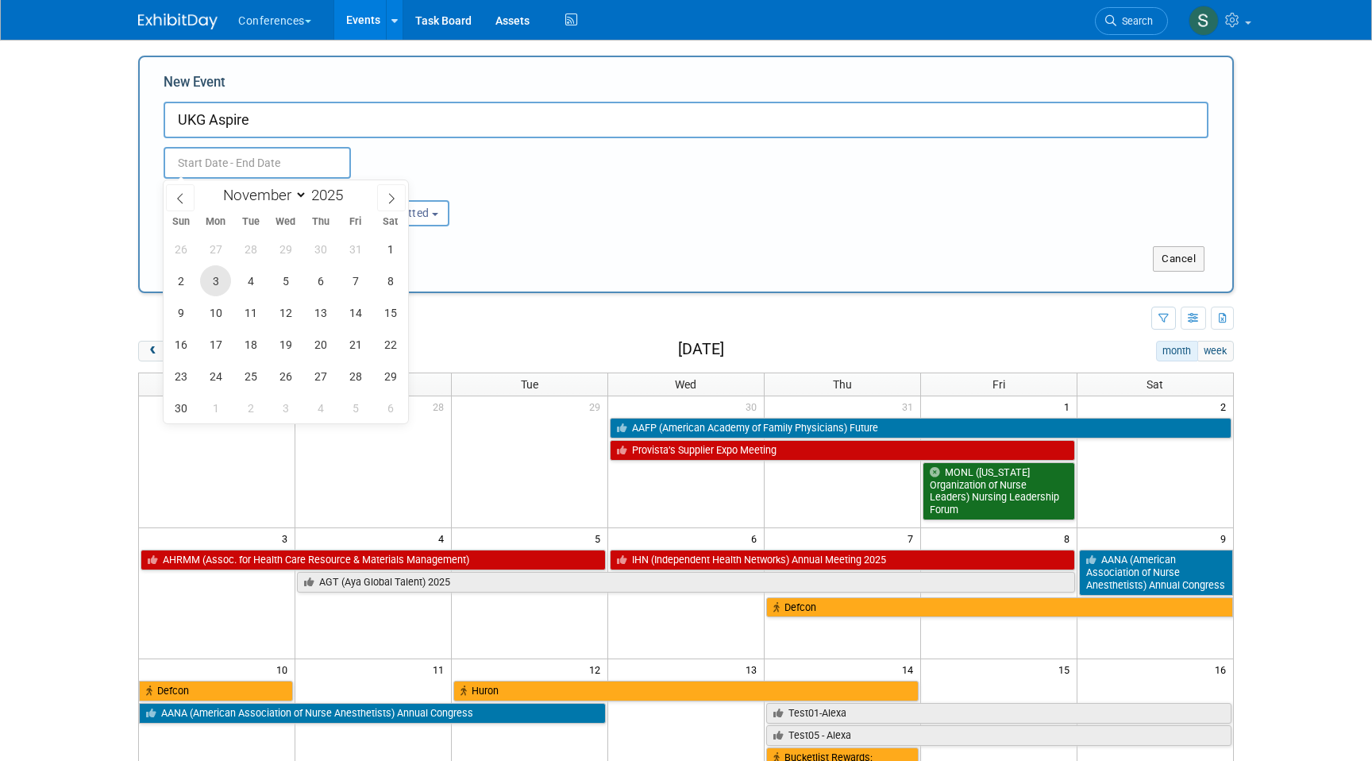
click at [214, 276] on span "3" at bounding box center [215, 280] width 31 height 31
click at [314, 284] on span "6" at bounding box center [320, 280] width 31 height 31
type input "[DATE] to [DATE]"
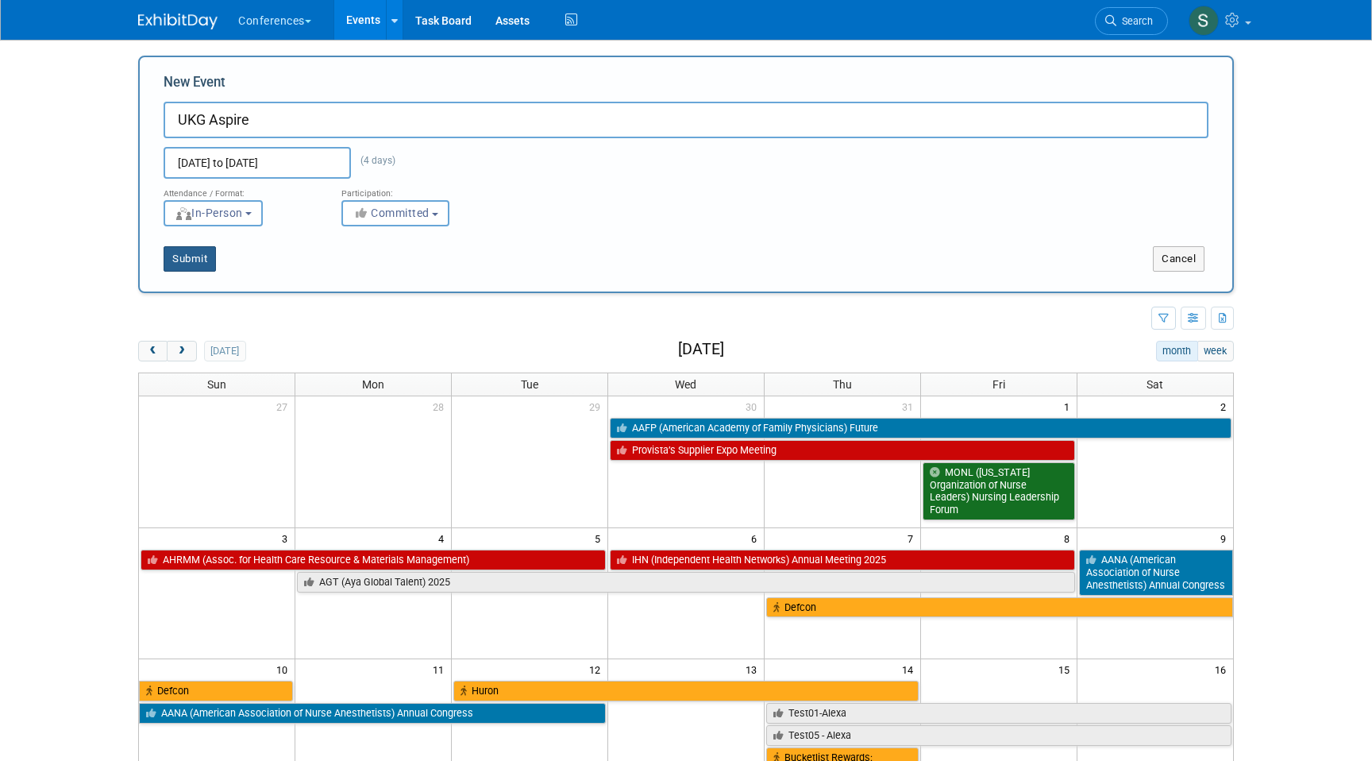
click at [186, 260] on button "Submit" at bounding box center [190, 258] width 52 height 25
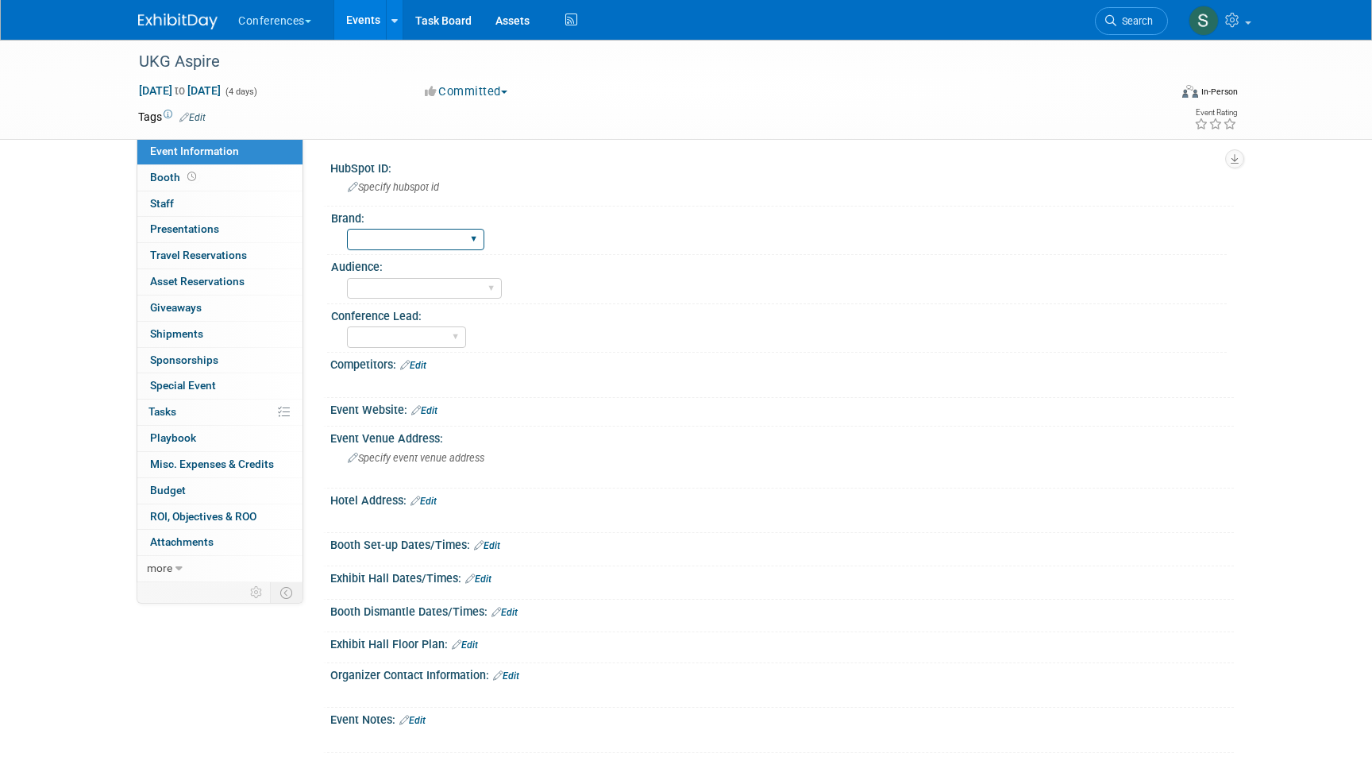
click at [397, 237] on select "Aya Bespoke Corporate Dawson DocCafe Education Government Services Locums Nursi…" at bounding box center [415, 239] width 137 height 21
select select "Aya"
click at [347, 229] on select "Aya Bespoke Corporate Dawson DocCafe Education Government Services Locums Nursi…" at bounding box center [415, 239] width 137 height 21
click at [390, 335] on select "Karina Marygrace Mel Sophie Stephanie" at bounding box center [406, 336] width 119 height 21
click at [347, 326] on select "Karina Marygrace Mel Sophie Stephanie" at bounding box center [406, 336] width 119 height 21
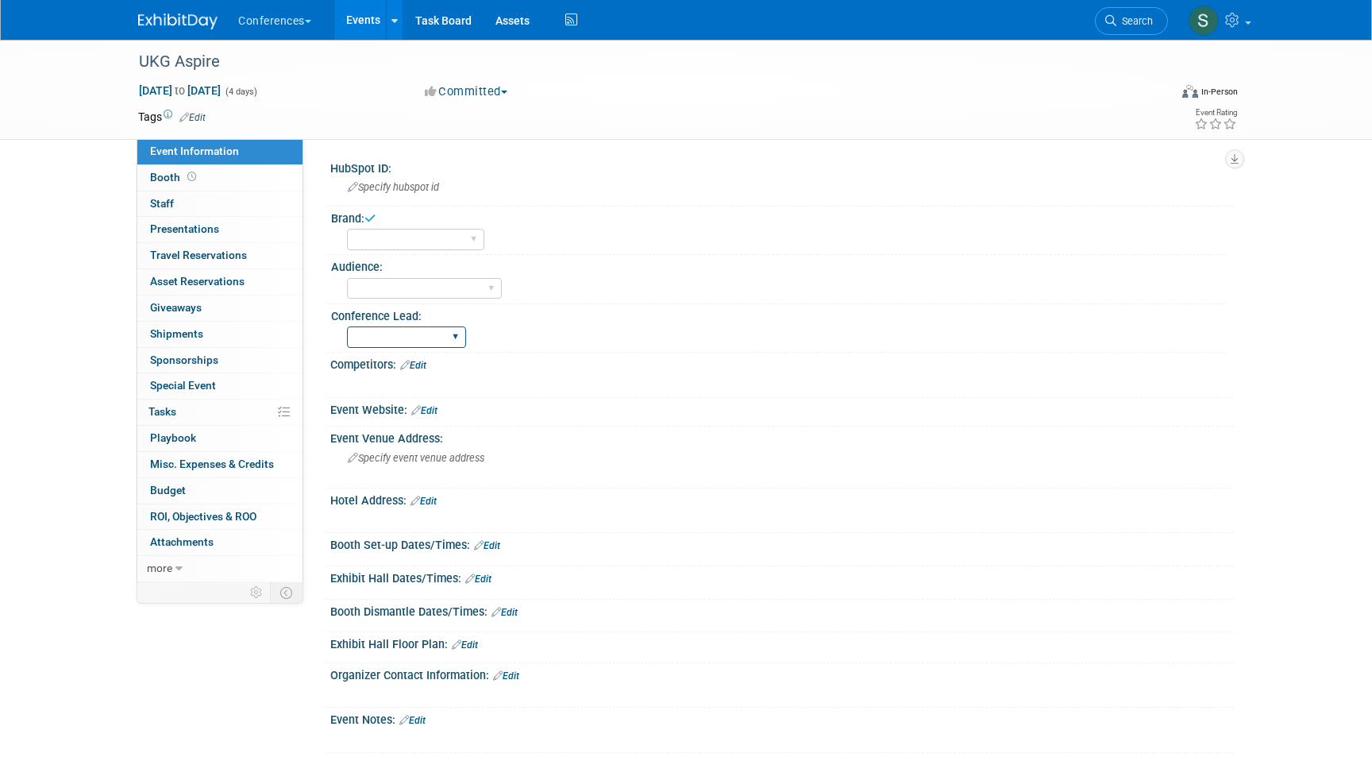
click at [396, 328] on select "Karina Marygrace Mel Sophie Stephanie" at bounding box center [406, 336] width 119 height 21
click at [396, 342] on select "Karina Marygrace Mel Sophie Stephanie" at bounding box center [406, 336] width 119 height 21
select select "Stephanie"
click at [347, 326] on select "Karina Marygrace Mel Sophie Stephanie" at bounding box center [406, 336] width 119 height 21
click at [206, 118] on link "Edit" at bounding box center [192, 117] width 26 height 11
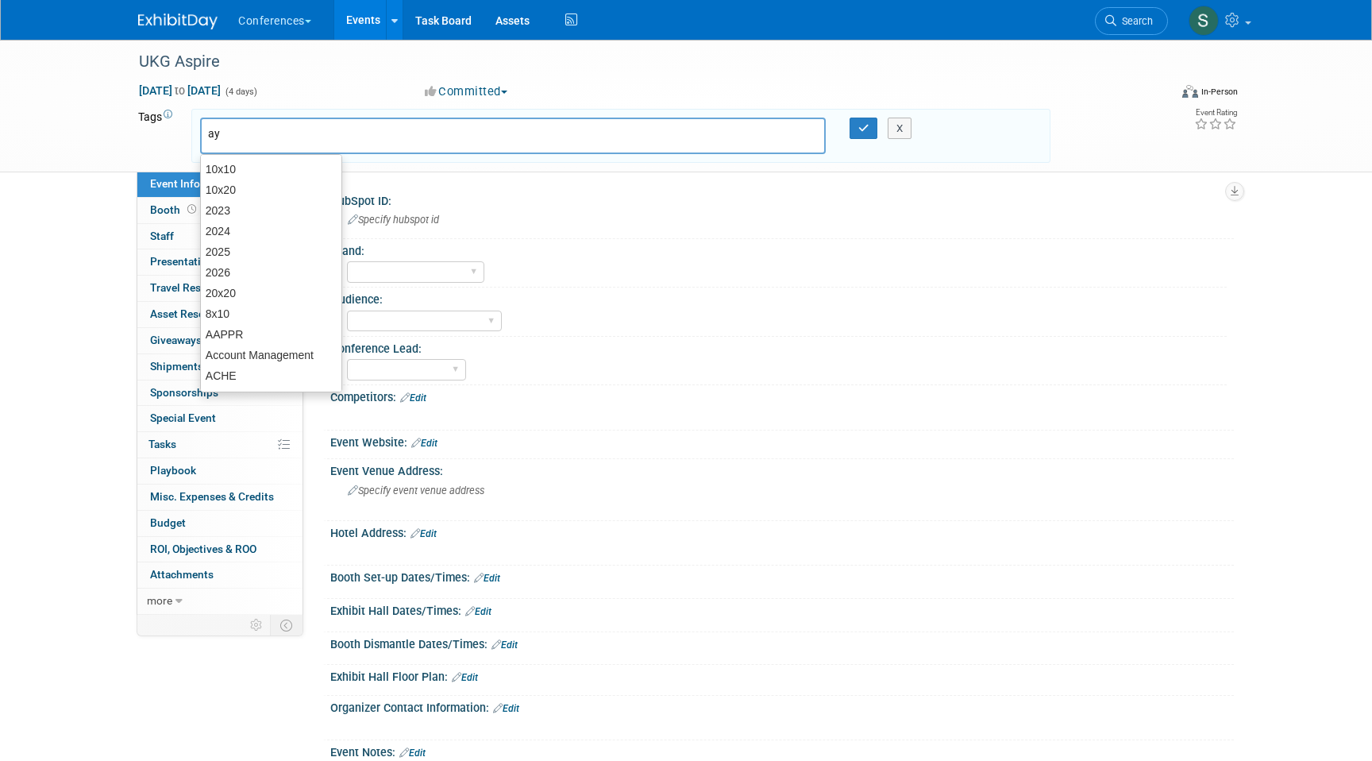
type input "aya"
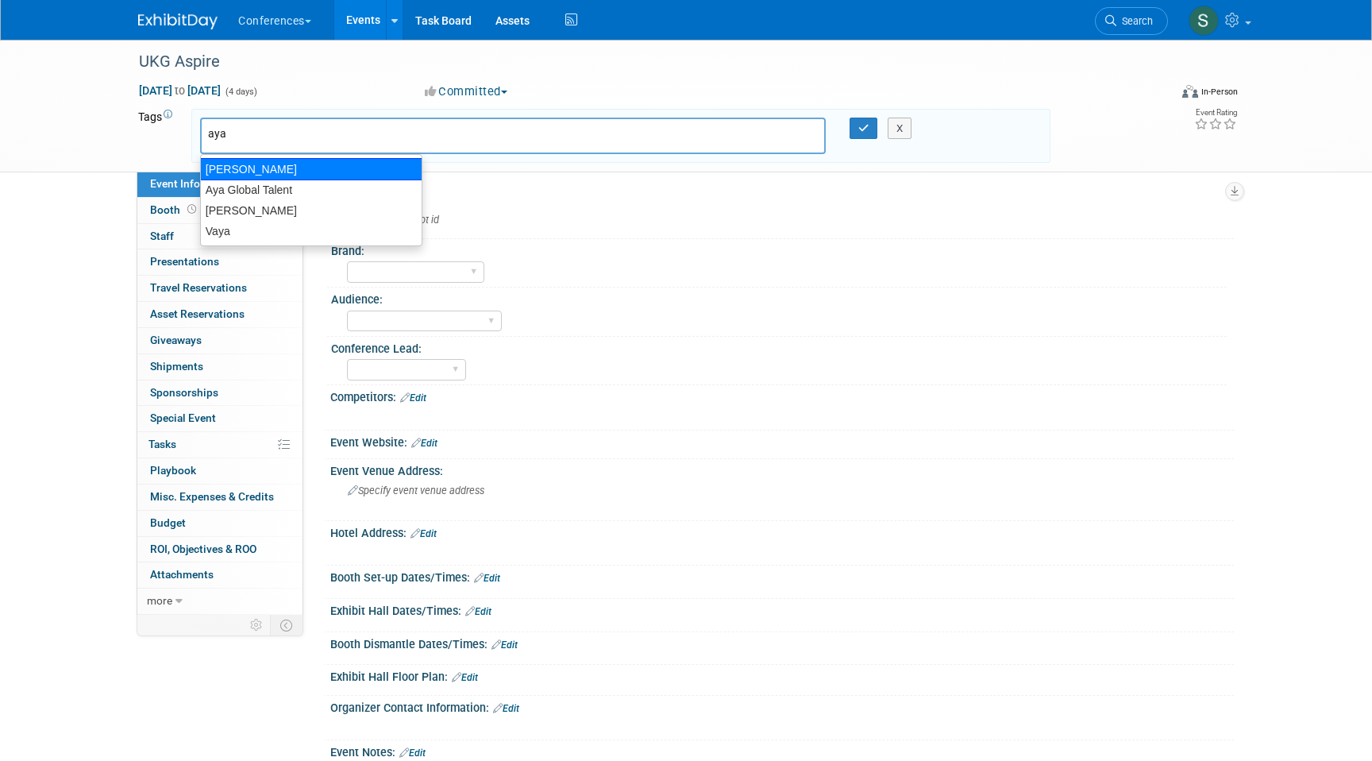
click at [275, 175] on div "Aya" at bounding box center [311, 169] width 222 height 22
type input "Aya"
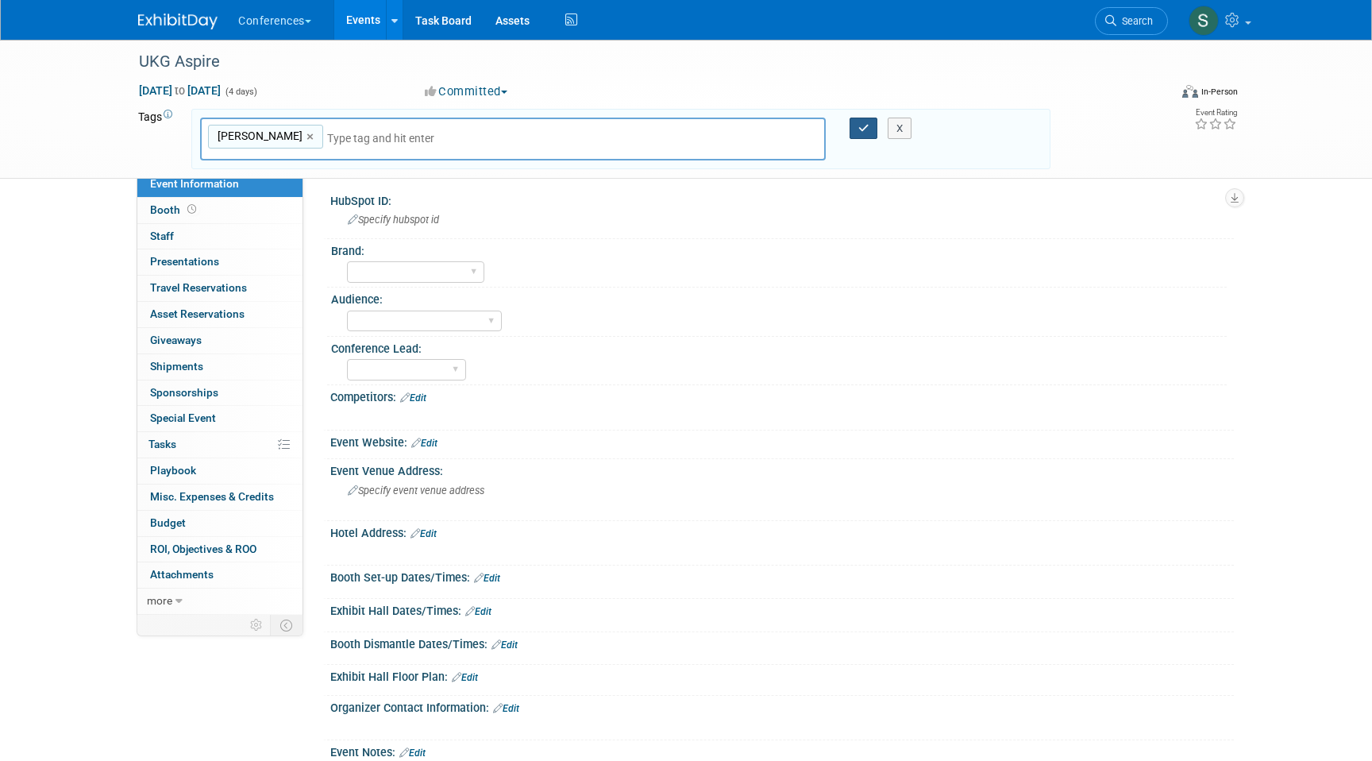
click at [857, 130] on button "button" at bounding box center [864, 129] width 29 height 22
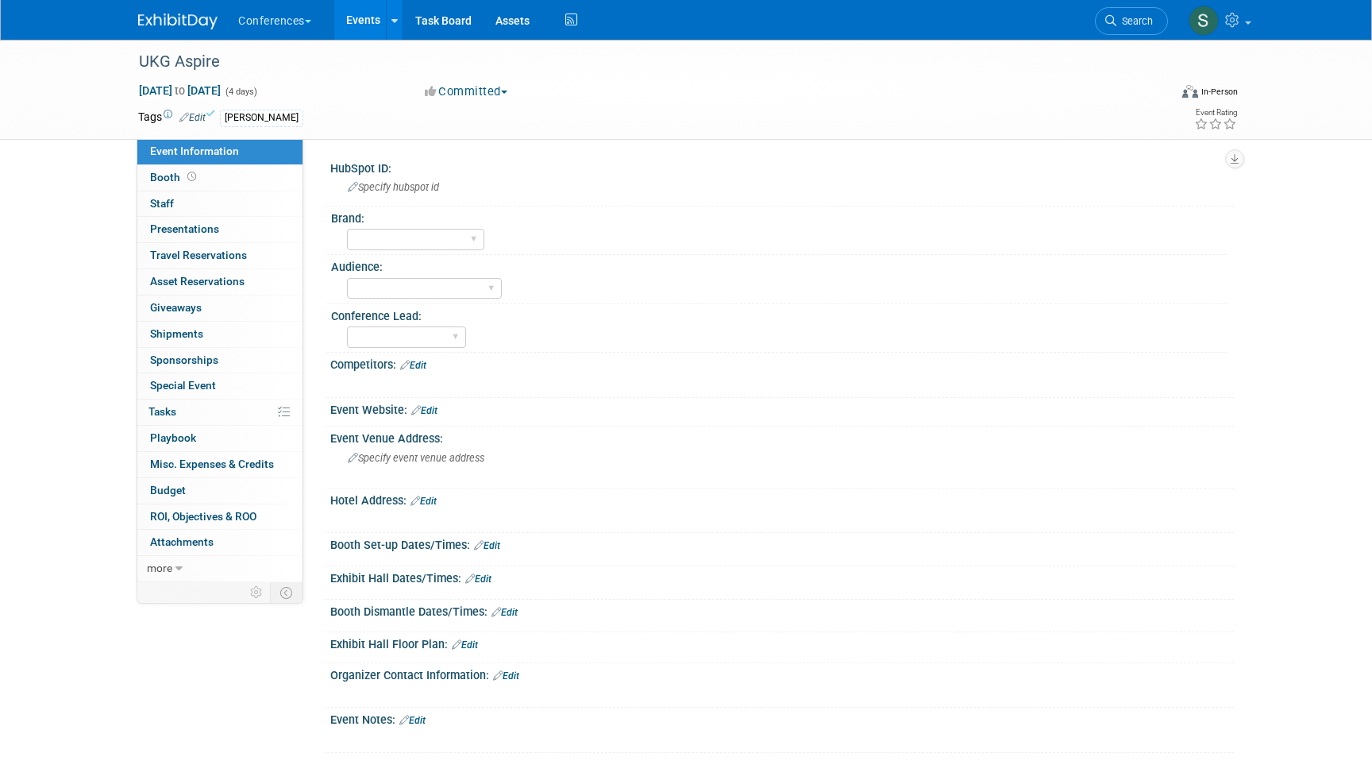
click at [432, 405] on link "Edit" at bounding box center [424, 410] width 26 height 11
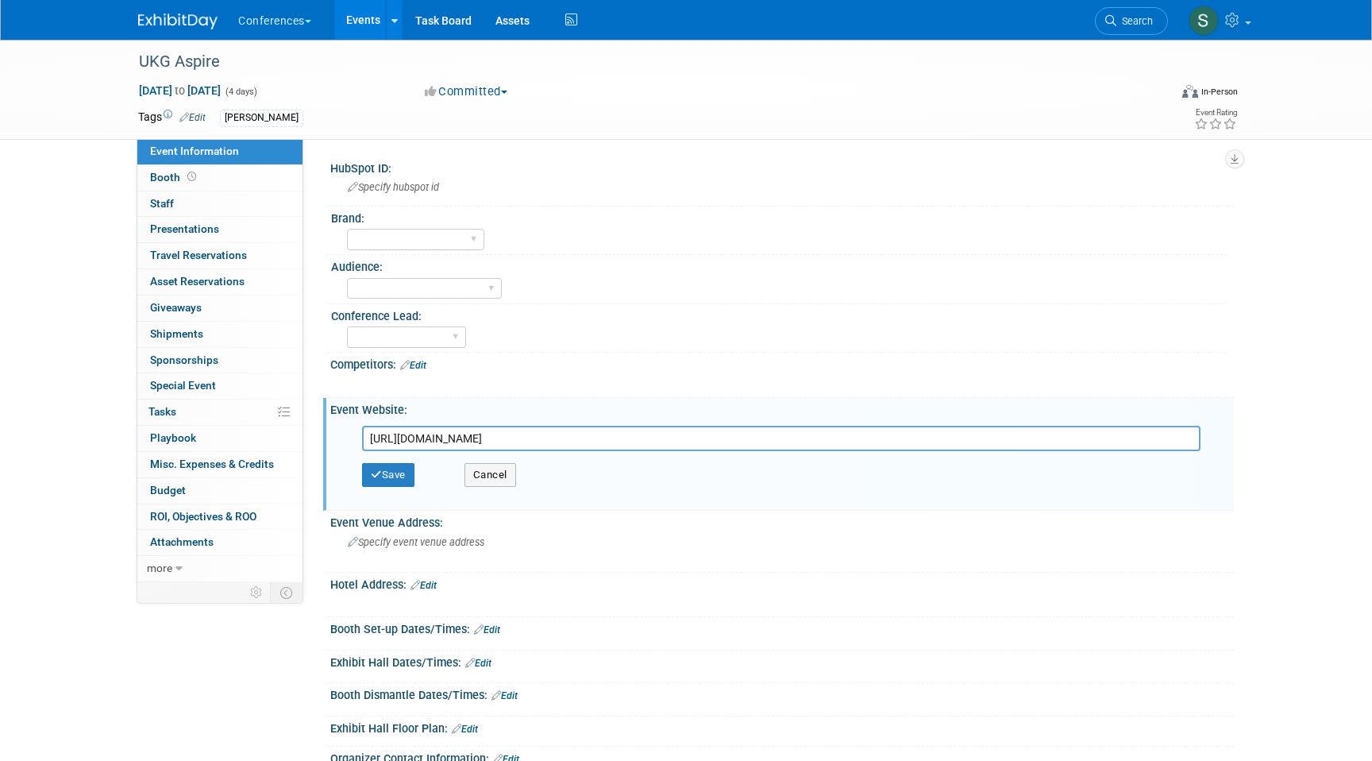
scroll to position [0, 676]
type input "https://web.cvent.com/event/650178bd-8fb9-420e-b828-b4b695c648c1/summary?RefId=…"
click at [391, 472] on button "Save" at bounding box center [388, 475] width 52 height 24
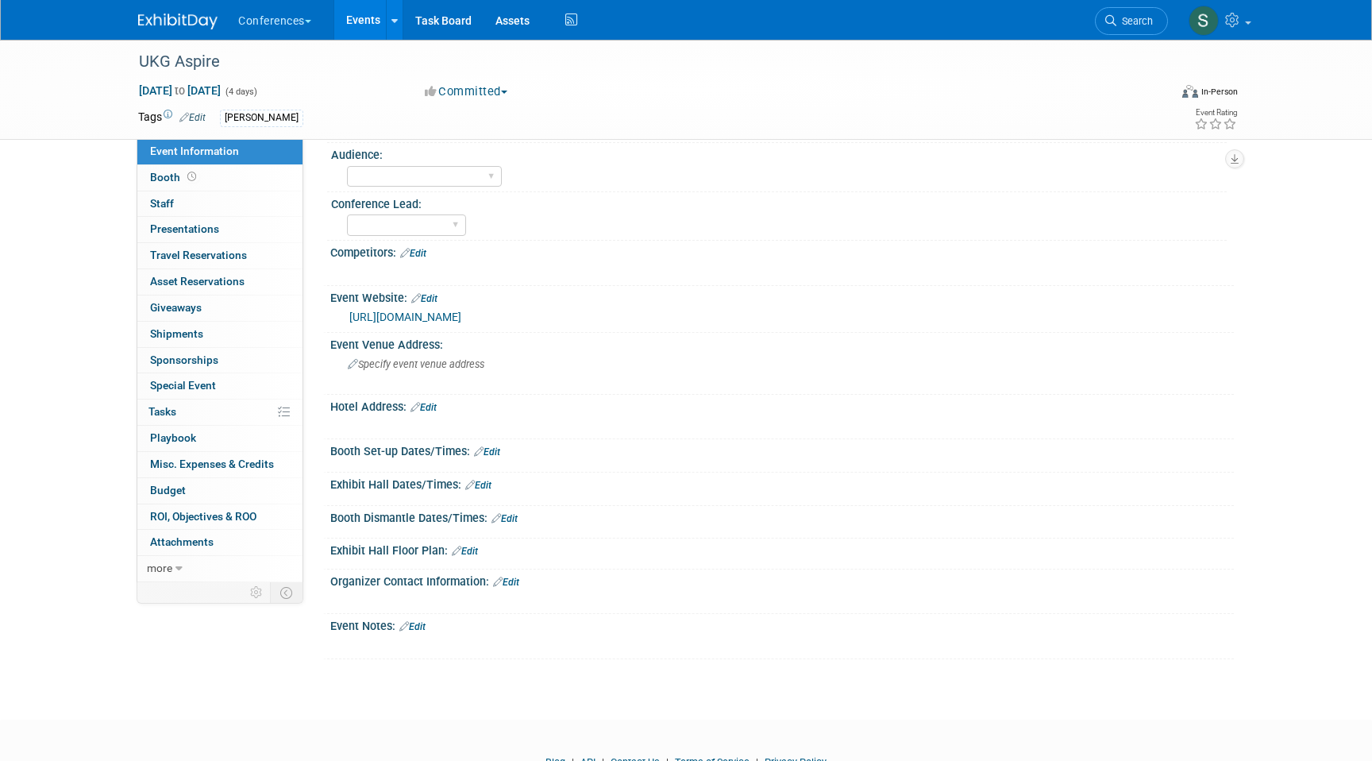
scroll to position [141, 0]
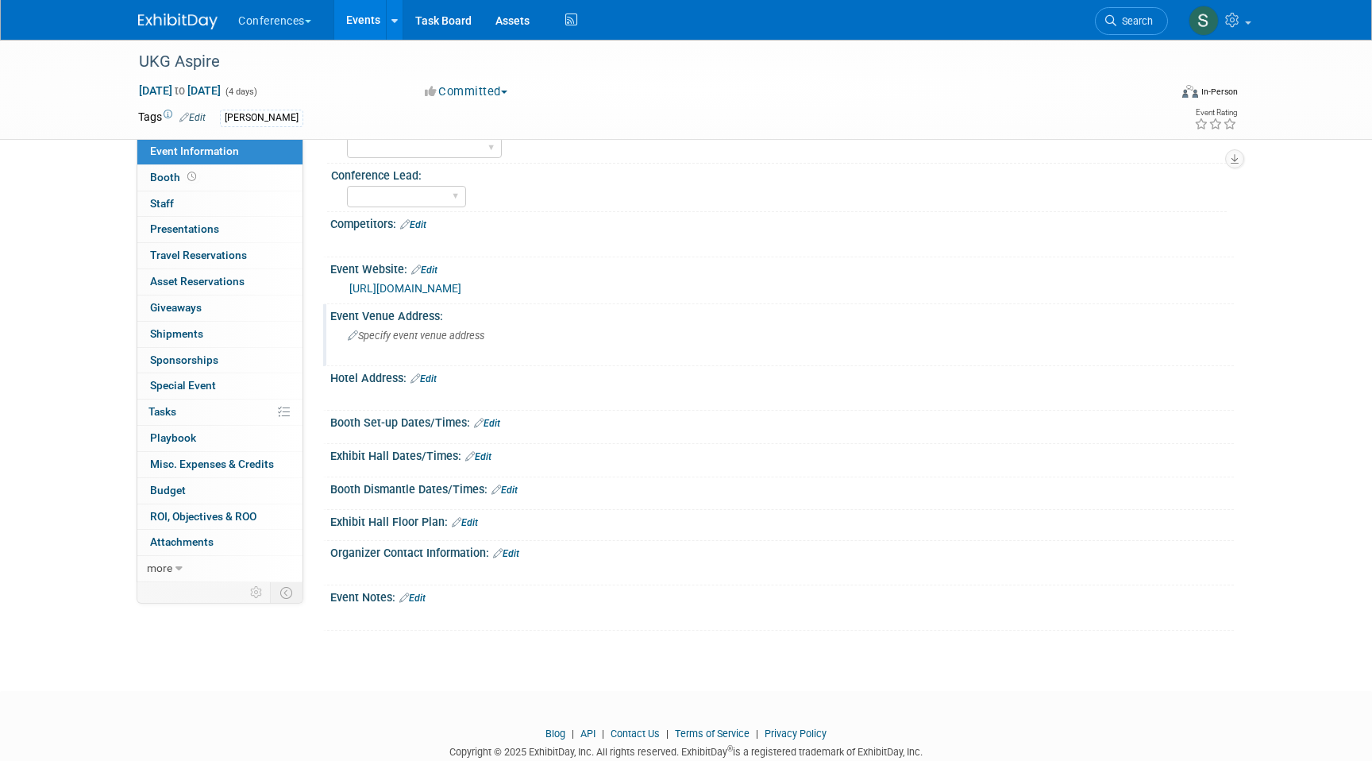
click at [437, 359] on div "Specify event venue address" at bounding box center [518, 341] width 353 height 37
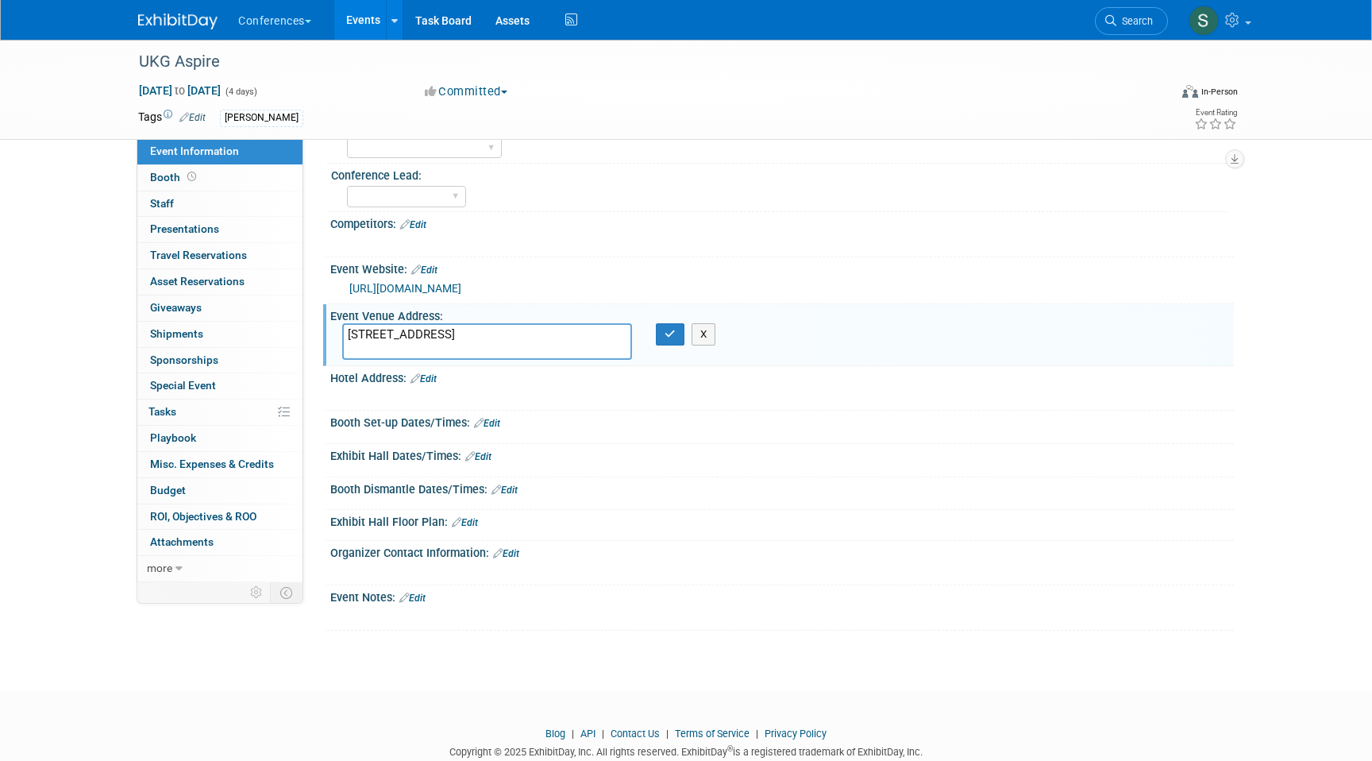
click at [473, 351] on textarea "3950 S Las Vegas Blvd, Las Vegas, NV 89119" at bounding box center [487, 341] width 290 height 37
click at [350, 353] on textarea "3950 S Las Vegas Blvd Las Vegas, NV 89119" at bounding box center [487, 341] width 290 height 37
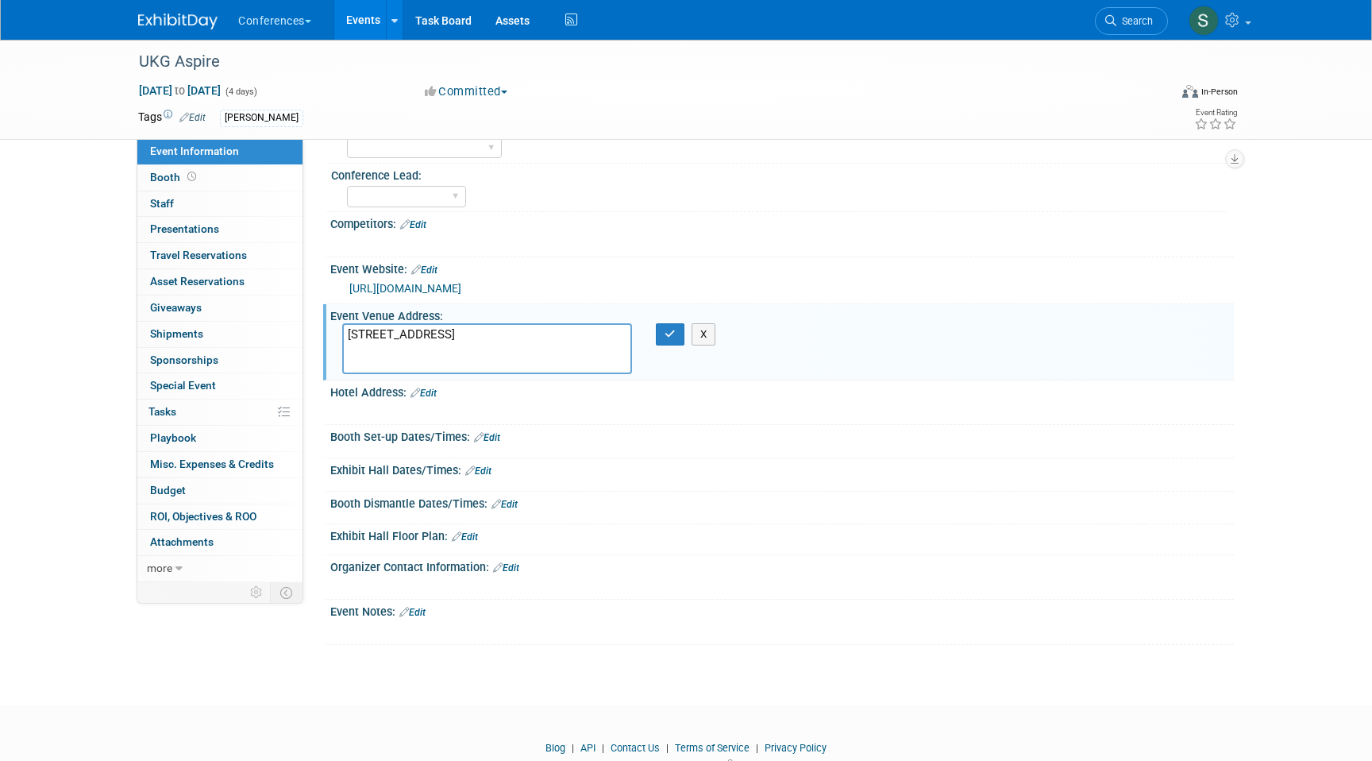
click at [350, 352] on textarea "3950 S Las Vegas Blvd Las Vegas, NV 89119" at bounding box center [487, 348] width 290 height 51
paste textarea "Mandalay Bay"
type textarea "Mandalay Bay Resort 3950 S Las Vegas Blvd Las Vegas, NV 89119"
click at [674, 345] on button "button" at bounding box center [670, 334] width 29 height 22
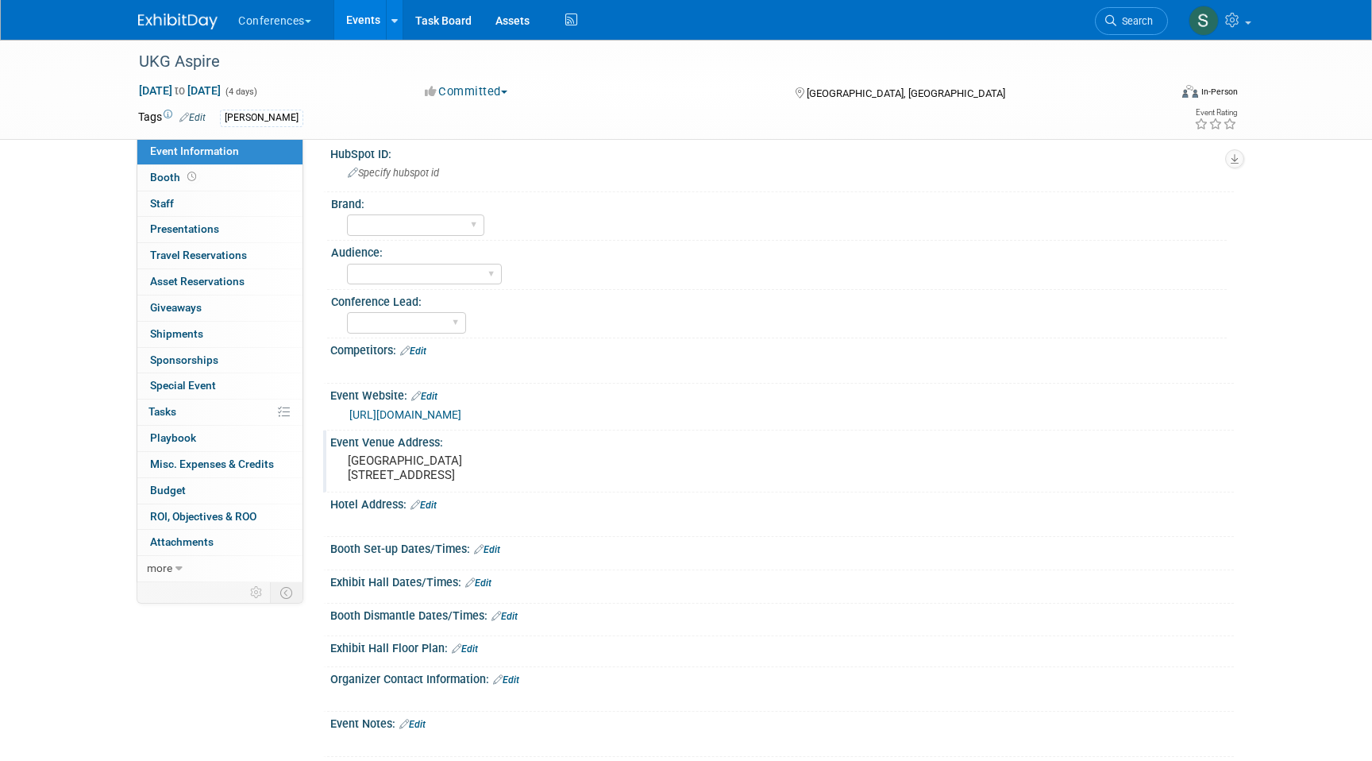
scroll to position [0, 0]
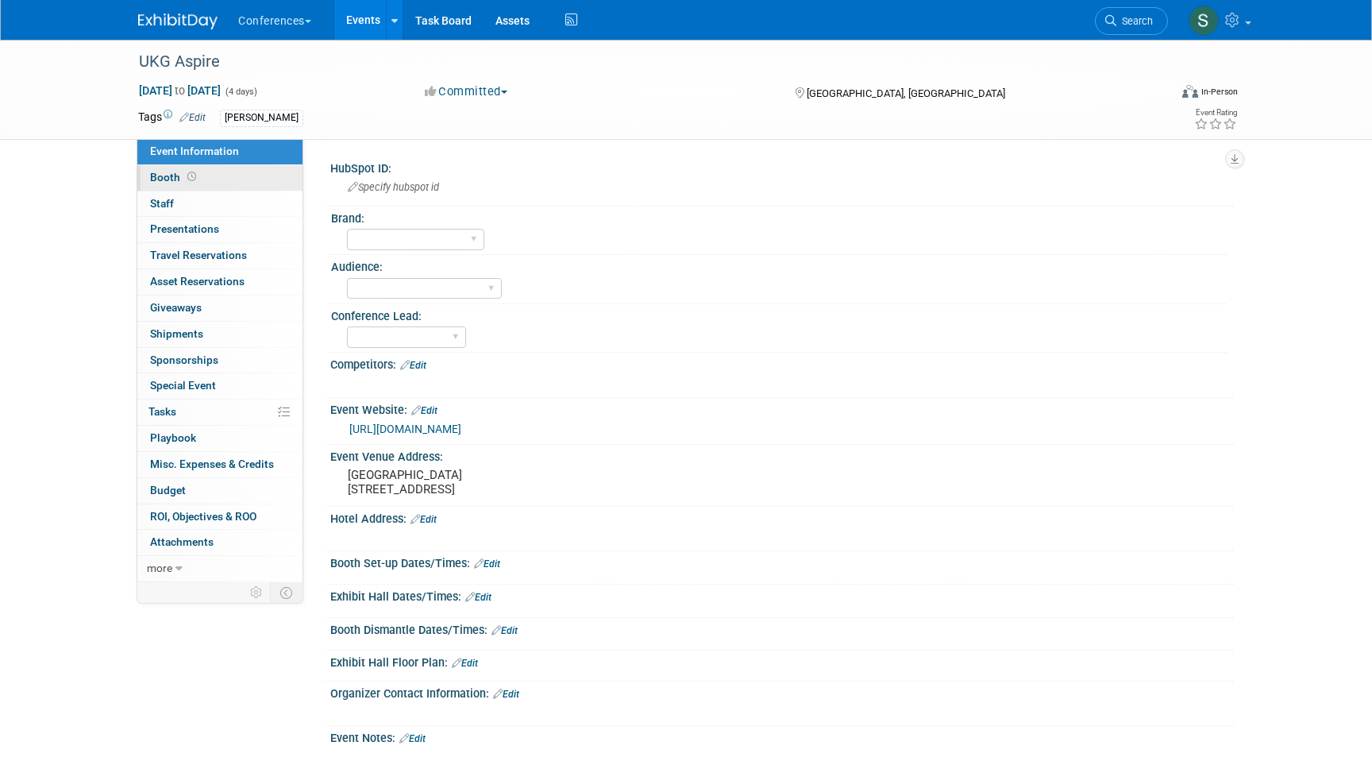
click at [203, 183] on link "Booth" at bounding box center [219, 177] width 165 height 25
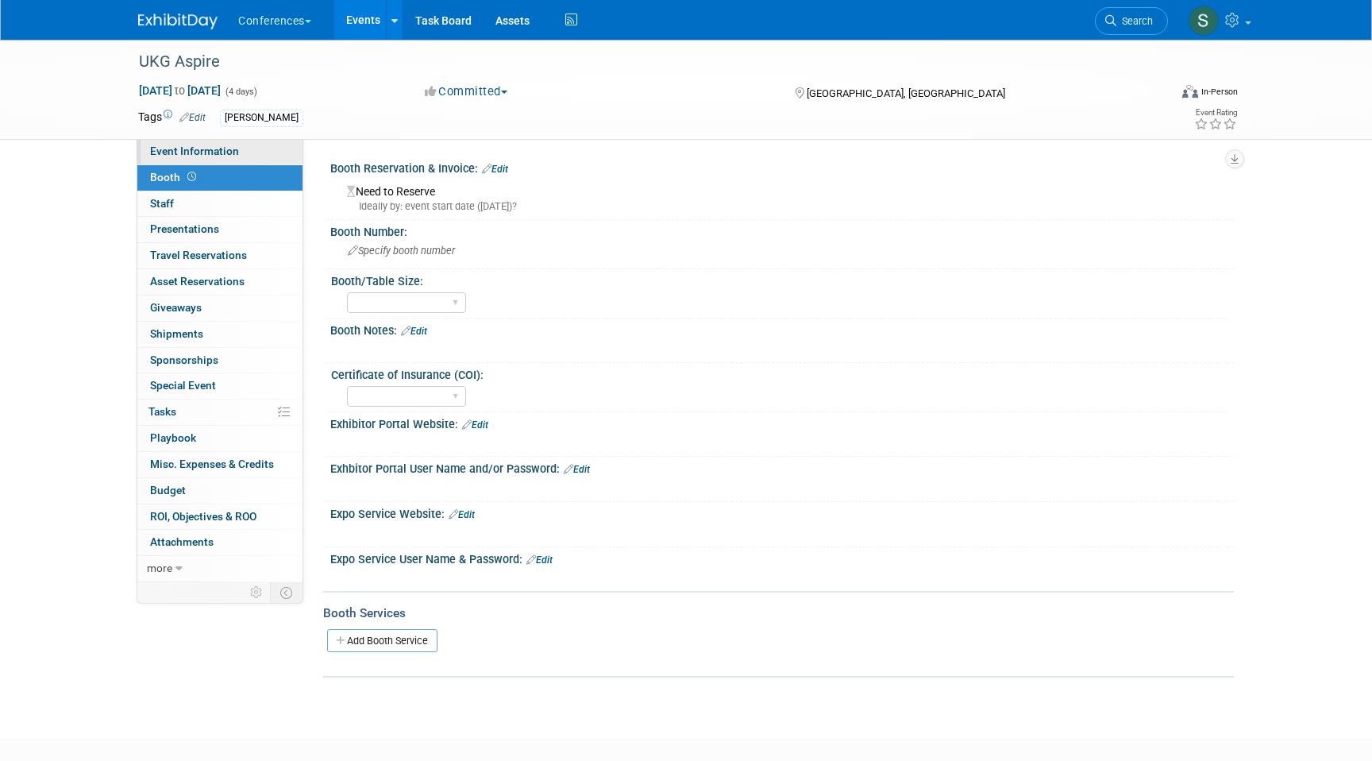
click at [226, 145] on span "Event Information" at bounding box center [194, 151] width 89 height 13
select select "Aya"
select select "Stephanie"
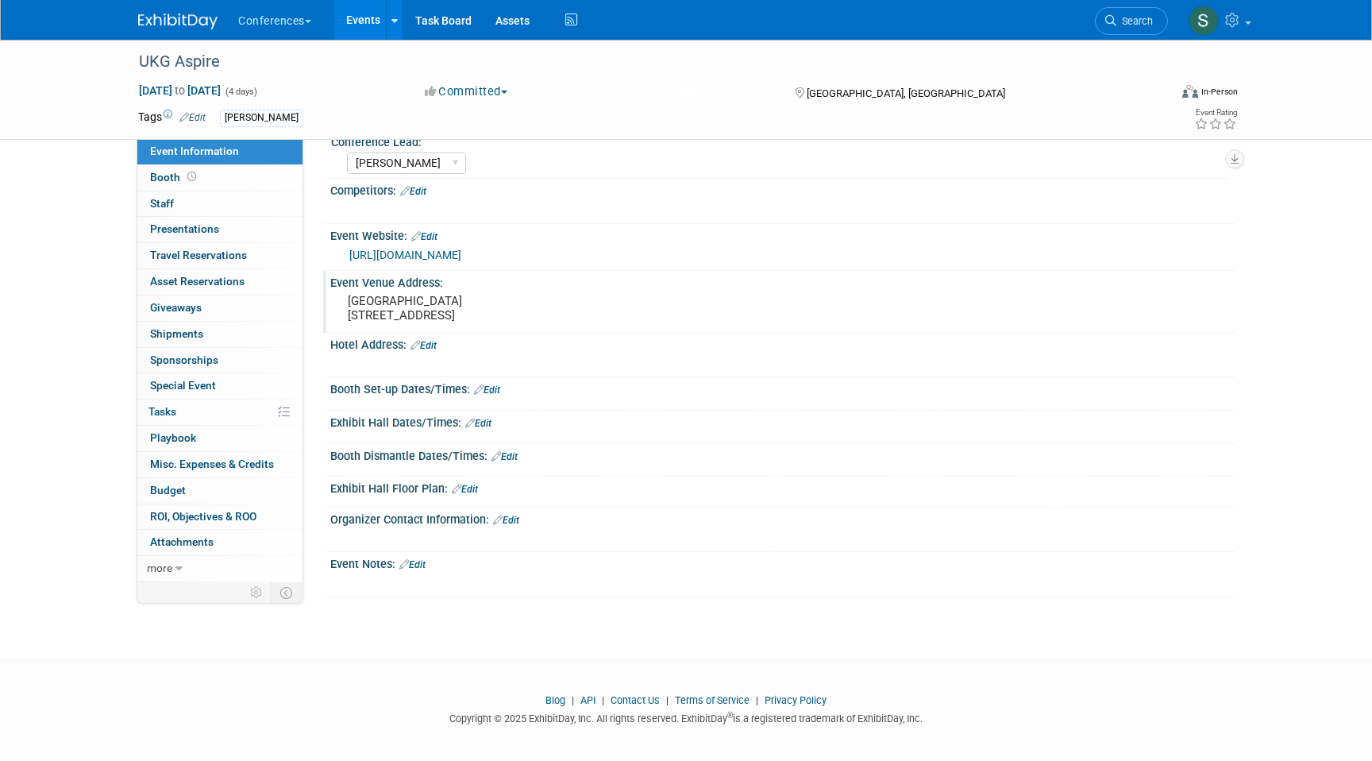
scroll to position [208, 0]
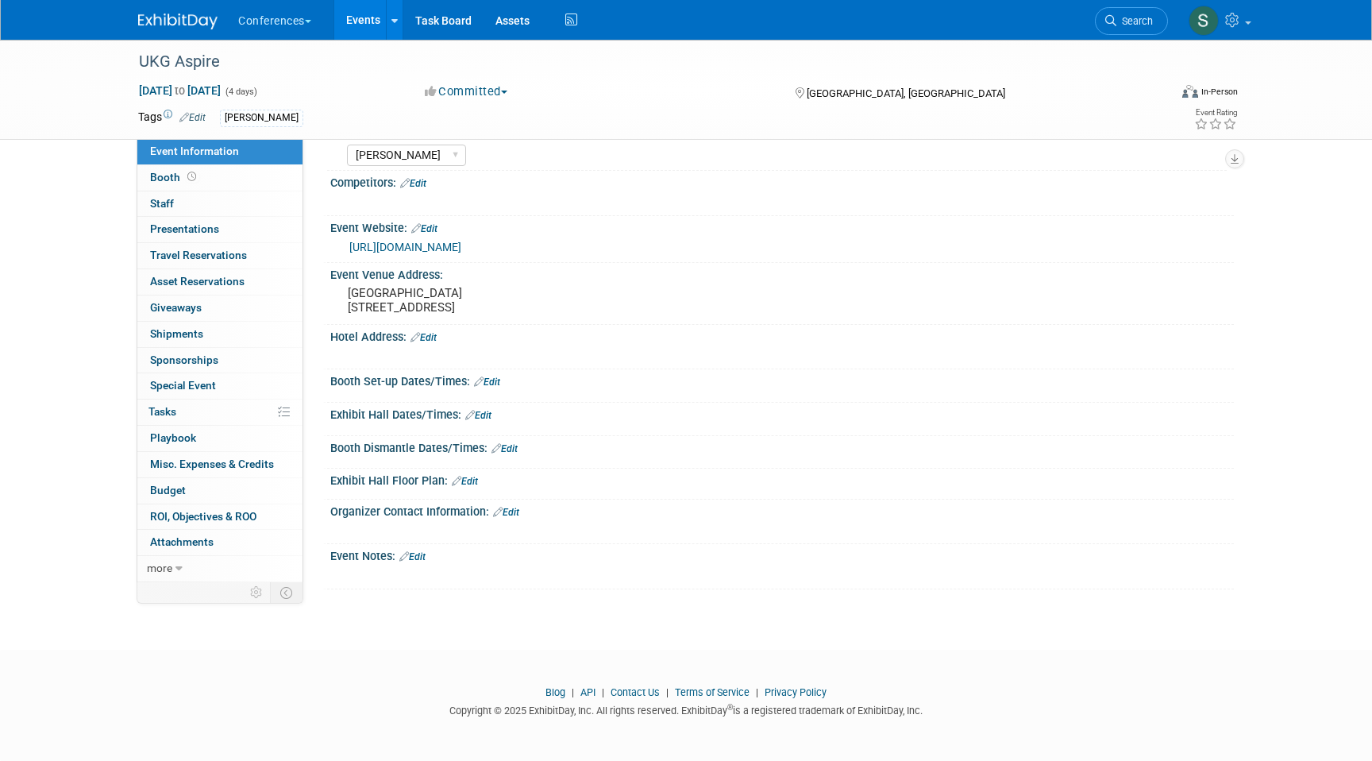
click at [484, 424] on div "Save Changes Cancel" at bounding box center [782, 427] width 904 height 10
click at [481, 415] on link "Edit" at bounding box center [478, 415] width 26 height 11
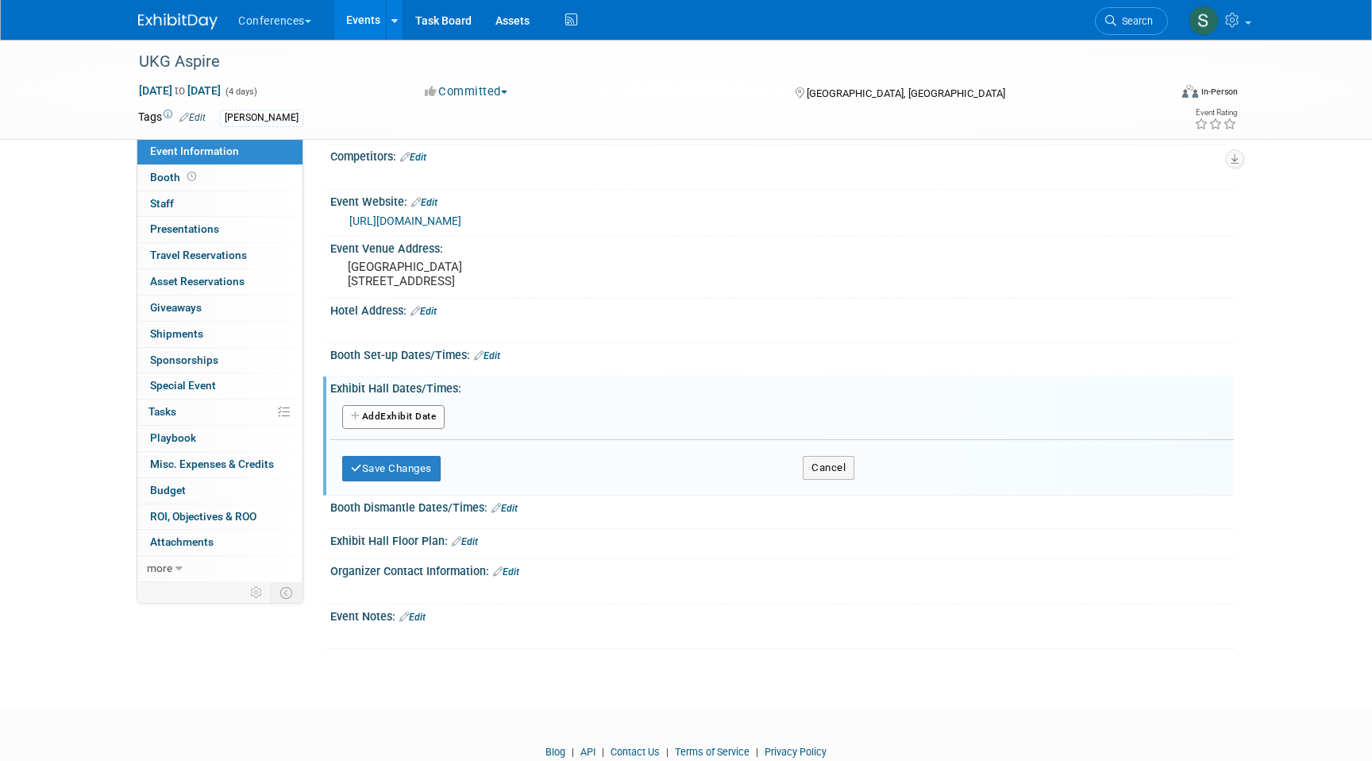
click at [418, 429] on button "Add Another Exhibit Date" at bounding box center [393, 417] width 102 height 24
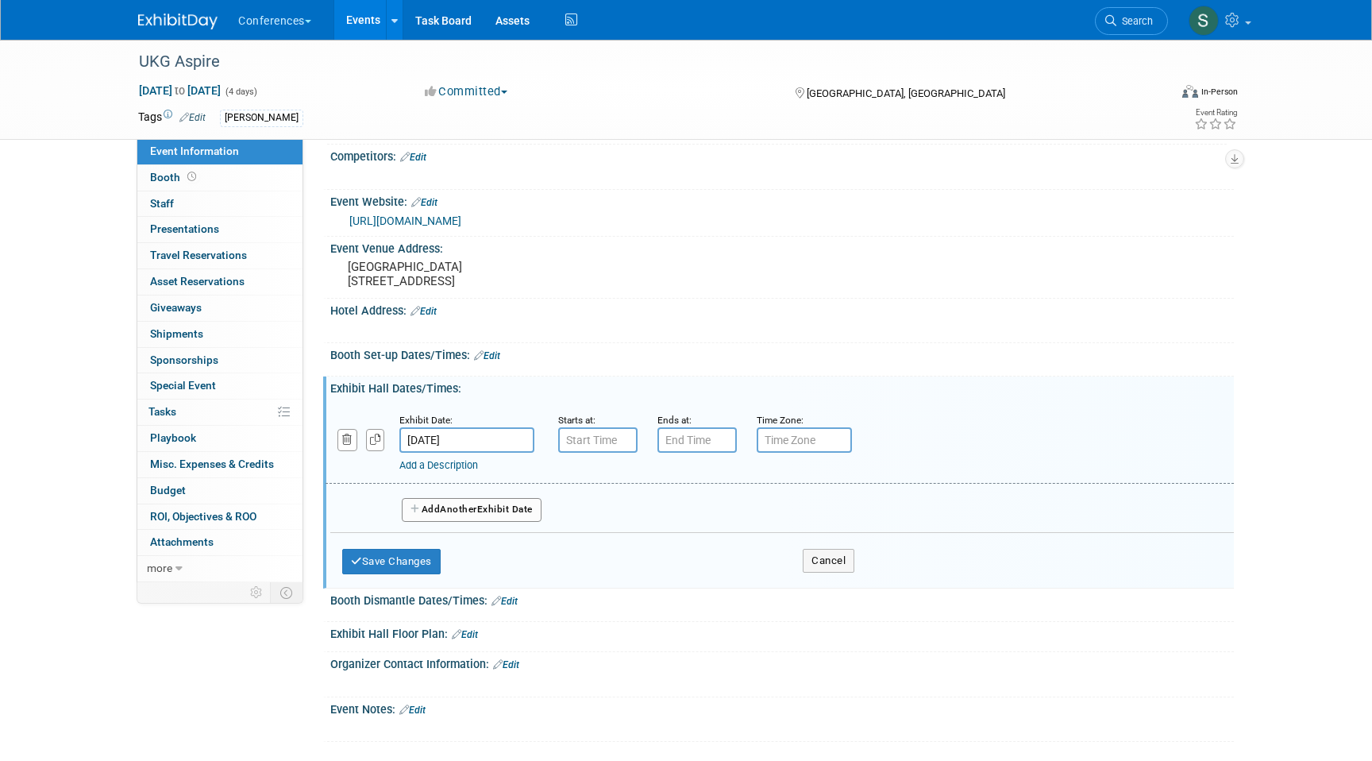
click at [455, 453] on input "[DATE]" at bounding box center [466, 439] width 135 height 25
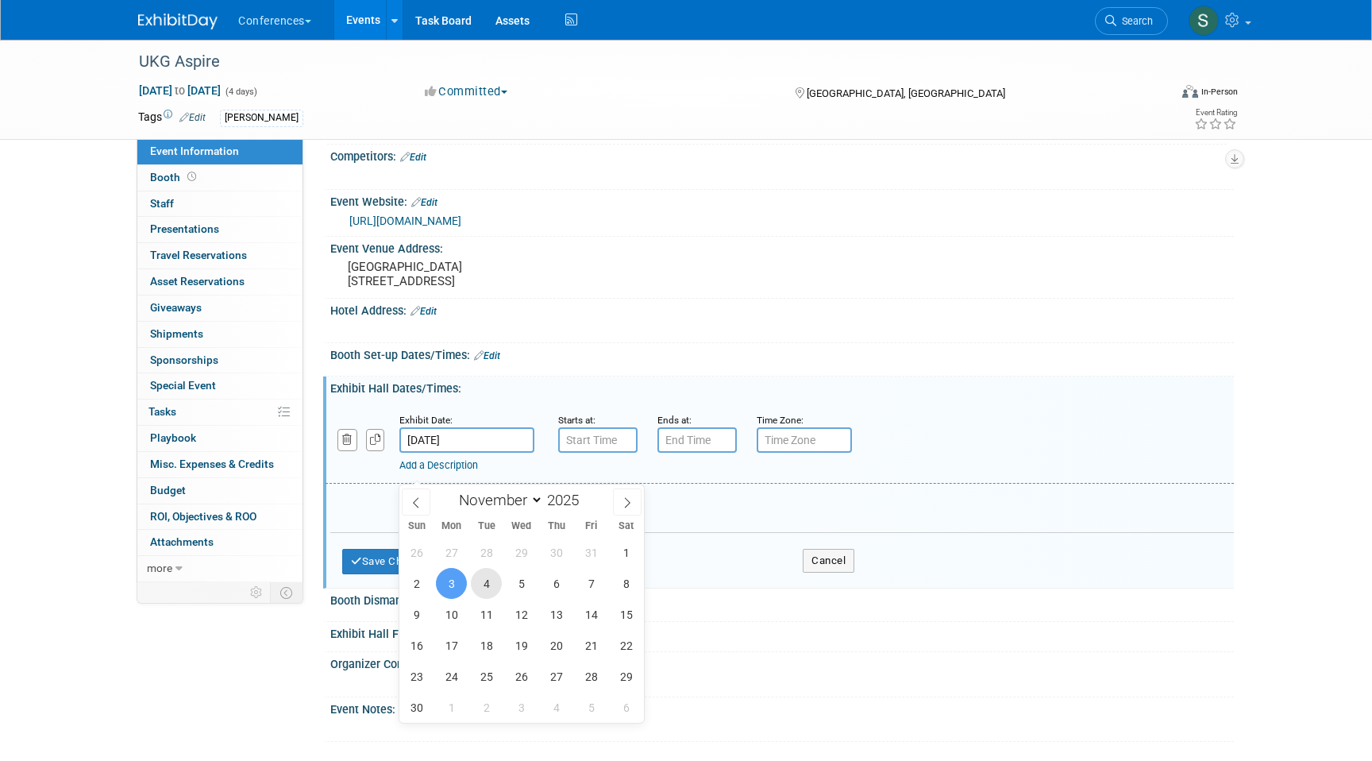
click at [492, 584] on span "4" at bounding box center [486, 583] width 31 height 31
type input "Nov 4, 2025"
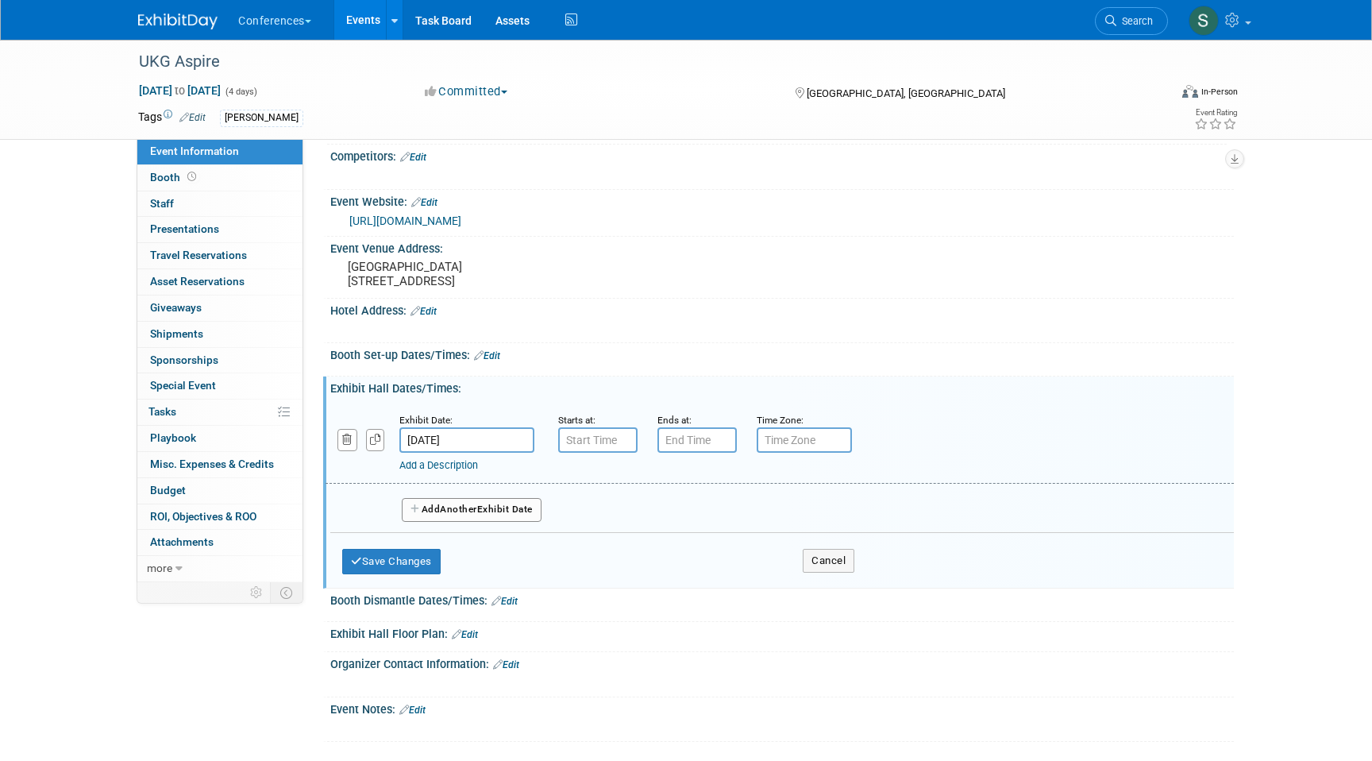
type input "7:00 AM"
click at [586, 453] on input "7:00 AM" at bounding box center [597, 439] width 79 height 25
click at [696, 453] on input "7:00 PM" at bounding box center [697, 439] width 79 height 25
click at [694, 527] on span "07" at bounding box center [695, 513] width 30 height 29
click at [698, 587] on td "08" at bounding box center [687, 565] width 51 height 43
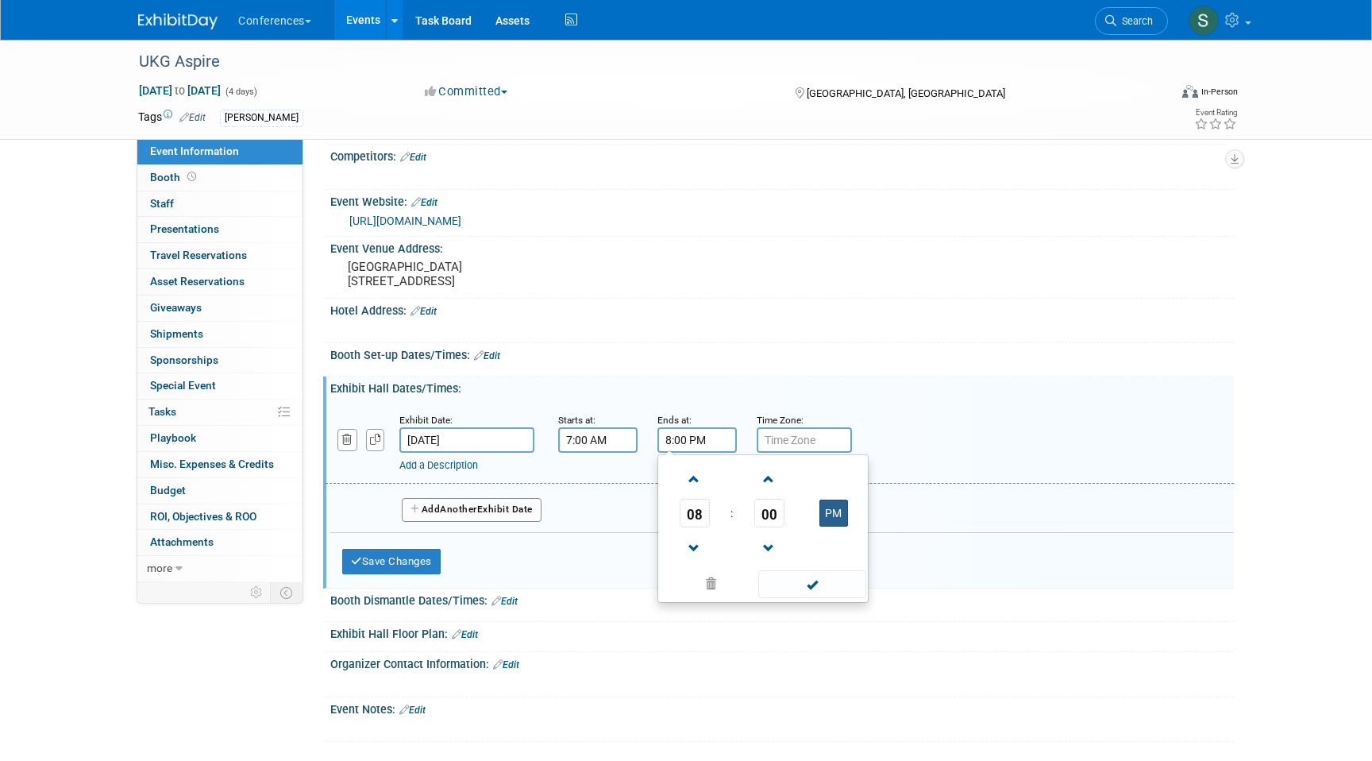
click at [838, 527] on button "PM" at bounding box center [834, 513] width 29 height 27
type input "8:00 AM"
click at [870, 441] on div "Add a Description Description:" at bounding box center [780, 441] width 932 height 61
click at [452, 471] on link "Add a Description" at bounding box center [438, 465] width 79 height 12
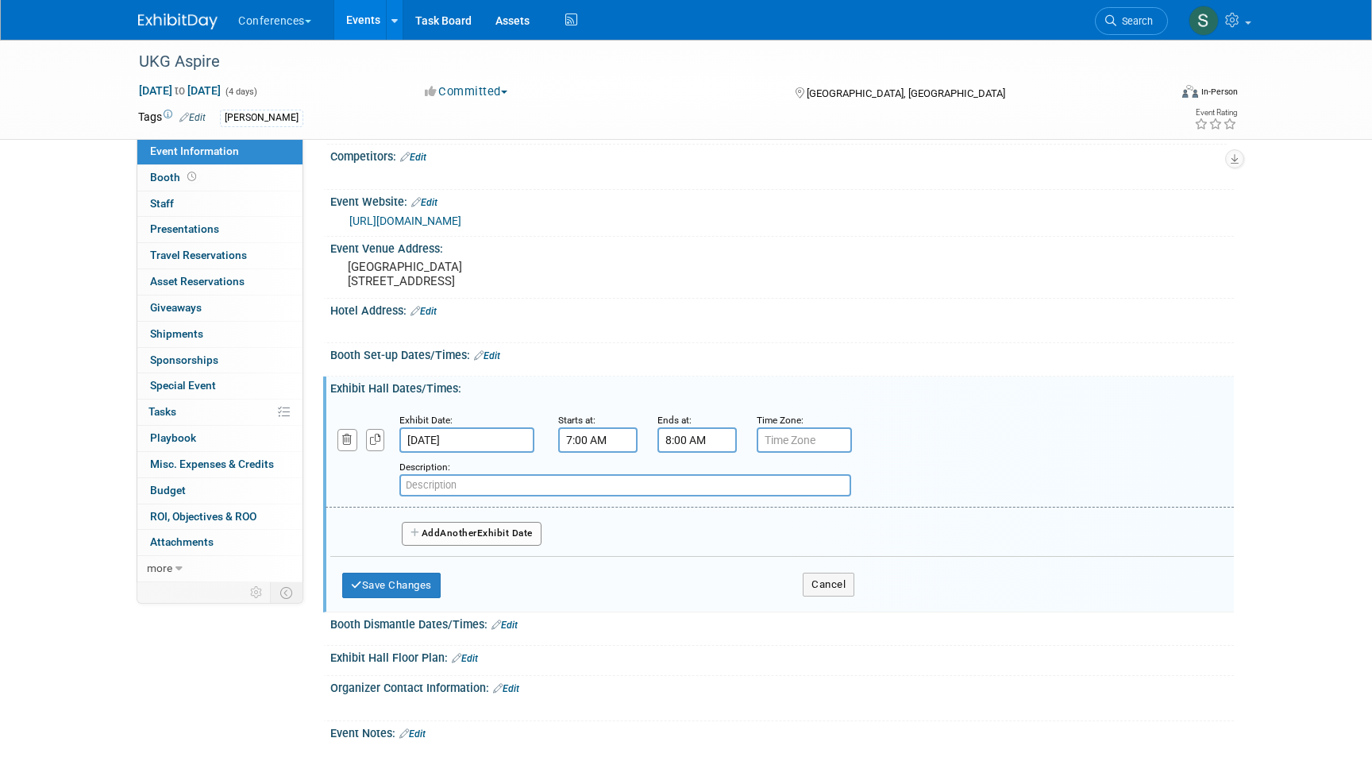
paste input "Breakfast"
type input "Breakfast"
click at [527, 546] on button "Add Another Exhibit Date" at bounding box center [472, 534] width 140 height 24
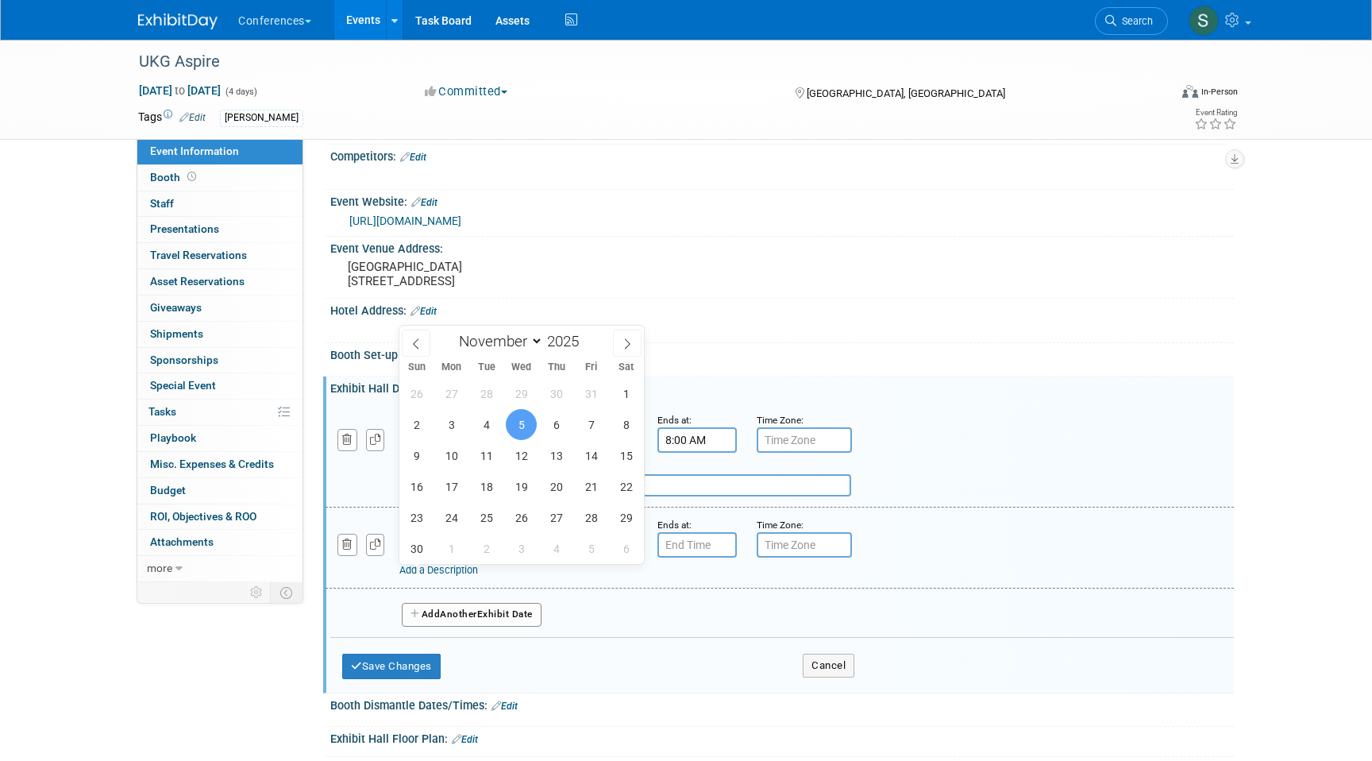
click at [457, 558] on input "Nov 5, 2025" at bounding box center [466, 544] width 135 height 25
click at [491, 427] on span "4" at bounding box center [486, 424] width 31 height 31
type input "Nov 4, 2025"
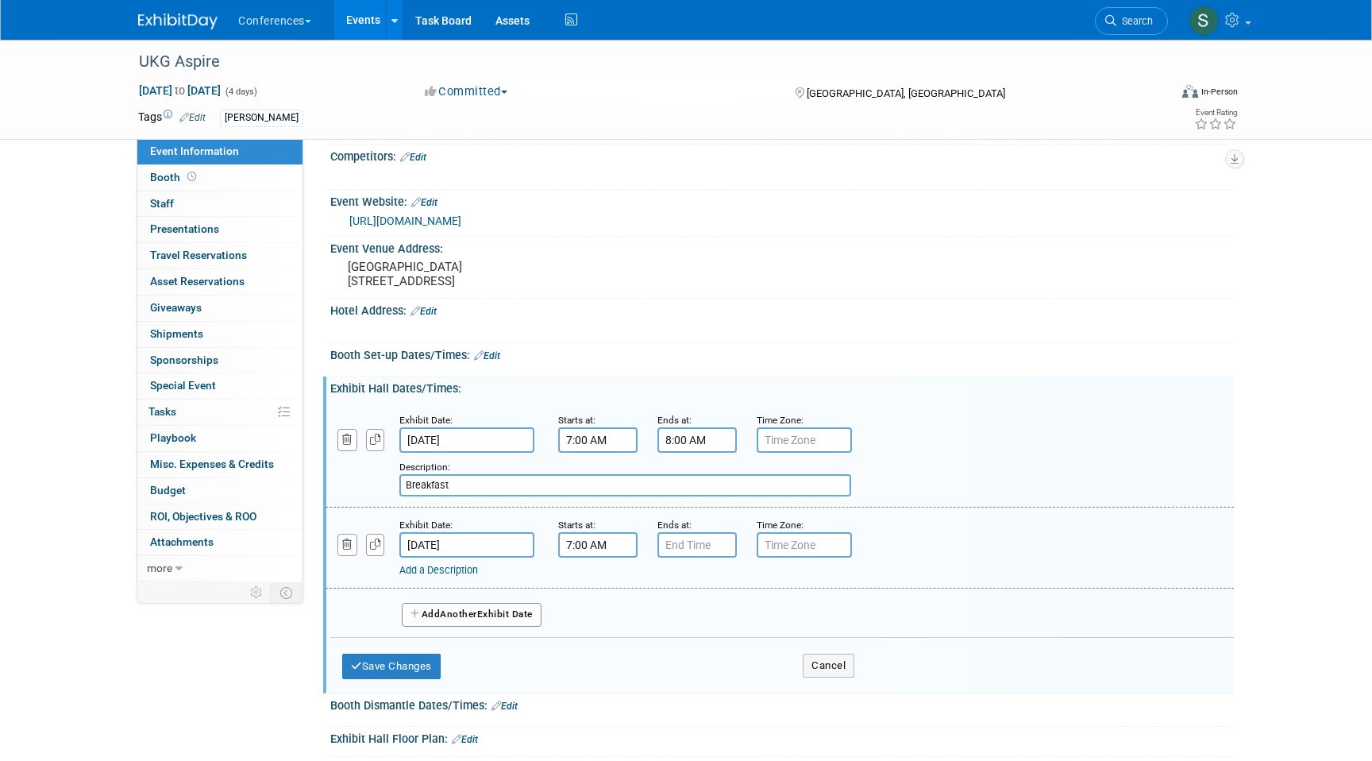
click at [598, 558] on input "7:00 AM" at bounding box center [597, 544] width 79 height 25
click at [600, 632] on span "07" at bounding box center [596, 618] width 30 height 29
click at [649, 692] on td "09" at bounding box center [638, 670] width 51 height 43
type input "9:00 AM"
click at [701, 558] on input "7:00 PM" at bounding box center [697, 544] width 79 height 25
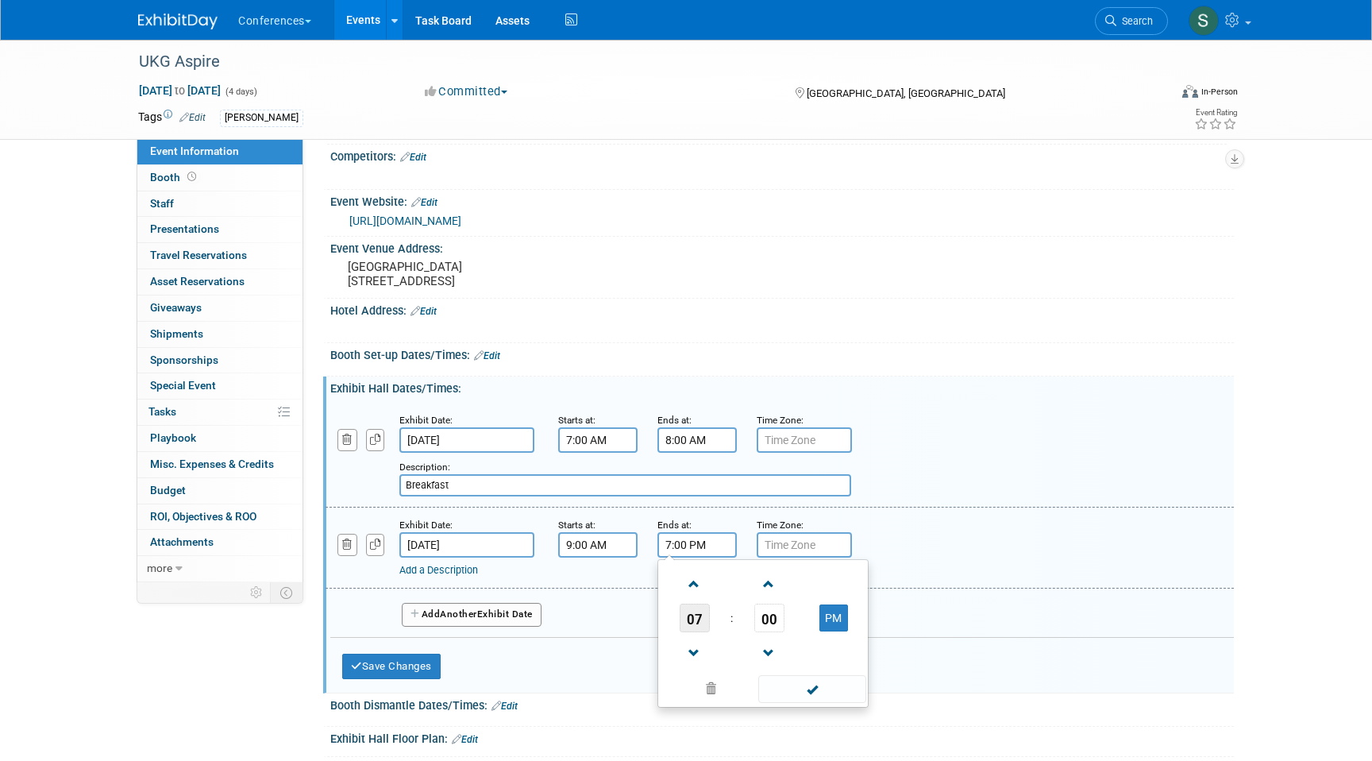
click at [699, 632] on span "07" at bounding box center [695, 618] width 30 height 29
click at [778, 692] on td "10" at bounding box center [788, 670] width 51 height 43
click at [771, 632] on span "00" at bounding box center [770, 618] width 30 height 29
click at [783, 649] on td "30" at bounding box center [788, 627] width 51 height 43
click at [834, 631] on button "PM" at bounding box center [834, 617] width 29 height 27
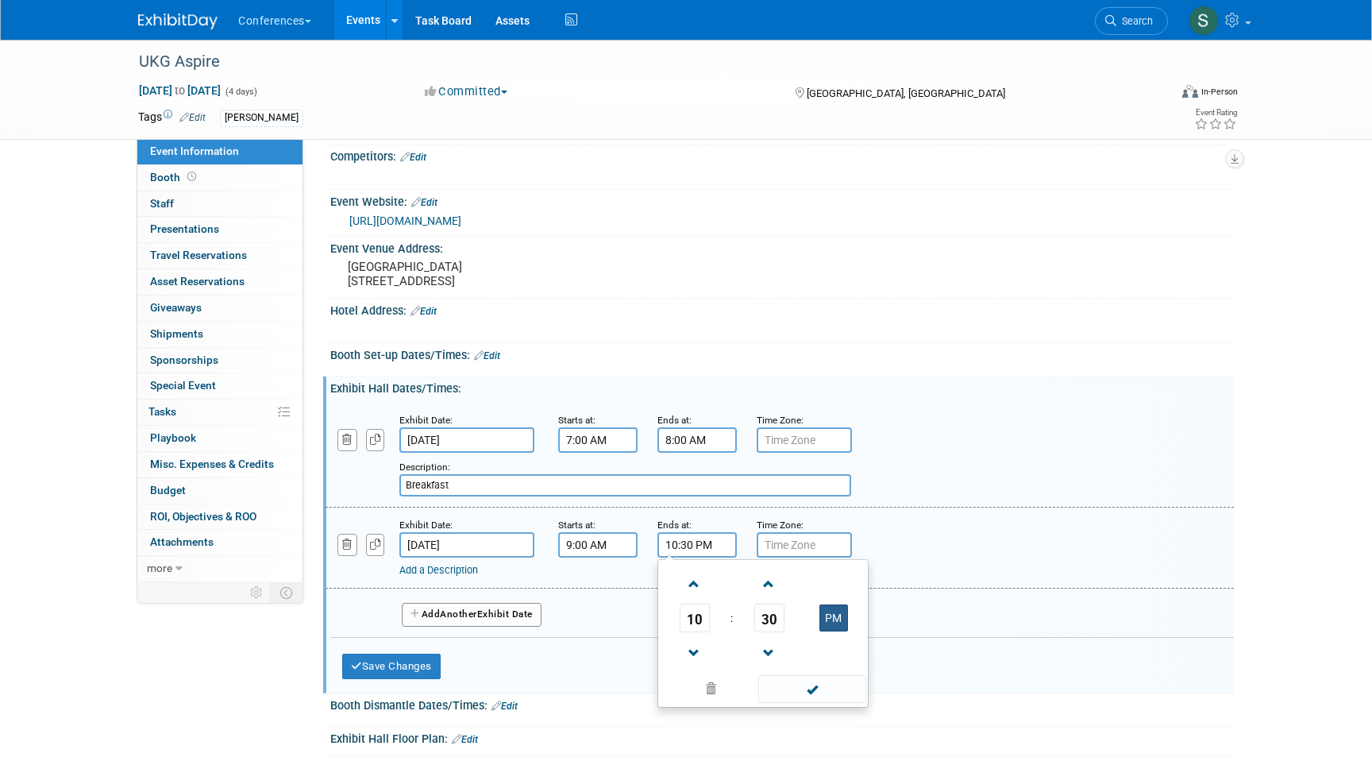
type input "10:30 AM"
click at [896, 562] on div "Add a Description Description:" at bounding box center [780, 546] width 932 height 61
click at [440, 576] on link "Add a Description" at bounding box center [438, 570] width 79 height 12
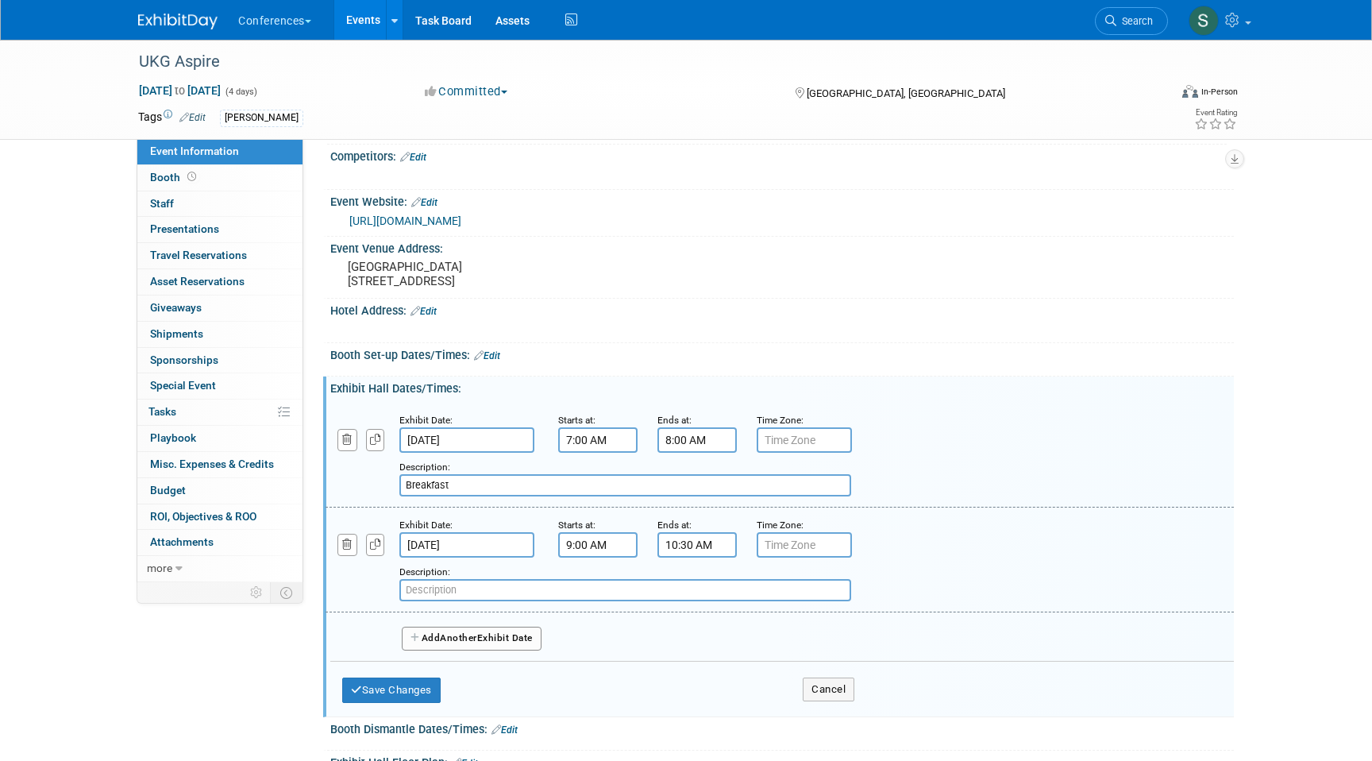
paste input "Opening General Session"
type input "Opening General Session"
click at [458, 650] on button "Add Another Exhibit Date" at bounding box center [472, 639] width 140 height 24
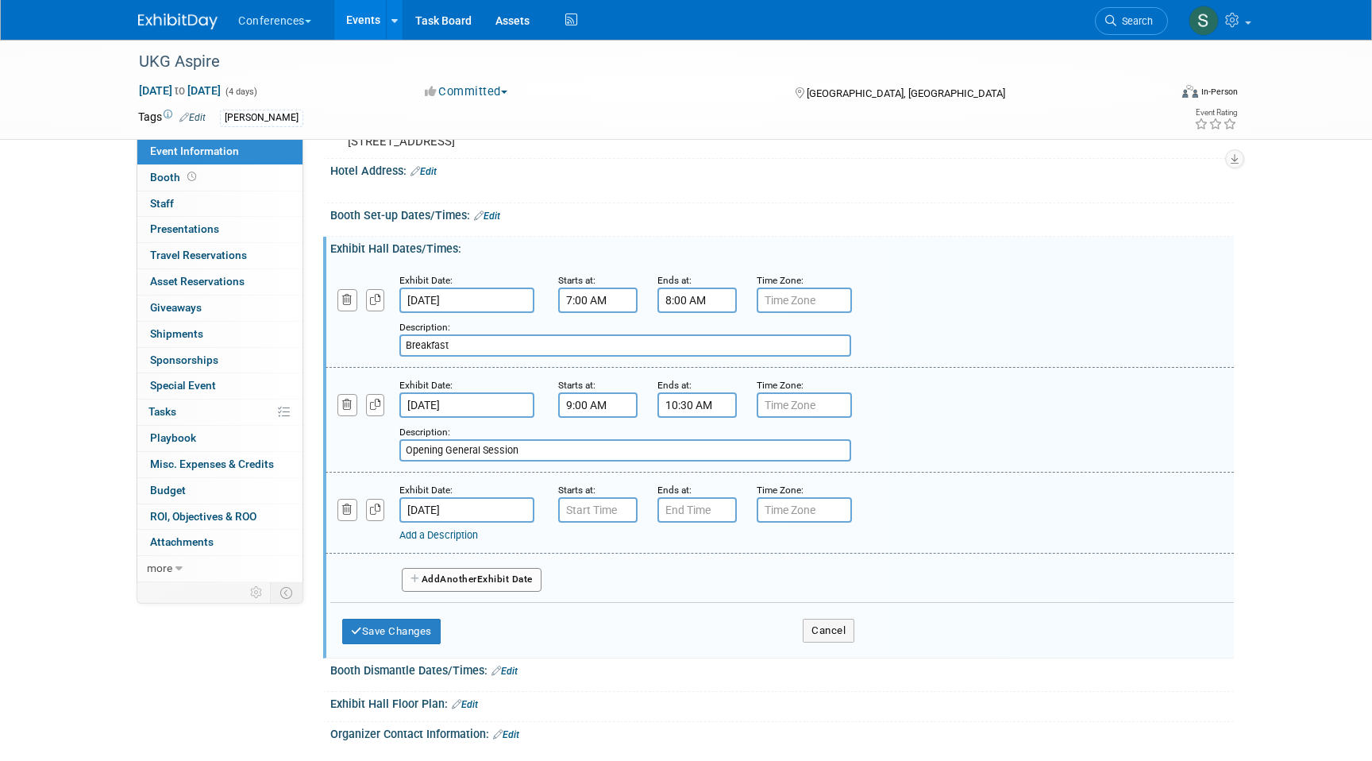
scroll to position [369, 0]
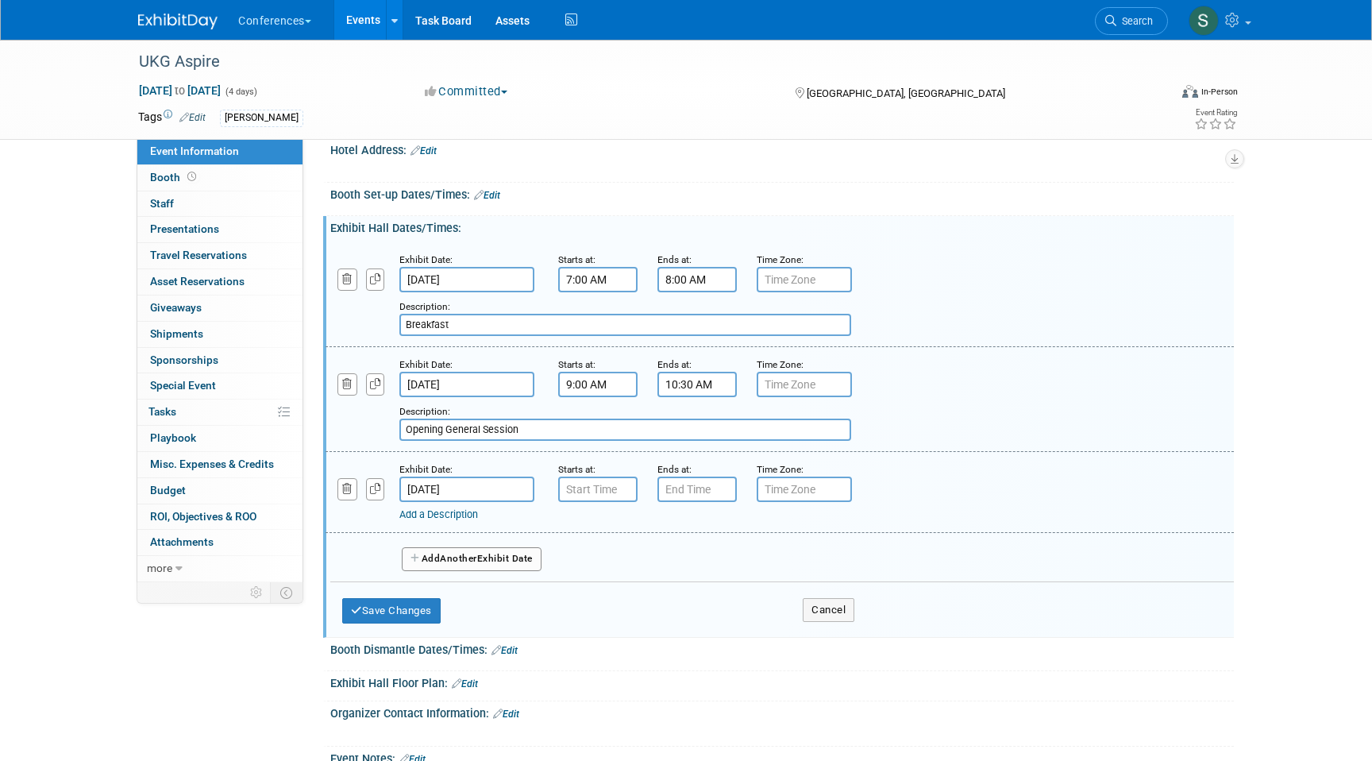
click at [464, 502] on input "Nov 5, 2025" at bounding box center [466, 489] width 135 height 25
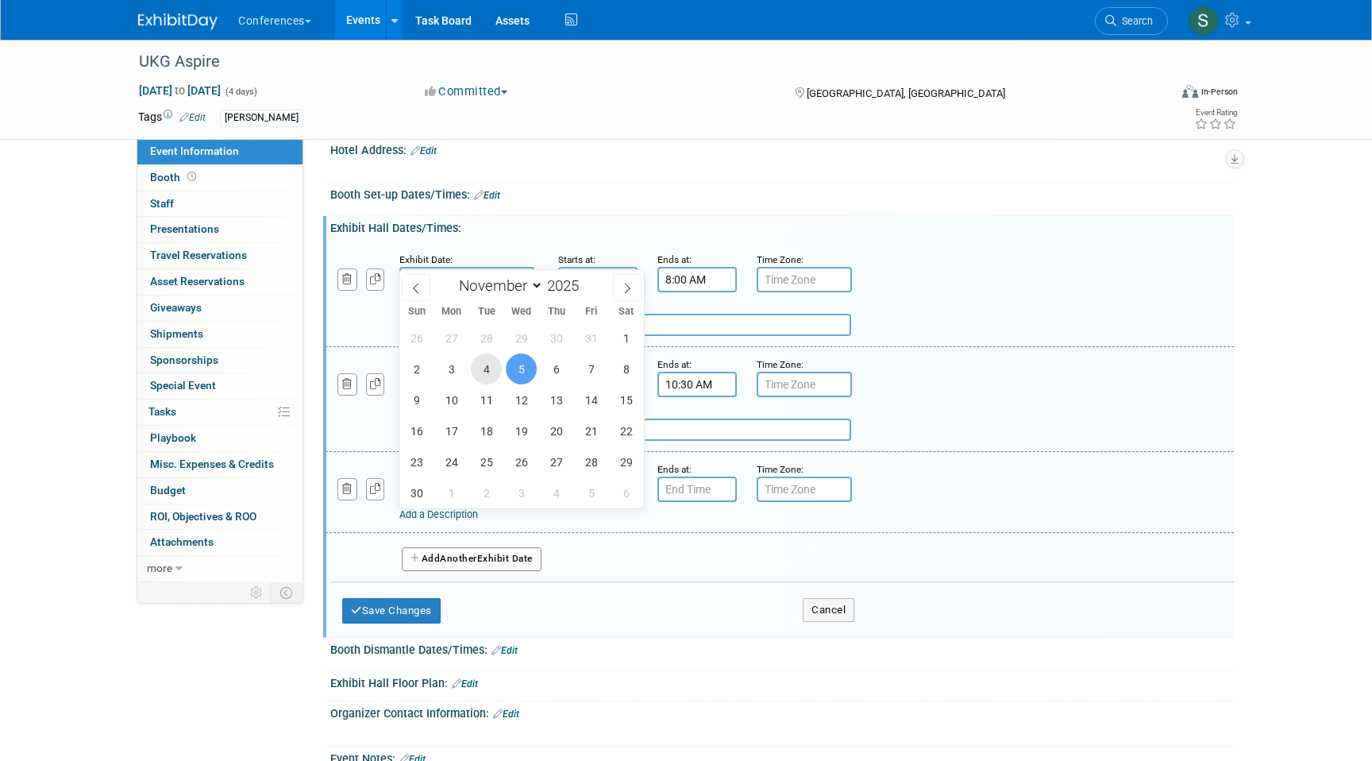
click at [492, 369] on span "4" at bounding box center [486, 368] width 31 height 31
type input "Nov 4, 2025"
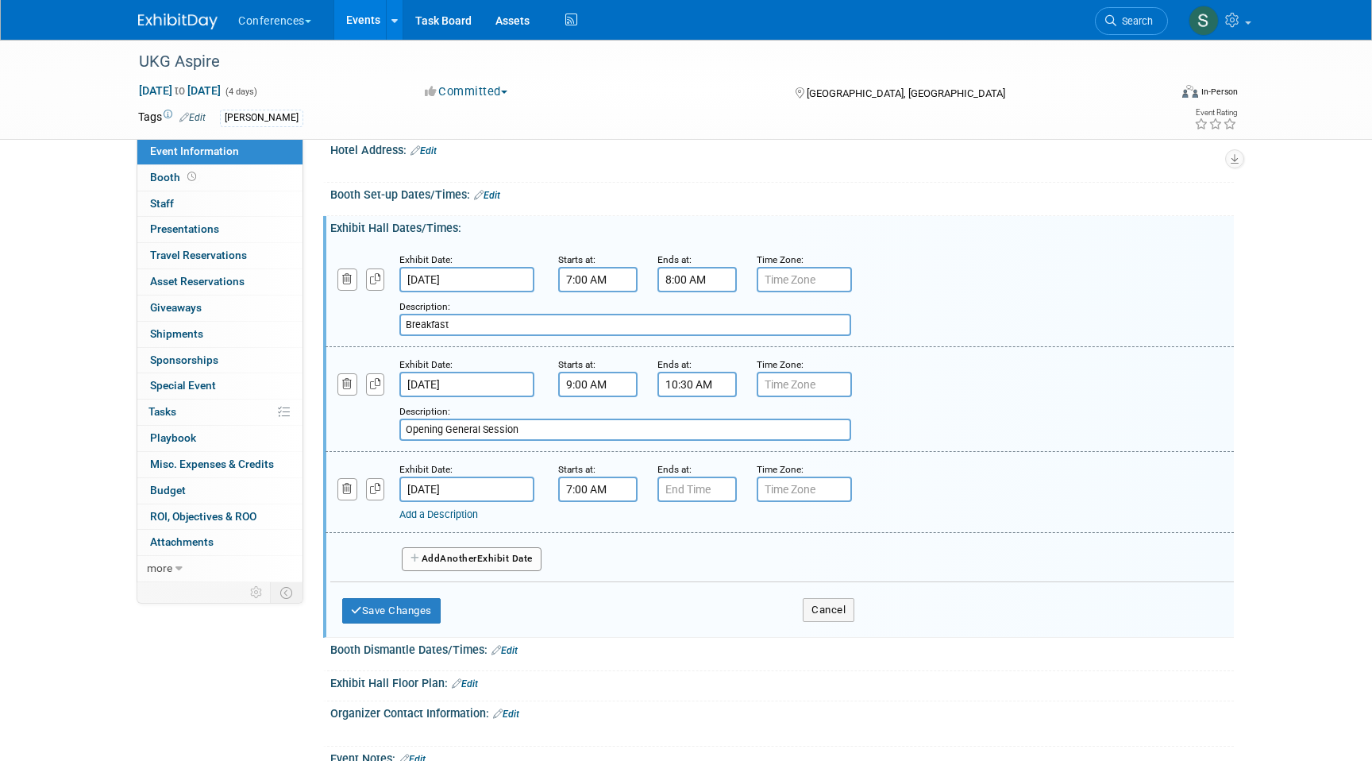
click at [594, 502] on input "7:00 AM" at bounding box center [597, 489] width 79 height 25
click at [589, 608] on link at bounding box center [596, 597] width 30 height 41
click at [591, 577] on span "06" at bounding box center [596, 562] width 30 height 29
click at [745, 636] on td "11" at bounding box center [740, 614] width 51 height 43
click at [670, 577] on span "00" at bounding box center [670, 562] width 30 height 29
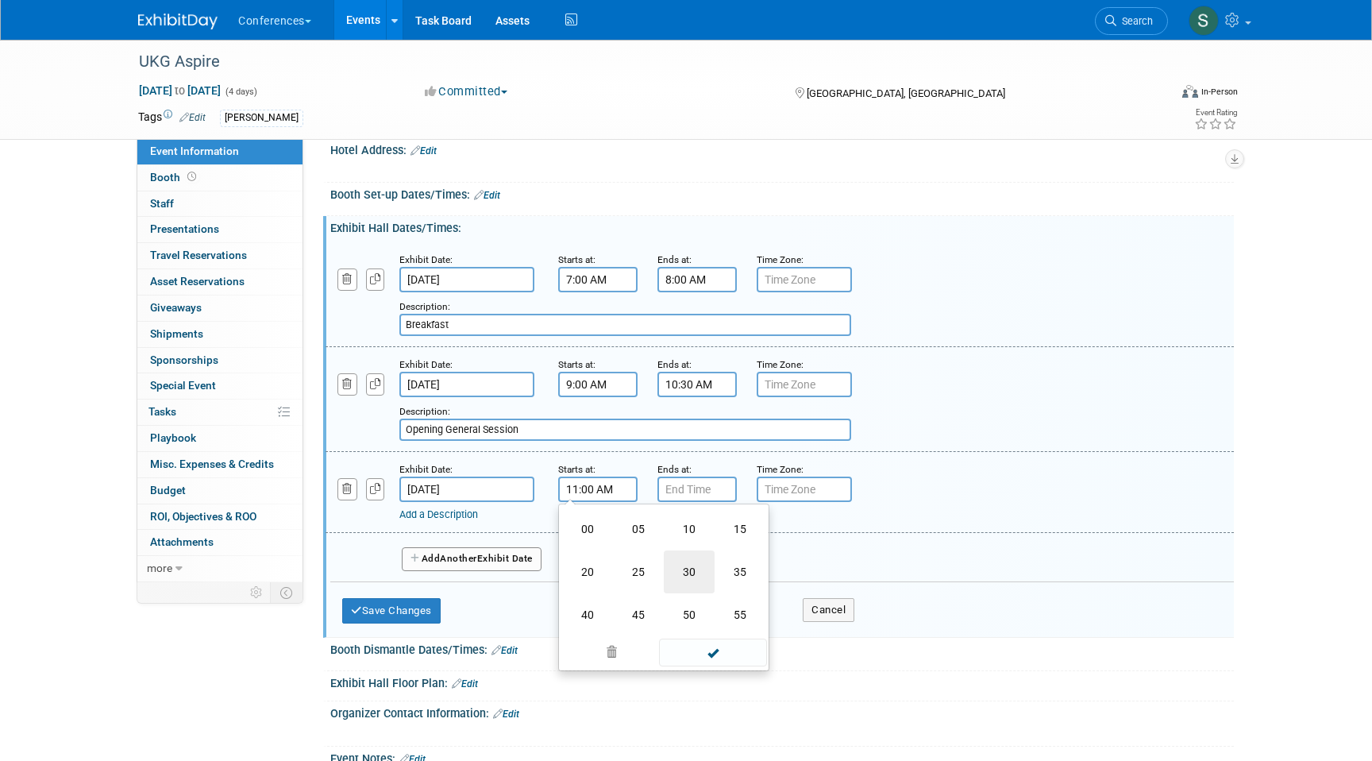
click at [674, 593] on td "30" at bounding box center [689, 571] width 51 height 43
type input "11:30 AM"
click at [707, 502] on input "7:00 PM" at bounding box center [697, 489] width 79 height 25
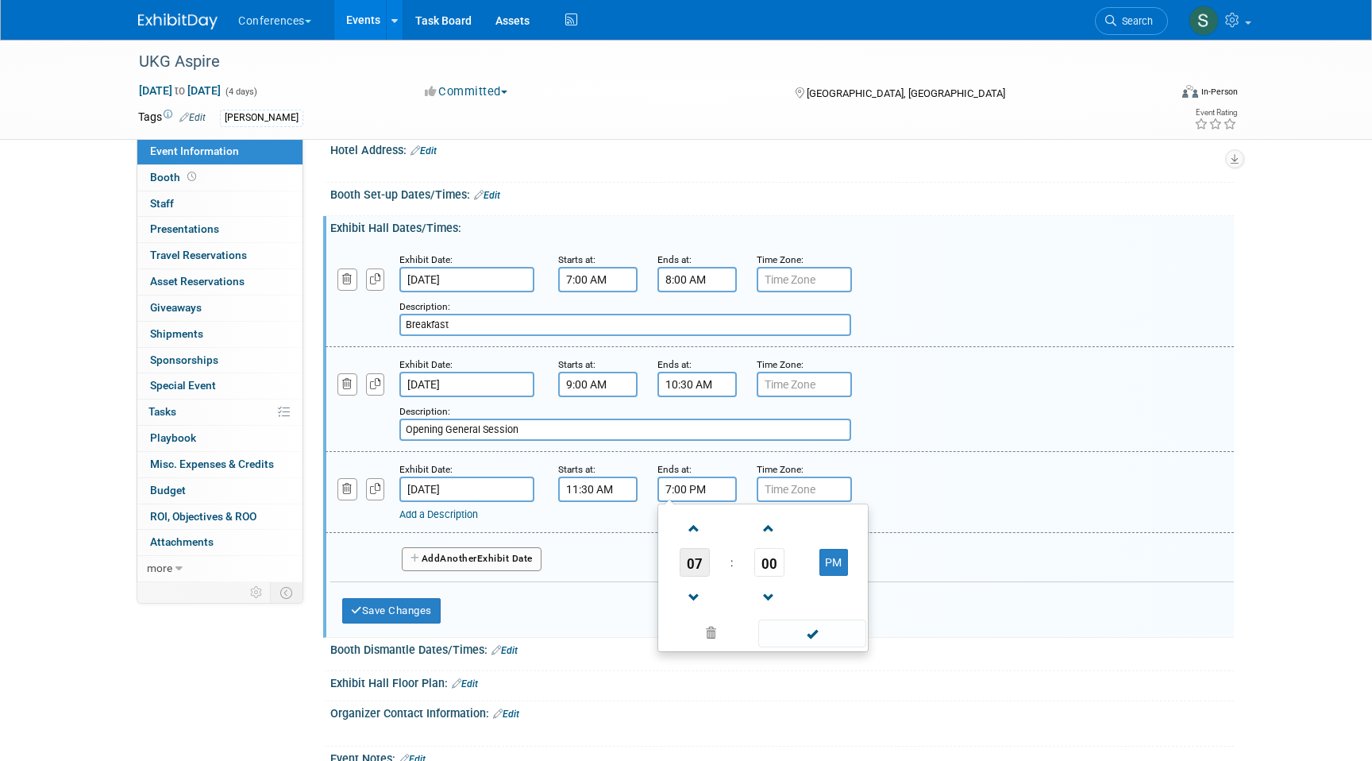
click at [694, 577] on span "07" at bounding box center [695, 562] width 30 height 29
click at [739, 550] on td "01" at bounding box center [737, 529] width 51 height 43
type input "1:00 PM"
click at [915, 522] on div "Add a Description Description:" at bounding box center [780, 491] width 932 height 61
click at [419, 520] on link "Add a Description" at bounding box center [438, 514] width 79 height 12
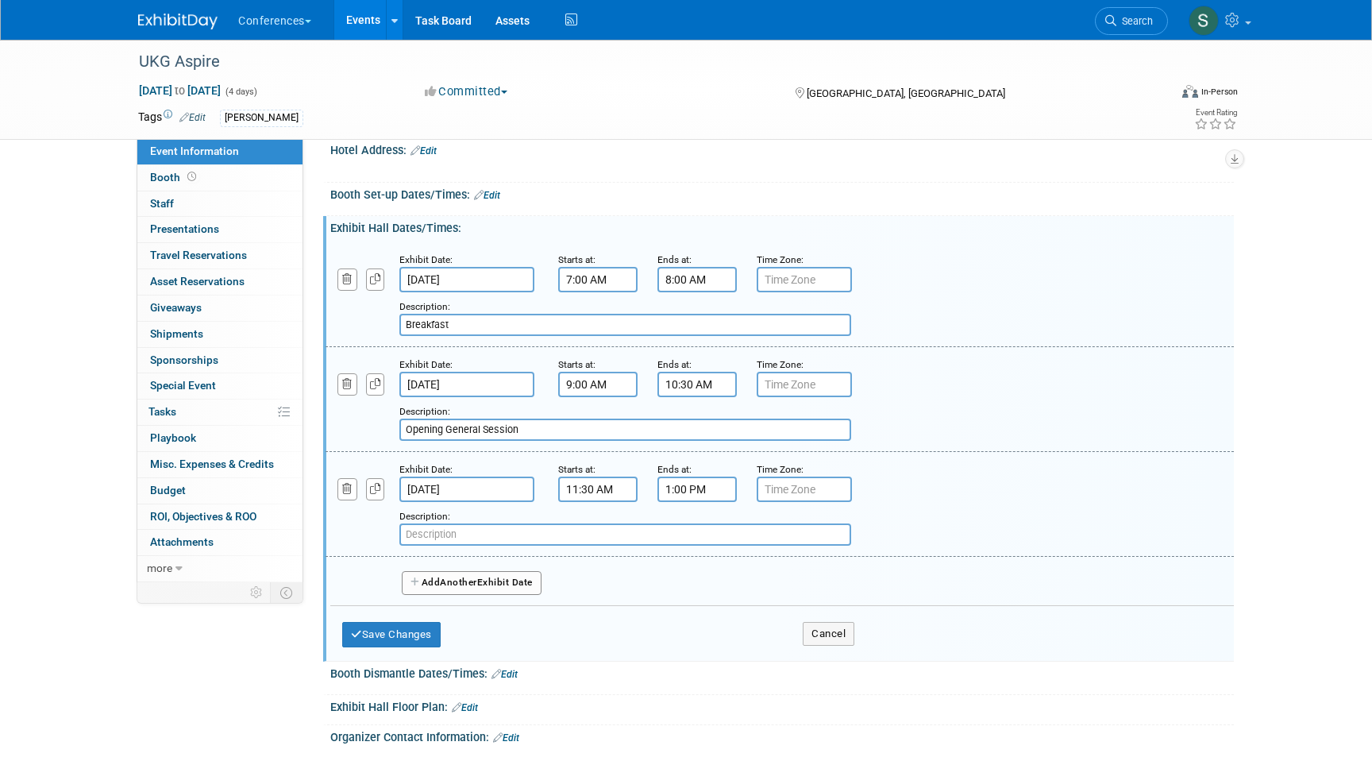
click at [431, 546] on input "text" at bounding box center [625, 534] width 452 height 22
paste input "Lunch"
type input "Lunch"
click at [457, 595] on button "Add Another Exhibit Date" at bounding box center [472, 583] width 140 height 24
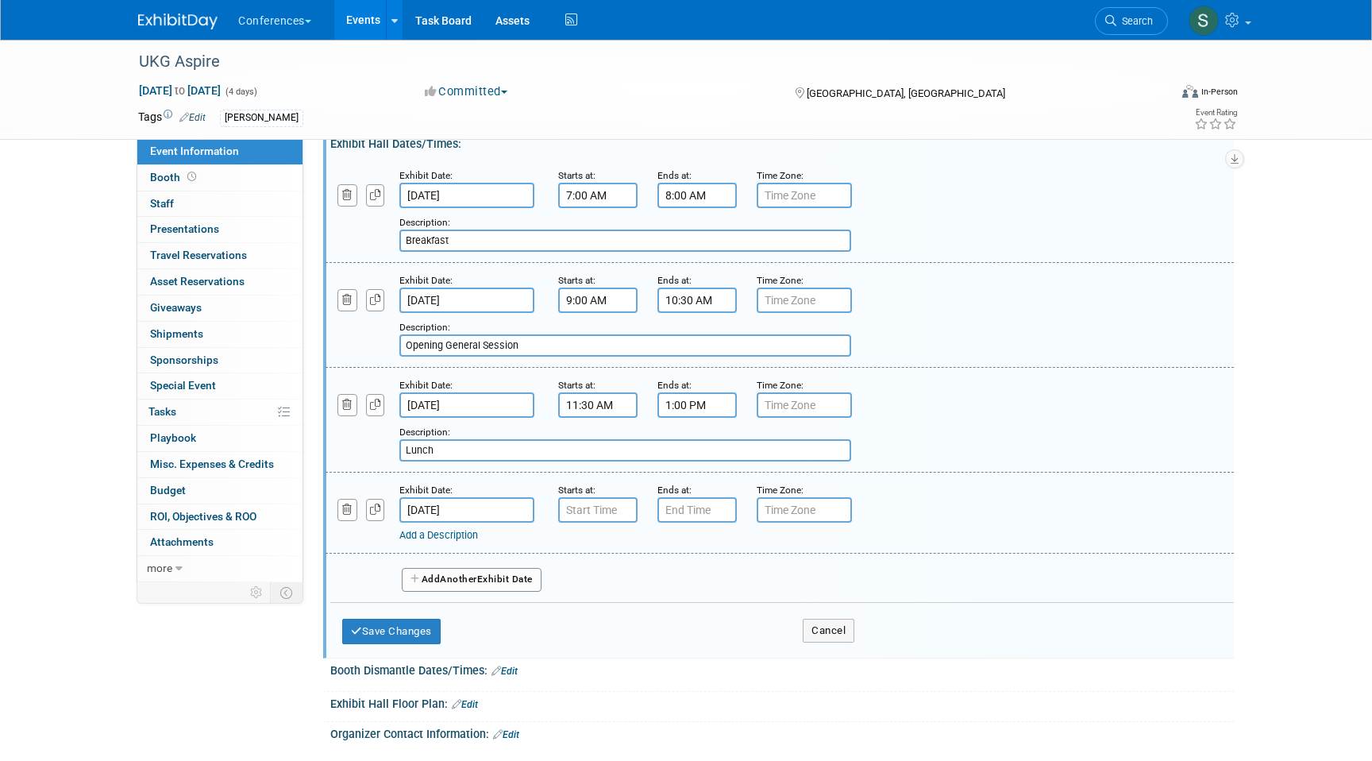
scroll to position [469, 0]
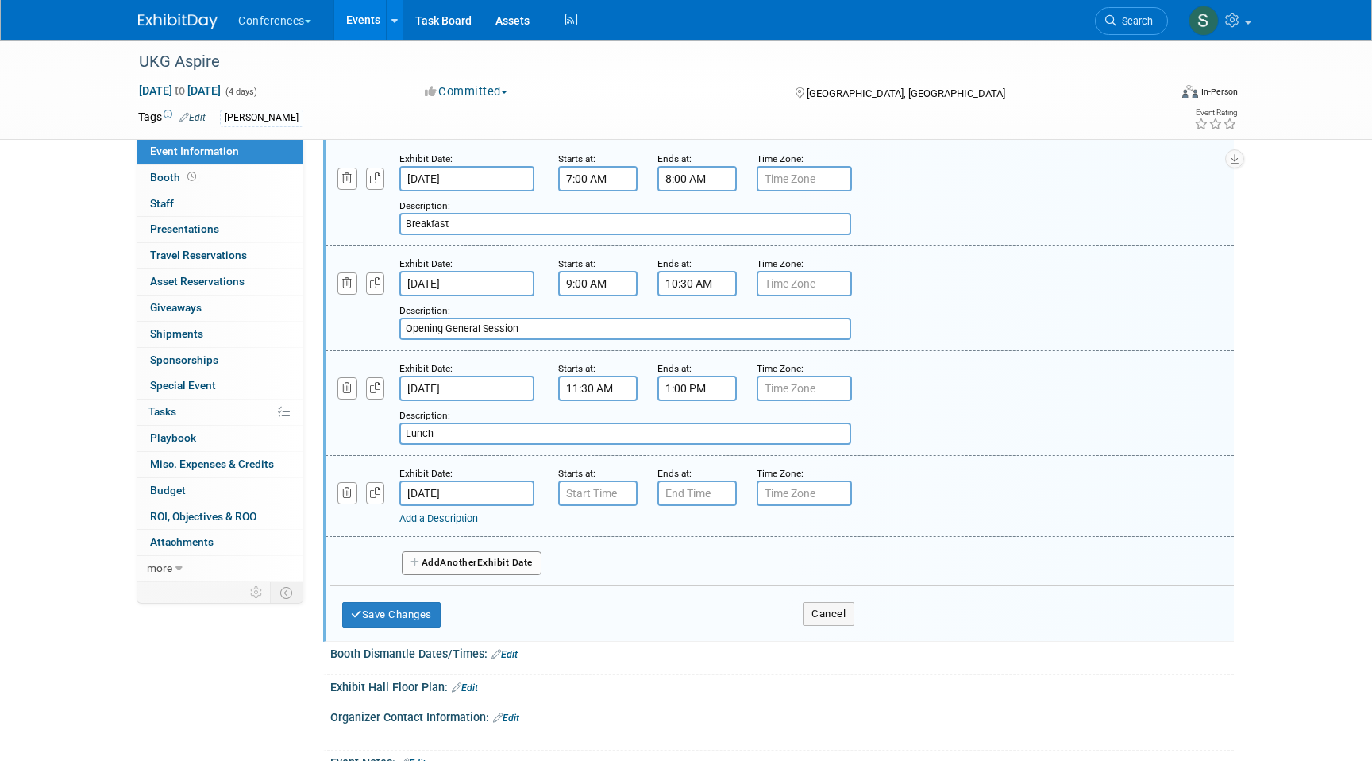
click at [461, 481] on div "Exhibit Date:" at bounding box center [466, 473] width 135 height 16
click at [461, 506] on input "Nov 5, 2025" at bounding box center [466, 493] width 135 height 25
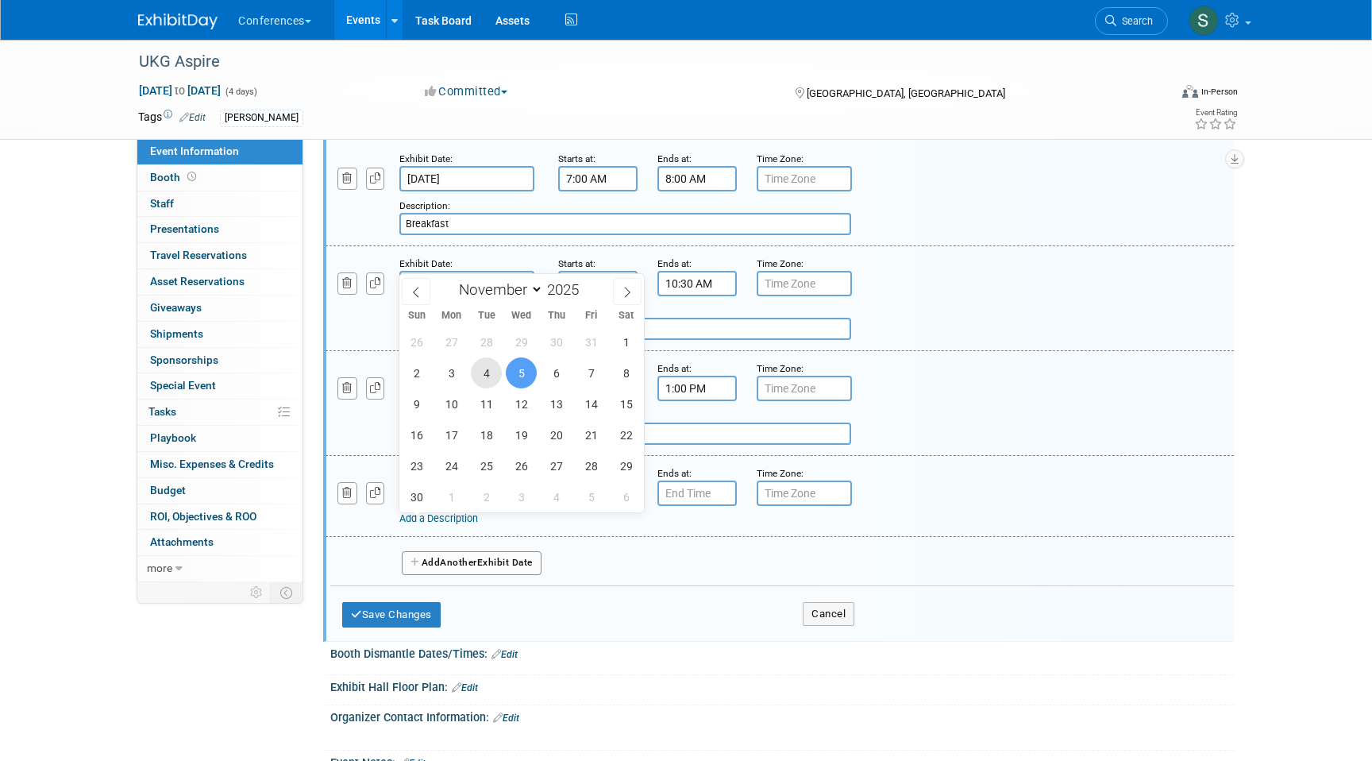
click at [489, 379] on span "4" at bounding box center [486, 372] width 31 height 31
type input "Nov 4, 2025"
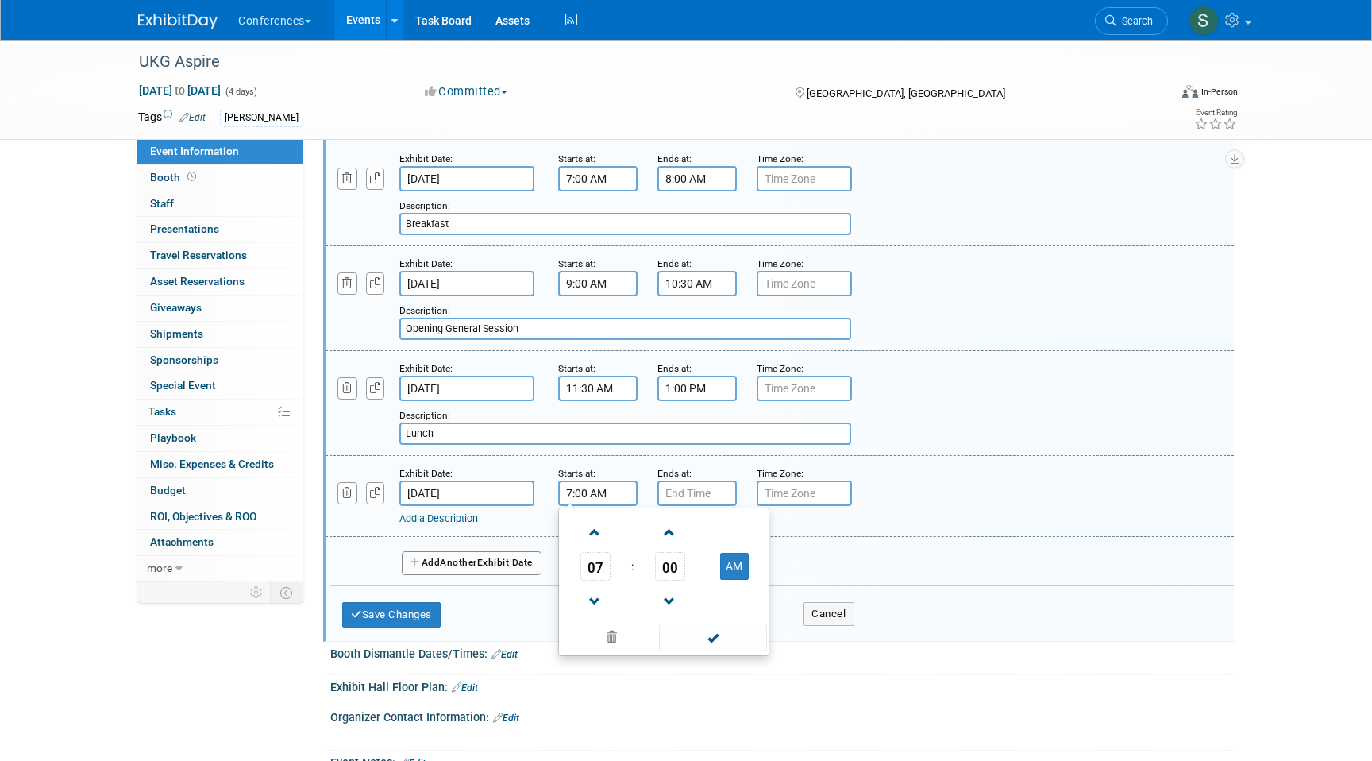
click at [578, 506] on input "7:00 AM" at bounding box center [597, 493] width 79 height 25
click at [730, 580] on button "AM" at bounding box center [734, 566] width 29 height 27
type input "7:00 PM"
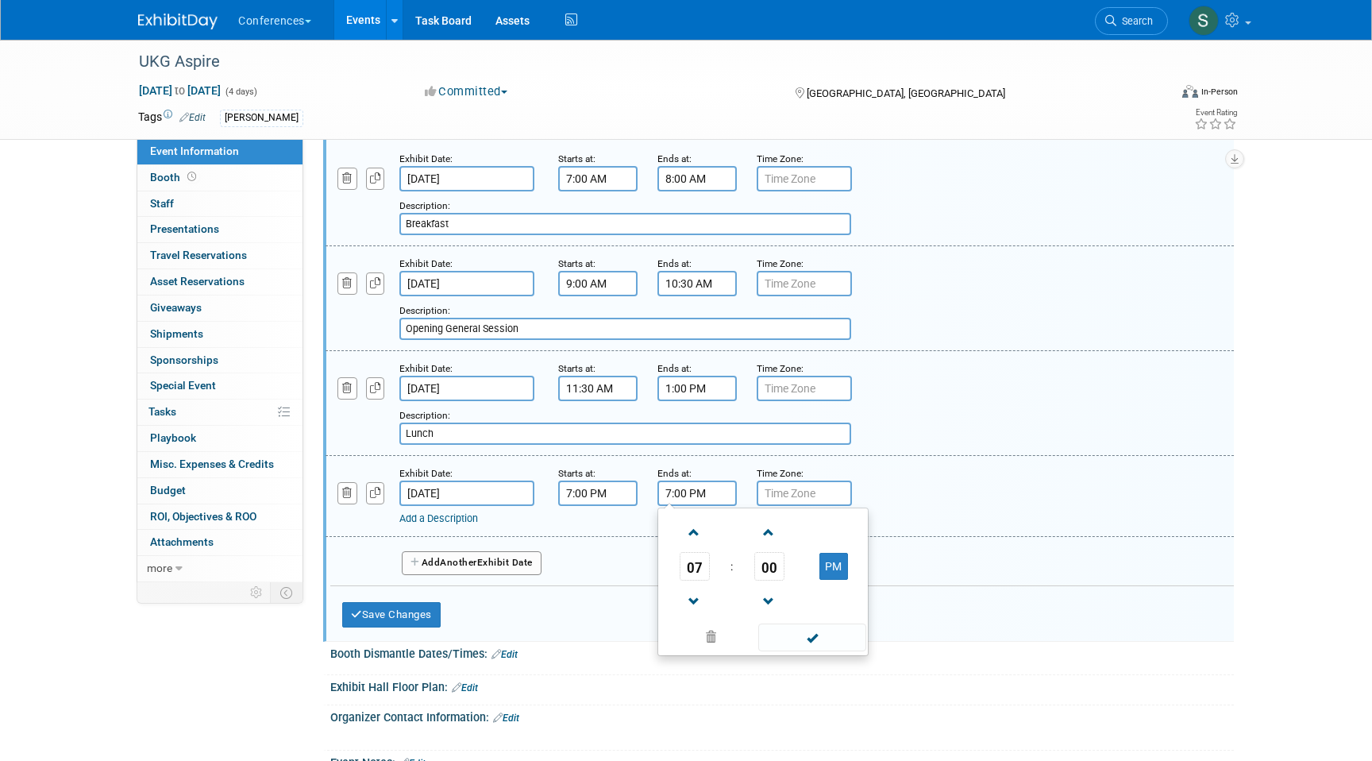
click at [702, 506] on input "7:00 PM" at bounding box center [697, 493] width 79 height 25
click at [693, 581] on span "07" at bounding box center [695, 566] width 30 height 29
click at [773, 640] on td "10" at bounding box center [788, 618] width 51 height 43
type input "10:00 PM"
click at [727, 481] on div "Ends at:" at bounding box center [695, 473] width 75 height 16
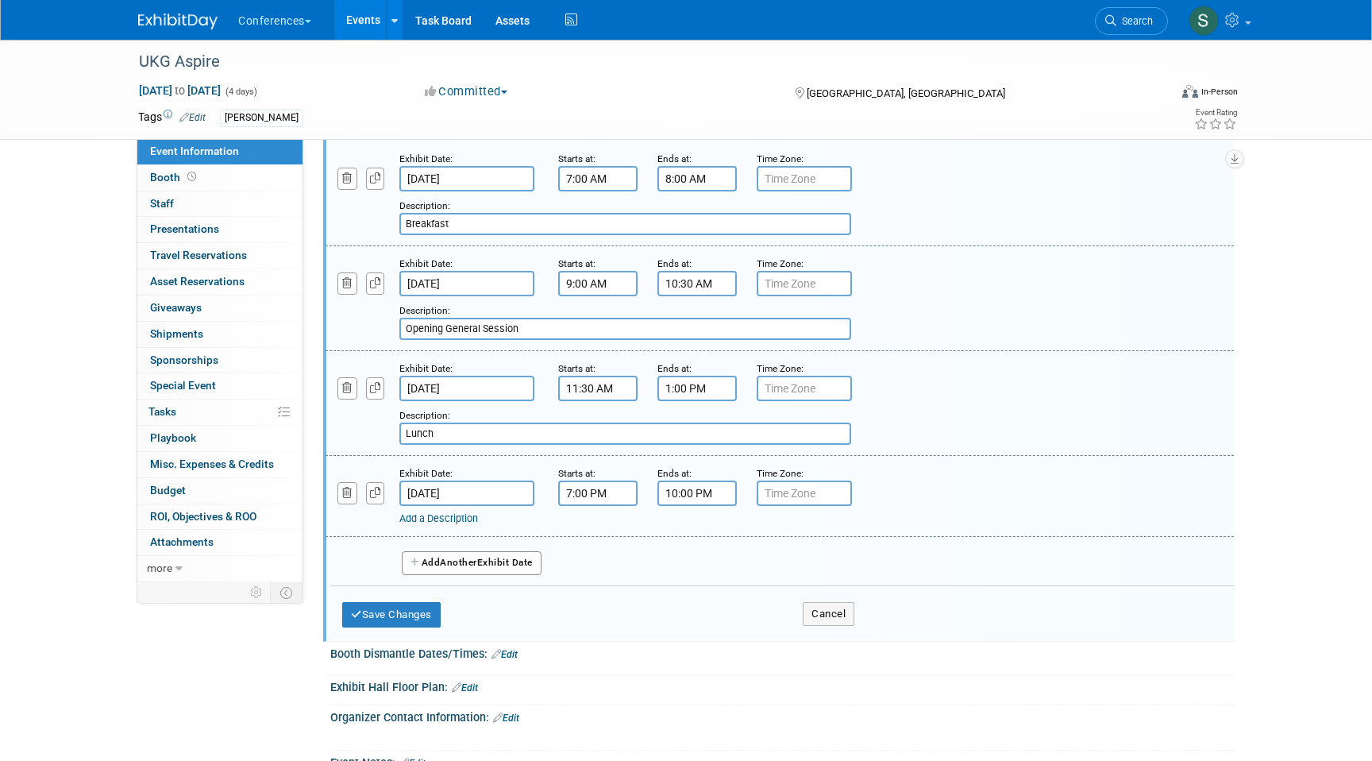
click at [441, 524] on link "Add a Description" at bounding box center [438, 518] width 79 height 12
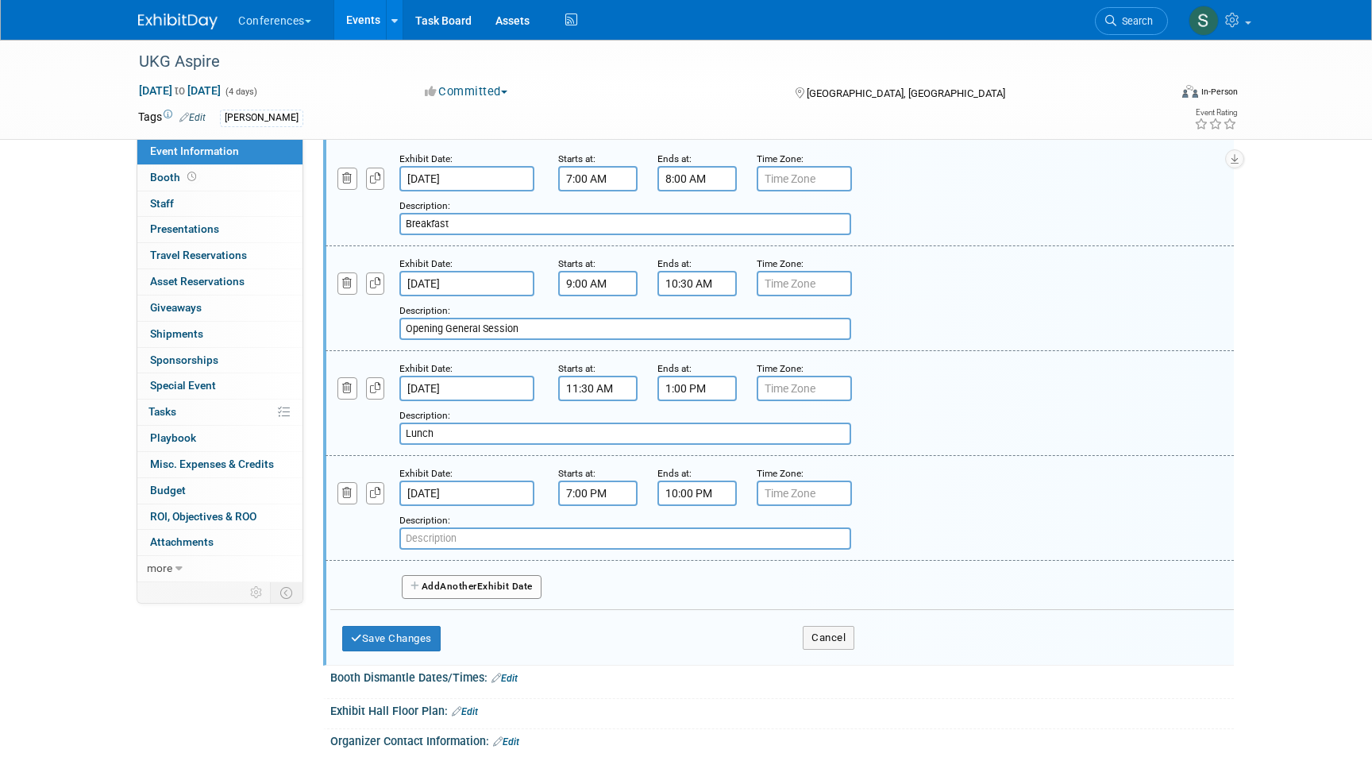
paste input "Welcome Reception"
type input "Welcome Reception"
click at [375, 183] on icon "button" at bounding box center [375, 178] width 11 height 10
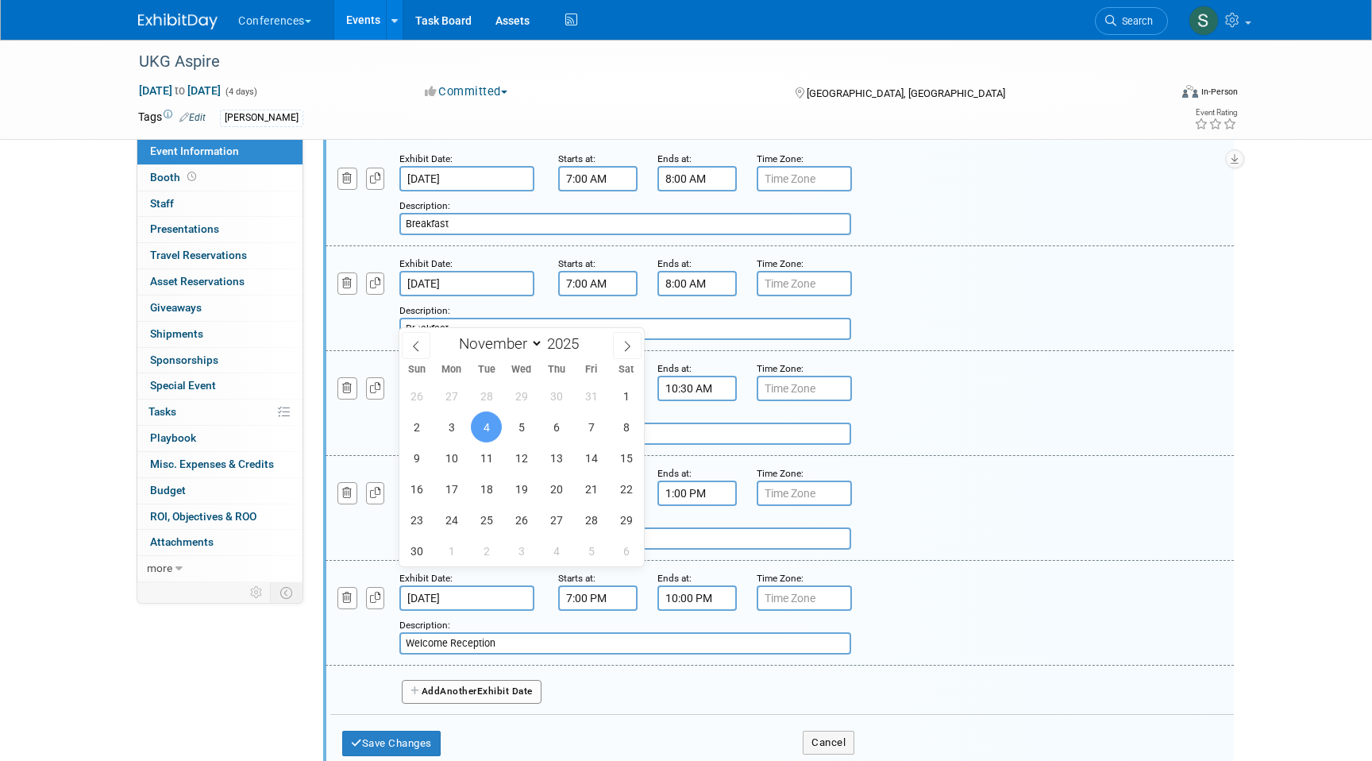
click at [469, 296] on input "Nov 4, 2025" at bounding box center [466, 283] width 135 height 25
click at [524, 429] on span "5" at bounding box center [521, 426] width 31 height 31
type input "Nov 5, 2025"
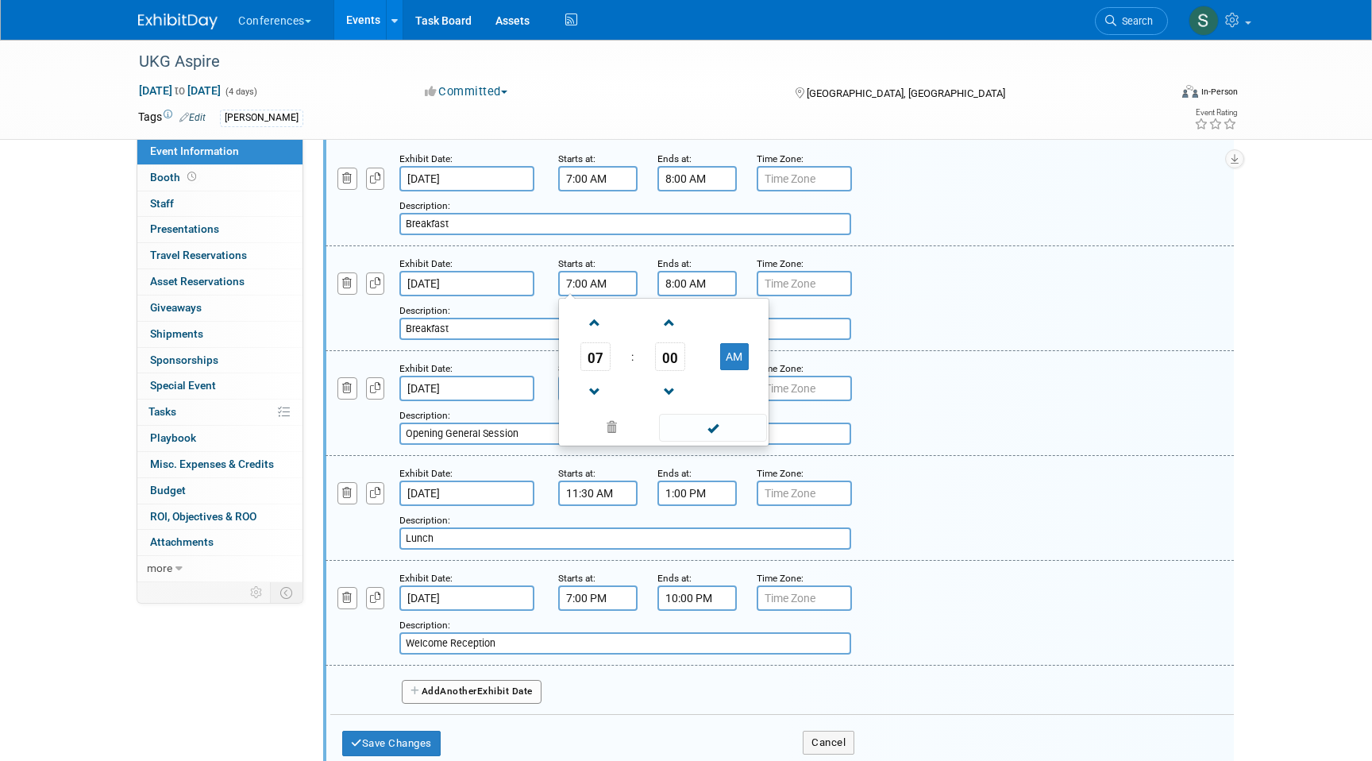
click at [619, 296] on input "7:00 AM" at bounding box center [597, 283] width 79 height 25
click at [665, 371] on span "00" at bounding box center [670, 356] width 30 height 29
click at [689, 388] on td "30" at bounding box center [689, 366] width 51 height 43
type input "7:30 AM"
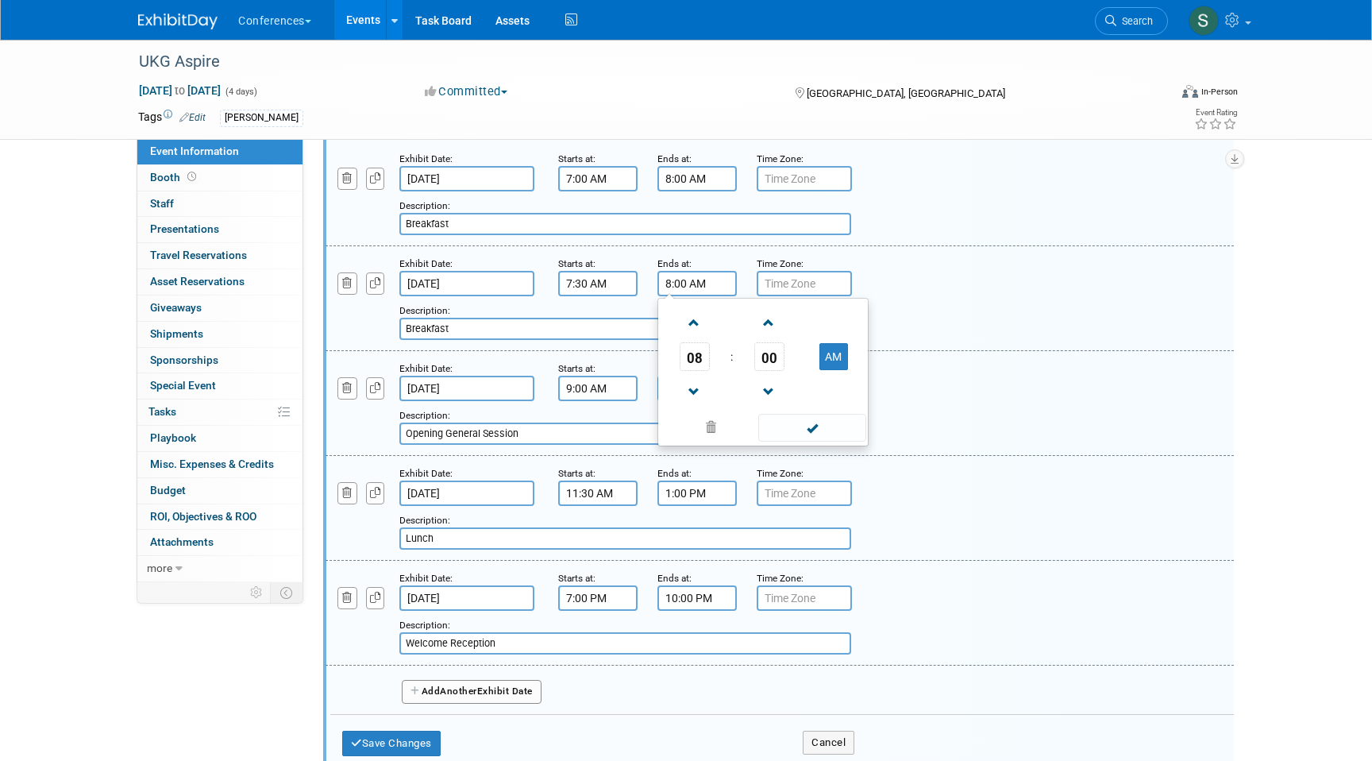
click at [680, 296] on input "8:00 AM" at bounding box center [697, 283] width 79 height 25
click at [697, 371] on span "08" at bounding box center [695, 356] width 30 height 29
click at [739, 430] on td "09" at bounding box center [737, 409] width 51 height 43
type input "9:00 AM"
click at [815, 442] on span at bounding box center [811, 428] width 107 height 28
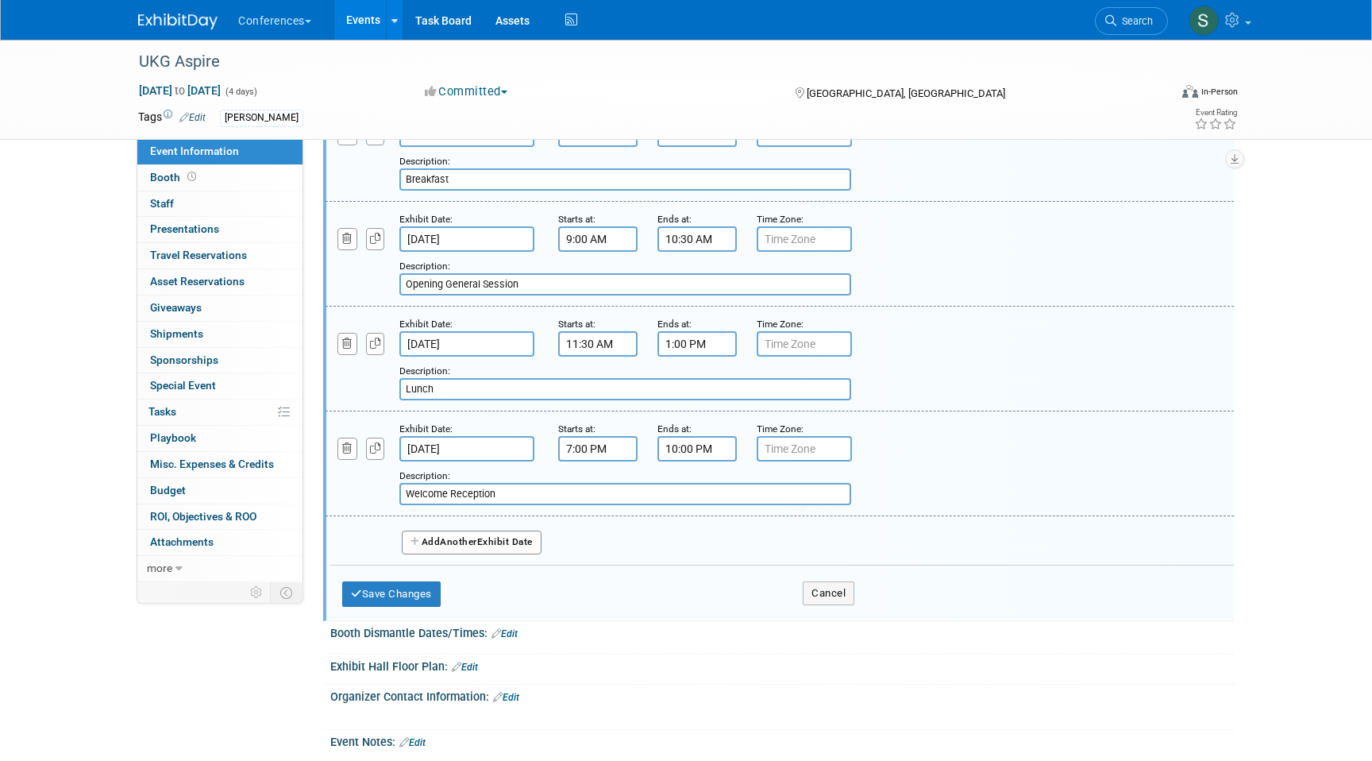
scroll to position [648, 0]
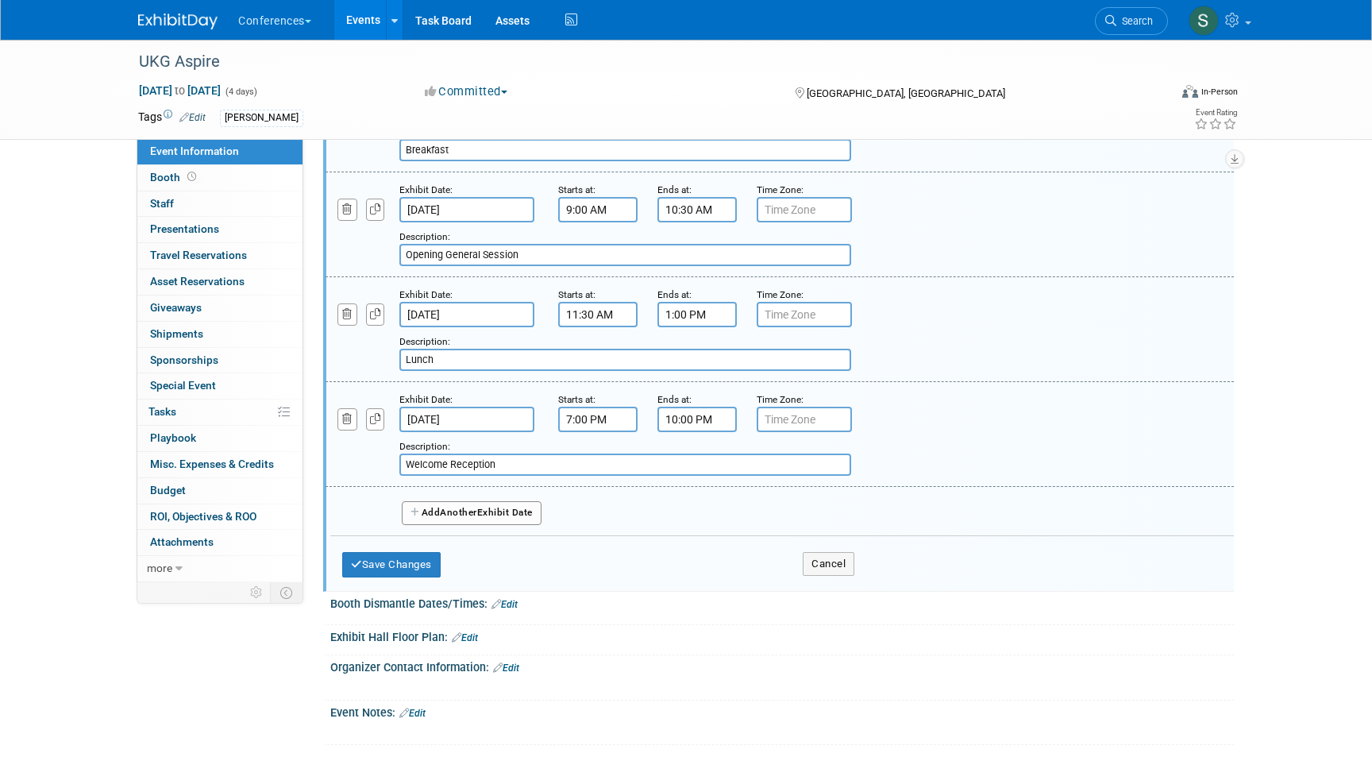
click at [446, 518] on span "Another" at bounding box center [458, 512] width 37 height 11
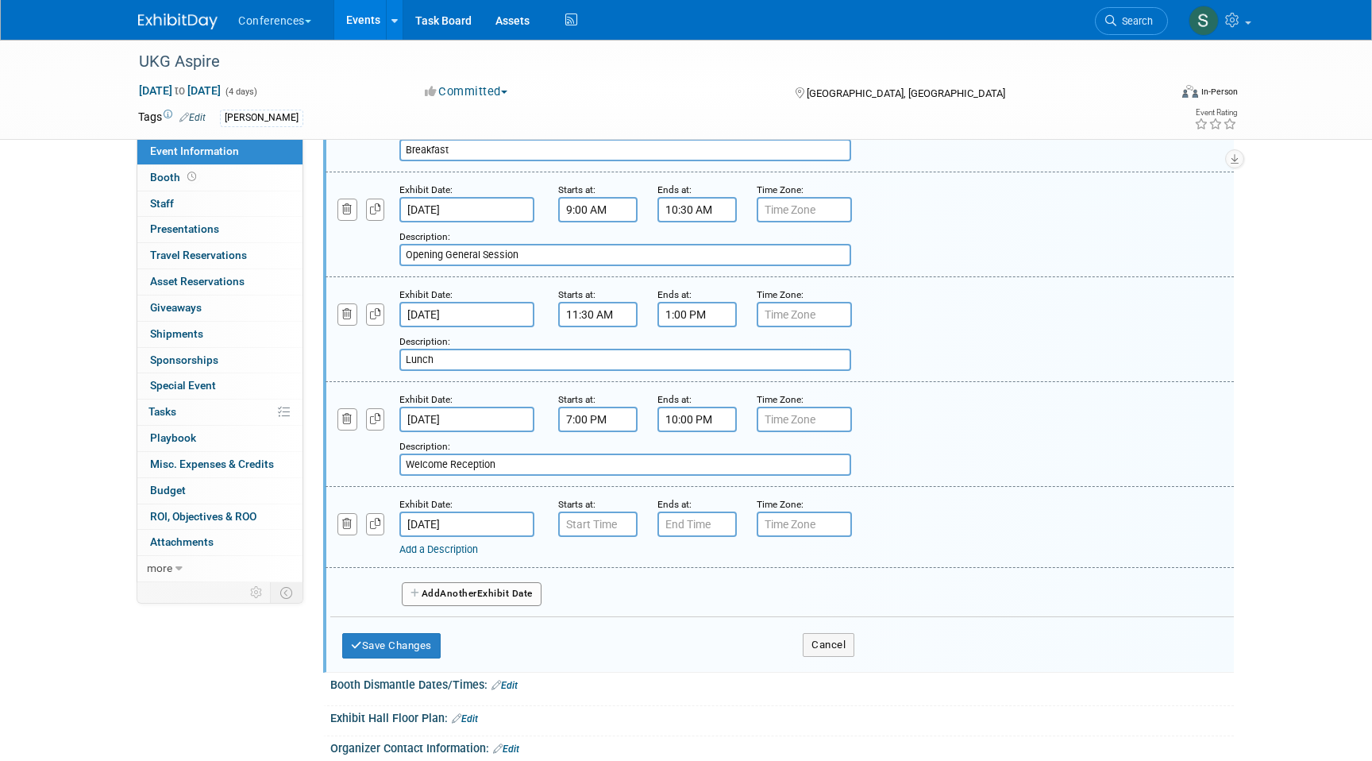
scroll to position [688, 0]
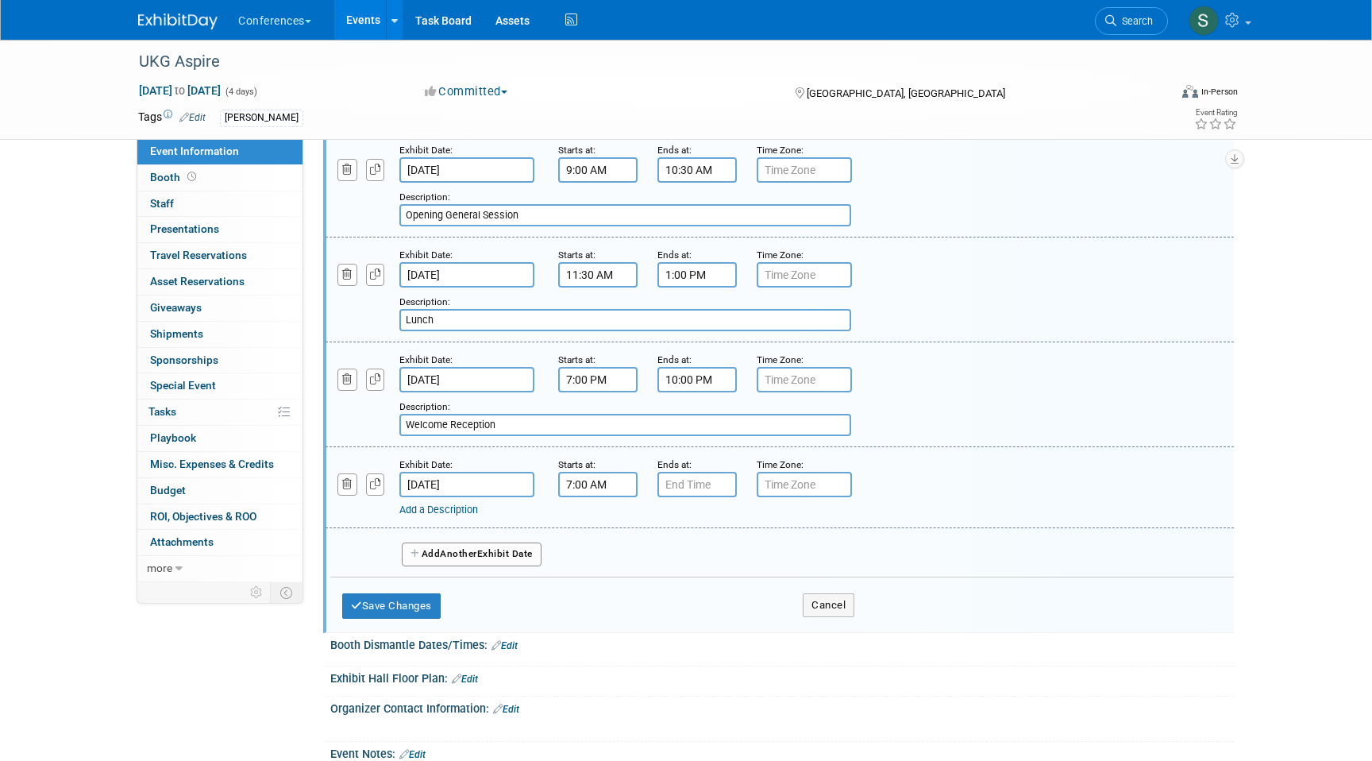
click at [592, 497] on input "7:00 AM" at bounding box center [597, 484] width 79 height 25
click at [602, 572] on span "07" at bounding box center [596, 557] width 30 height 29
click at [657, 631] on td "09" at bounding box center [638, 610] width 51 height 43
type input "9:00 AM"
click at [686, 497] on input "7:00 PM" at bounding box center [697, 484] width 79 height 25
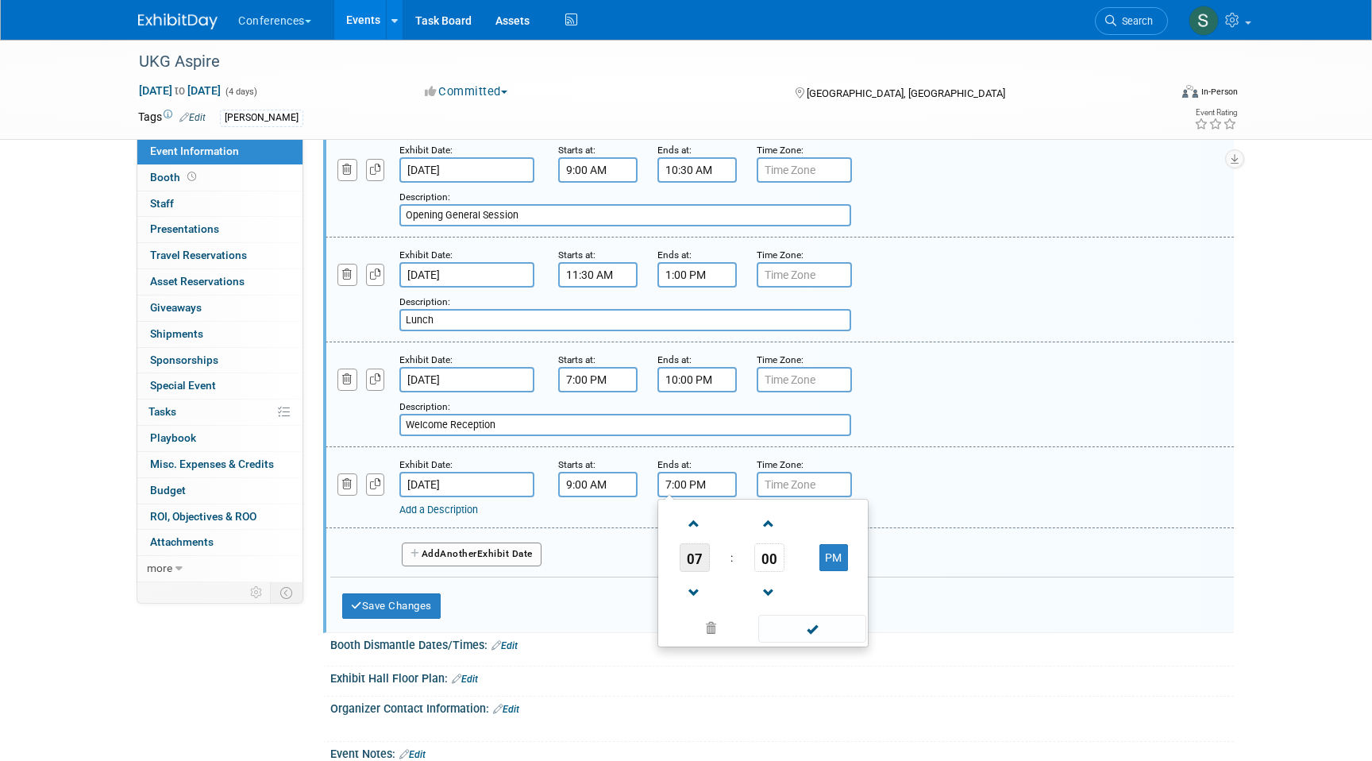
click at [701, 572] on span "07" at bounding box center [695, 557] width 30 height 29
click at [784, 631] on td "10" at bounding box center [788, 610] width 51 height 43
click at [800, 472] on div "Time Zone: Apply to all" at bounding box center [794, 464] width 75 height 16
click at [695, 497] on input "10:00 PM" at bounding box center [697, 484] width 79 height 25
click at [830, 571] on button "PM" at bounding box center [834, 557] width 29 height 27
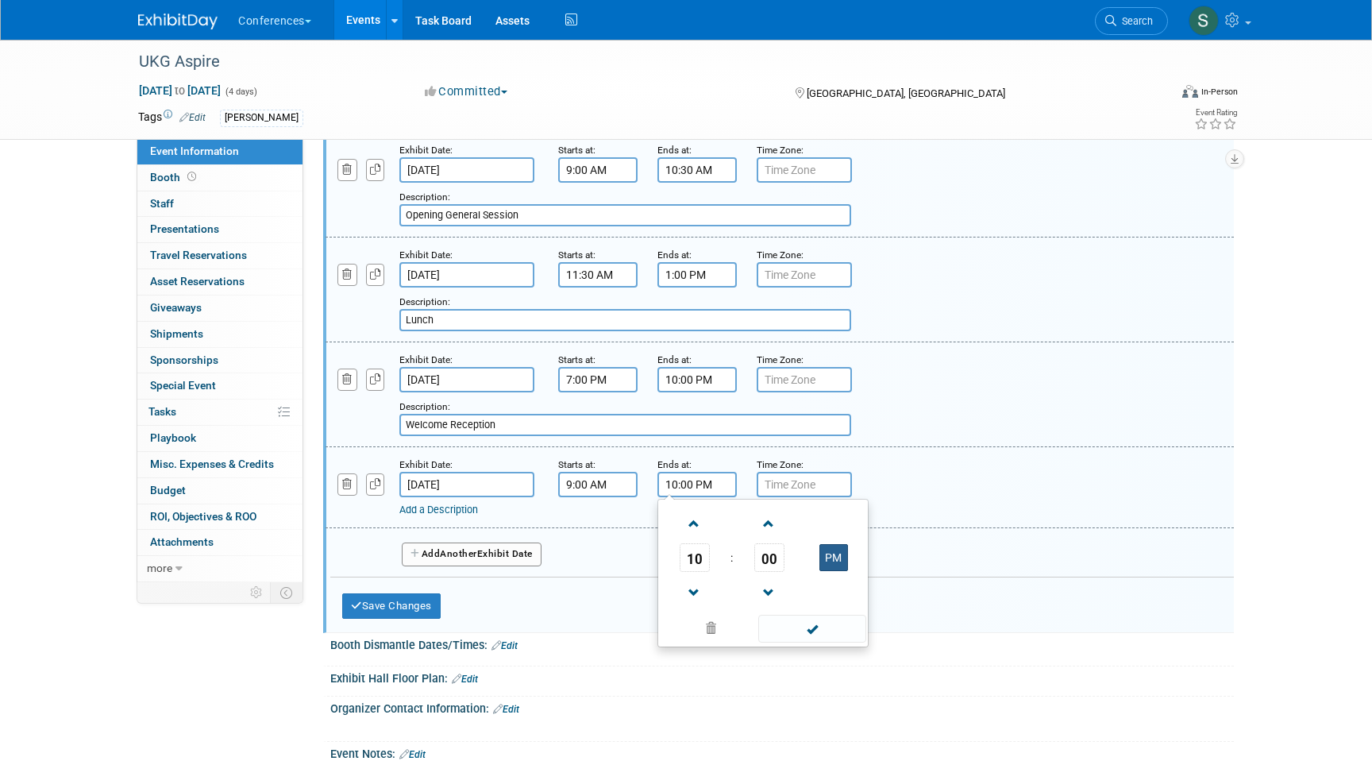
type input "10:00 AM"
click at [897, 511] on div "Add a Description Description:" at bounding box center [780, 486] width 932 height 61
click at [419, 515] on link "Add a Description" at bounding box center [438, 510] width 79 height 12
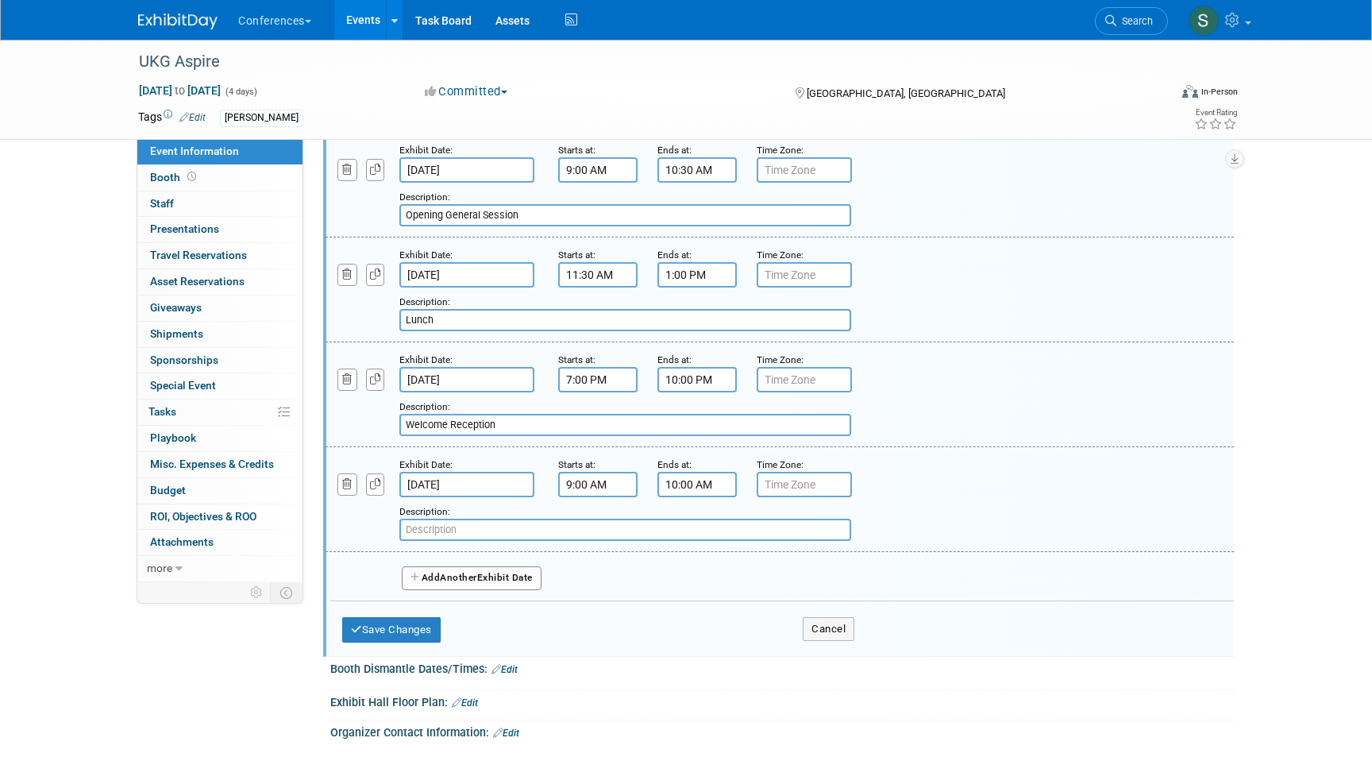
paste input "Guest Keynote"
type input "Guest Keynote"
click at [376, 280] on icon "button" at bounding box center [375, 274] width 11 height 10
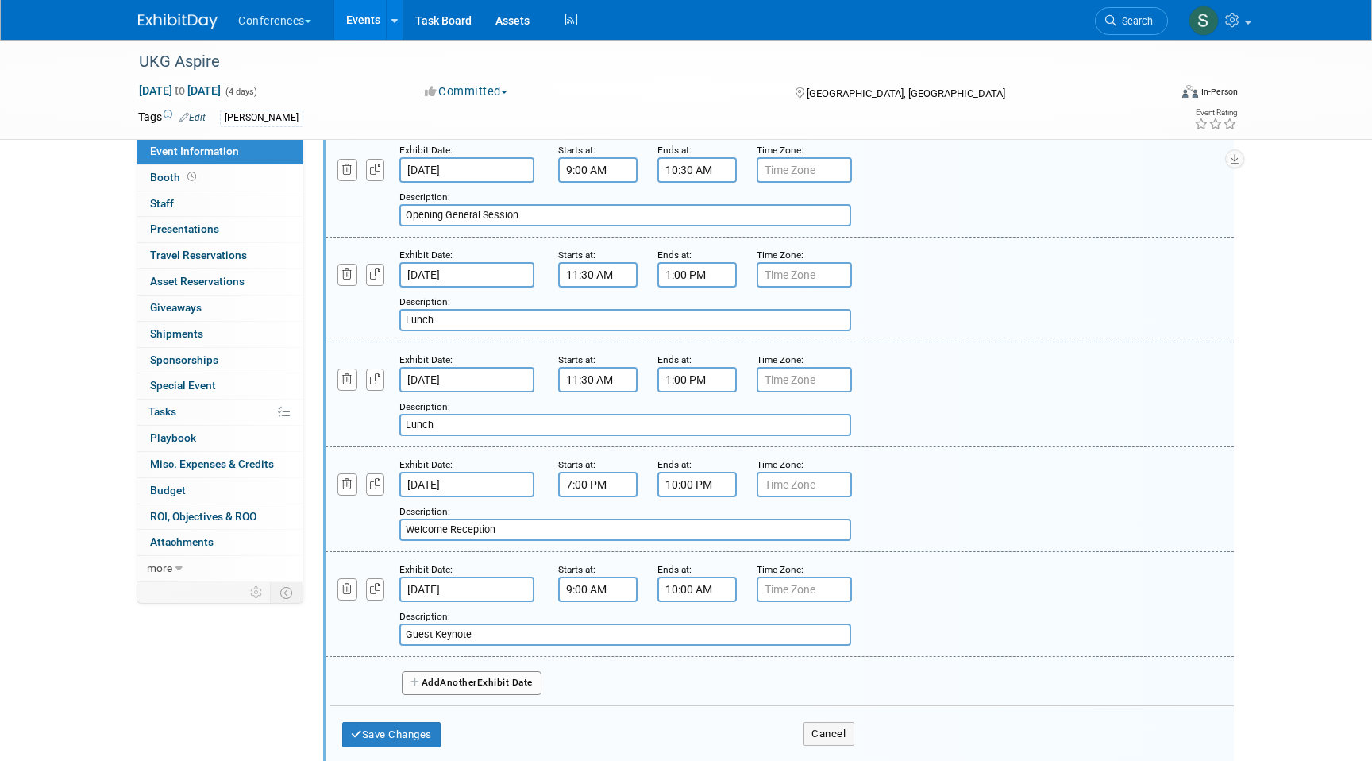
click at [451, 392] on input "Nov 4, 2025" at bounding box center [466, 379] width 135 height 25
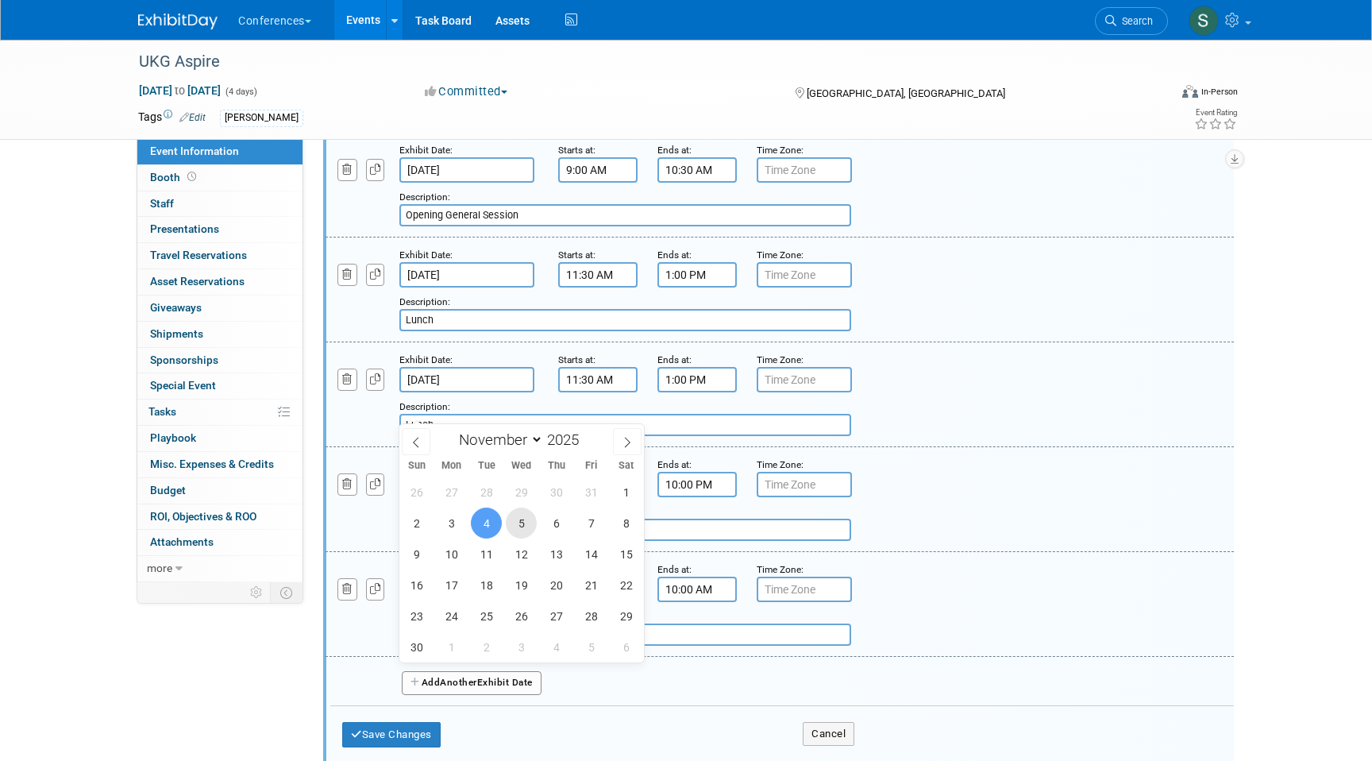
click at [527, 525] on span "5" at bounding box center [521, 523] width 31 height 31
type input "Nov 5, 2025"
click at [943, 415] on div "Add a Description Description: Lunch" at bounding box center [780, 393] width 932 height 85
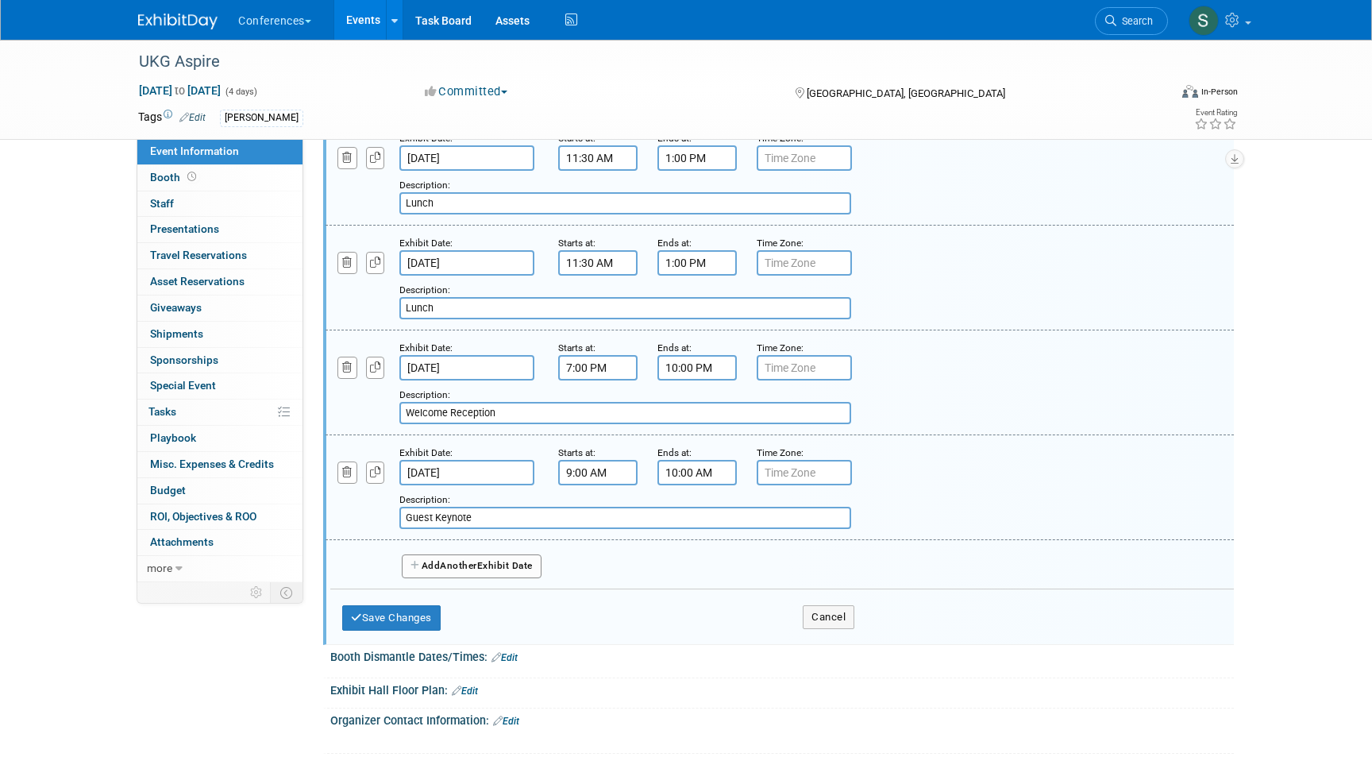
scroll to position [834, 0]
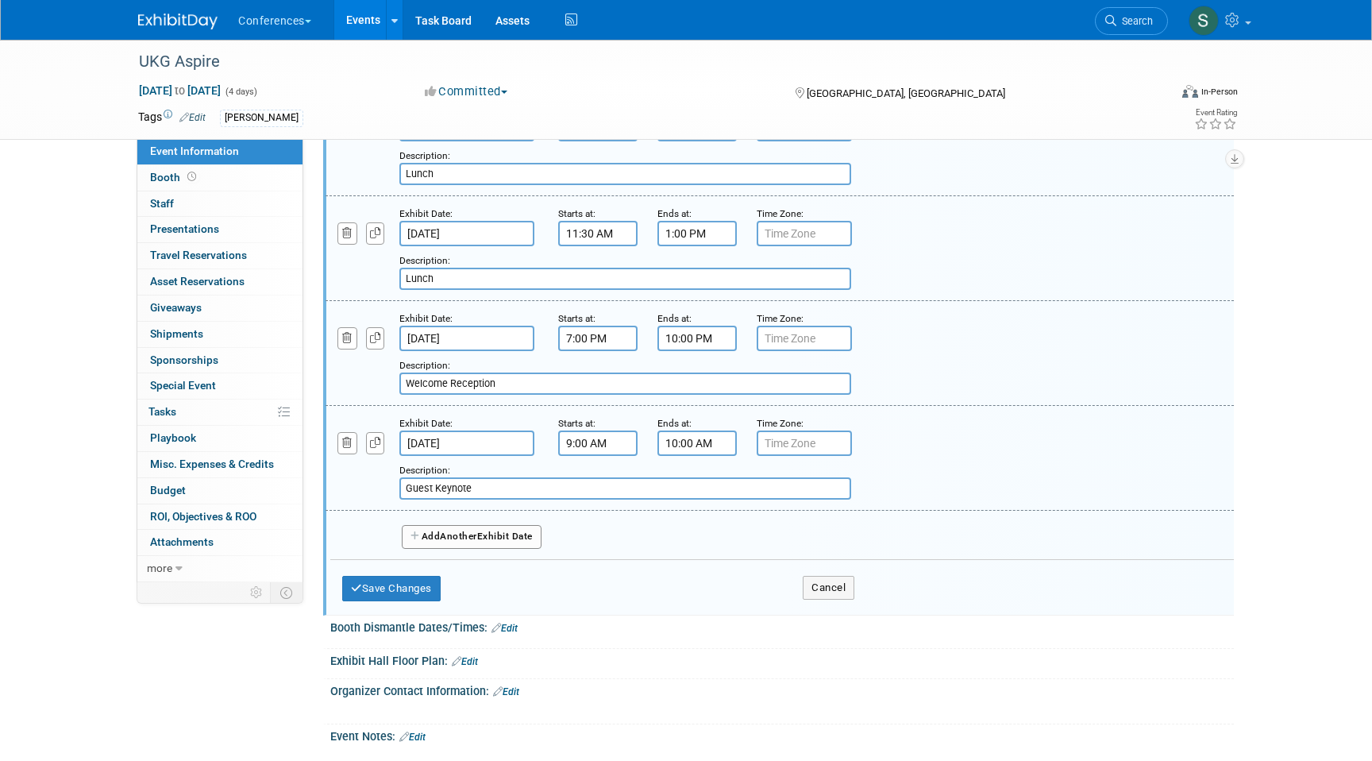
click at [446, 542] on span "Another" at bounding box center [458, 536] width 37 height 11
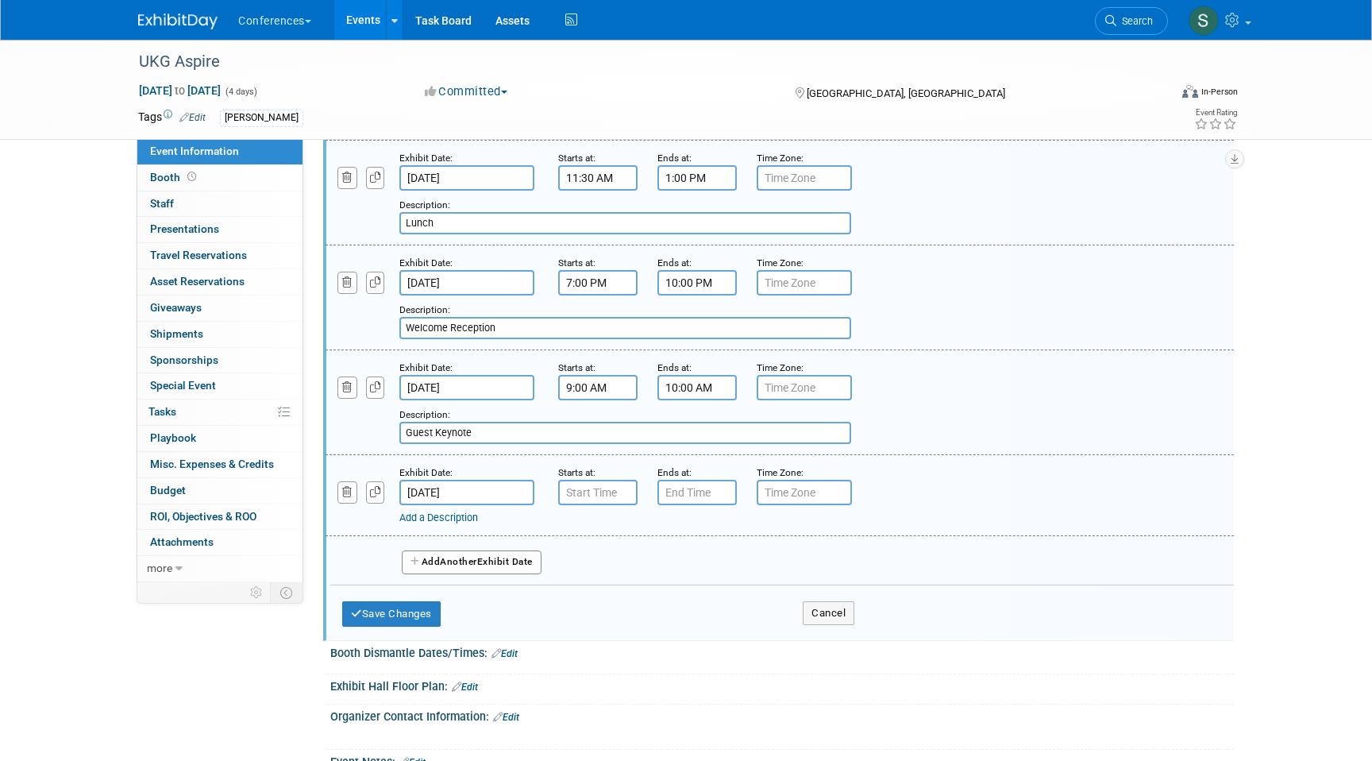
scroll to position [897, 0]
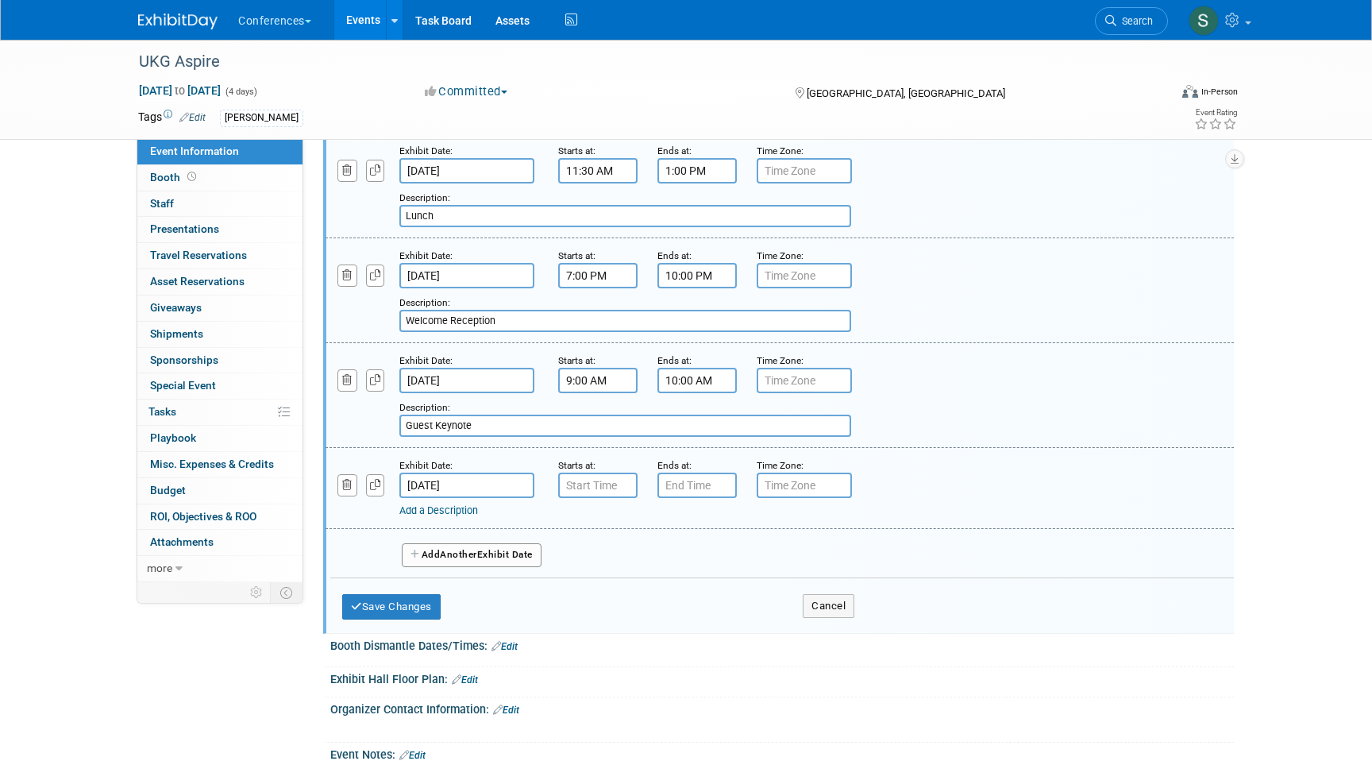
click at [484, 498] on input "Nov 6, 2025" at bounding box center [466, 485] width 135 height 25
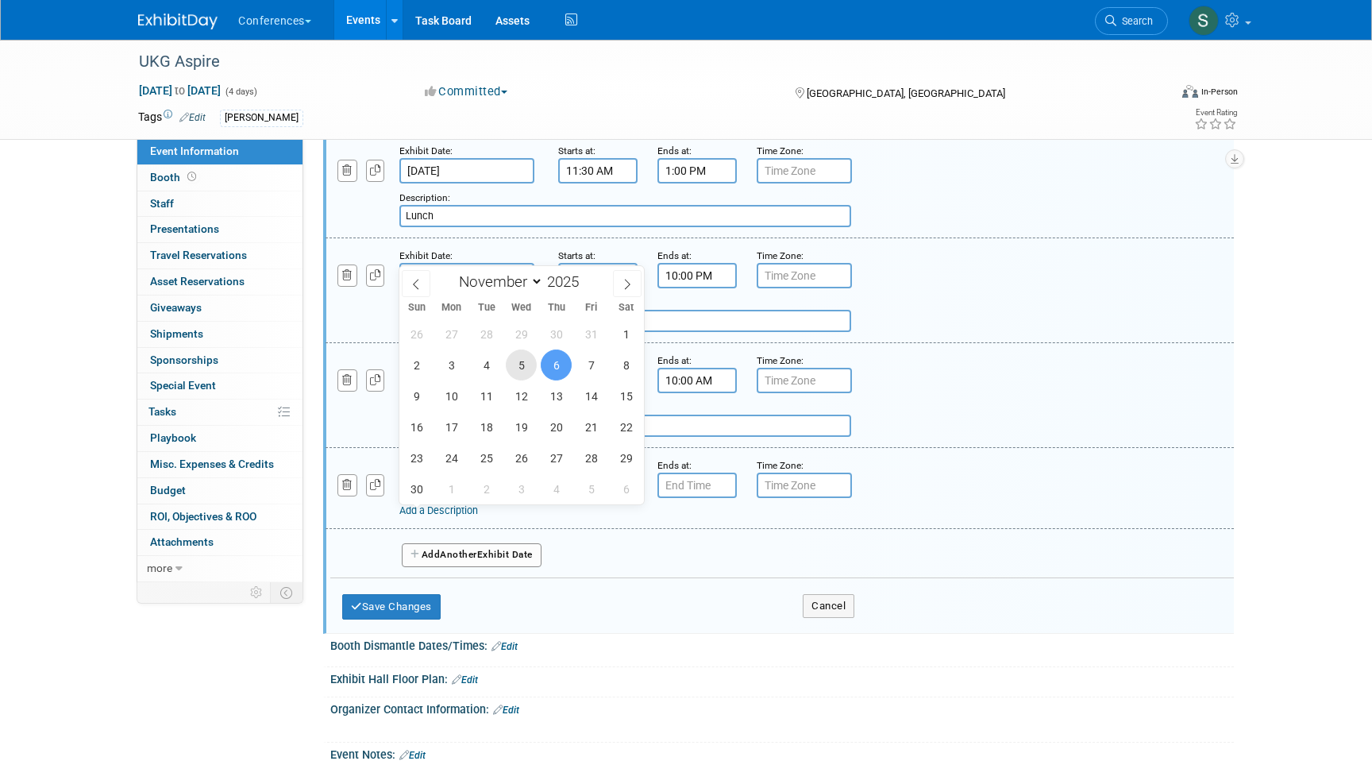
click at [527, 361] on span "5" at bounding box center [521, 364] width 31 height 31
type input "Nov 5, 2025"
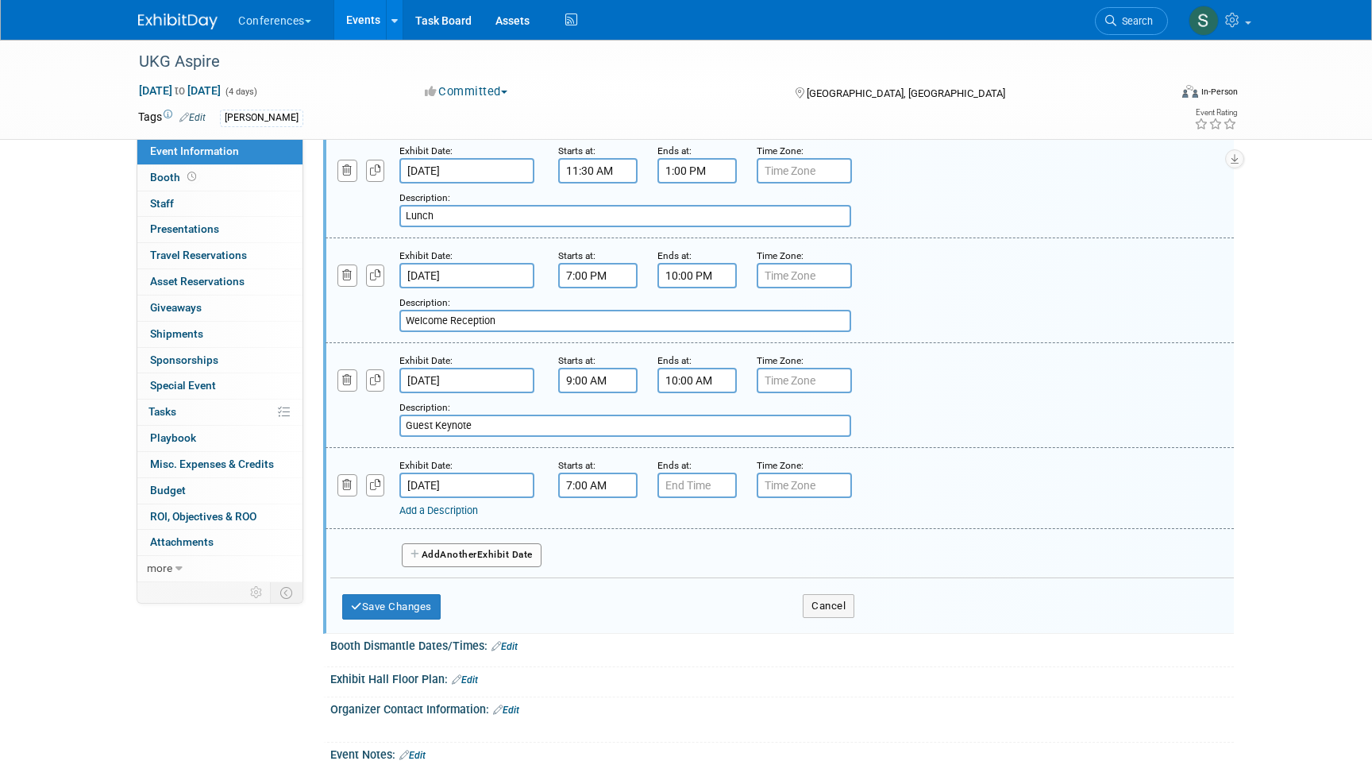
click at [597, 498] on input "7:00 AM" at bounding box center [597, 485] width 79 height 25
click at [599, 573] on span "07" at bounding box center [596, 558] width 30 height 29
click at [589, 589] on td "04" at bounding box center [587, 567] width 51 height 43
click at [664, 573] on span "00" at bounding box center [670, 558] width 30 height 29
click at [686, 589] on td "30" at bounding box center [689, 567] width 51 height 43
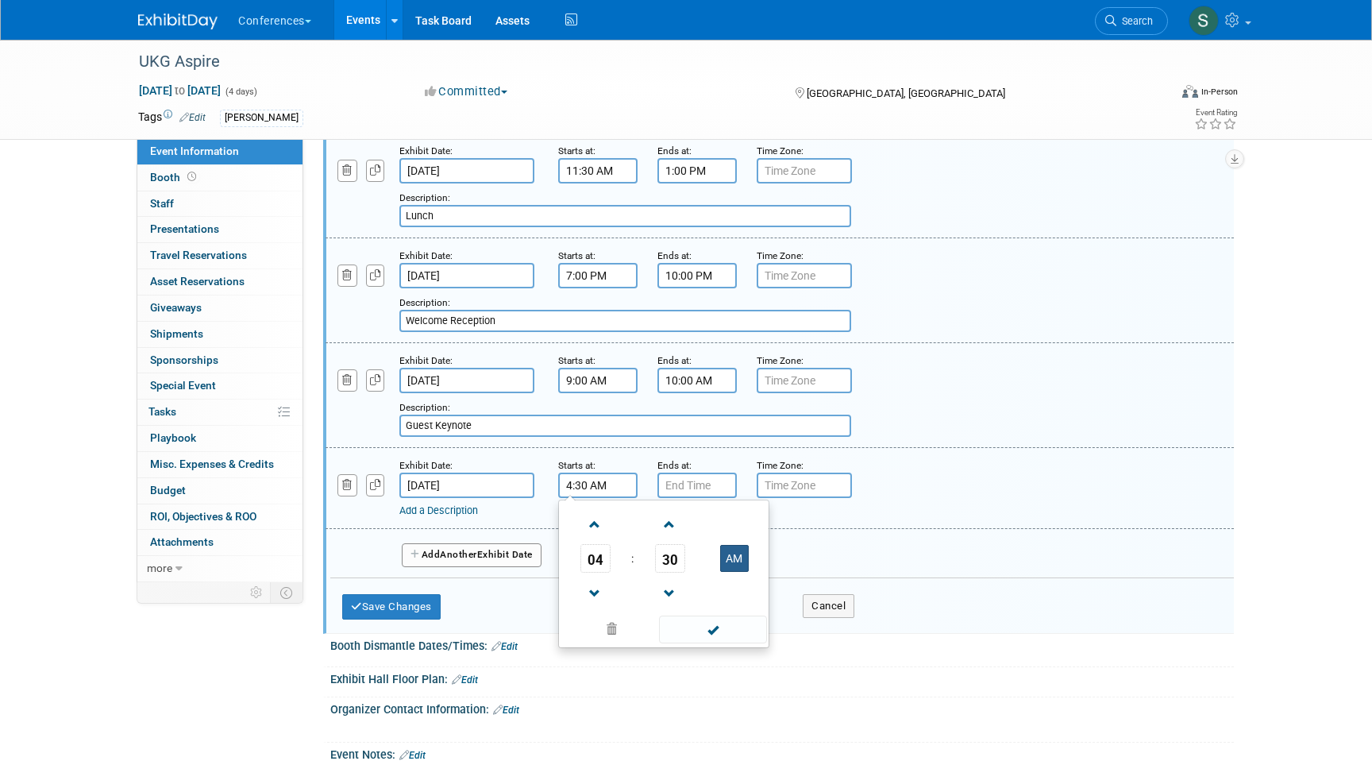
click at [739, 572] on button "AM" at bounding box center [734, 558] width 29 height 27
type input "4:30 PM"
click at [700, 498] on input "7:00 PM" at bounding box center [697, 485] width 79 height 25
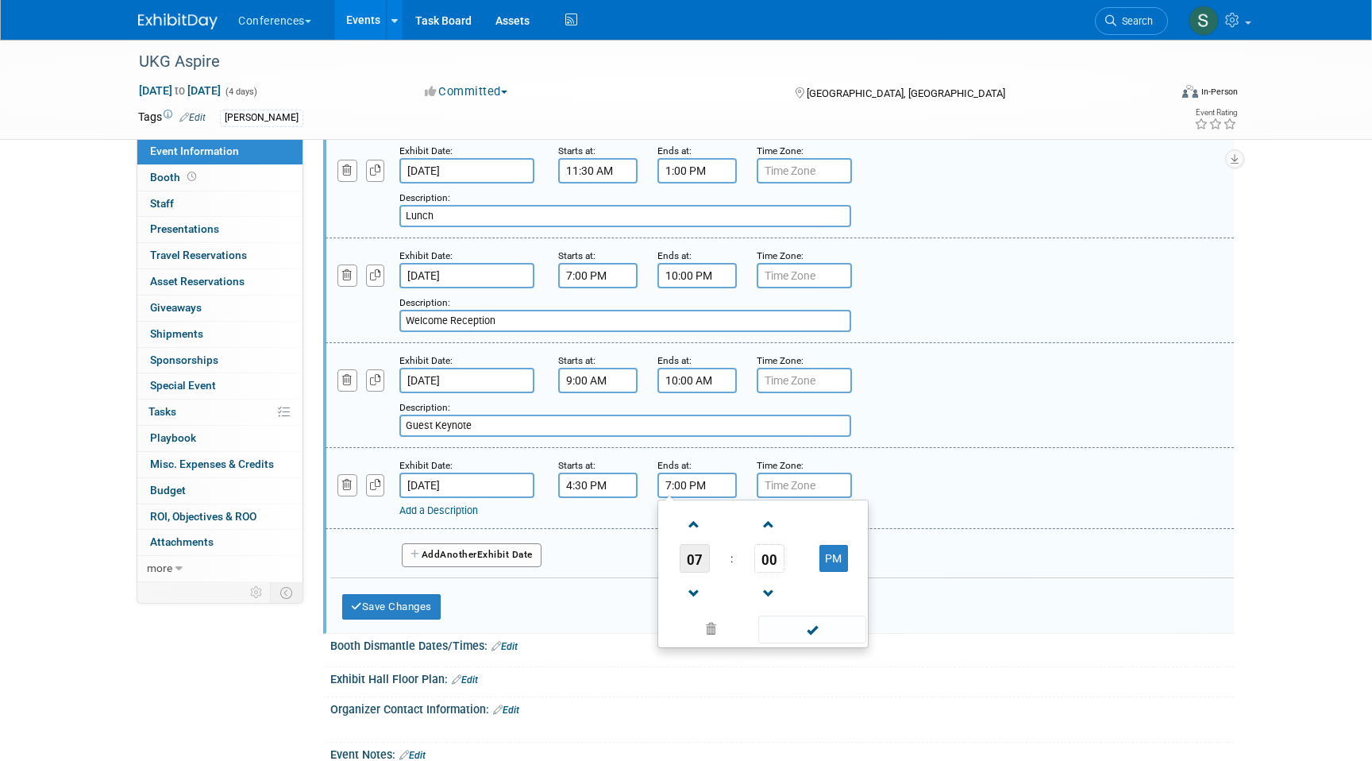
click at [693, 573] on span "07" at bounding box center [695, 558] width 30 height 29
click at [785, 589] on td "06" at bounding box center [788, 567] width 51 height 43
type input "6:00 PM"
click at [886, 492] on div "Add a Description Description:" at bounding box center [780, 487] width 932 height 61
click at [428, 516] on link "Add a Description" at bounding box center [438, 510] width 79 height 12
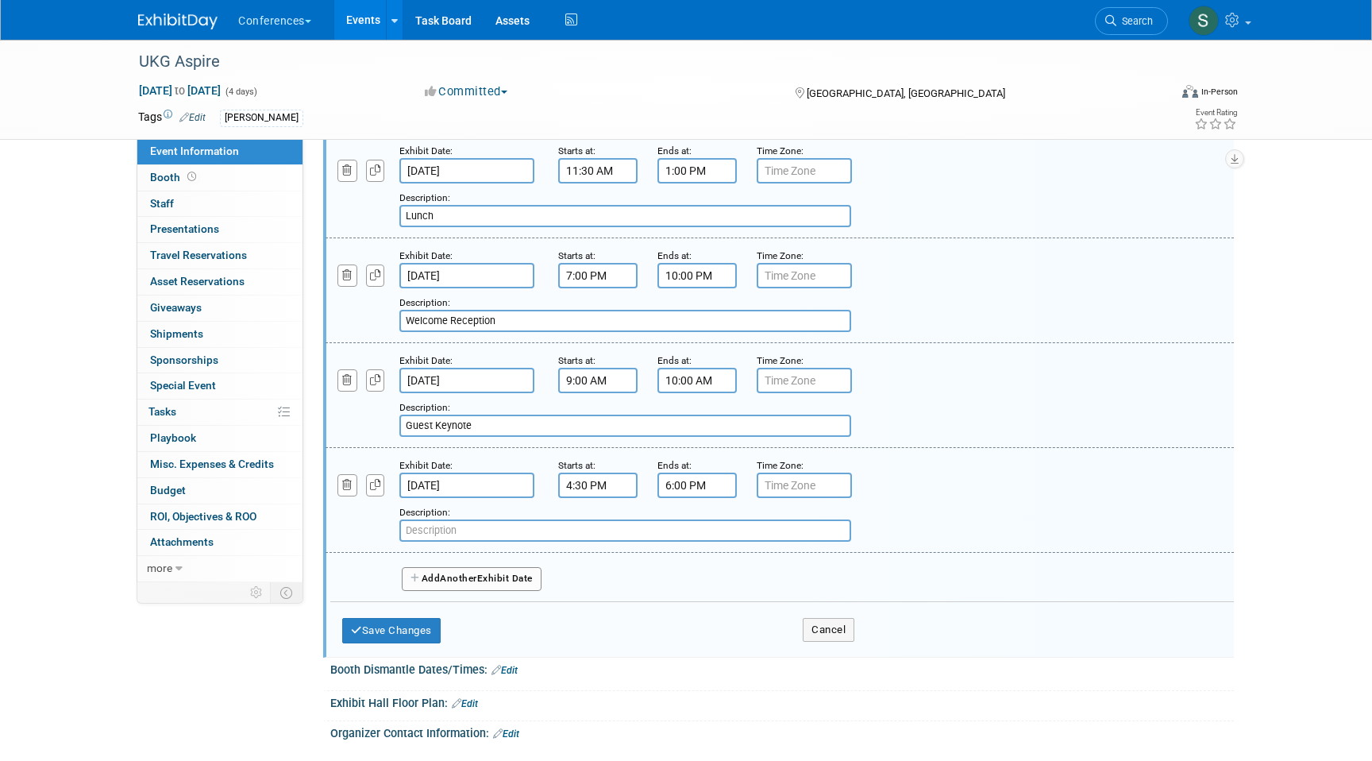
click at [432, 542] on input "text" at bounding box center [625, 530] width 452 height 22
paste input "Expo Reception"
type input "Expo Reception"
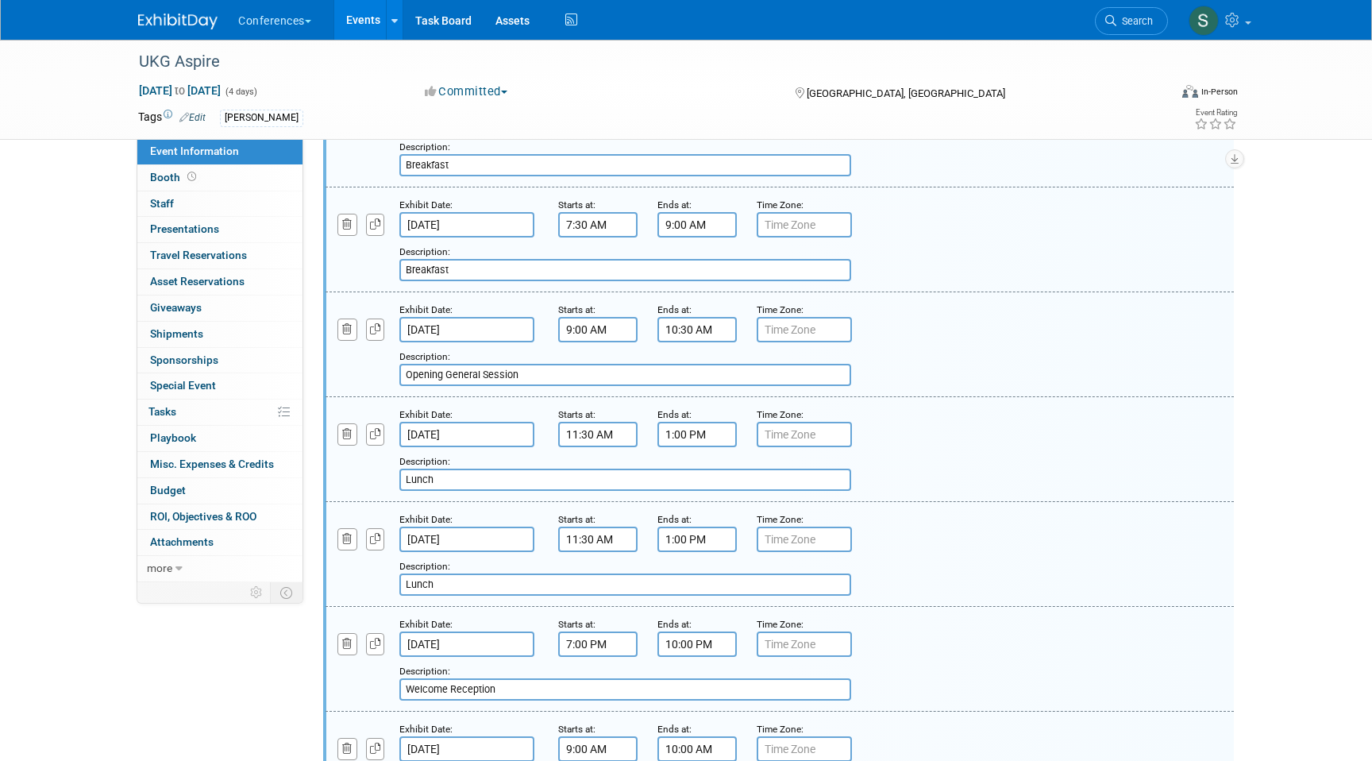
scroll to position [525, 0]
click at [376, 233] on icon "button" at bounding box center [375, 227] width 11 height 10
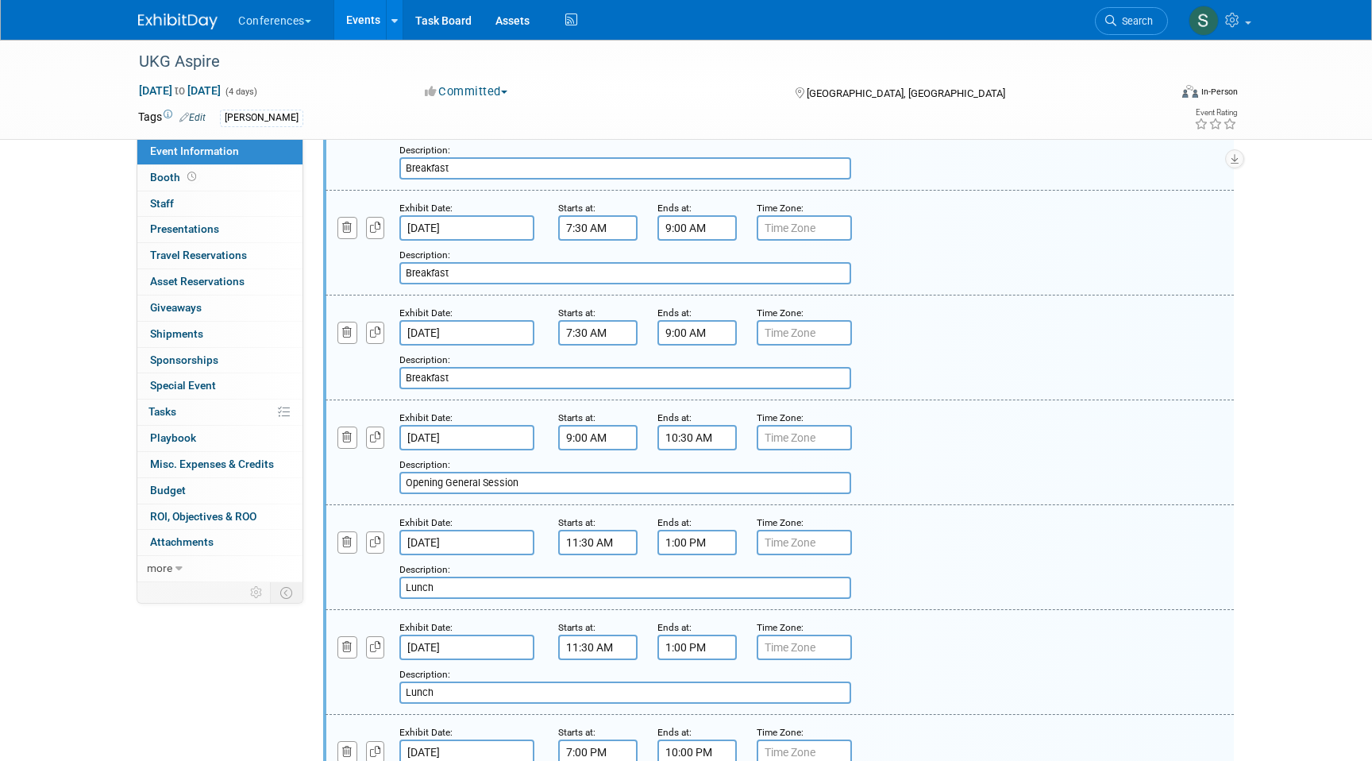
click at [447, 345] on input "Nov 5, 2025" at bounding box center [466, 332] width 135 height 25
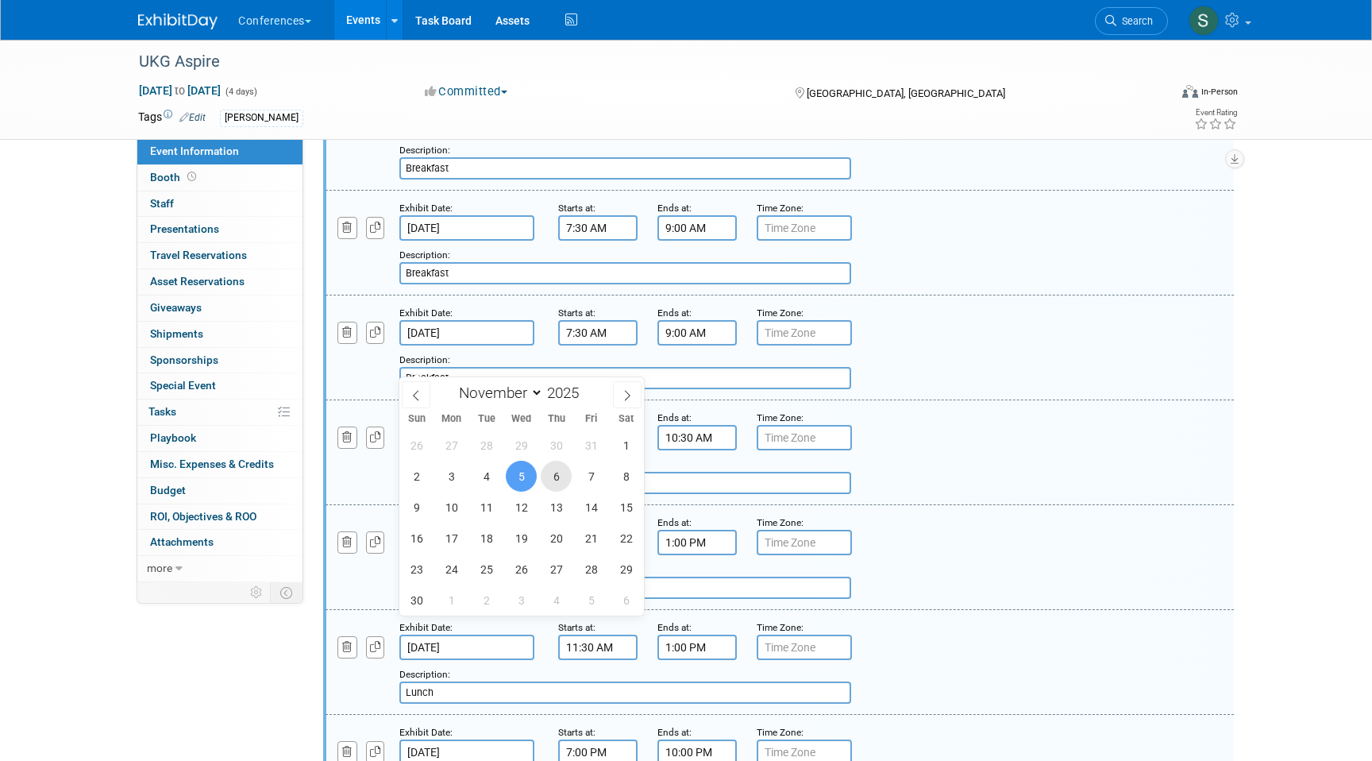
click at [561, 475] on span "6" at bounding box center [556, 476] width 31 height 31
type input "Nov 6, 2025"
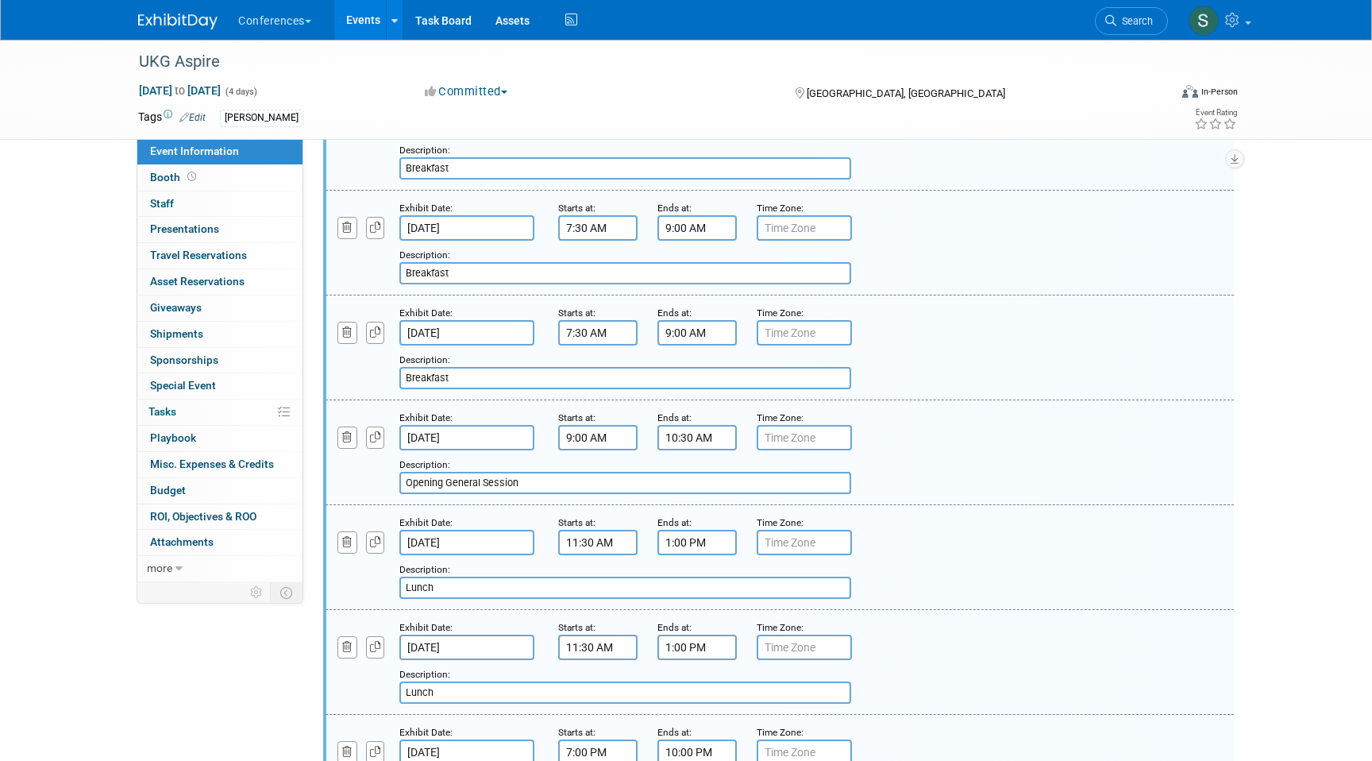
click at [1016, 389] on div "Description: Breakfast" at bounding box center [738, 370] width 679 height 38
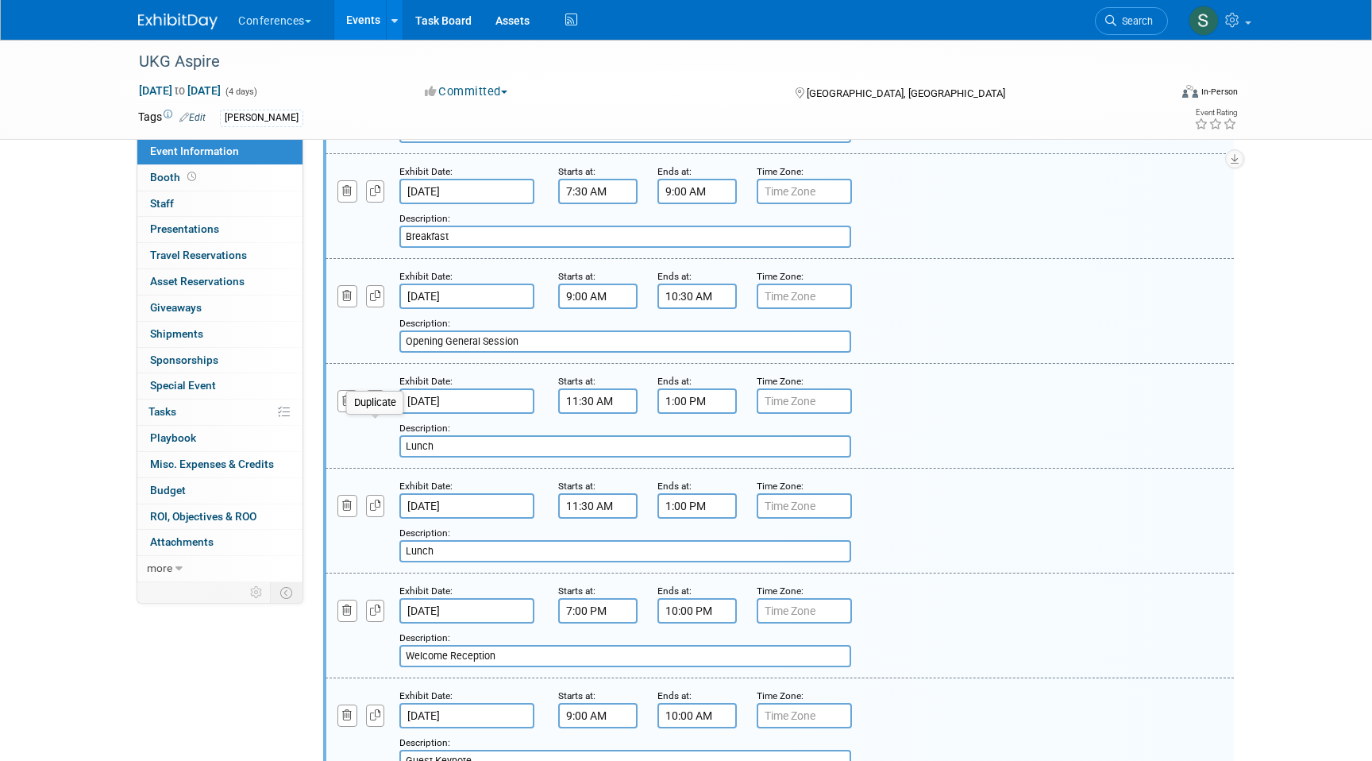
click at [369, 411] on button "button" at bounding box center [375, 400] width 19 height 21
click at [473, 519] on input "Nov 4, 2025" at bounding box center [466, 505] width 135 height 25
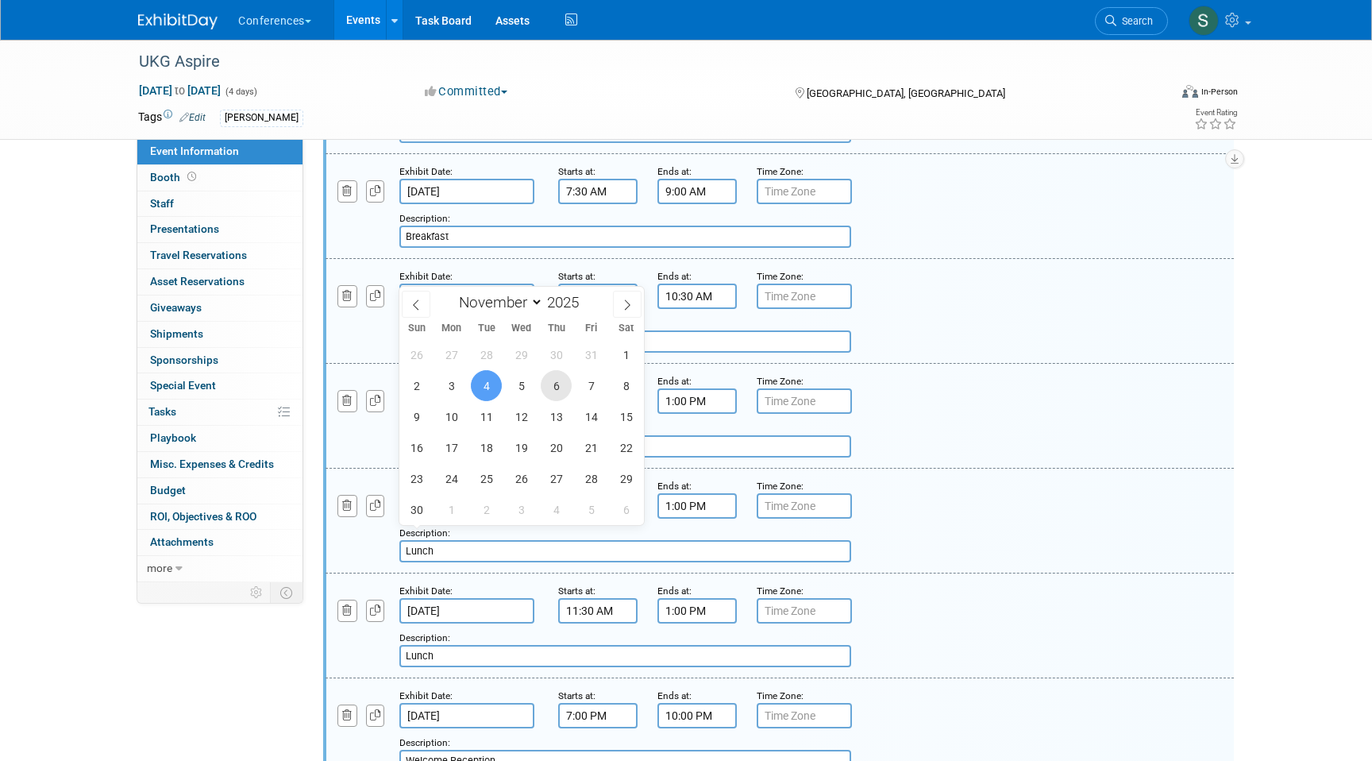
click at [558, 376] on span "6" at bounding box center [556, 385] width 31 height 31
type input "Nov 6, 2025"
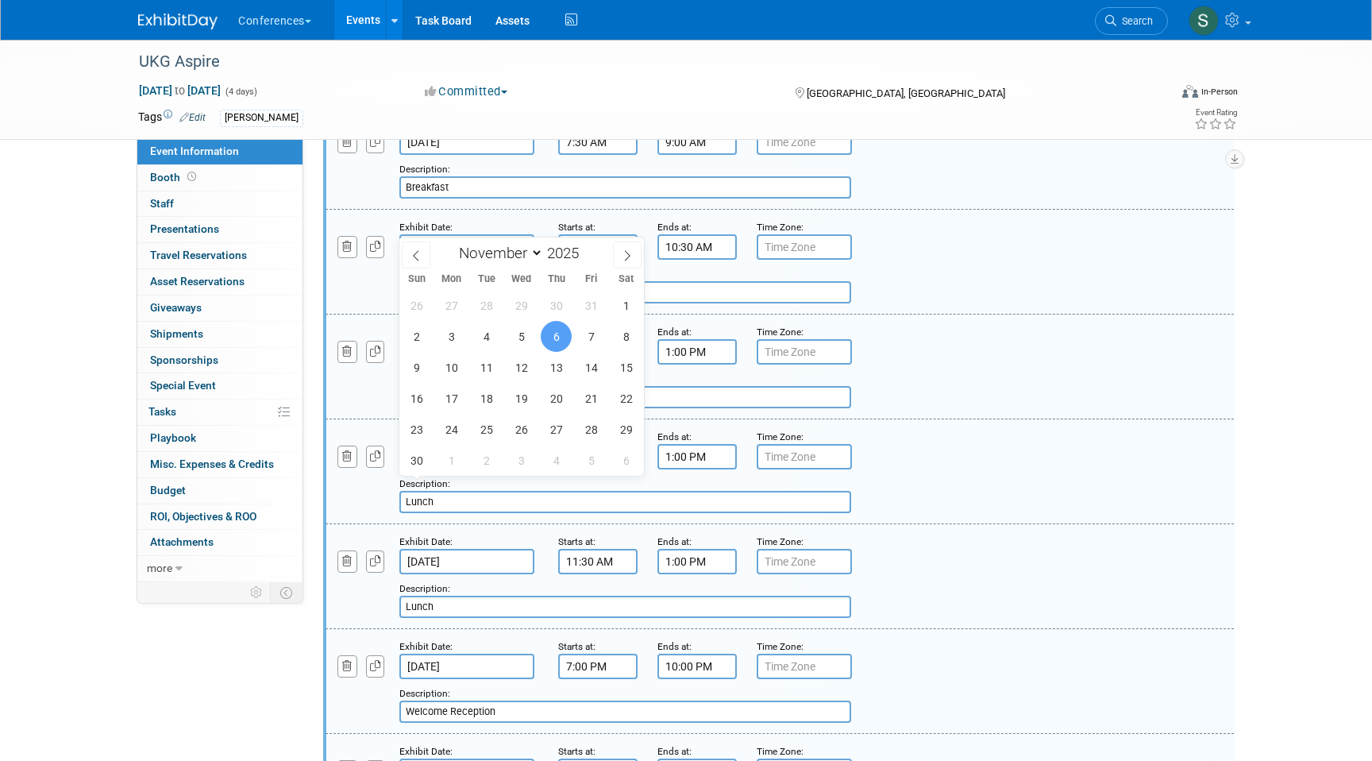
click at [1055, 388] on div "Add a Description Description: Lunch" at bounding box center [780, 365] width 932 height 85
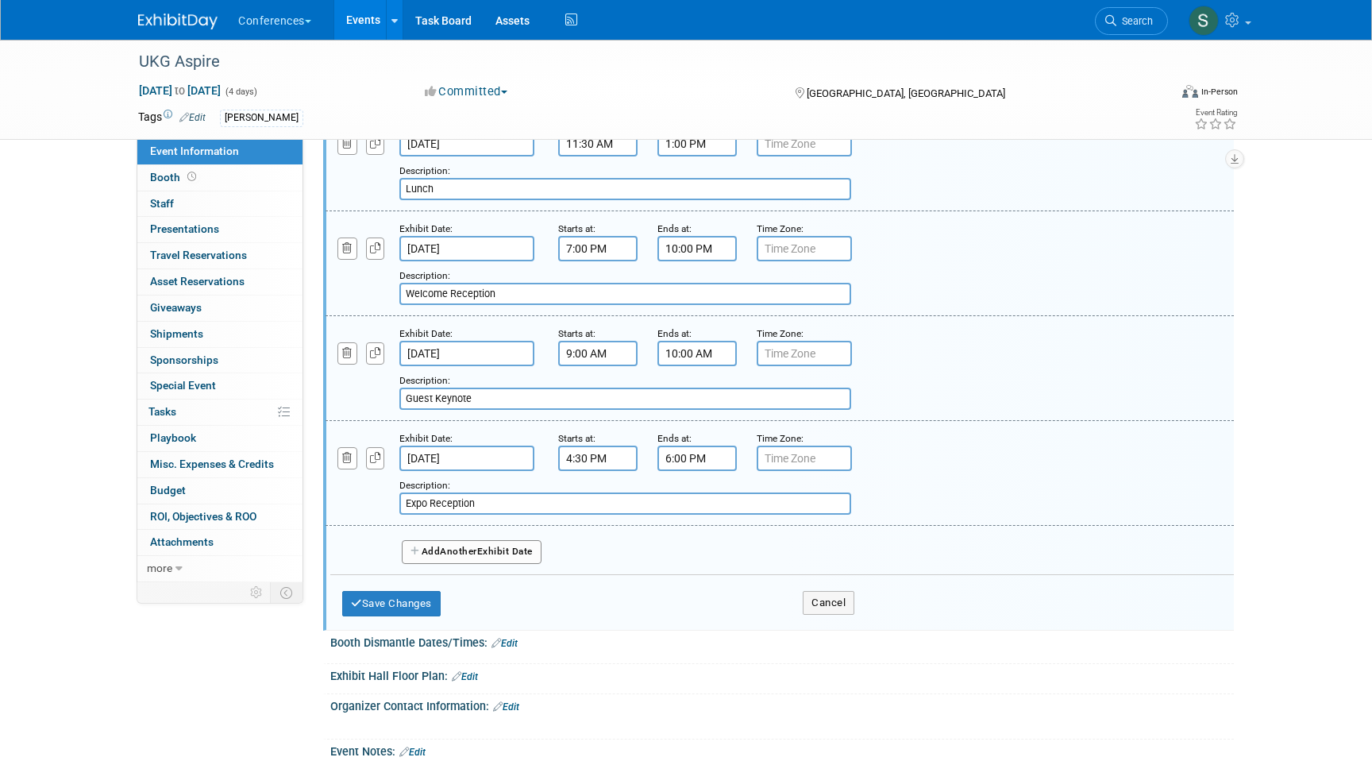
scroll to position [1204, 0]
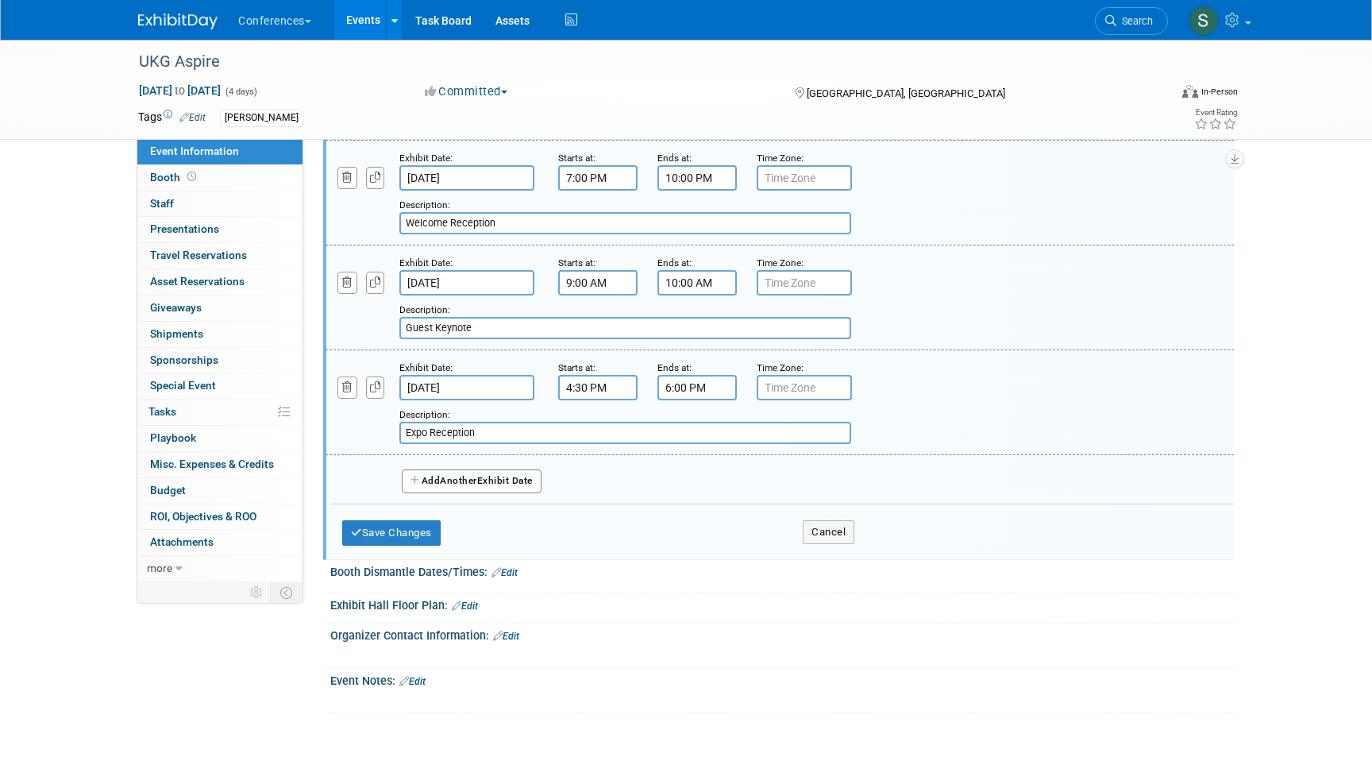
click at [423, 497] on div "Add Another Exhibit Date" at bounding box center [782, 476] width 904 height 42
click at [432, 493] on button "Add Another Exhibit Date" at bounding box center [472, 481] width 140 height 24
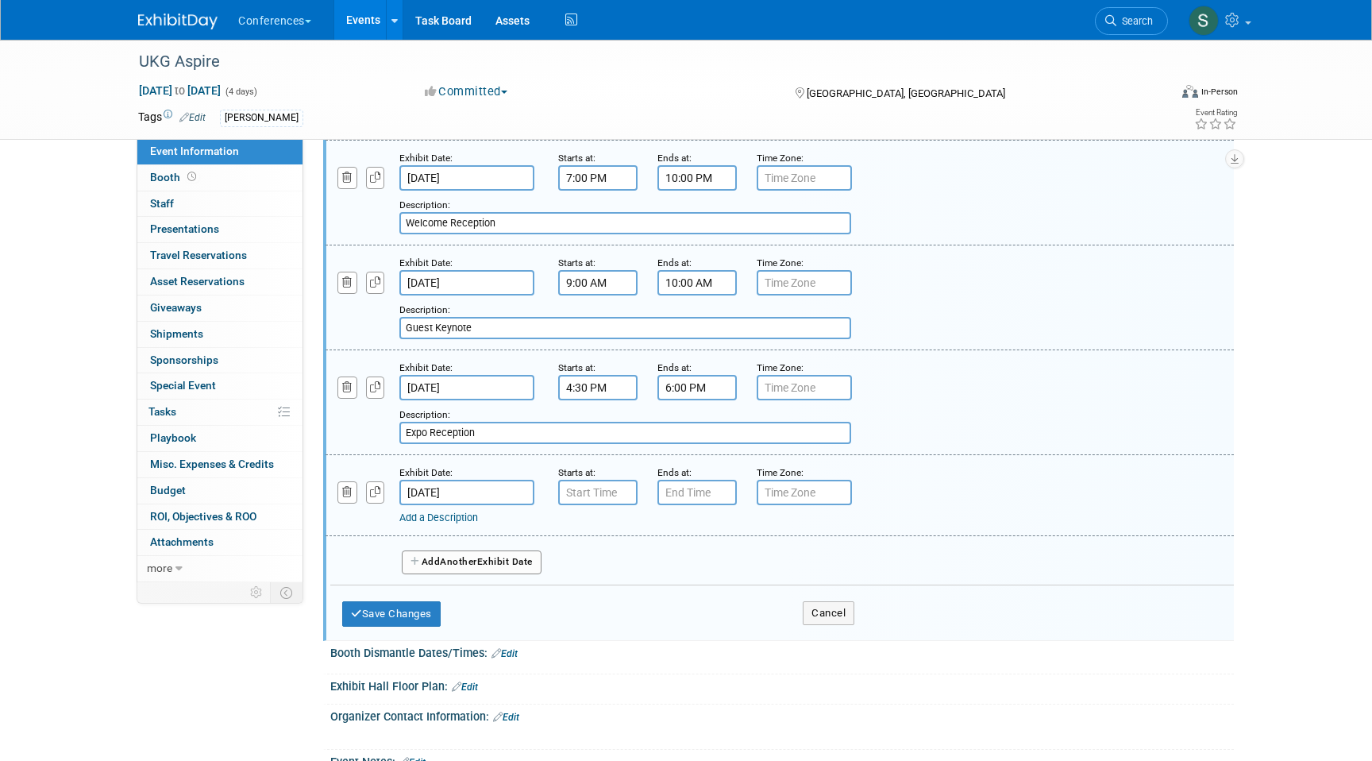
click at [470, 505] on input "Nov 6, 2025" at bounding box center [466, 492] width 135 height 25
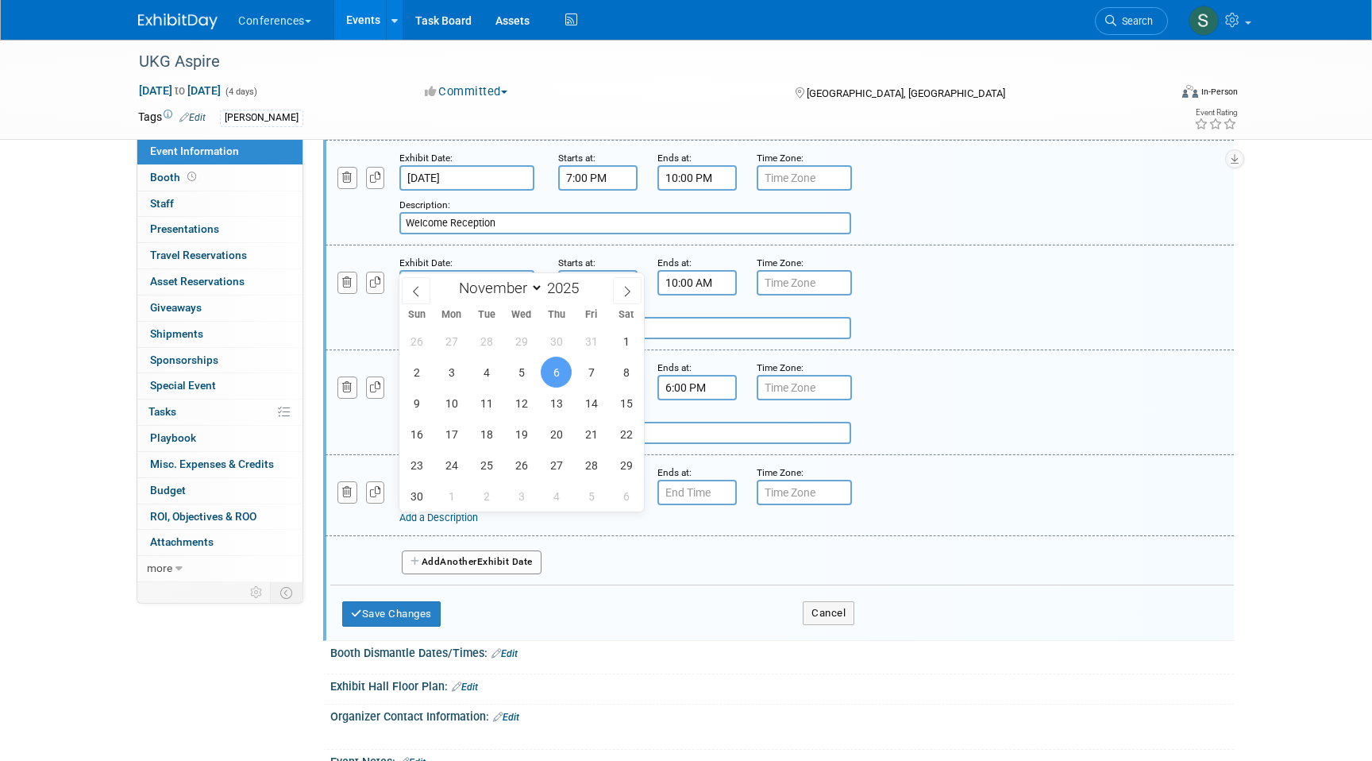
click at [621, 505] on input "7:00 AM" at bounding box center [597, 492] width 79 height 25
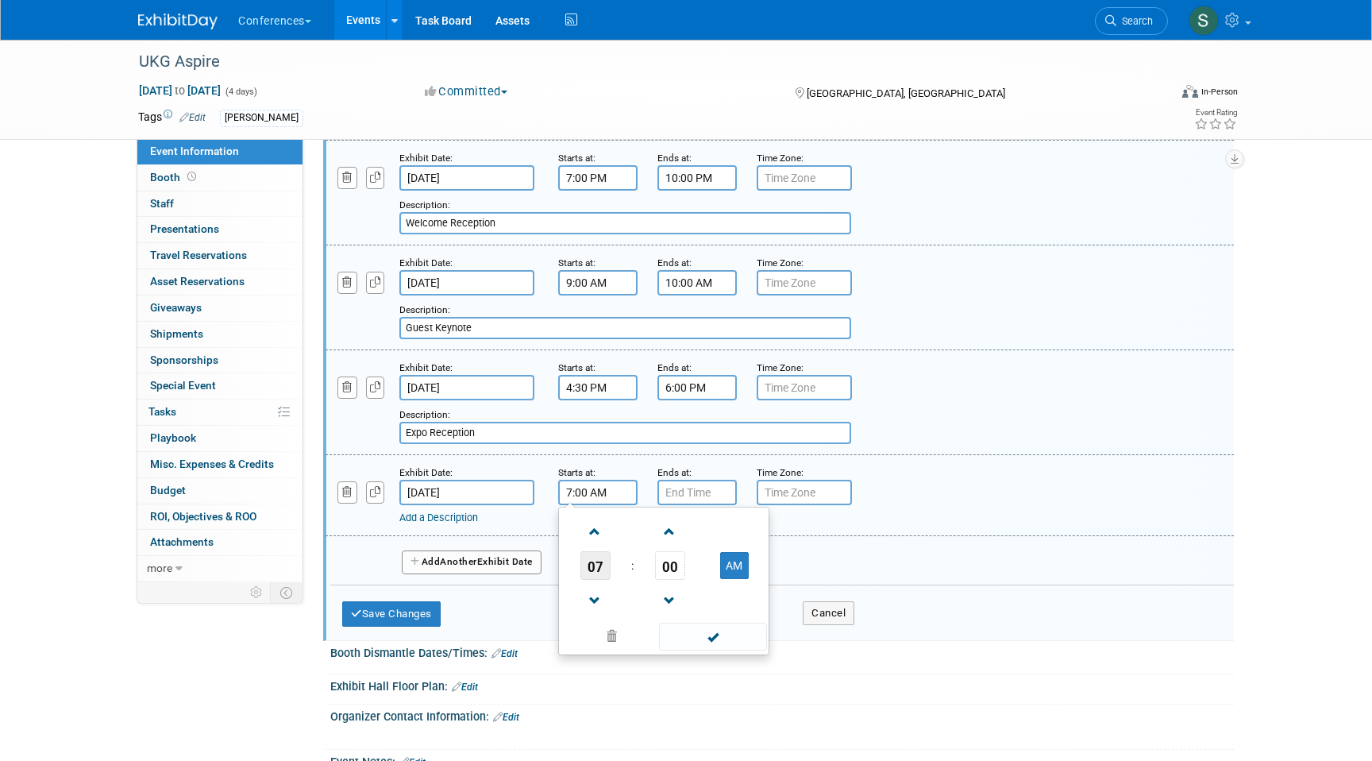
click at [592, 580] on span "07" at bounding box center [596, 565] width 30 height 29
click at [685, 596] on td "06" at bounding box center [689, 575] width 51 height 43
click at [667, 580] on span "00" at bounding box center [670, 565] width 30 height 29
click at [686, 596] on td "30" at bounding box center [689, 575] width 51 height 43
click at [725, 579] on button "AM" at bounding box center [734, 565] width 29 height 27
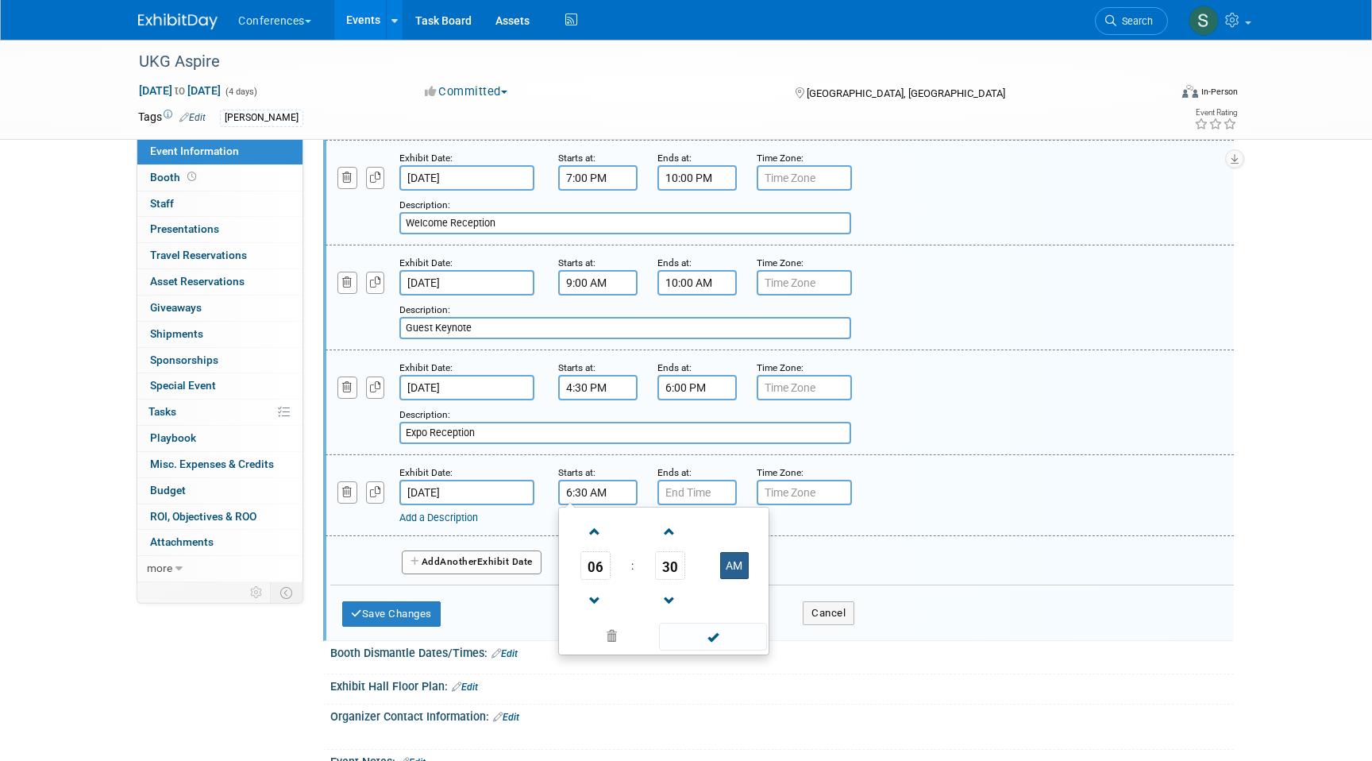
type input "6:30 PM"
click at [702, 505] on input "7:00 PM" at bounding box center [697, 492] width 79 height 25
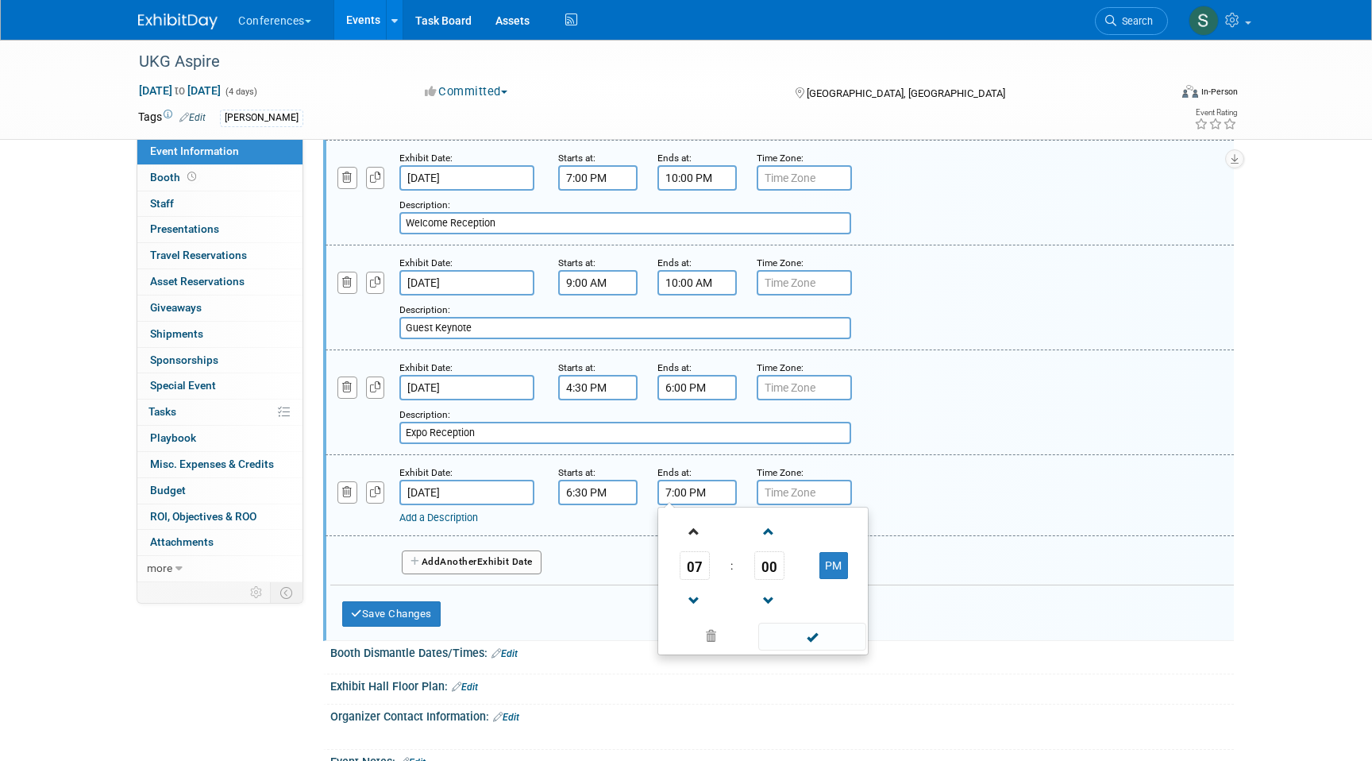
click at [700, 551] on link at bounding box center [695, 531] width 30 height 41
click at [697, 580] on span "09" at bounding box center [695, 565] width 30 height 29
click at [795, 639] on td "10" at bounding box center [788, 617] width 51 height 43
click at [770, 580] on span "00" at bounding box center [770, 565] width 30 height 29
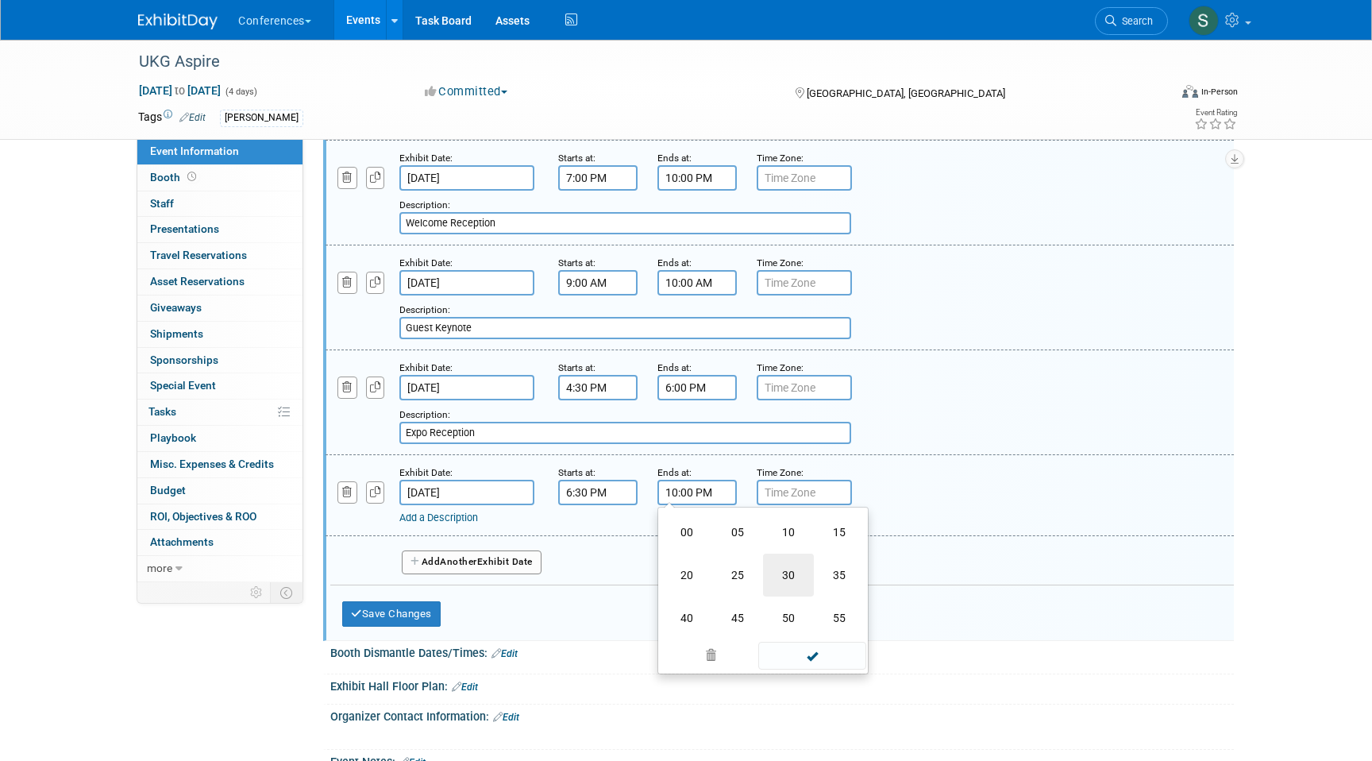
click at [785, 596] on td "30" at bounding box center [788, 575] width 51 height 43
type input "10:30 PM"
click at [913, 525] on div "Add a Description Description:" at bounding box center [780, 494] width 932 height 61
click at [446, 525] on div "Add a Description" at bounding box center [738, 518] width 679 height 14
click at [446, 523] on link "Add a Description" at bounding box center [438, 517] width 79 height 12
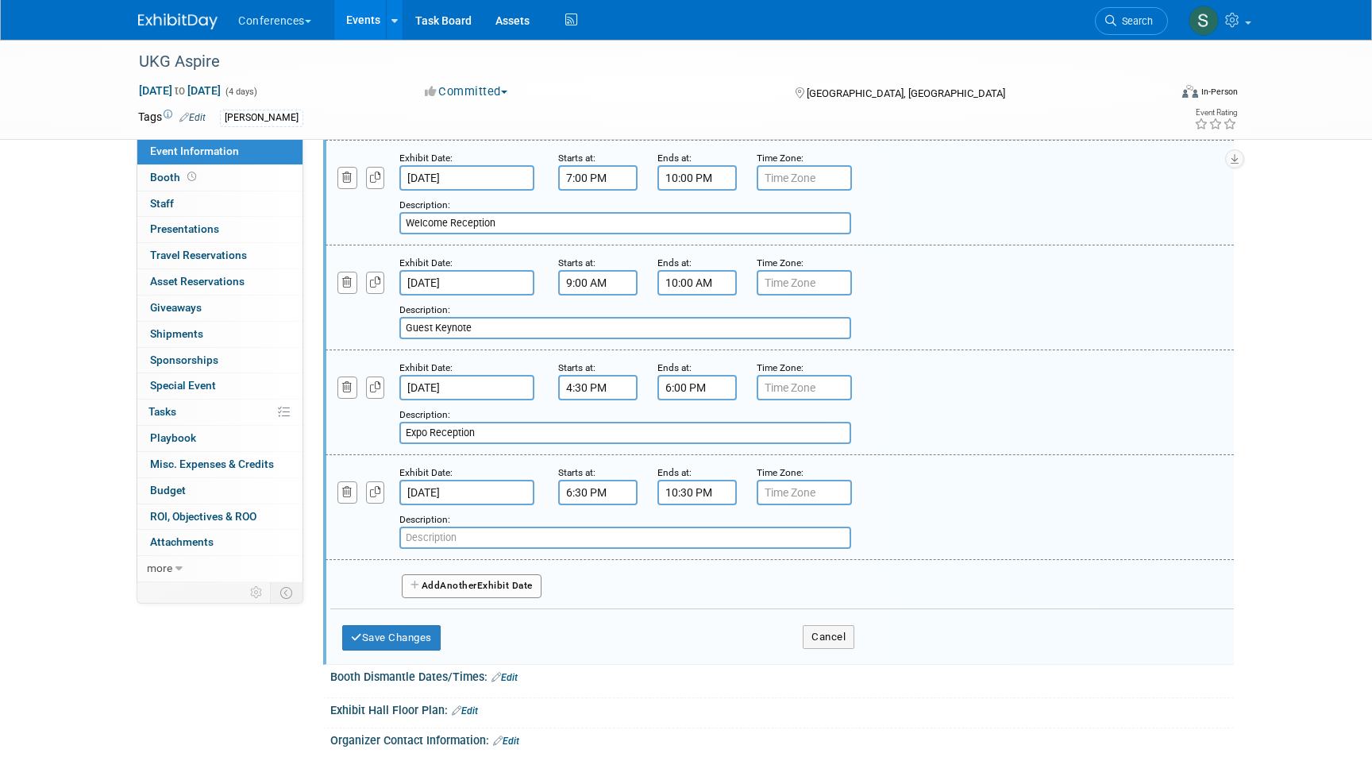
paste input "Customer Appreciation Party"
type input "Customer Appreciation Party"
click at [419, 650] on button "Save Changes" at bounding box center [391, 637] width 98 height 25
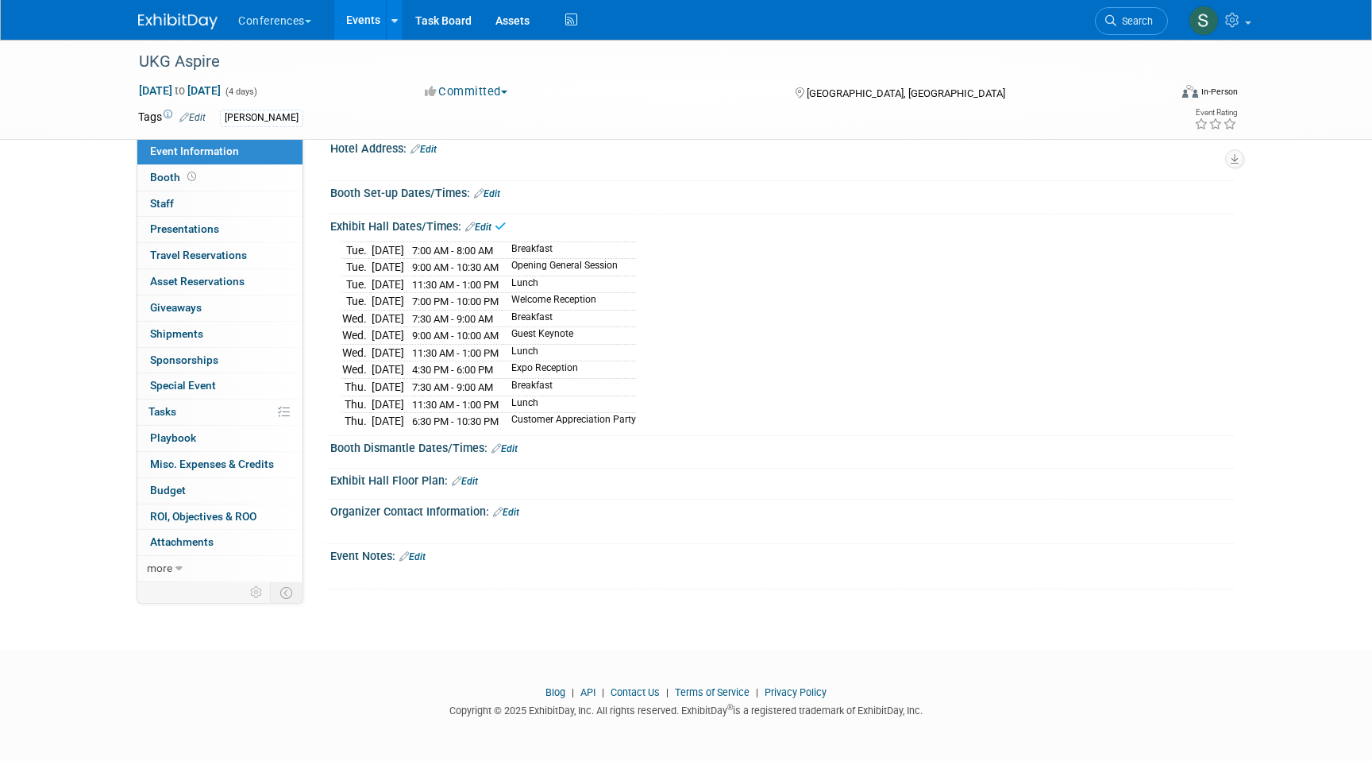
scroll to position [395, 0]
click at [422, 560] on link "Edit" at bounding box center [412, 556] width 26 height 11
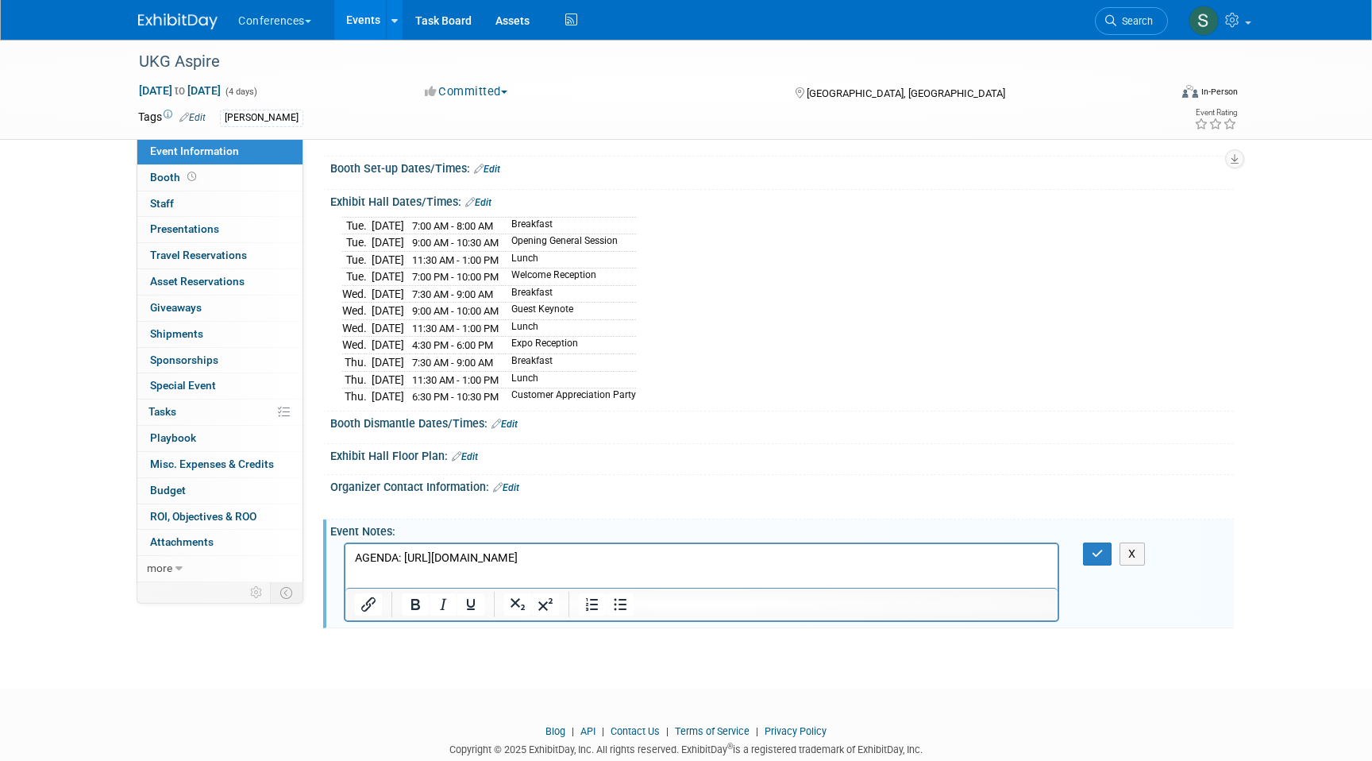
scroll to position [0, 0]
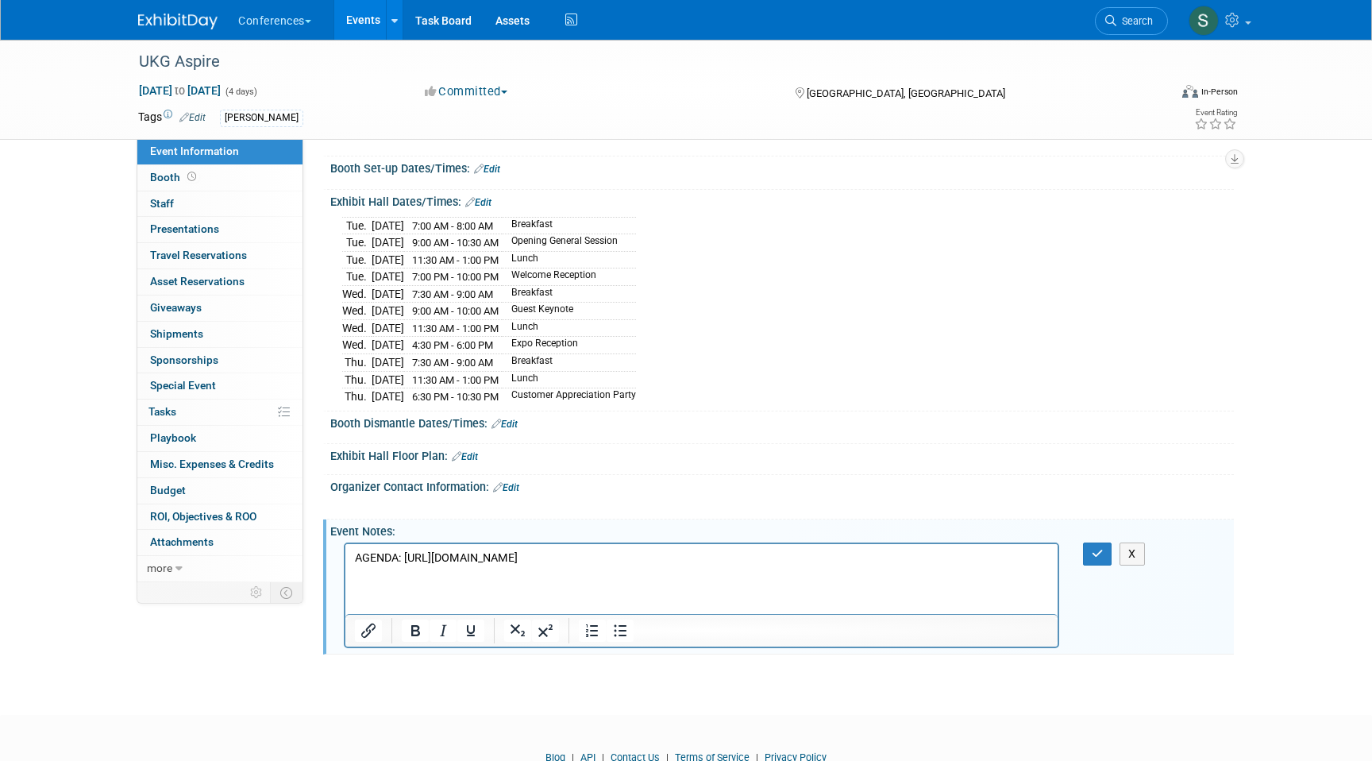
drag, startPoint x: 609, startPoint y: 604, endPoint x: 404, endPoint y: 553, distance: 211.3
click at [404, 553] on p "AGENDA: https://web.cvent.com/event/650178bd-8fb9-420e-b828-b4b695c648c1/websit…" at bounding box center [702, 558] width 694 height 16
click at [371, 640] on icon "Insert/edit link" at bounding box center [368, 630] width 19 height 19
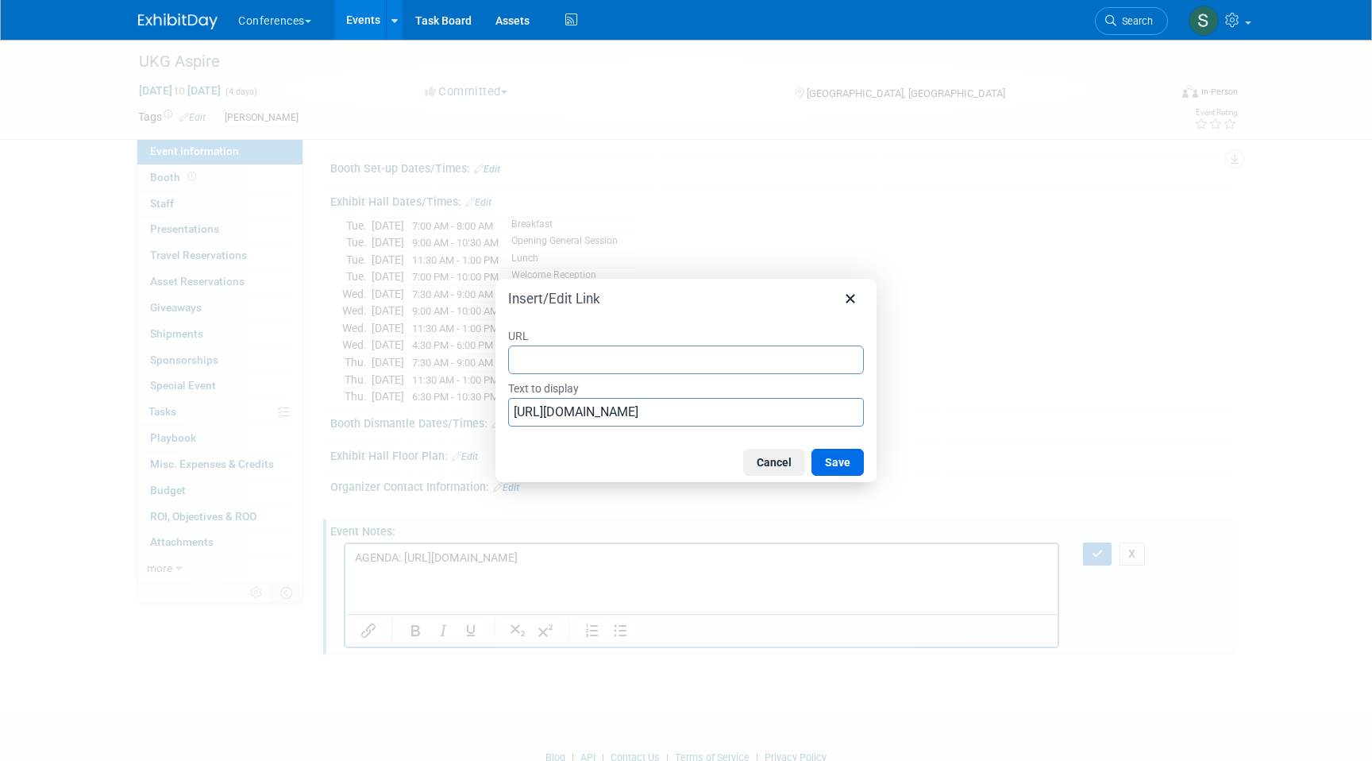
type input "https://web.cvent.com/event/650178bd-8fb9-420e-b828-b4b695c648c1/websitePage:17…"
click at [843, 461] on button "Save" at bounding box center [838, 462] width 52 height 27
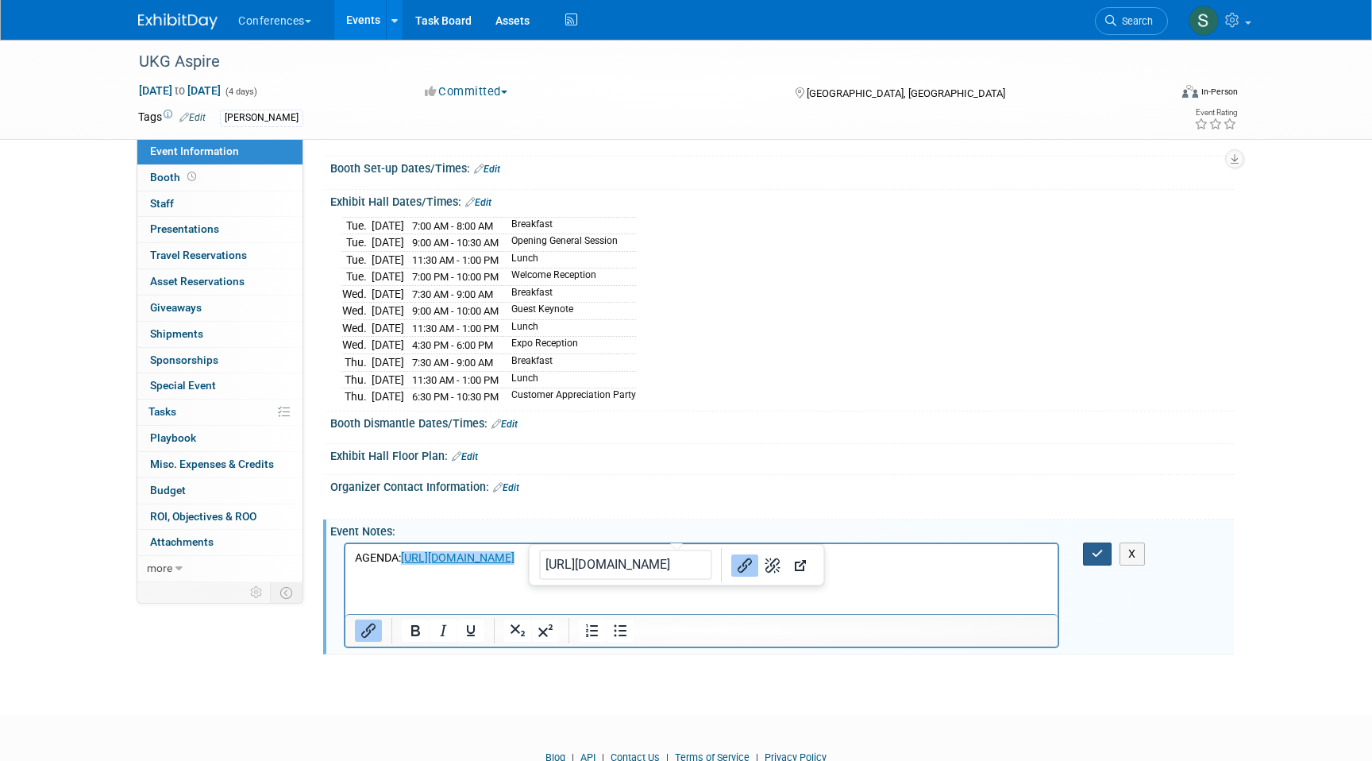
click at [1089, 565] on button "button" at bounding box center [1097, 553] width 29 height 23
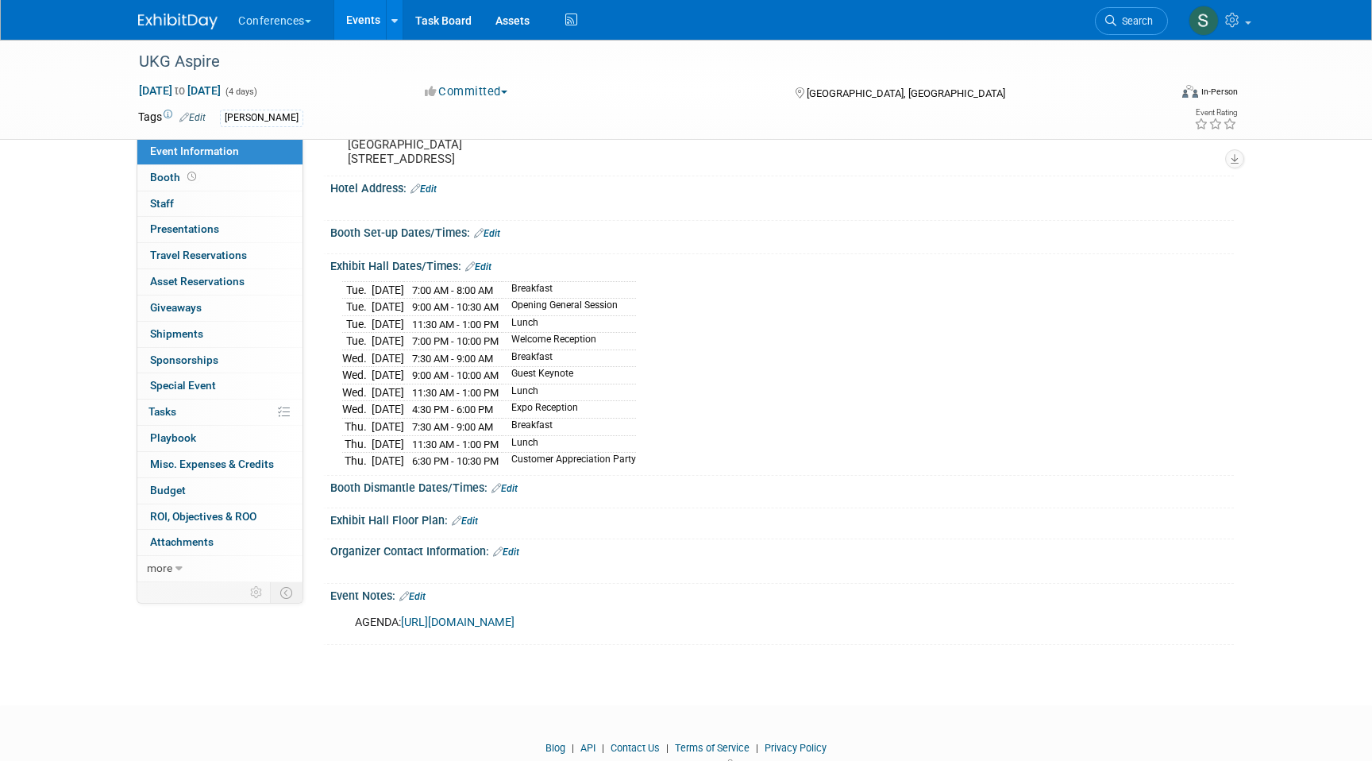
scroll to position [331, 0]
click at [196, 493] on link "Budget" at bounding box center [219, 490] width 165 height 25
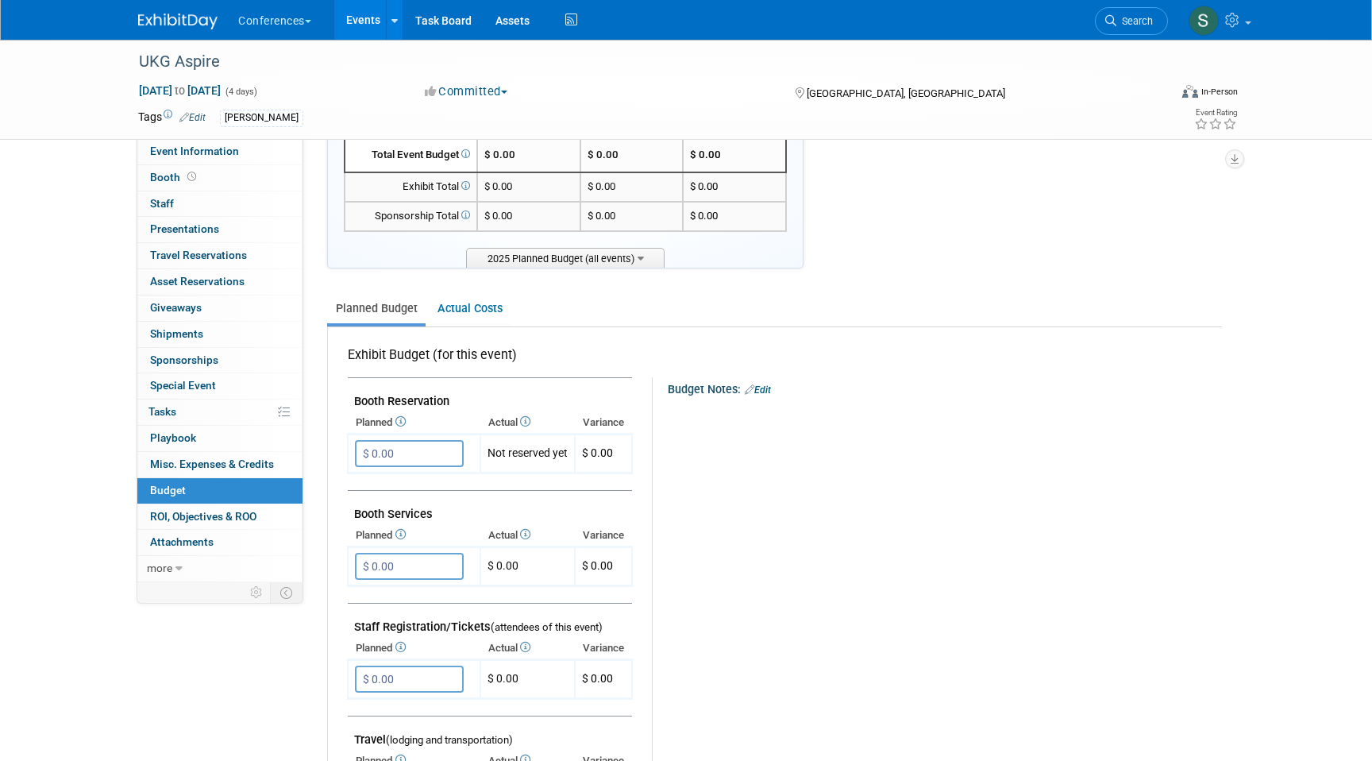
scroll to position [86, 0]
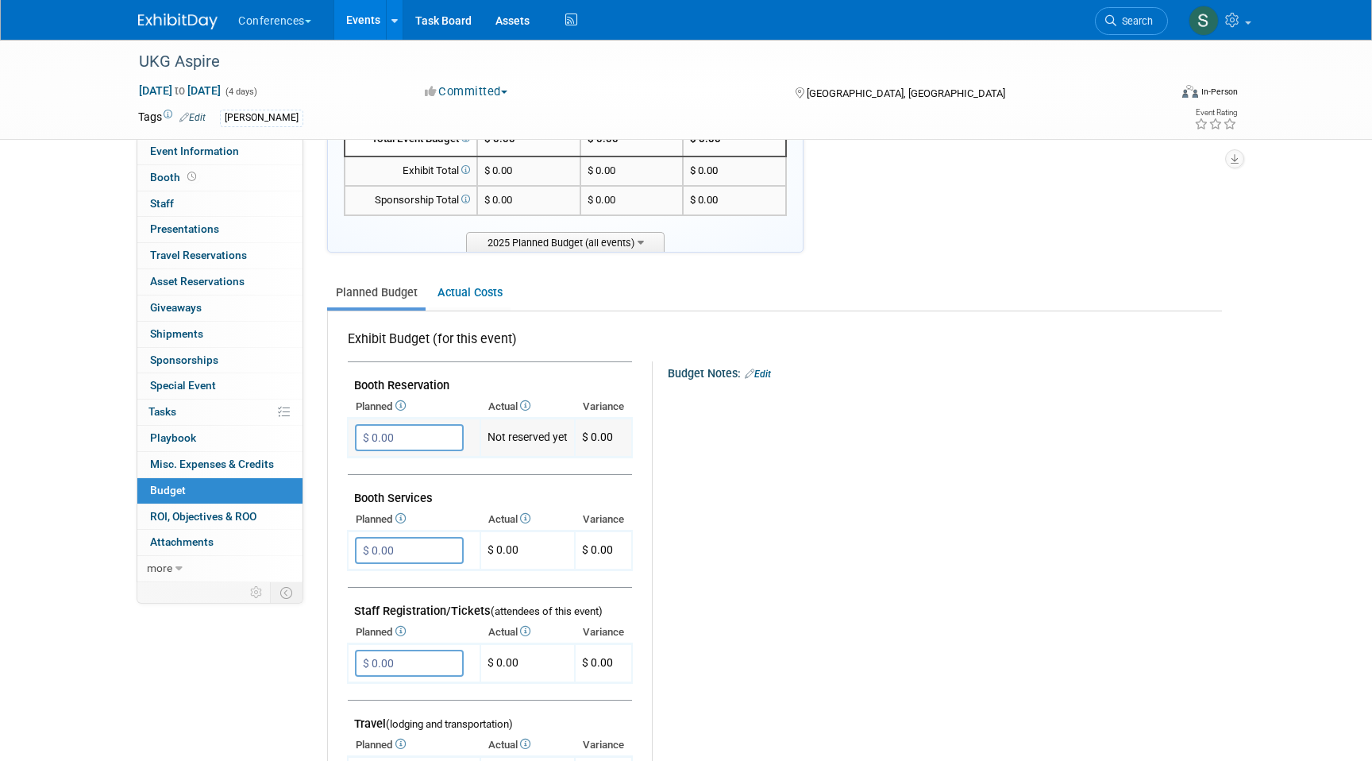
click at [421, 439] on input "$ 0.00" at bounding box center [409, 437] width 109 height 27
click at [562, 391] on td "Booth Reservation" at bounding box center [490, 379] width 284 height 34
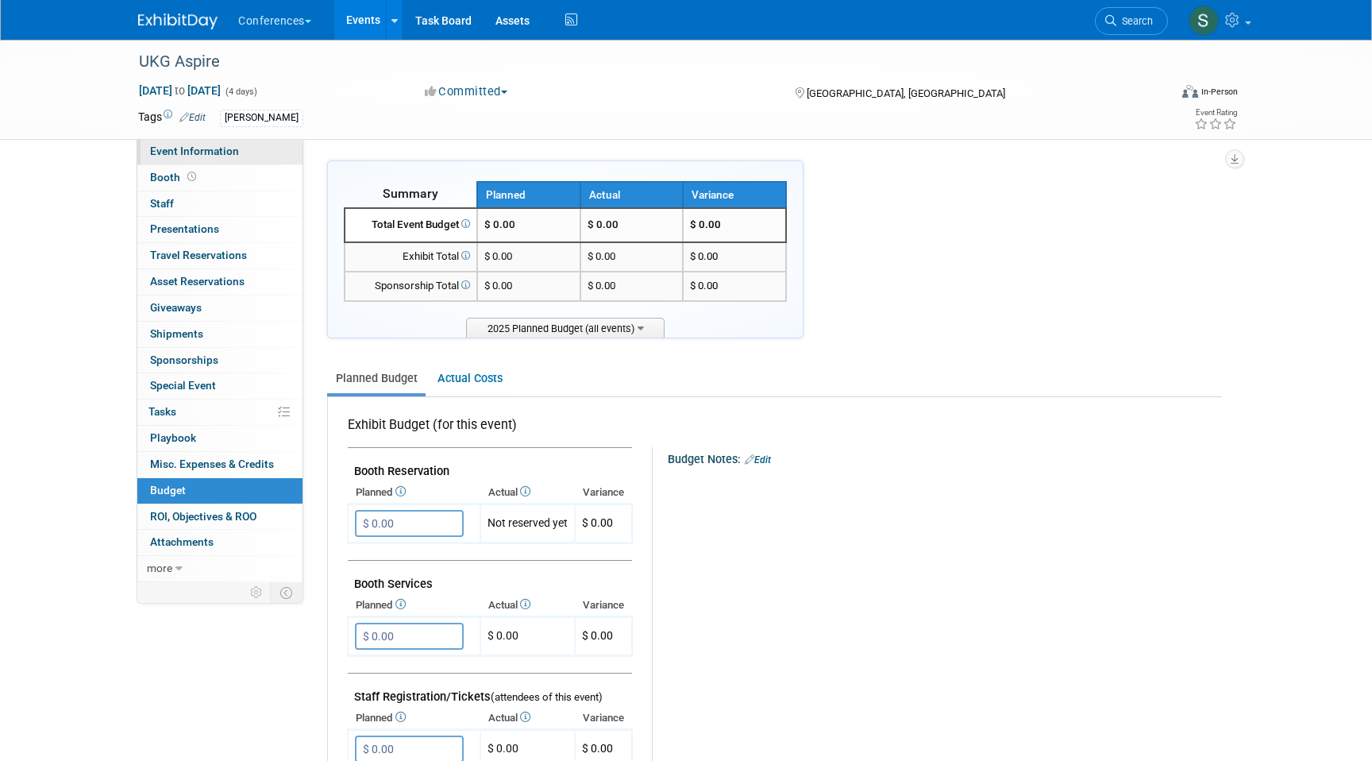
click at [230, 144] on link "Event Information" at bounding box center [219, 151] width 165 height 25
select select "Aya"
select select "Stephanie"
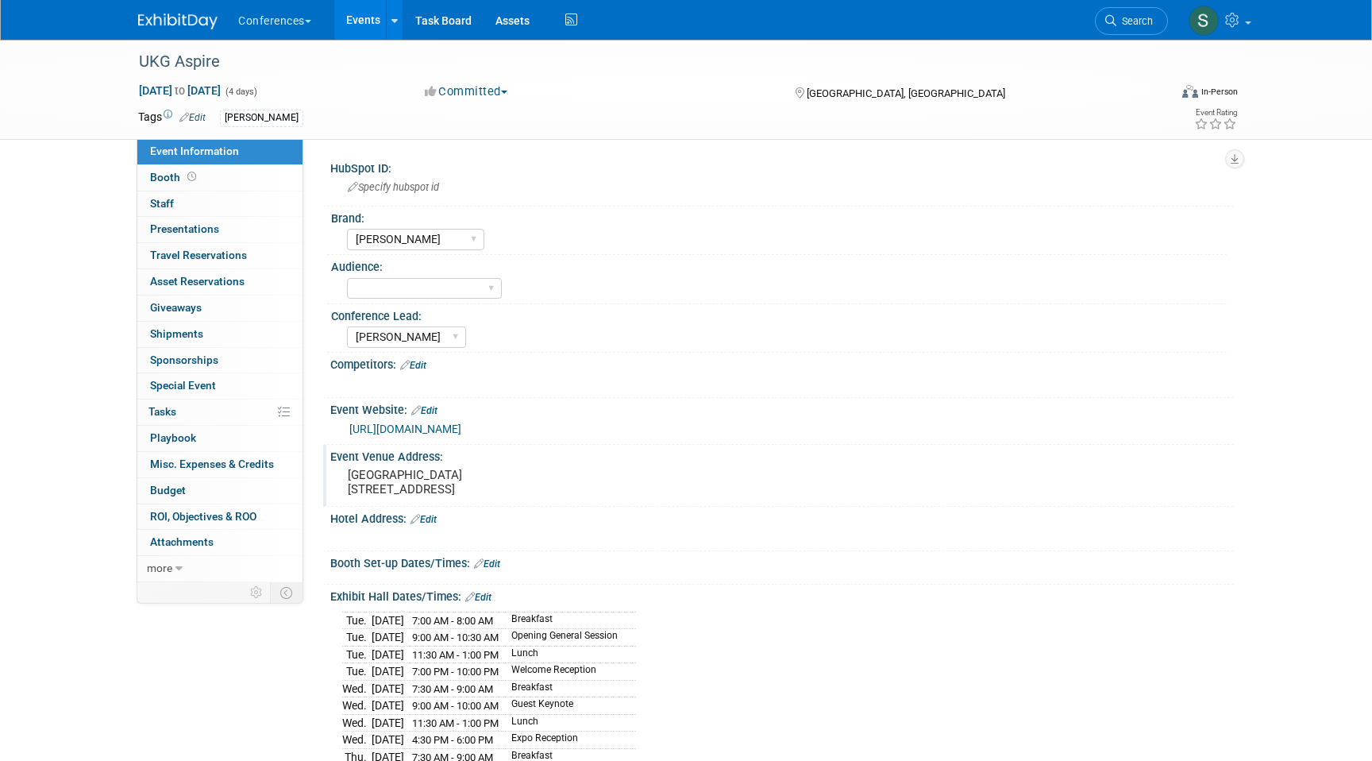
click at [470, 496] on pre "Mandalay Bay Resort 3950 S Las Vegas Blvd Las Vegas, NV 89119" at bounding box center [519, 482] width 342 height 29
